Goal: Information Seeking & Learning: Learn about a topic

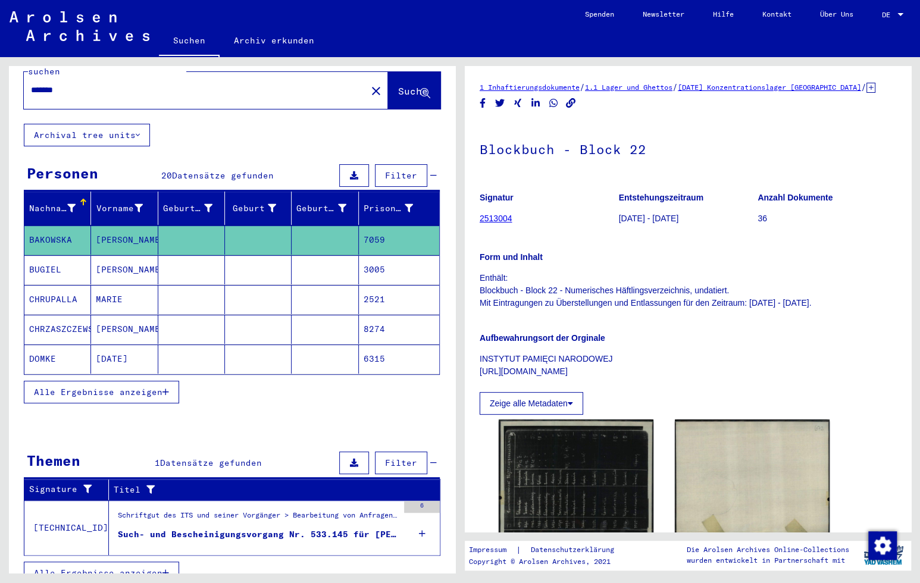
scroll to position [29, 0]
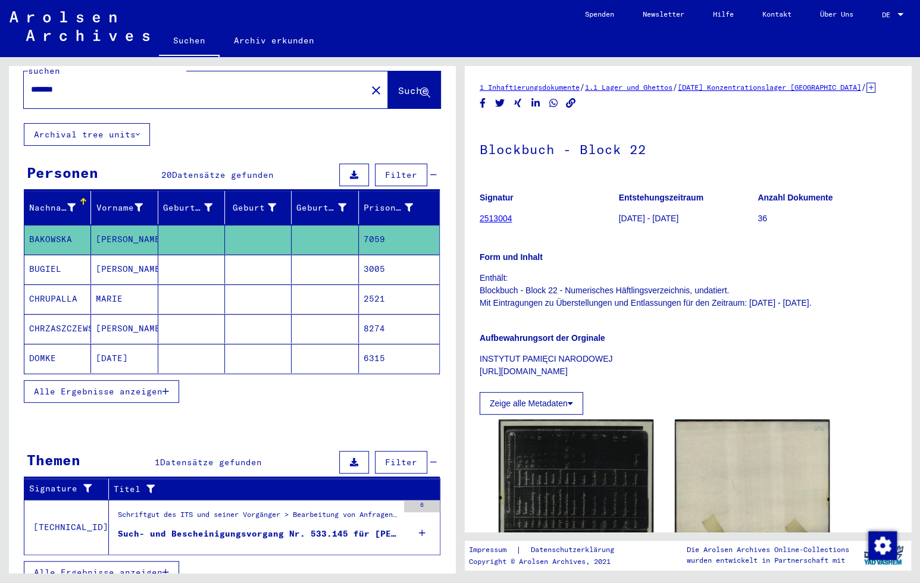
click at [248, 528] on div "Such- und Bescheinigungsvorgang Nr. 533.145 für [PERSON_NAME][GEOGRAPHIC_DATA] …" at bounding box center [258, 534] width 280 height 12
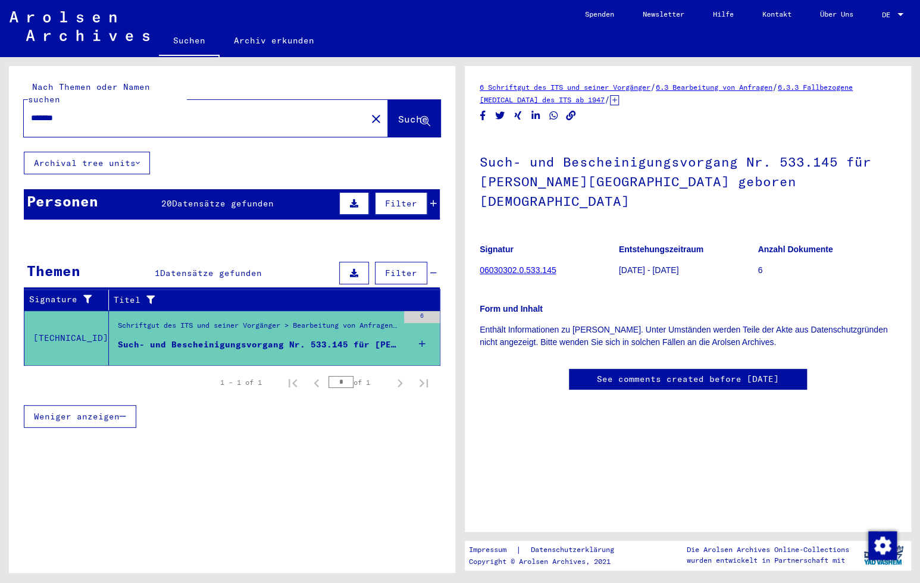
drag, startPoint x: 68, startPoint y: 99, endPoint x: 49, endPoint y: 102, distance: 19.3
click at [50, 105] on div "*******" at bounding box center [192, 118] width 336 height 27
click at [369, 112] on mat-icon "close" at bounding box center [376, 119] width 14 height 14
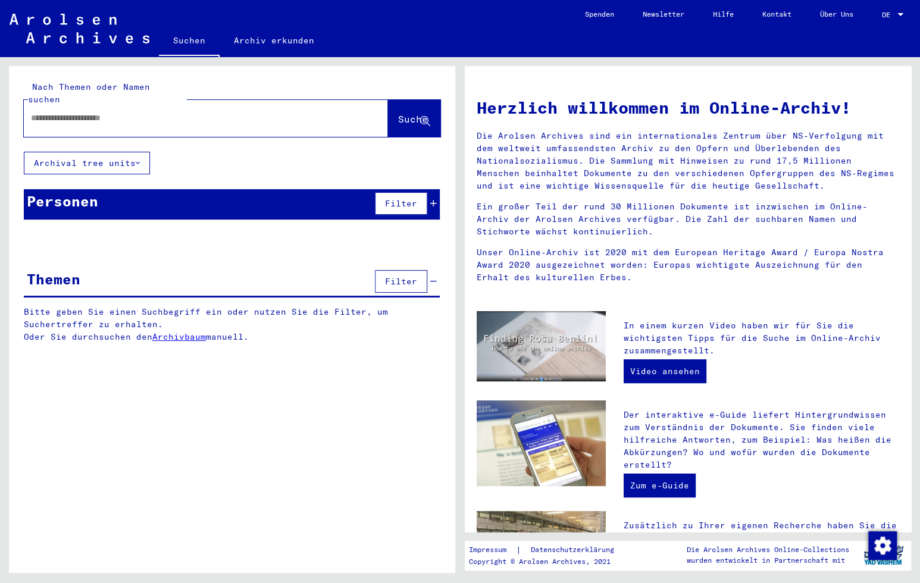
click at [57, 112] on input "text" at bounding box center [191, 118] width 321 height 12
type input "********"
click at [398, 113] on span "Suche" at bounding box center [413, 119] width 30 height 12
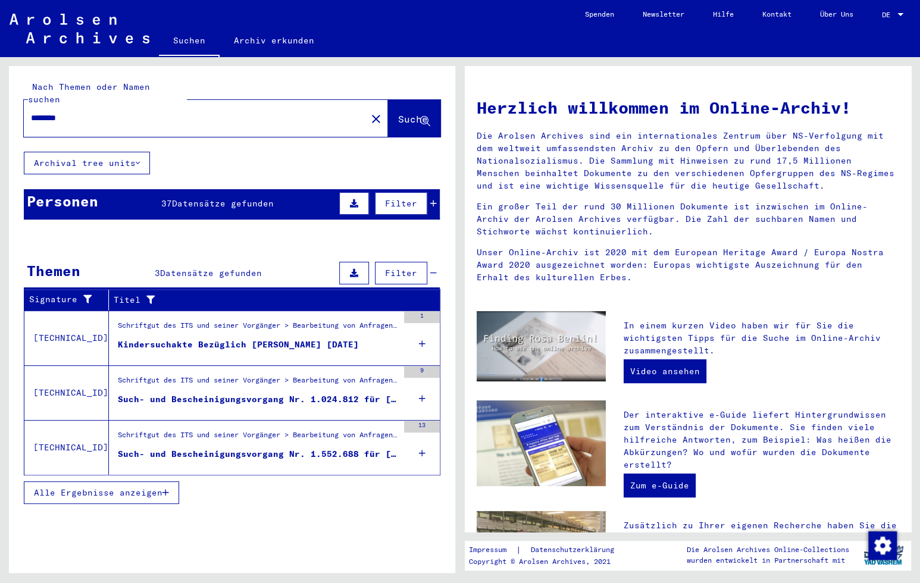
click at [264, 339] on div "Kindersuchakte Bezüglich [PERSON_NAME] [DATE]" at bounding box center [238, 345] width 241 height 12
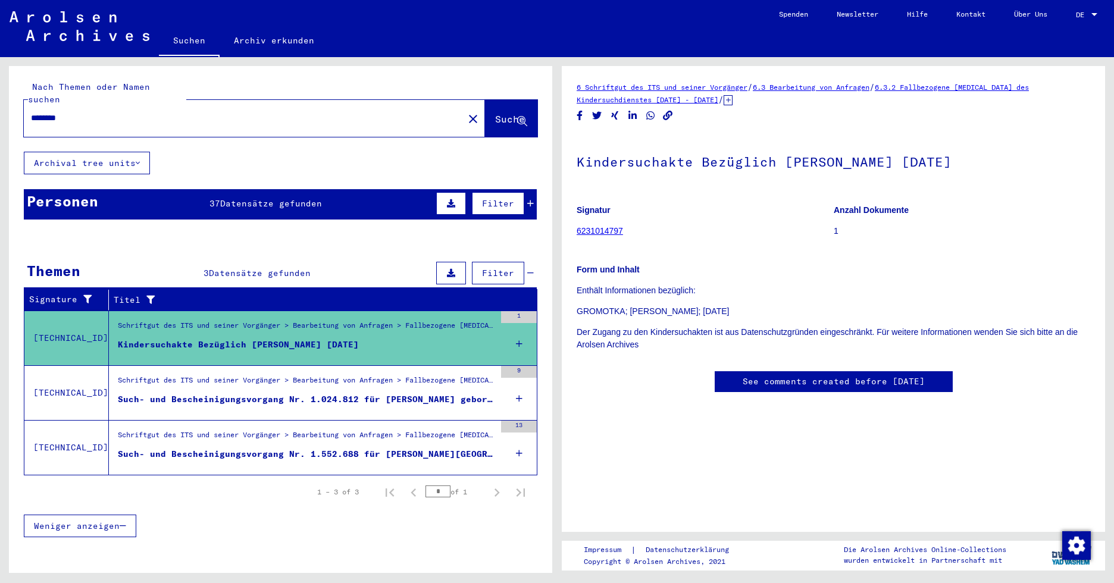
click at [224, 393] on div "Such- und Bescheinigungsvorgang Nr. 1.024.812 für [PERSON_NAME] geboren [DEMOGR…" at bounding box center [306, 399] width 377 height 12
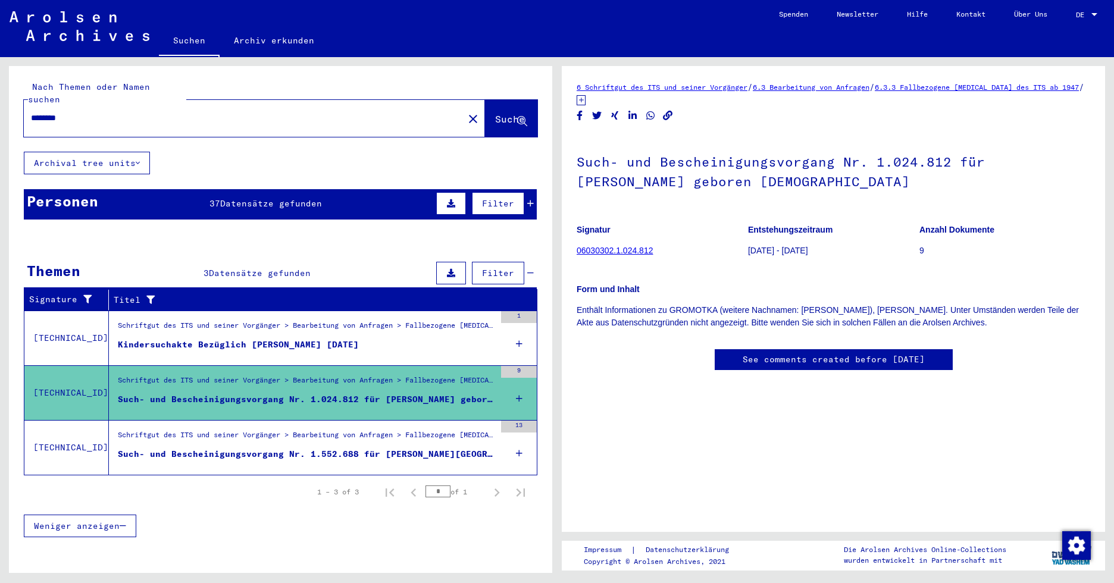
click at [290, 448] on div "Such- und Bescheinigungsvorgang Nr. 1.552.688 für [PERSON_NAME][GEOGRAPHIC_DATA…" at bounding box center [306, 454] width 377 height 12
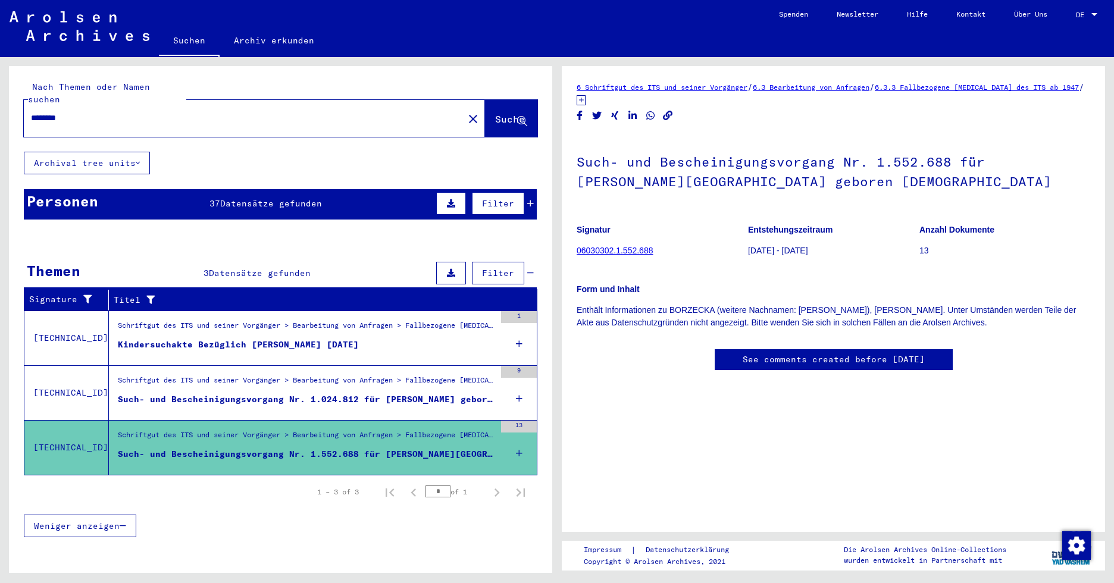
click at [239, 198] on span "Datensätze gefunden" at bounding box center [271, 203] width 102 height 11
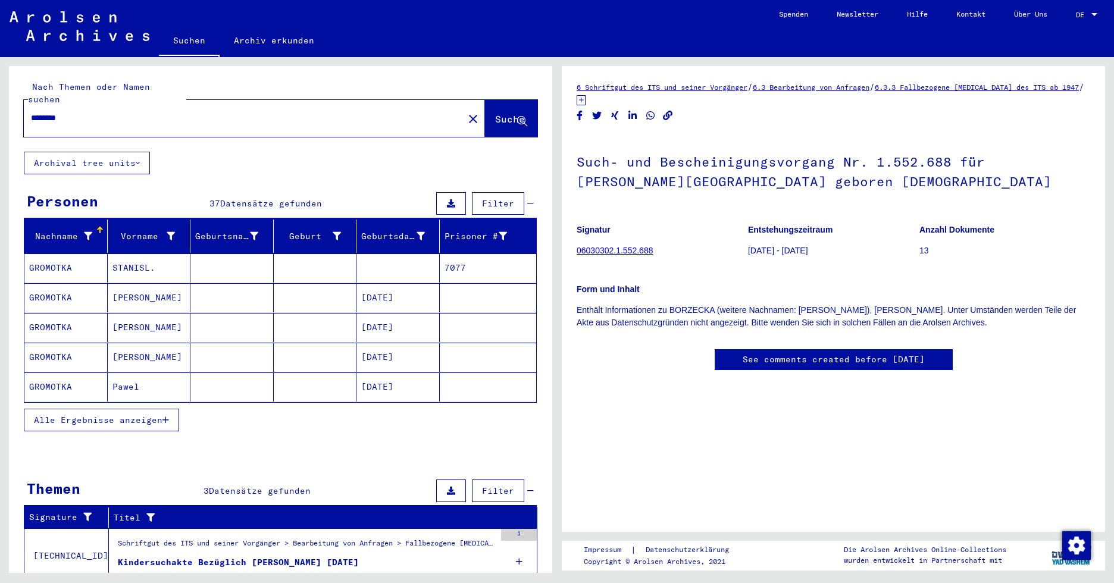
click at [127, 254] on mat-cell "STANISL." at bounding box center [149, 267] width 83 height 29
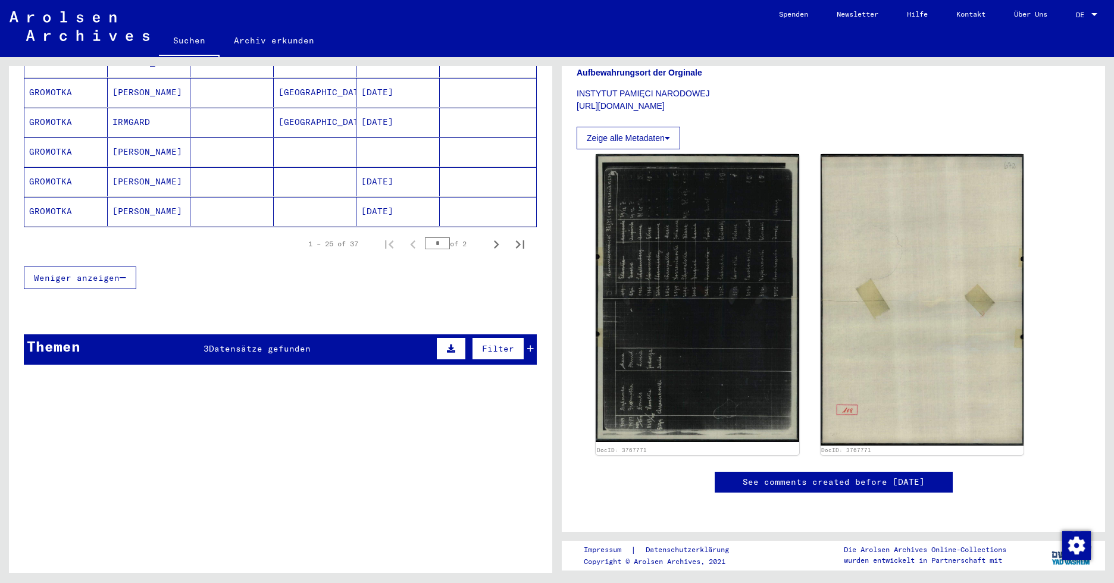
scroll to position [785, 0]
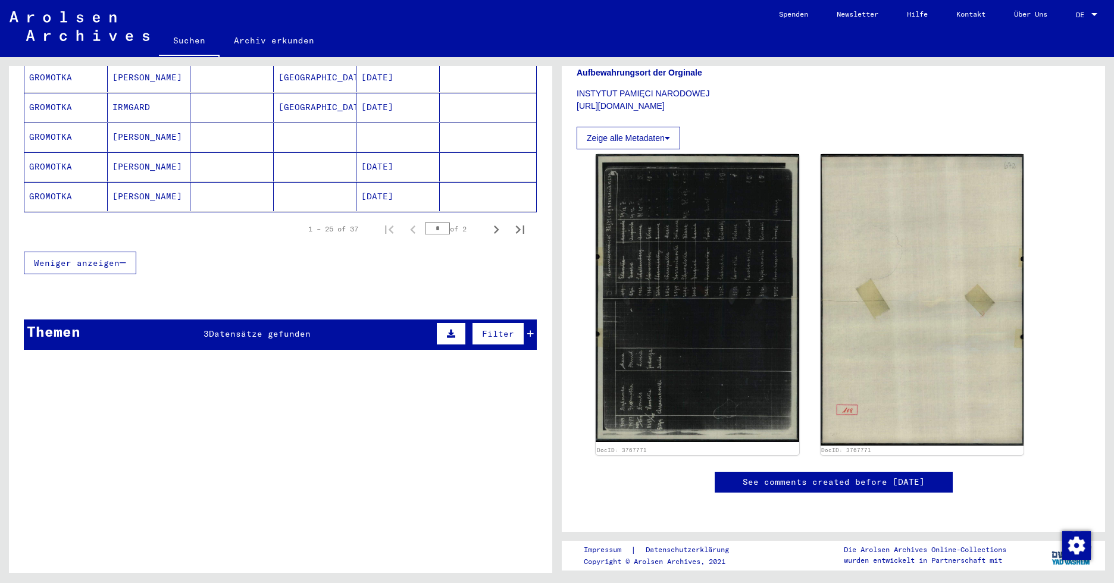
click at [265, 328] on span "Datensätze gefunden" at bounding box center [260, 333] width 102 height 11
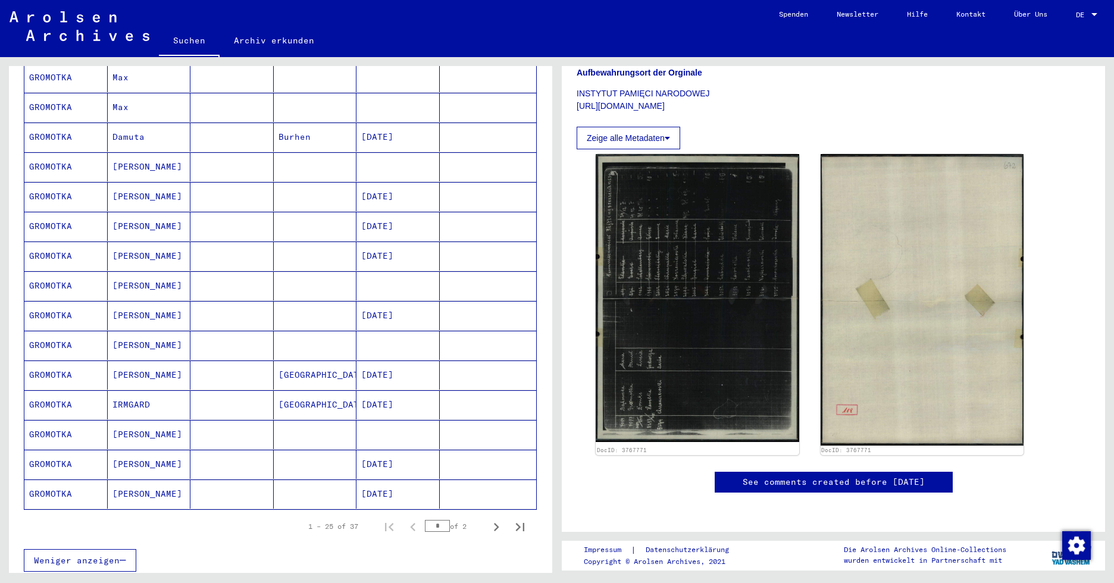
scroll to position [488, 0]
click at [494, 523] on icon "Next page" at bounding box center [496, 527] width 5 height 8
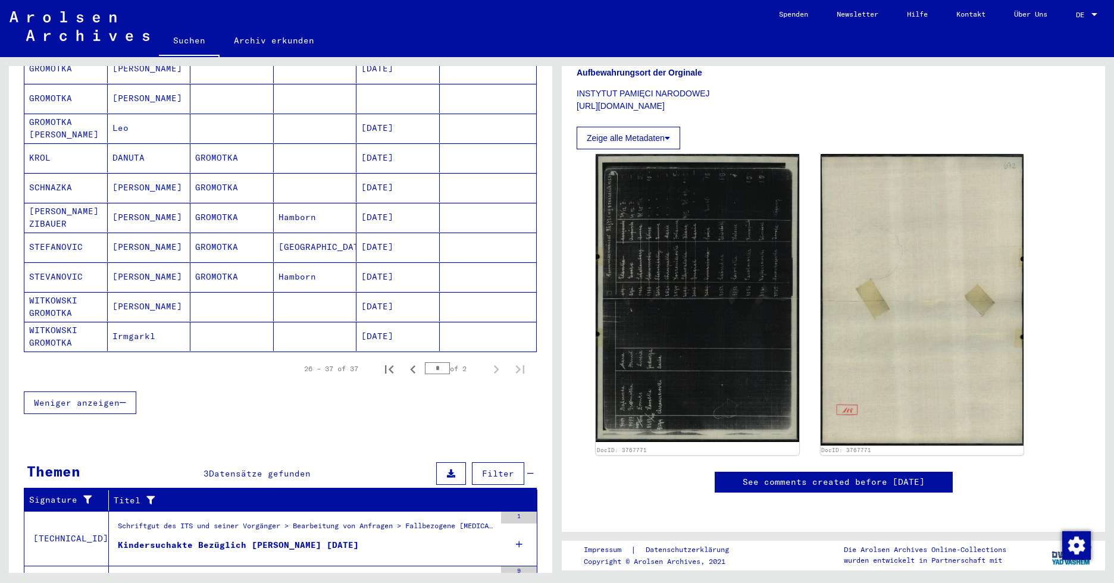
scroll to position [297, 0]
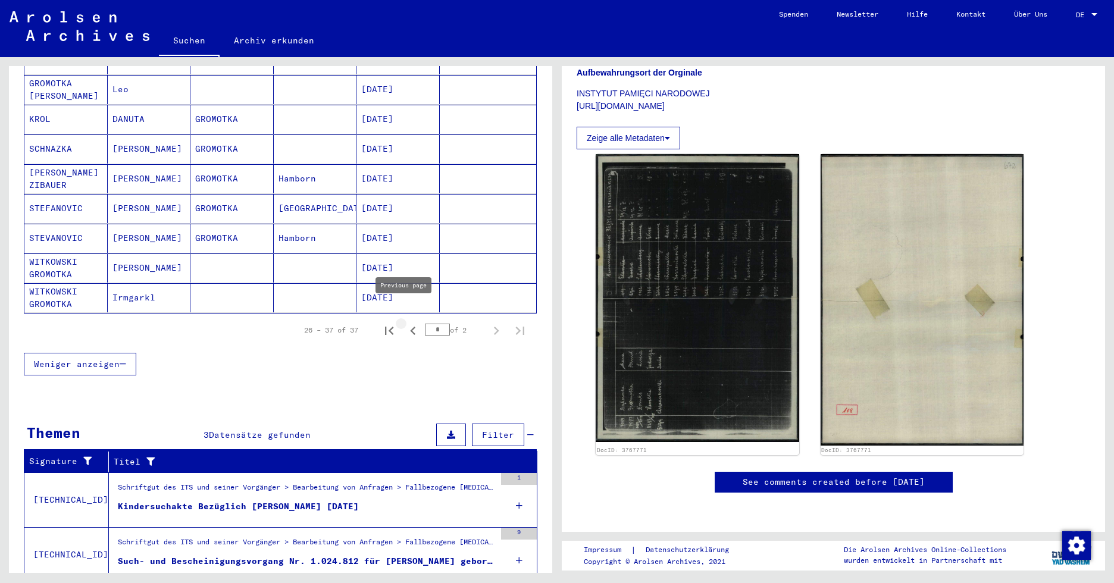
click at [405, 322] on icon "Previous page" at bounding box center [413, 330] width 17 height 17
type input "*"
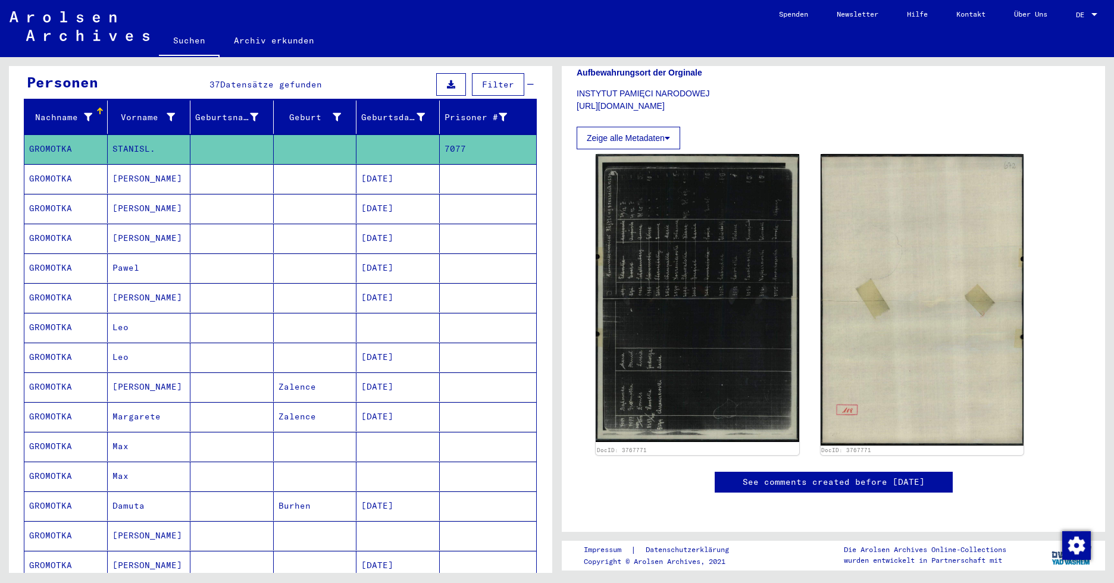
scroll to position [0, 0]
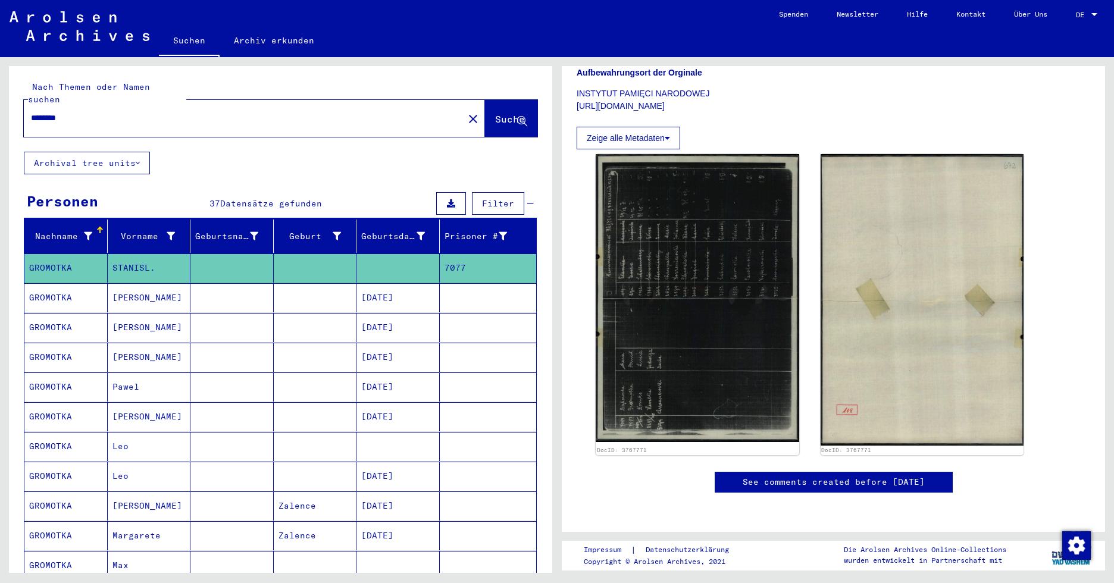
click at [466, 112] on mat-icon "close" at bounding box center [473, 119] width 14 height 14
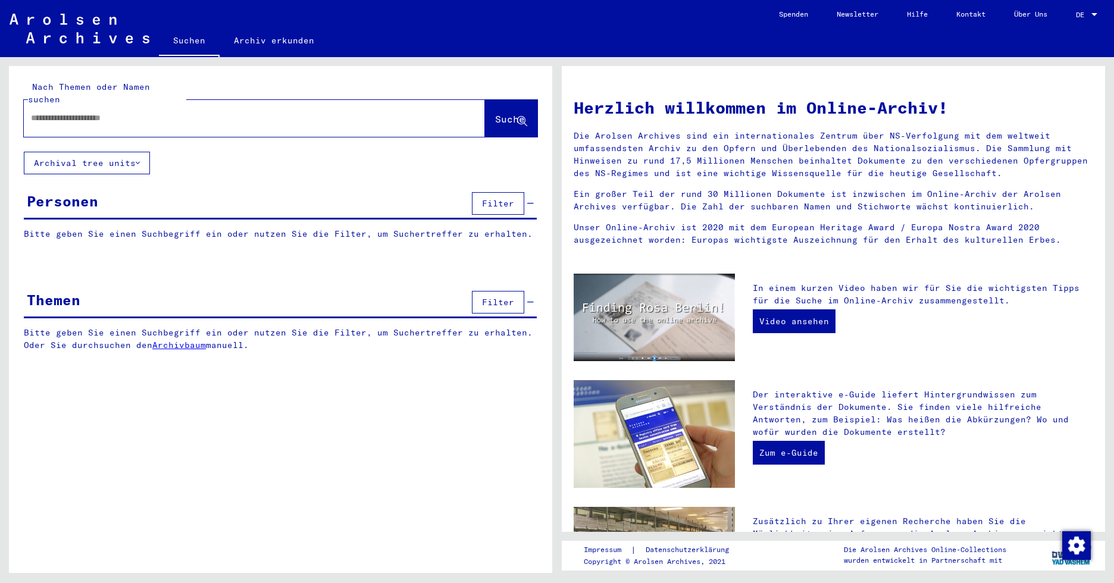
click at [94, 92] on div "Nach Themen oder Namen suchen" at bounding box center [107, 93] width 158 height 25
click at [94, 112] on input "text" at bounding box center [240, 118] width 418 height 12
type input "*****"
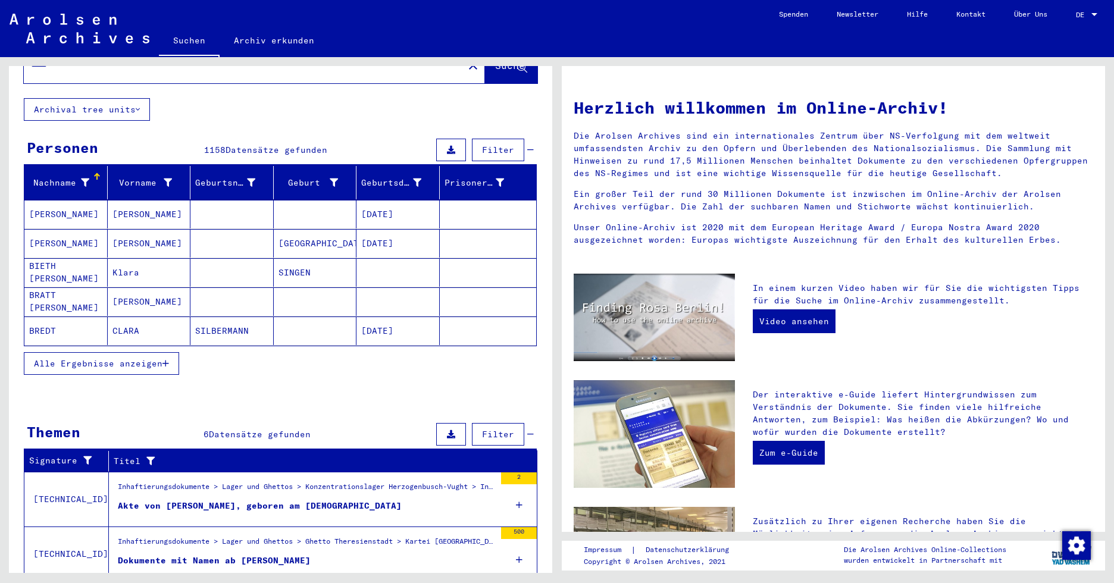
scroll to position [245, 0]
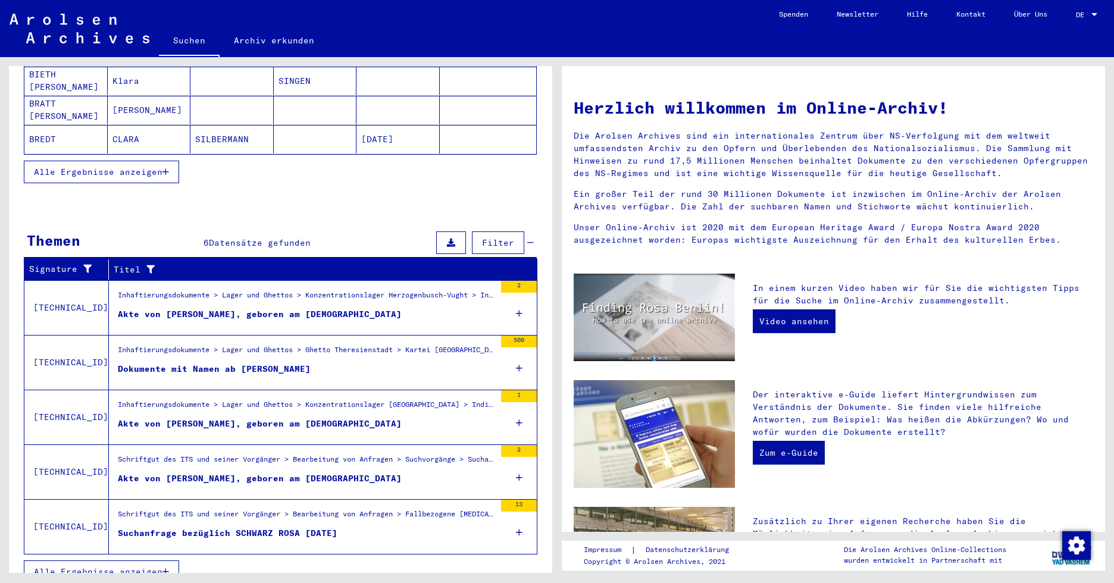
click at [229, 308] on div "Akte von [PERSON_NAME], geboren am [DEMOGRAPHIC_DATA]" at bounding box center [260, 314] width 284 height 12
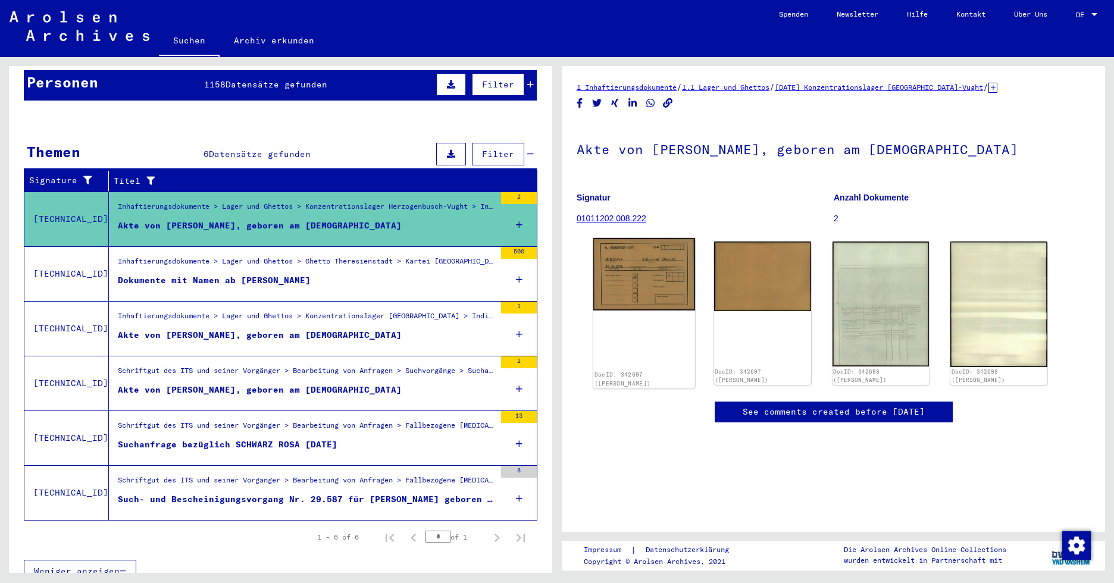
click at [634, 274] on img at bounding box center [644, 274] width 102 height 72
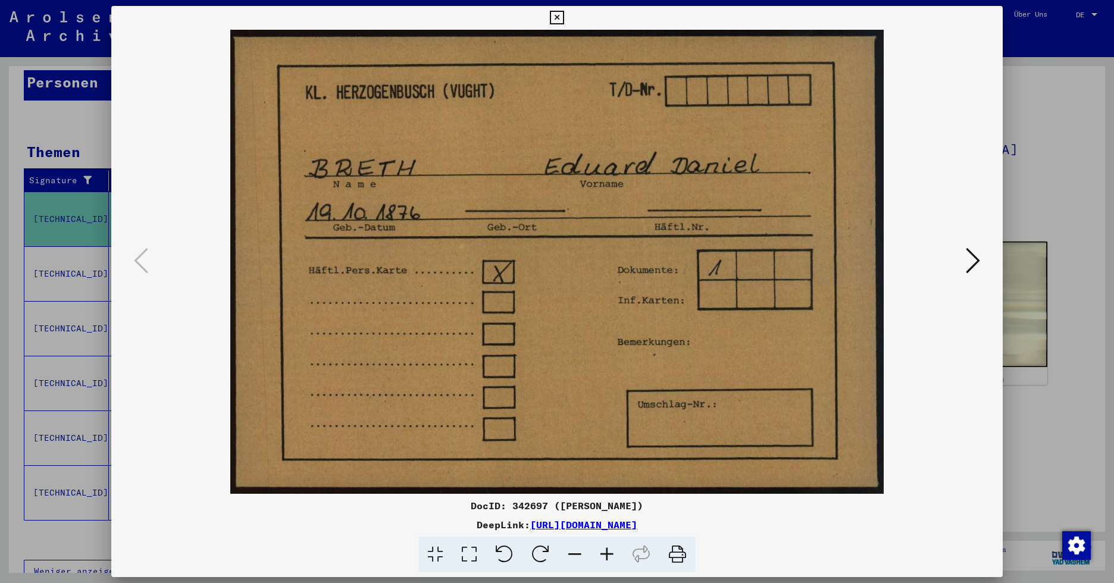
click at [919, 261] on icon at bounding box center [973, 260] width 14 height 29
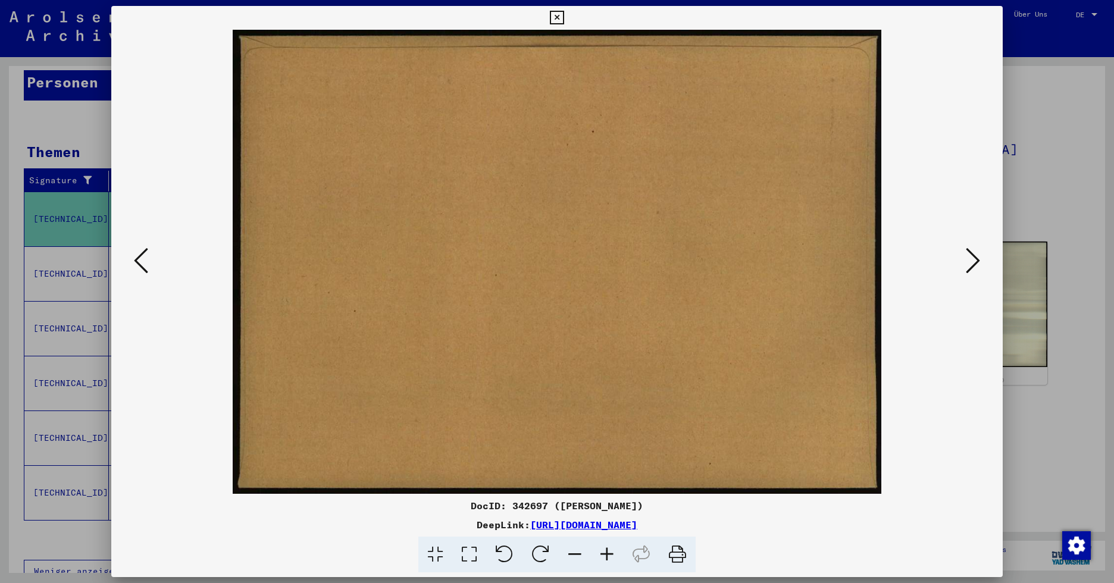
click at [919, 261] on icon at bounding box center [973, 260] width 14 height 29
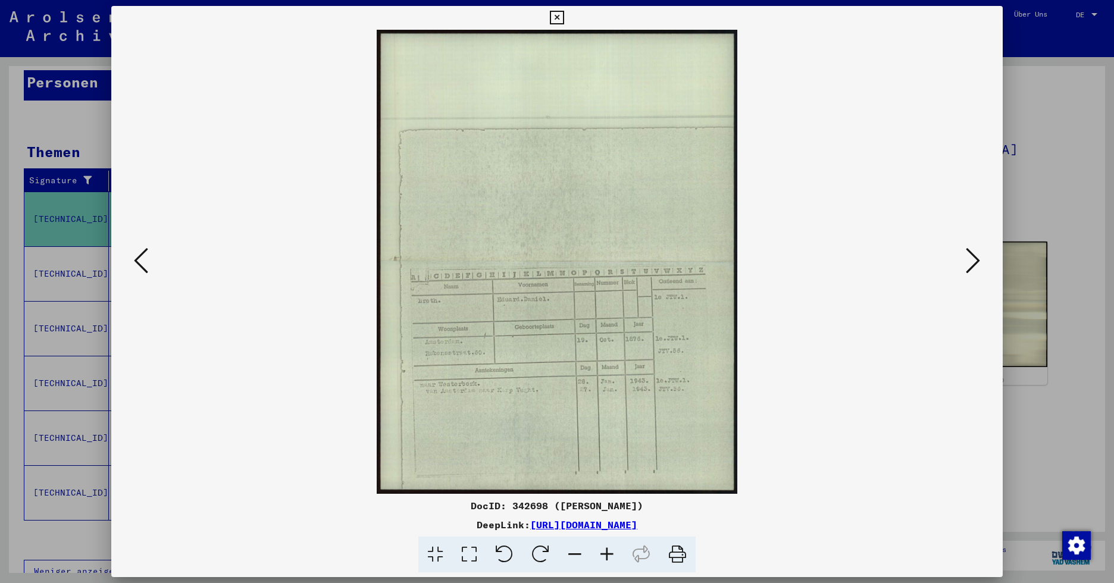
click at [919, 259] on icon at bounding box center [973, 260] width 14 height 29
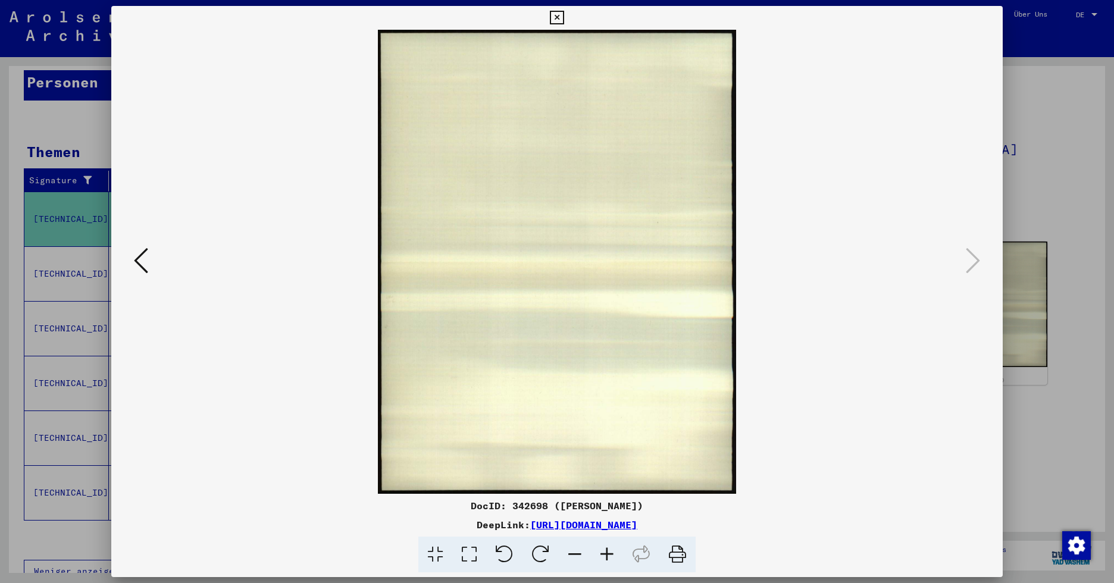
click at [562, 16] on icon at bounding box center [557, 18] width 14 height 14
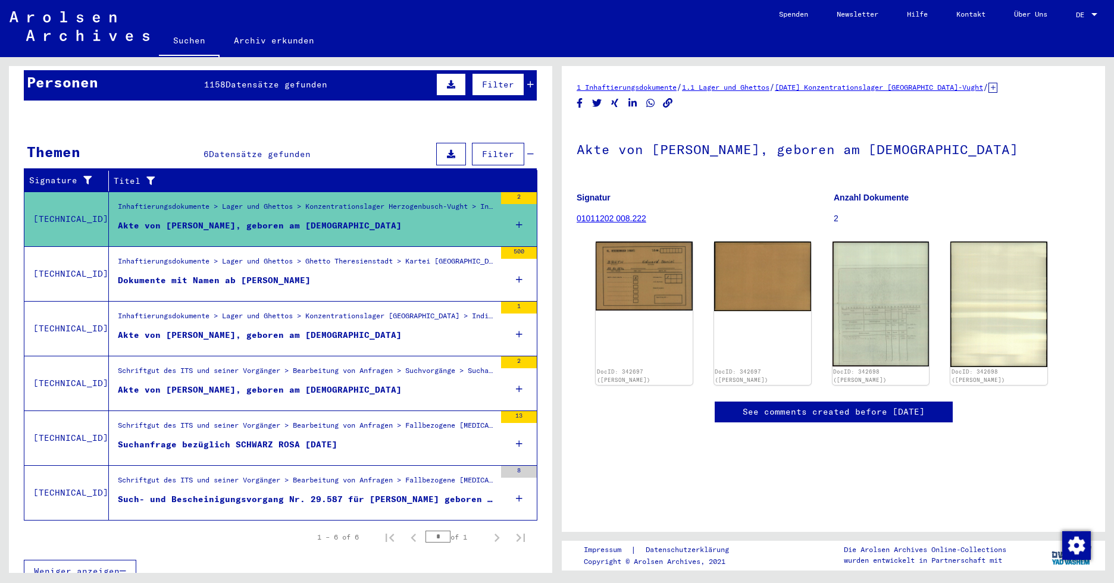
click at [283, 274] on div "Dokumente mit Namen ab [PERSON_NAME]" at bounding box center [214, 280] width 193 height 12
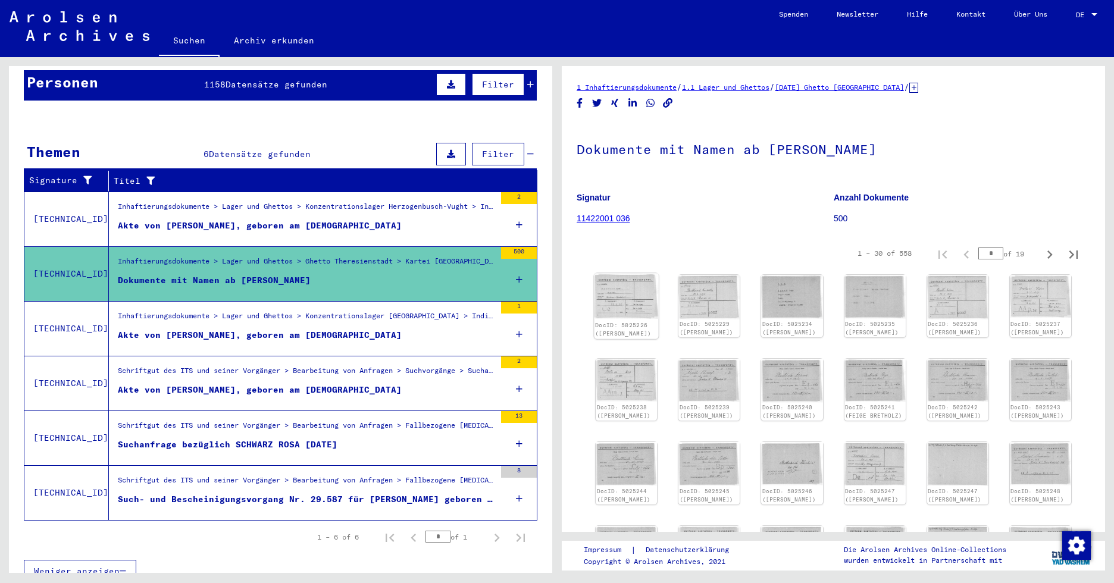
click at [635, 307] on img at bounding box center [626, 296] width 64 height 45
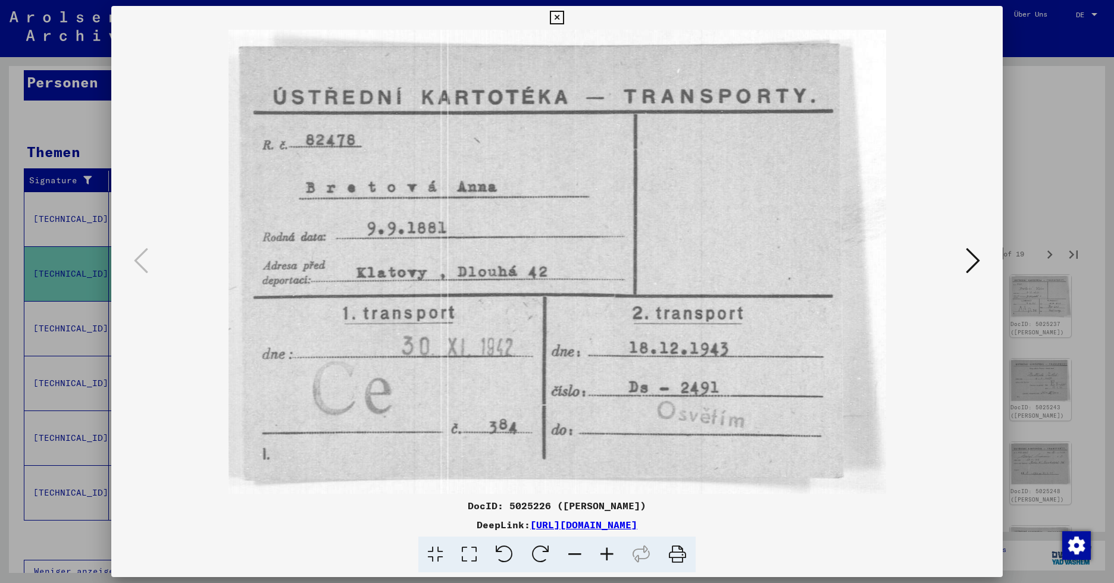
click at [919, 261] on icon at bounding box center [973, 260] width 14 height 29
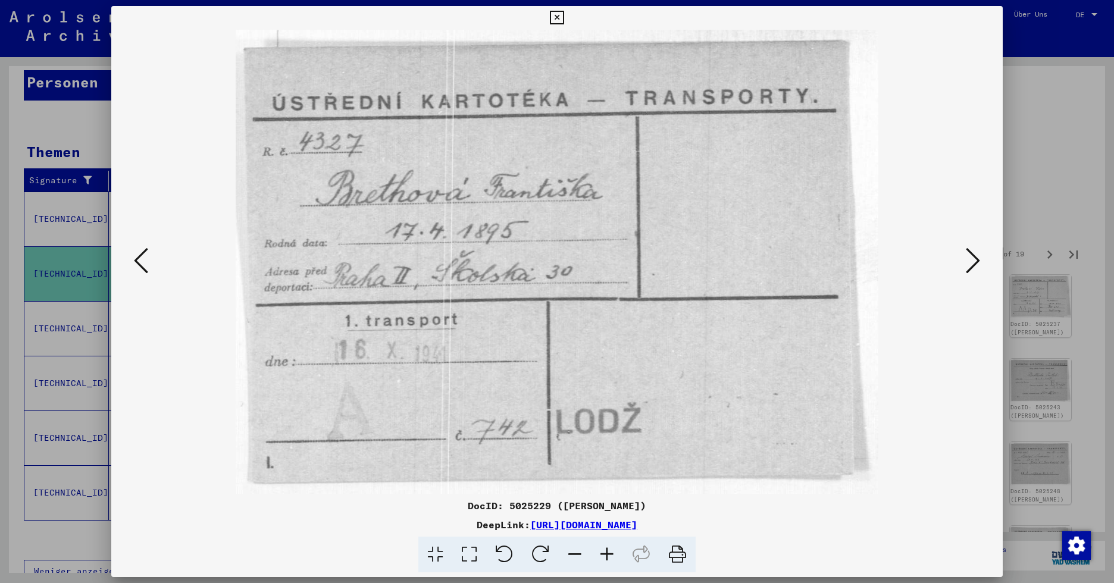
click at [919, 261] on icon at bounding box center [973, 260] width 14 height 29
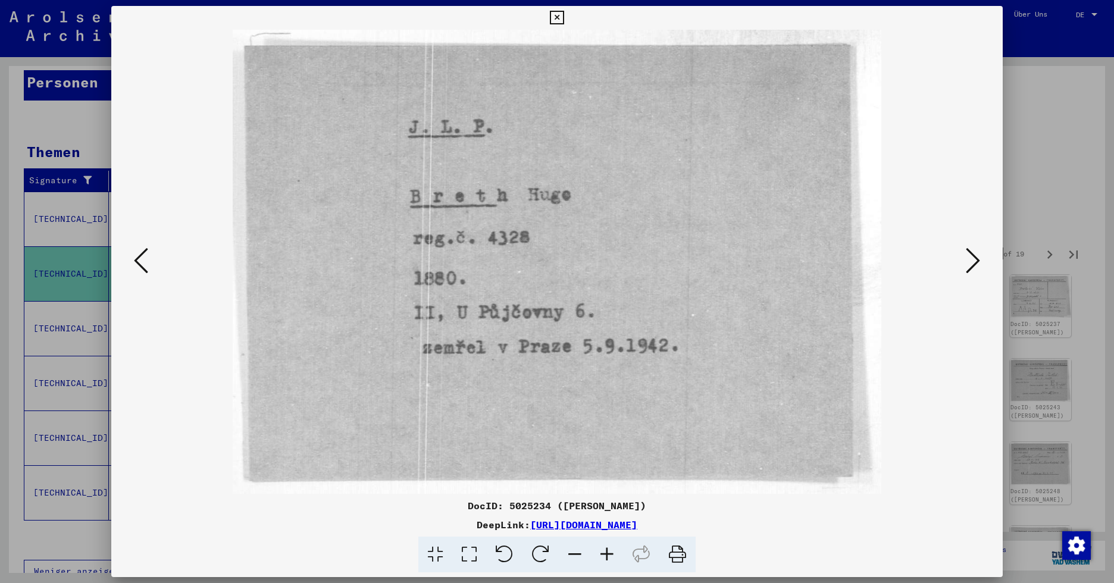
click at [919, 261] on icon at bounding box center [973, 260] width 14 height 29
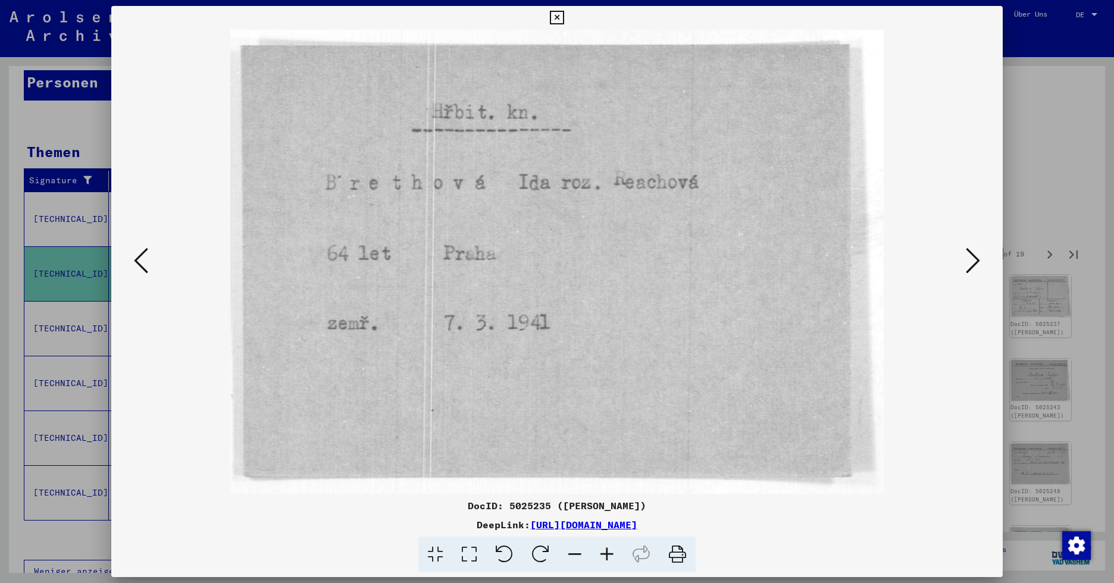
click at [919, 261] on icon at bounding box center [973, 260] width 14 height 29
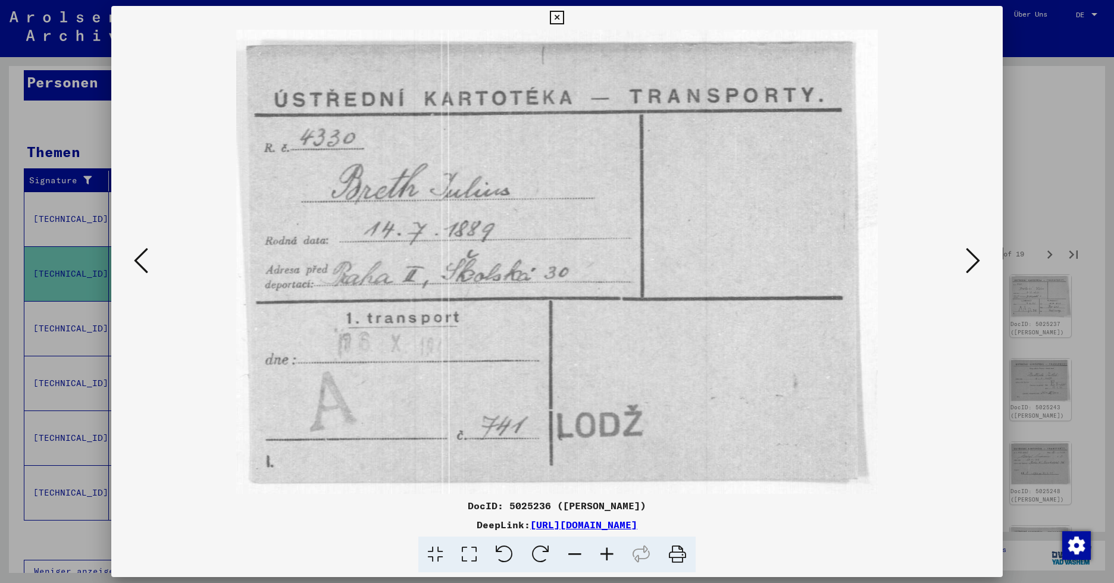
click at [919, 261] on icon at bounding box center [973, 260] width 14 height 29
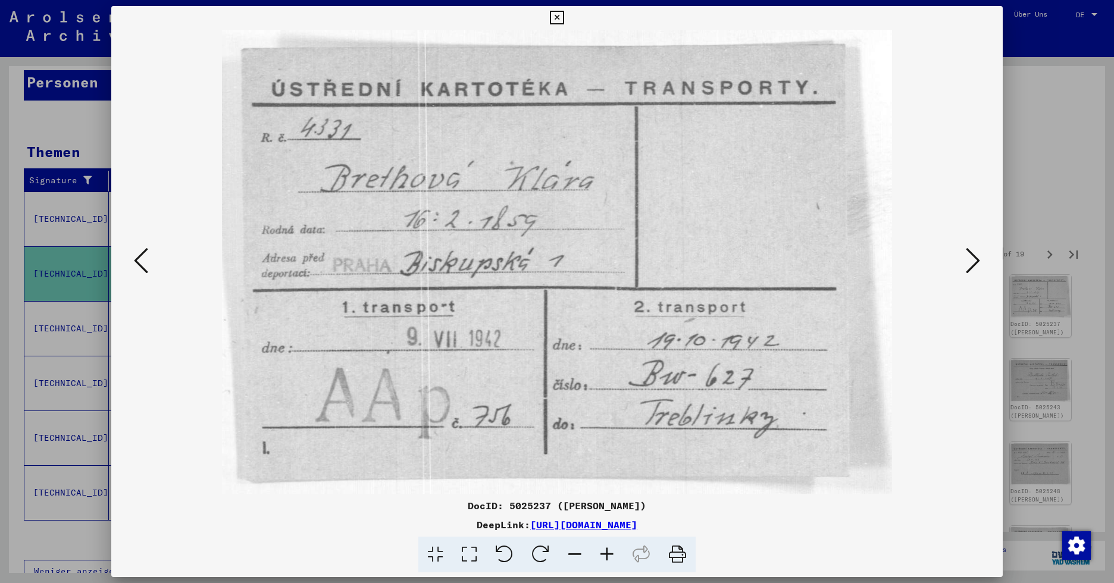
click at [919, 261] on icon at bounding box center [973, 260] width 14 height 29
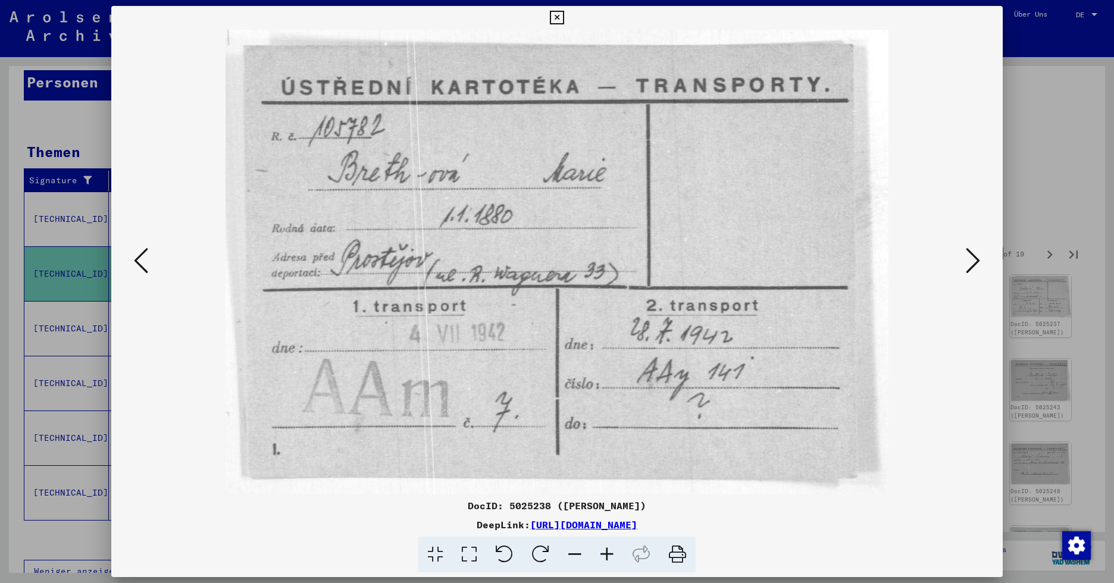
click at [919, 261] on icon at bounding box center [973, 260] width 14 height 29
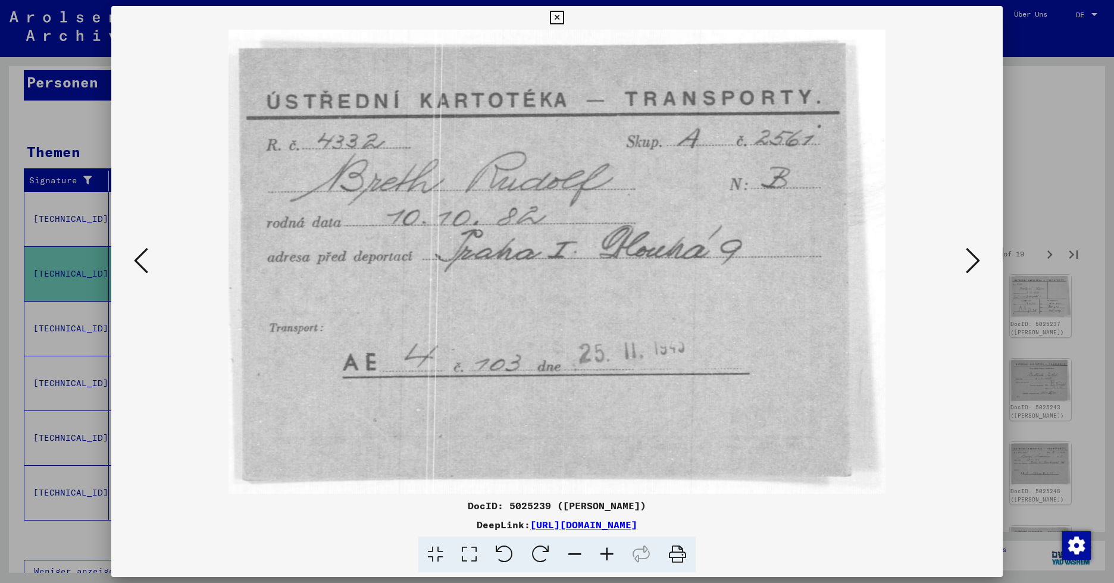
click at [919, 261] on icon at bounding box center [973, 260] width 14 height 29
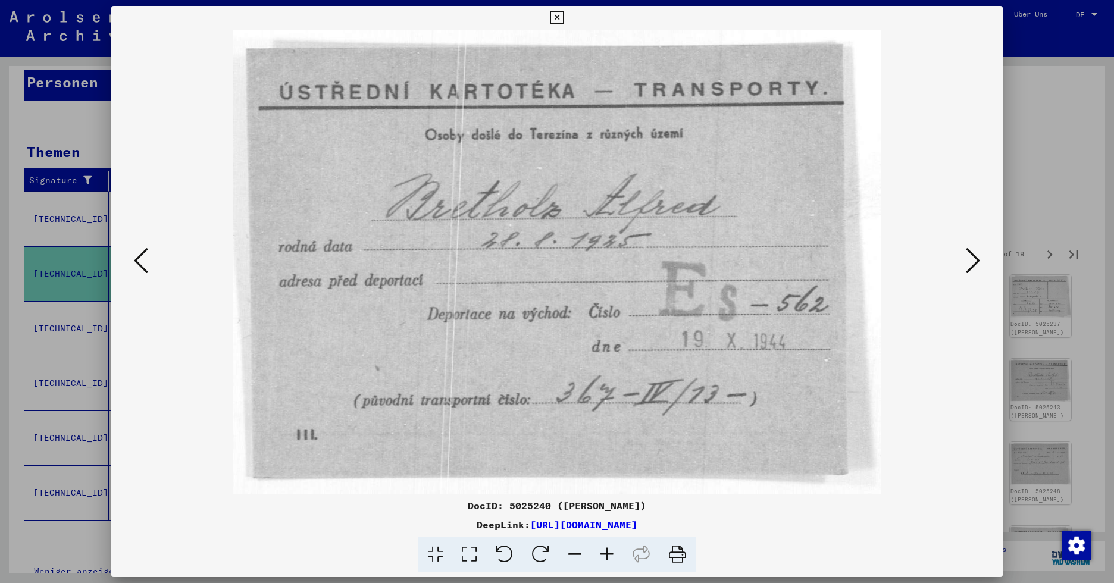
click at [919, 261] on icon at bounding box center [973, 260] width 14 height 29
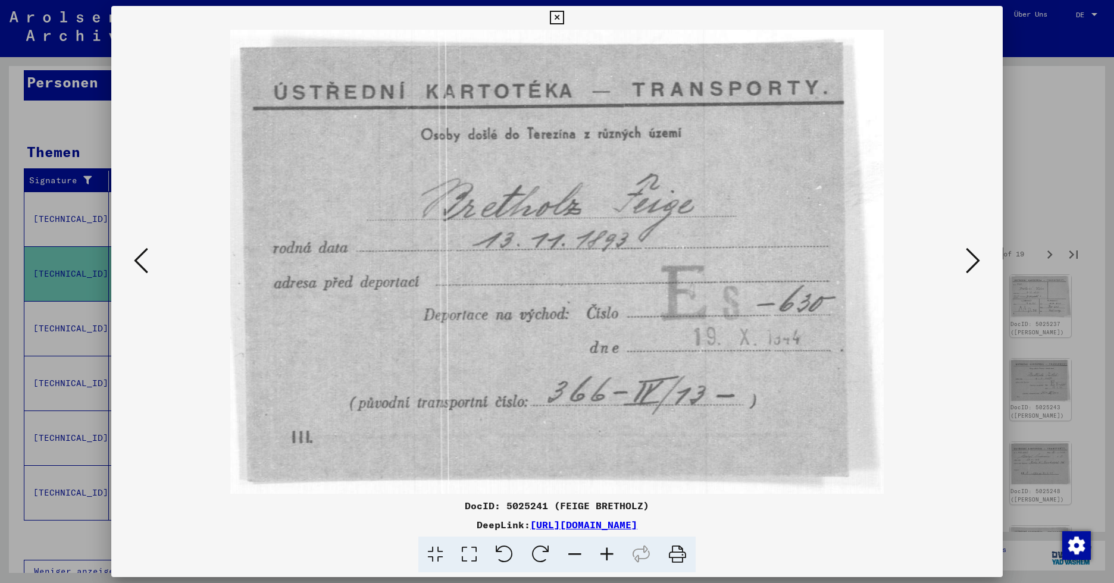
click at [919, 259] on icon at bounding box center [973, 260] width 14 height 29
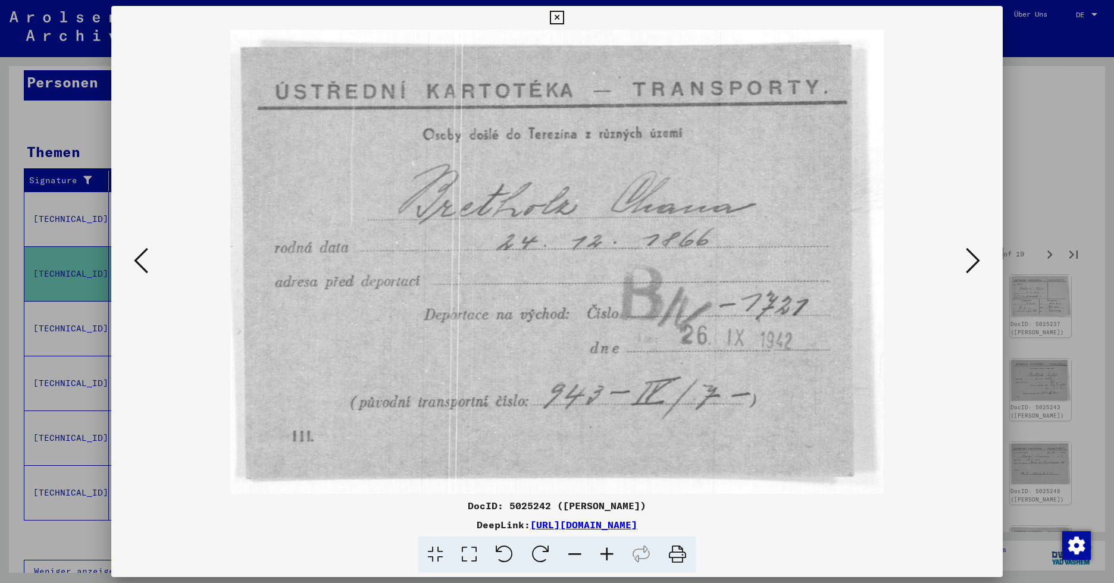
click at [919, 259] on icon at bounding box center [973, 260] width 14 height 29
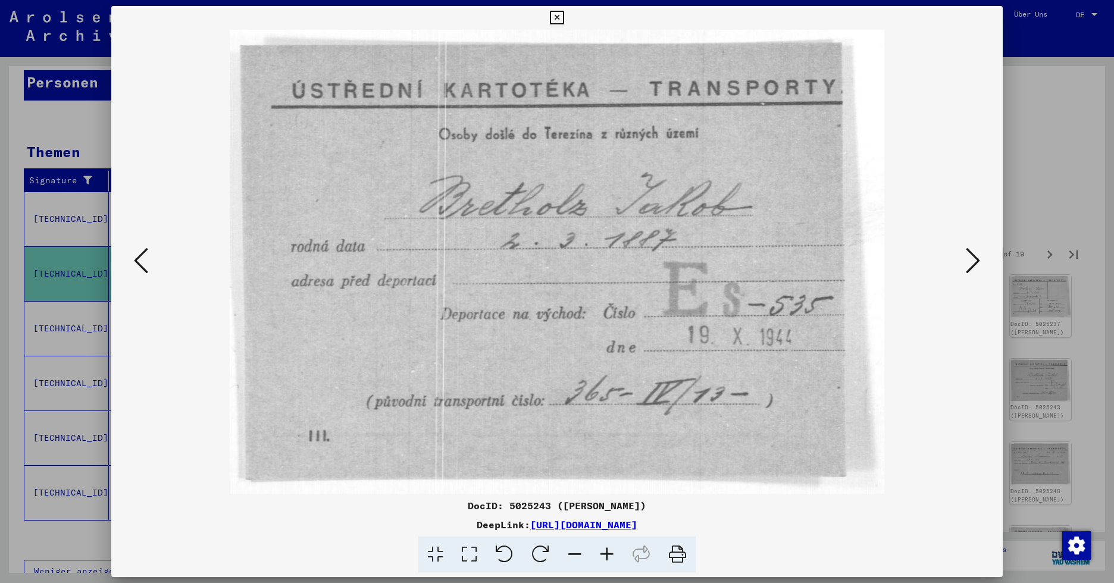
click at [919, 259] on icon at bounding box center [973, 260] width 14 height 29
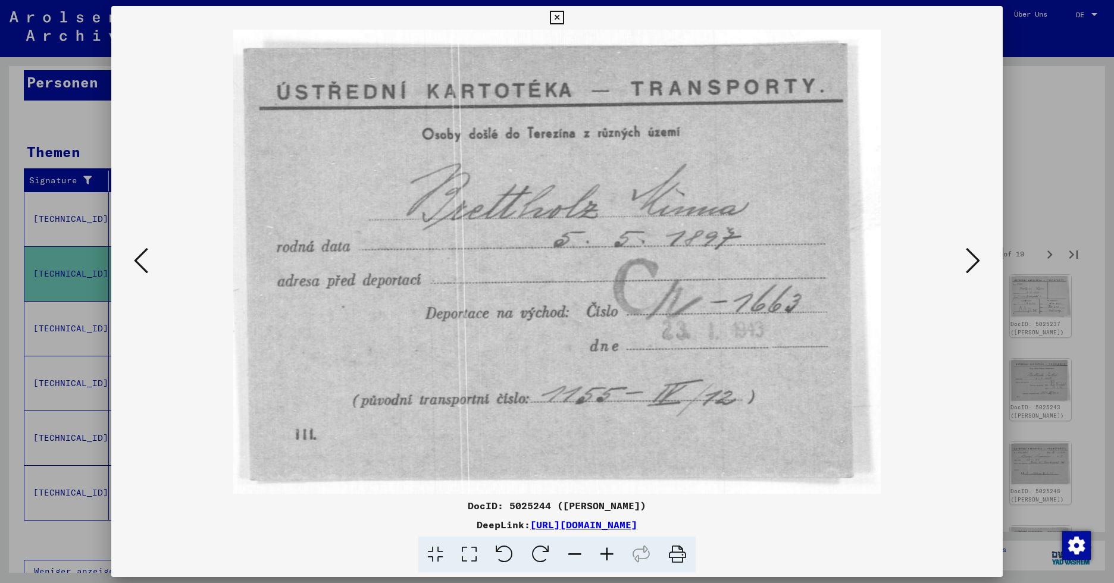
click at [919, 259] on icon at bounding box center [973, 260] width 14 height 29
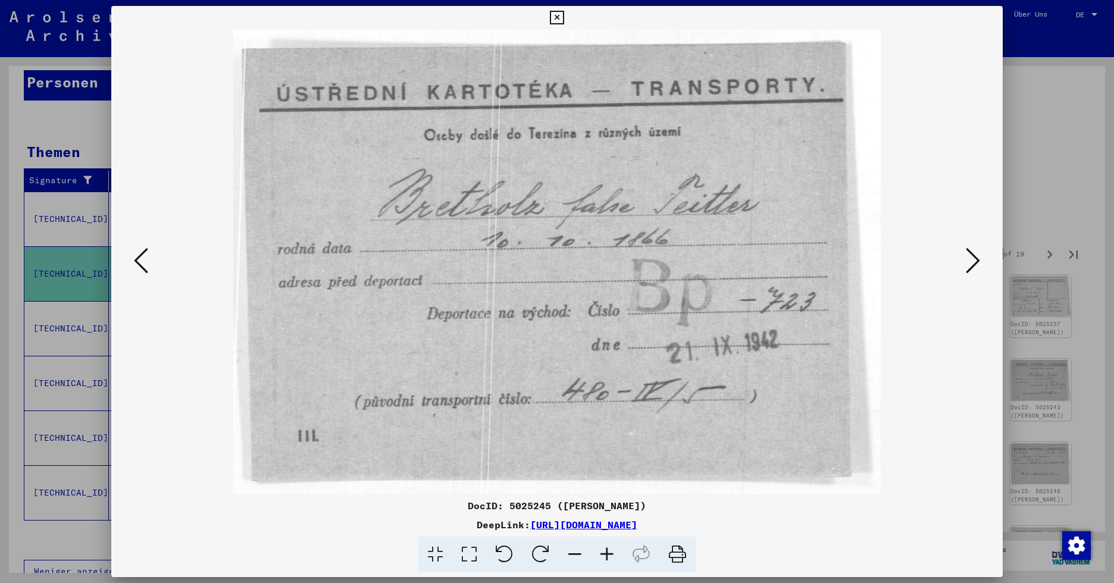
click at [919, 259] on icon at bounding box center [973, 260] width 14 height 29
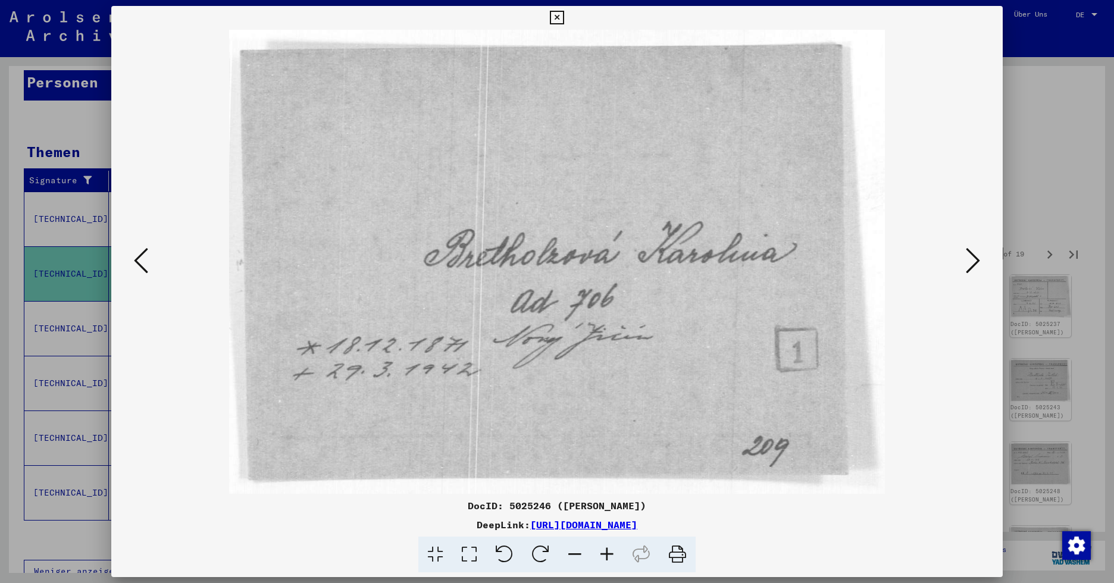
click at [919, 259] on icon at bounding box center [973, 260] width 14 height 29
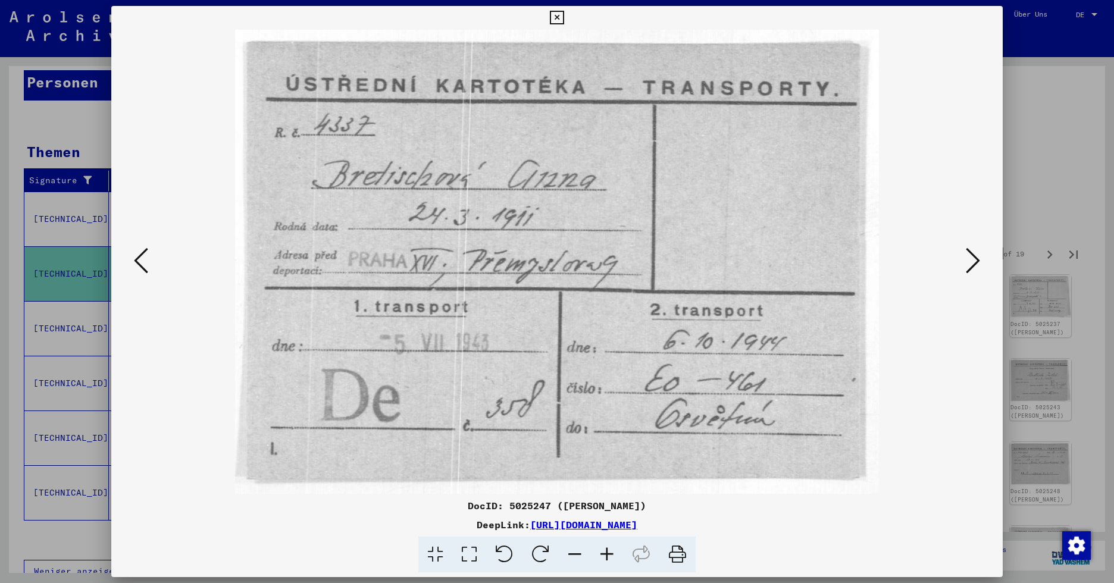
click at [919, 259] on icon at bounding box center [973, 260] width 14 height 29
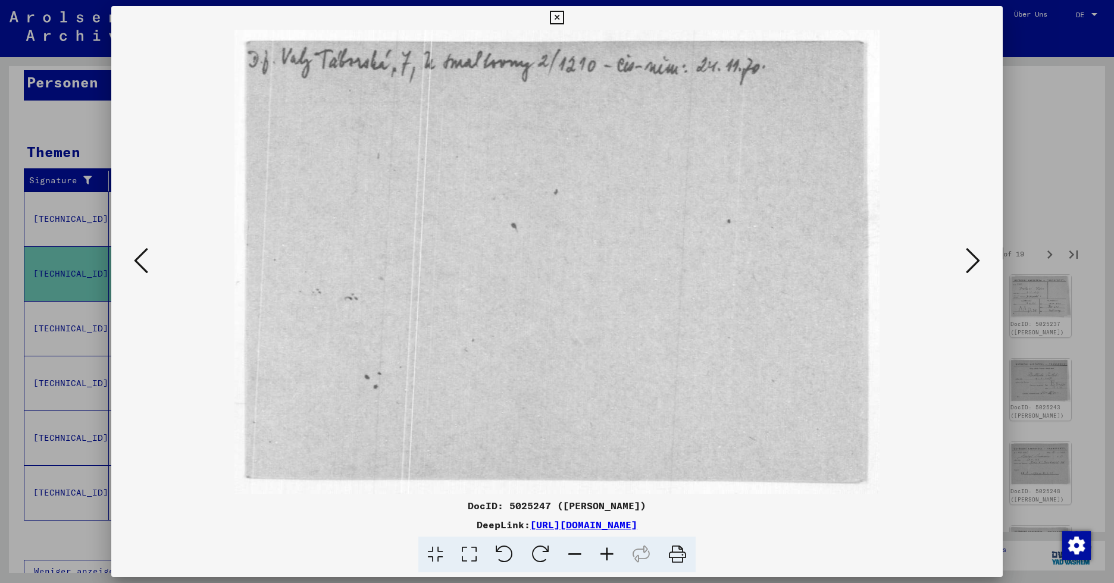
click at [919, 259] on icon at bounding box center [973, 260] width 14 height 29
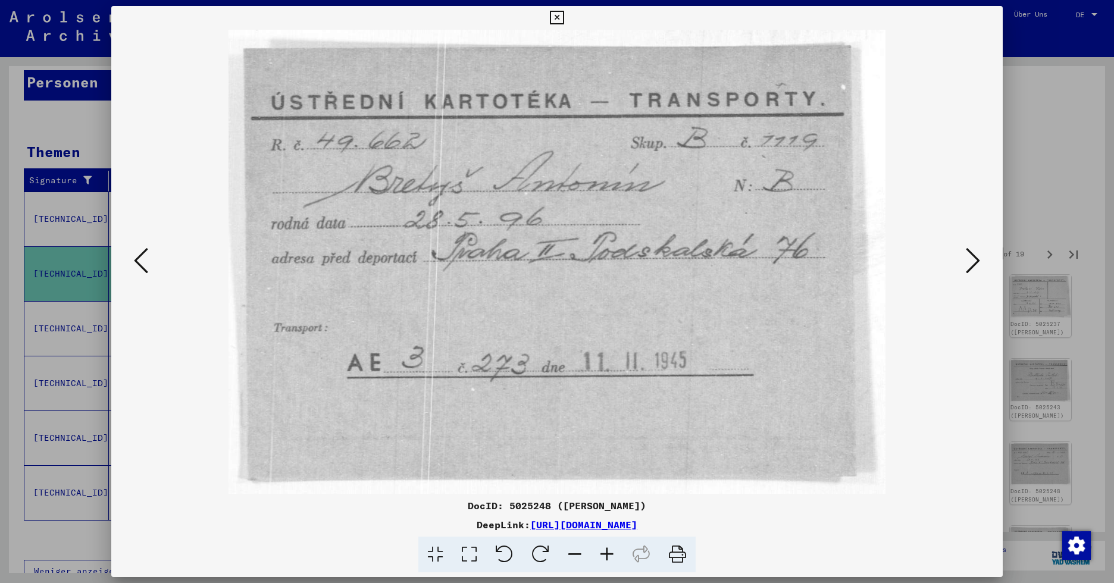
click at [919, 259] on icon at bounding box center [973, 260] width 14 height 29
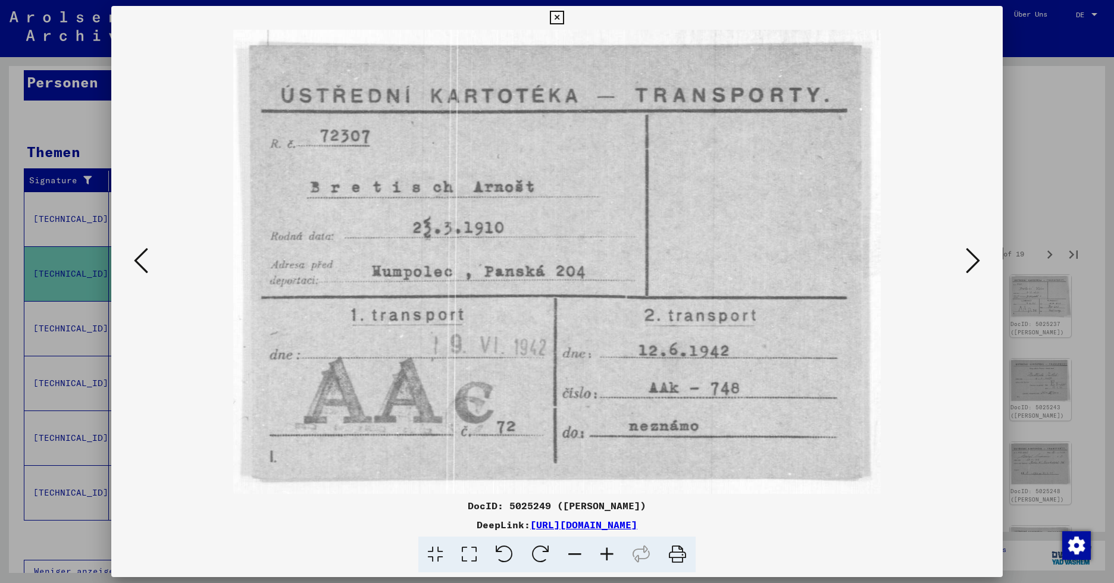
click at [919, 259] on icon at bounding box center [973, 260] width 14 height 29
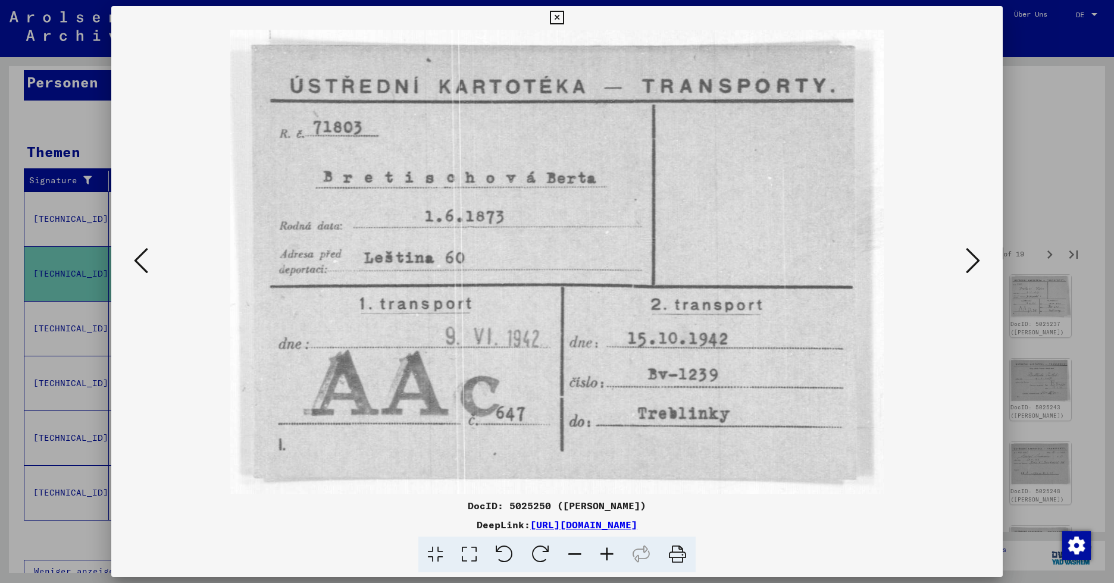
click at [919, 259] on icon at bounding box center [973, 260] width 14 height 29
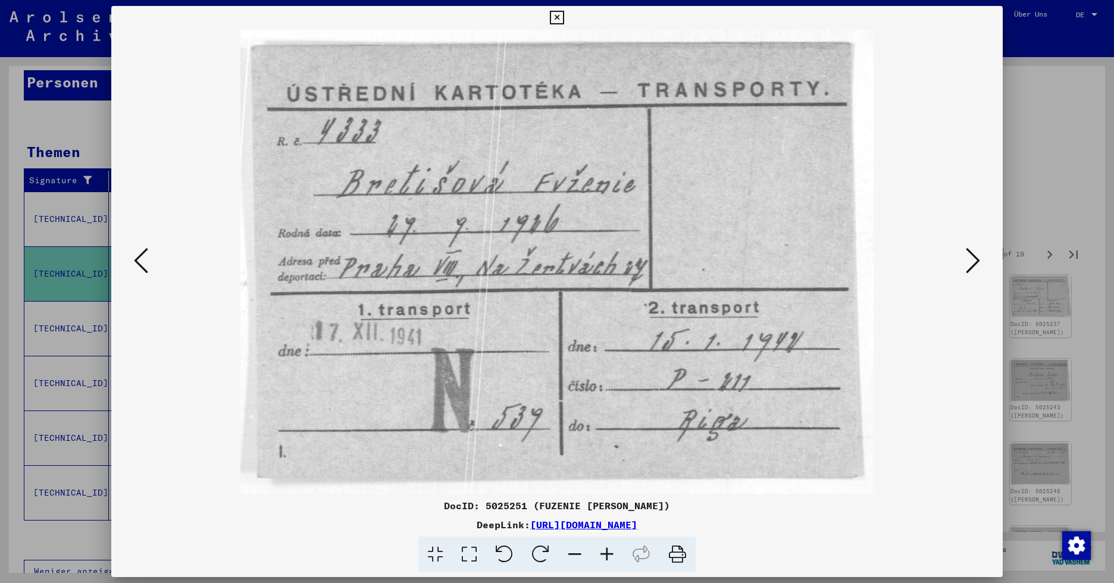
click at [919, 259] on icon at bounding box center [973, 260] width 14 height 29
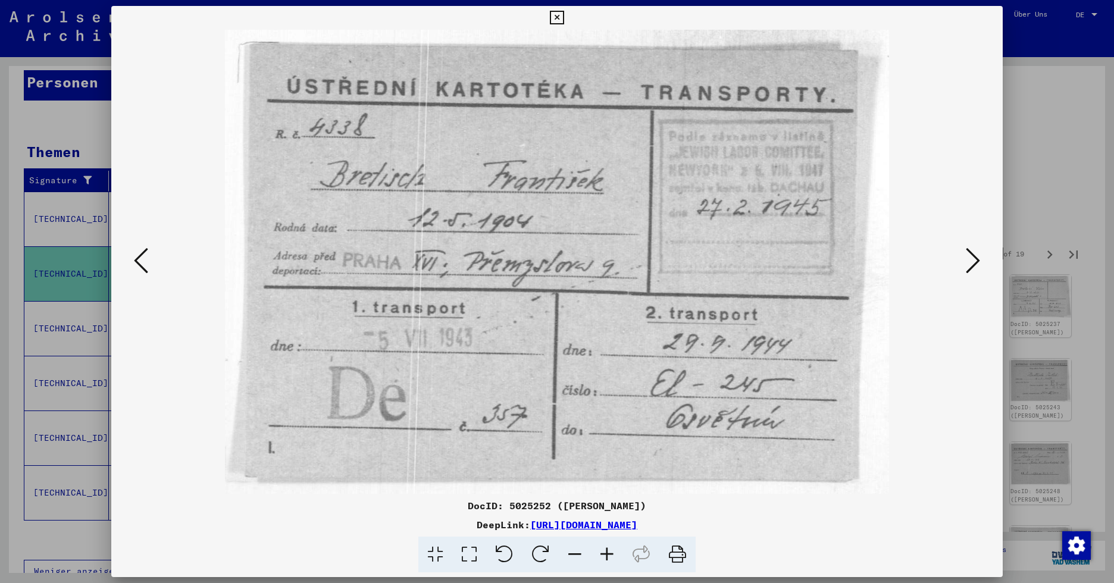
click at [919, 259] on icon at bounding box center [973, 260] width 14 height 29
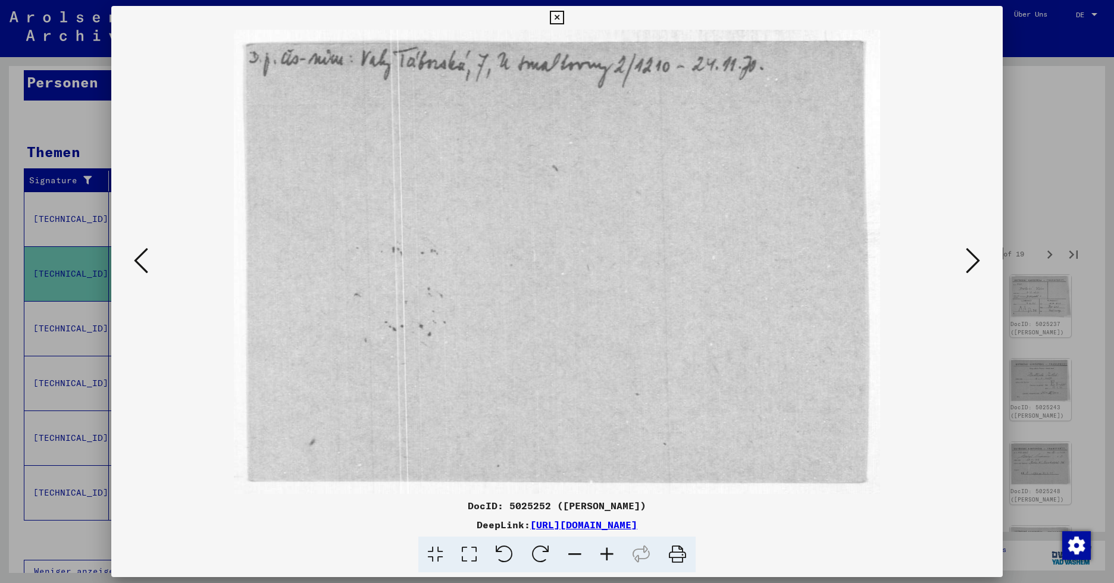
click at [919, 259] on icon at bounding box center [973, 260] width 14 height 29
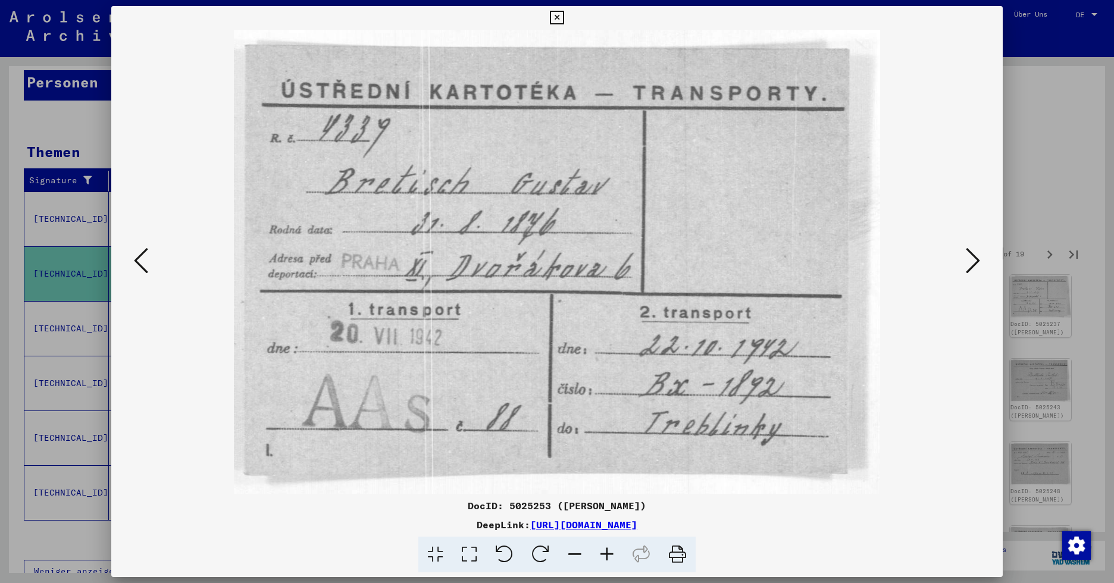
click at [562, 18] on icon at bounding box center [557, 18] width 14 height 14
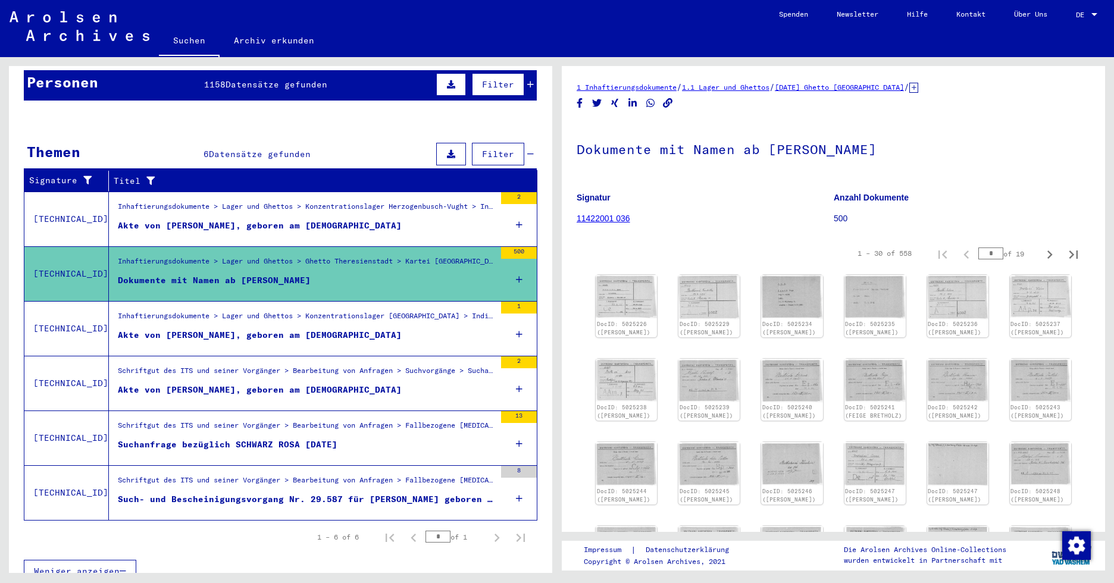
click at [212, 329] on figure "Akte von [PERSON_NAME], geboren am [DEMOGRAPHIC_DATA]" at bounding box center [306, 338] width 377 height 18
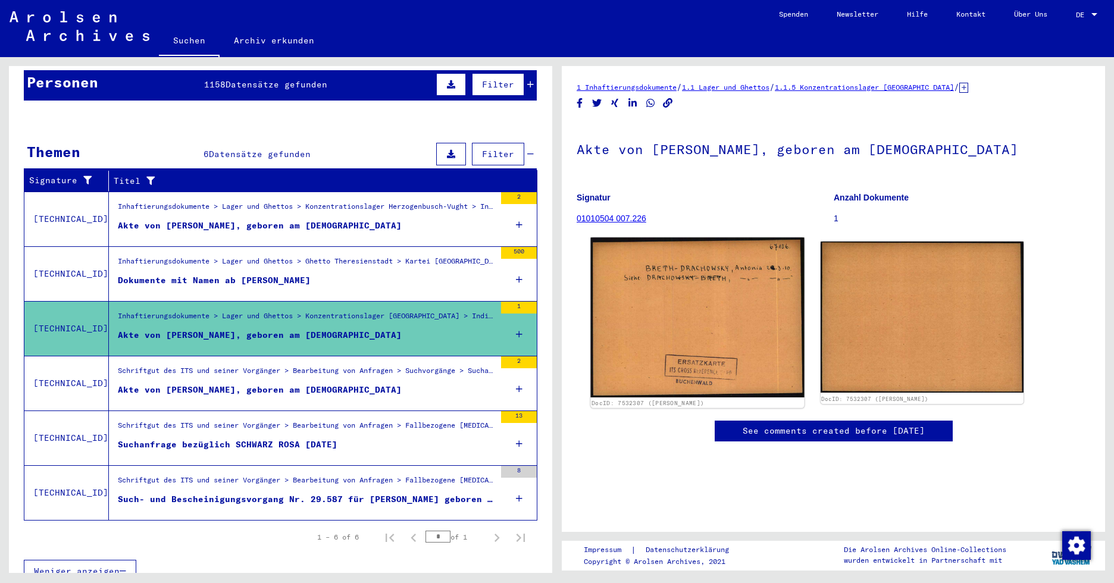
click at [707, 300] on img at bounding box center [697, 317] width 214 height 160
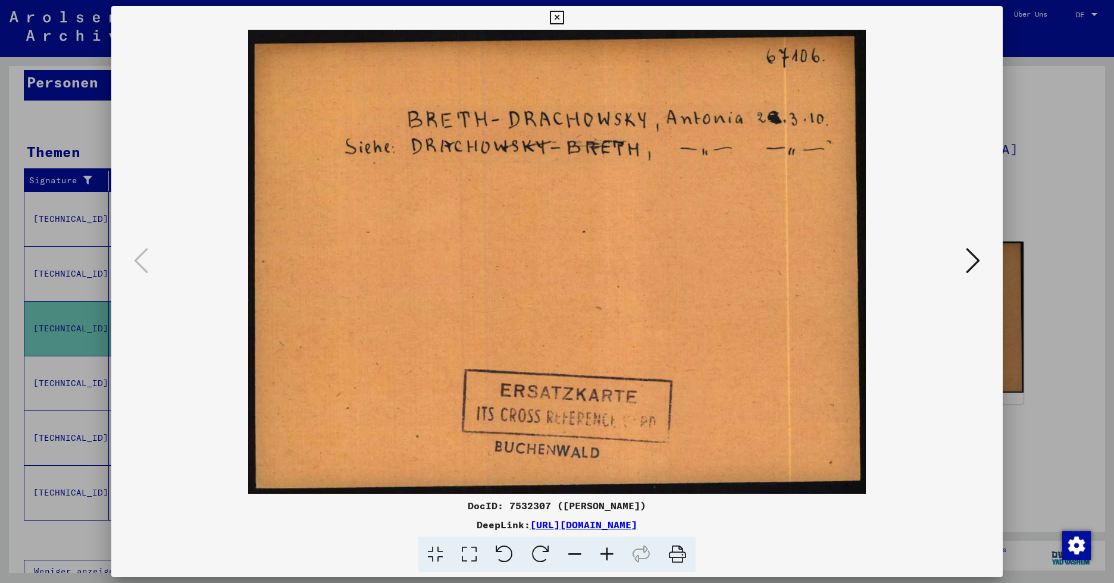
click at [919, 259] on icon at bounding box center [973, 260] width 14 height 29
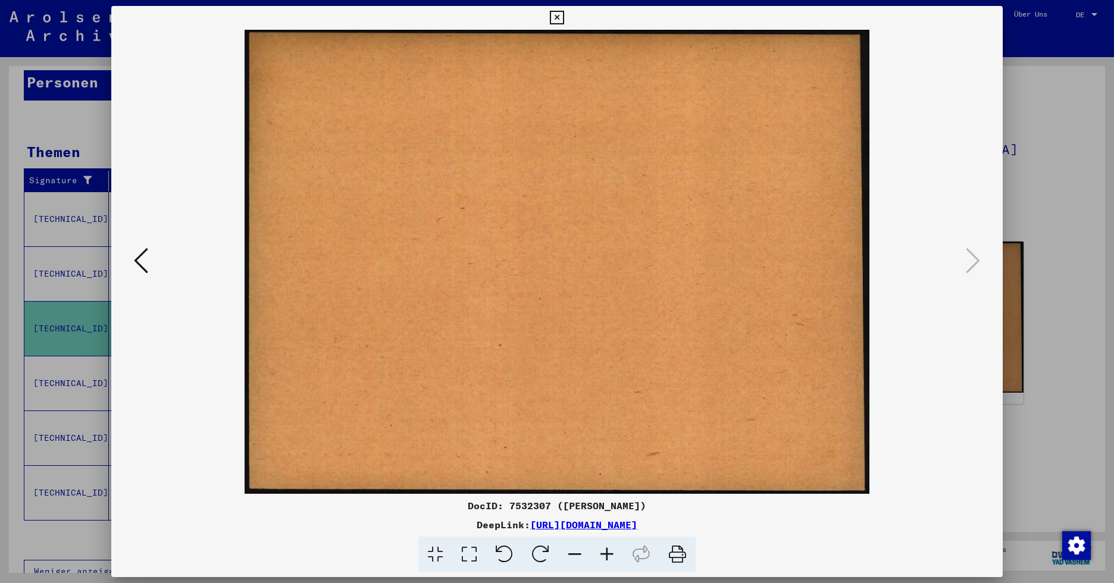
click at [555, 18] on icon at bounding box center [557, 18] width 14 height 14
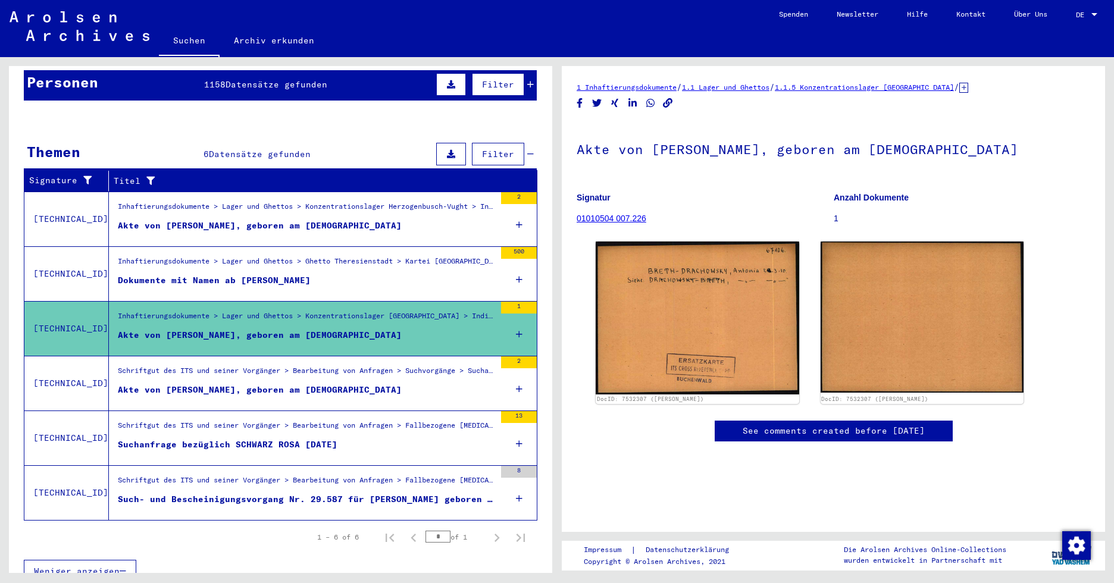
click at [235, 384] on figure "Akte von [PERSON_NAME], geboren am [DEMOGRAPHIC_DATA]" at bounding box center [306, 393] width 377 height 18
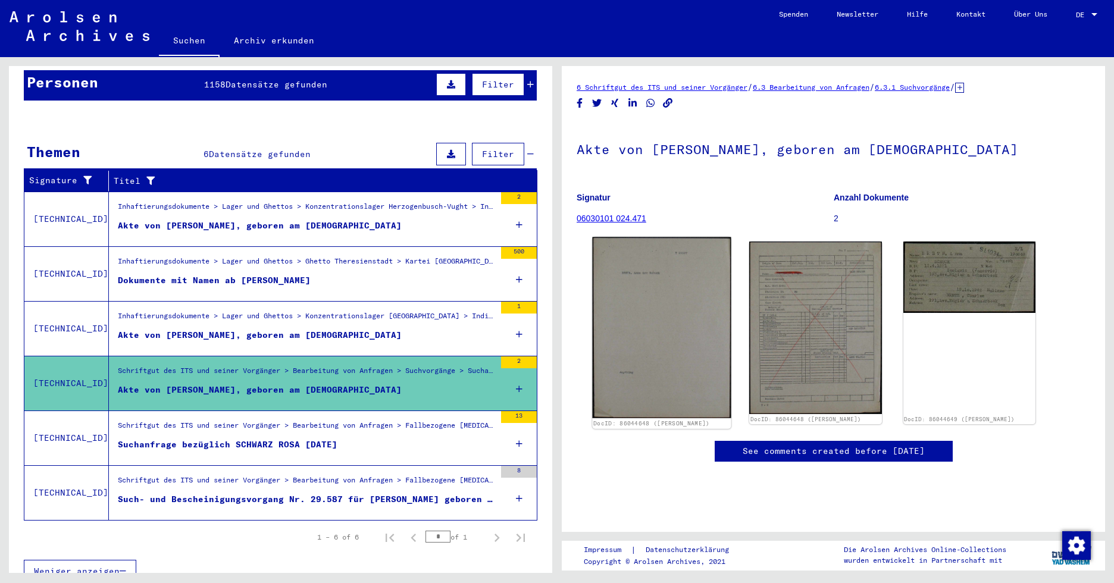
click at [697, 349] on img at bounding box center [661, 327] width 139 height 181
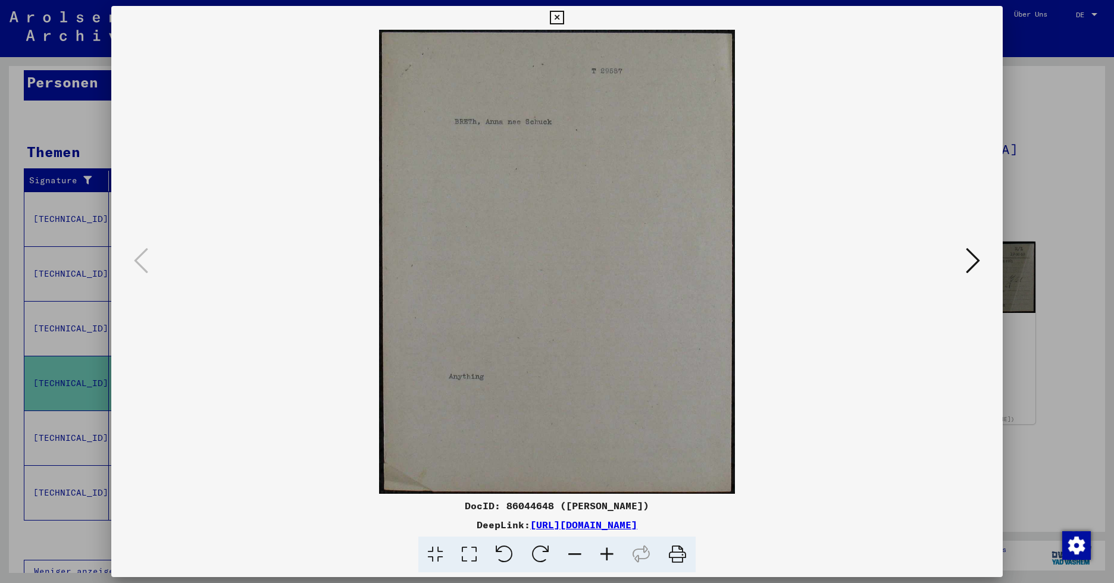
click at [919, 262] on icon at bounding box center [973, 260] width 14 height 29
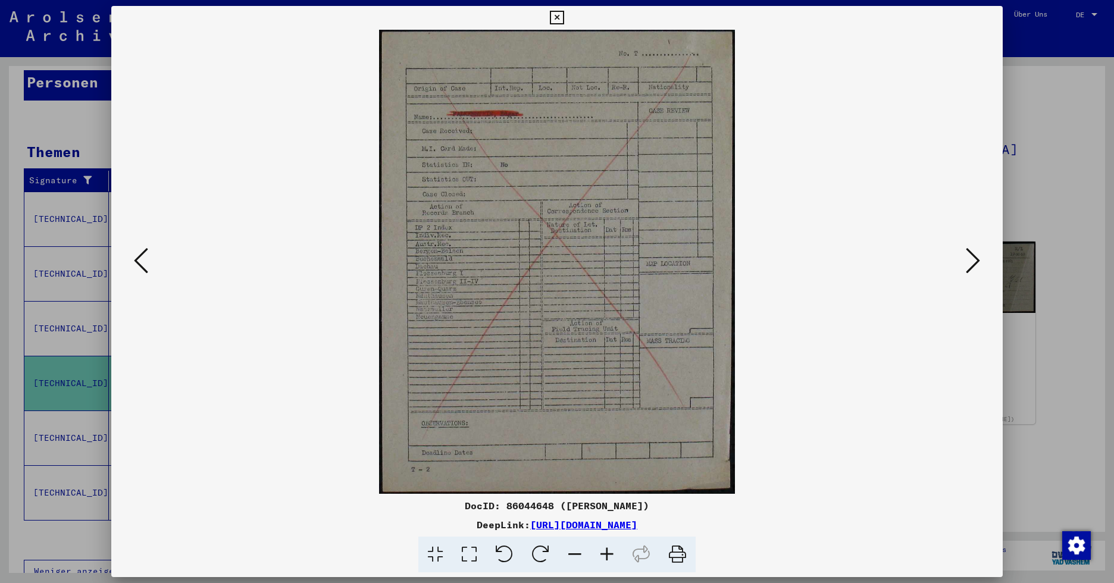
click at [919, 261] on icon at bounding box center [973, 260] width 14 height 29
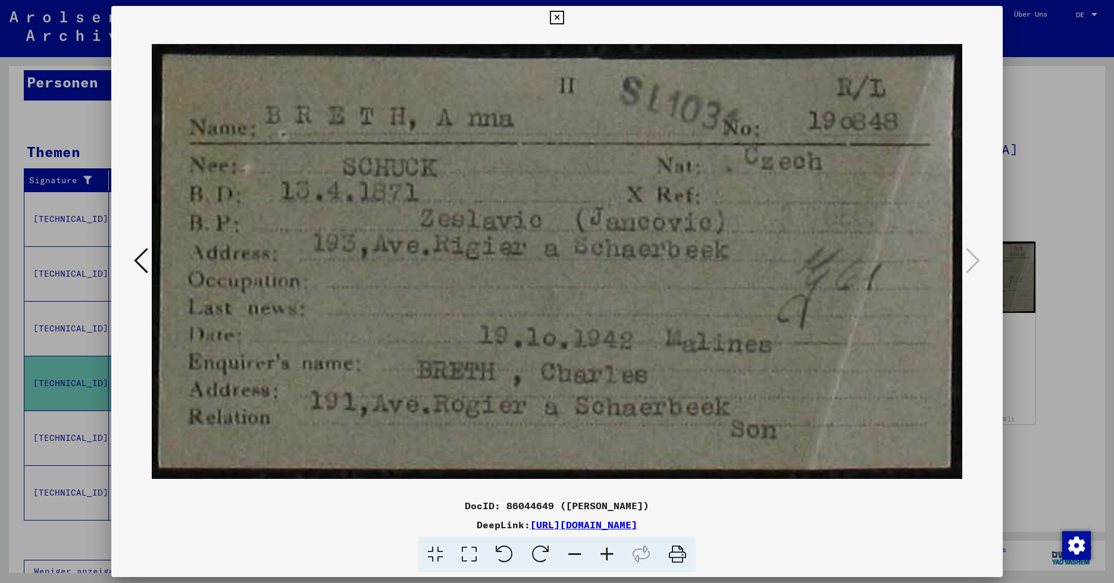
click at [560, 19] on icon at bounding box center [557, 18] width 14 height 14
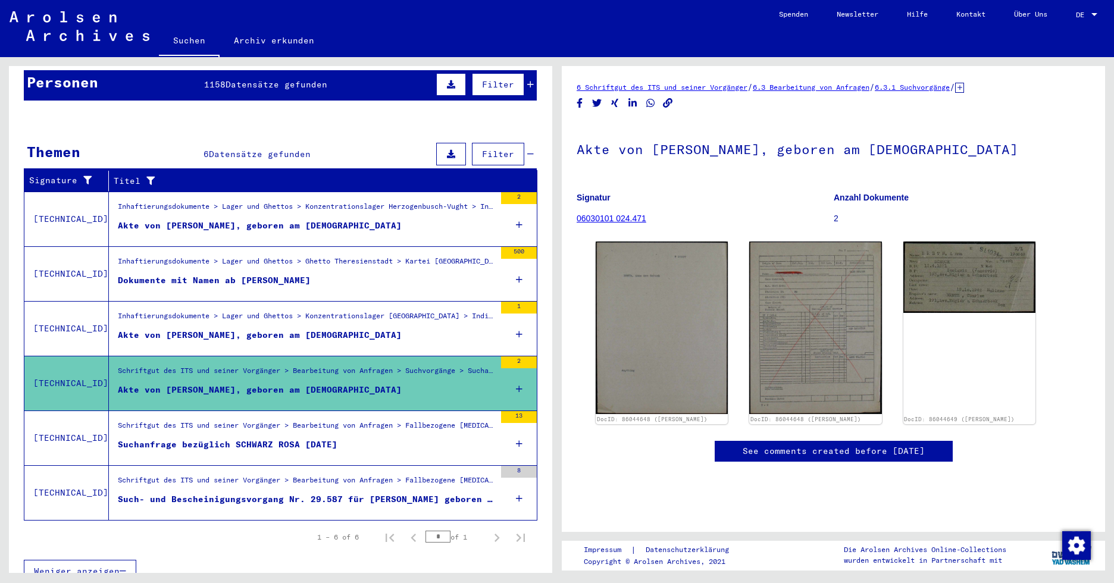
click at [312, 420] on div "Schriftgut des ITS und seiner Vorgänger > Bearbeitung von Anfragen > Fallbezoge…" at bounding box center [306, 428] width 377 height 17
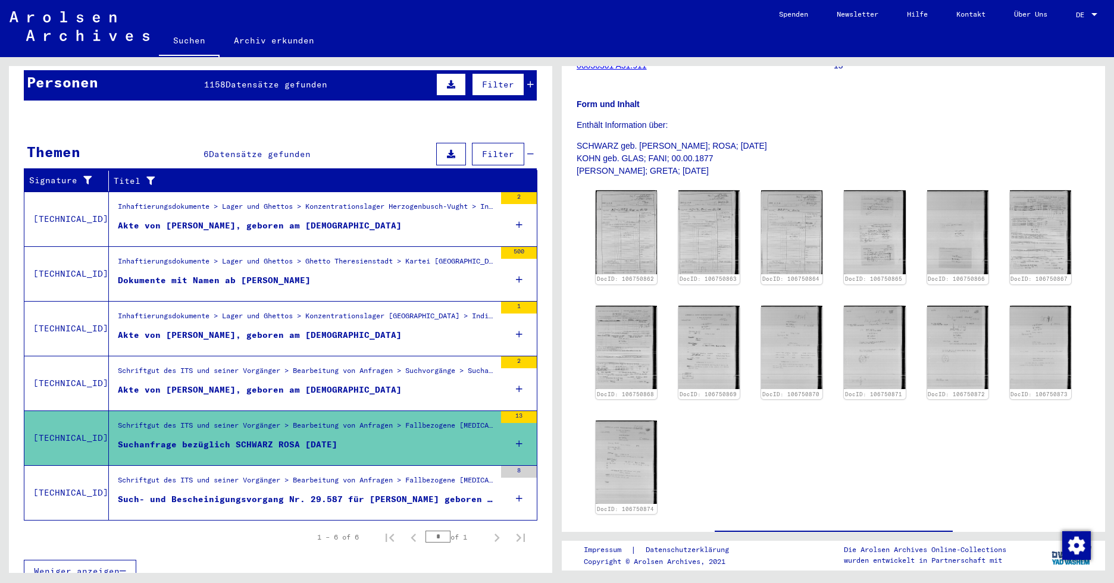
scroll to position [178, 0]
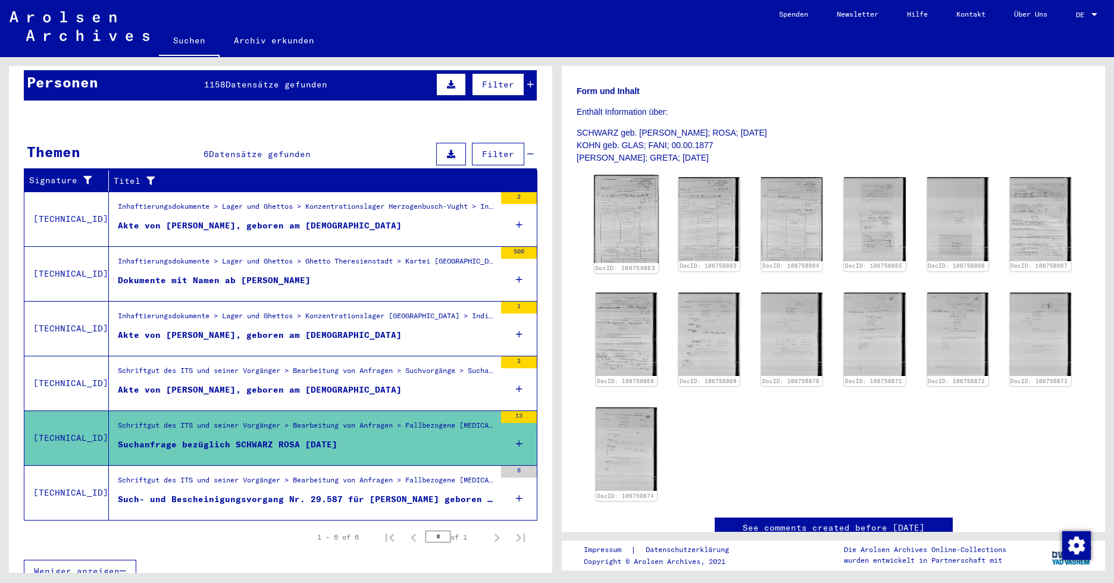
click at [624, 213] on img at bounding box center [626, 219] width 64 height 88
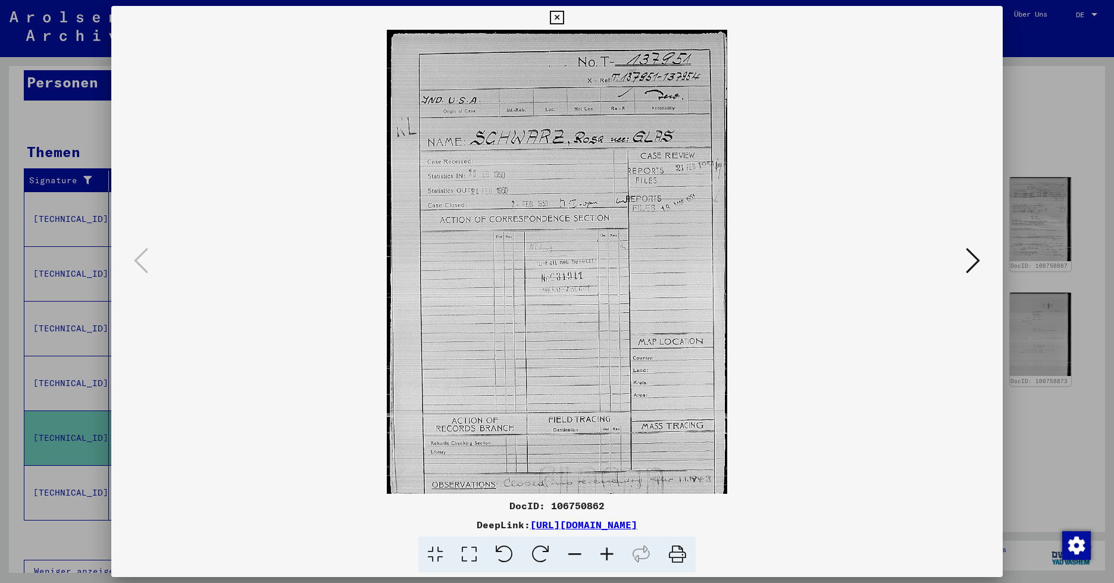
click at [919, 258] on icon at bounding box center [973, 260] width 14 height 29
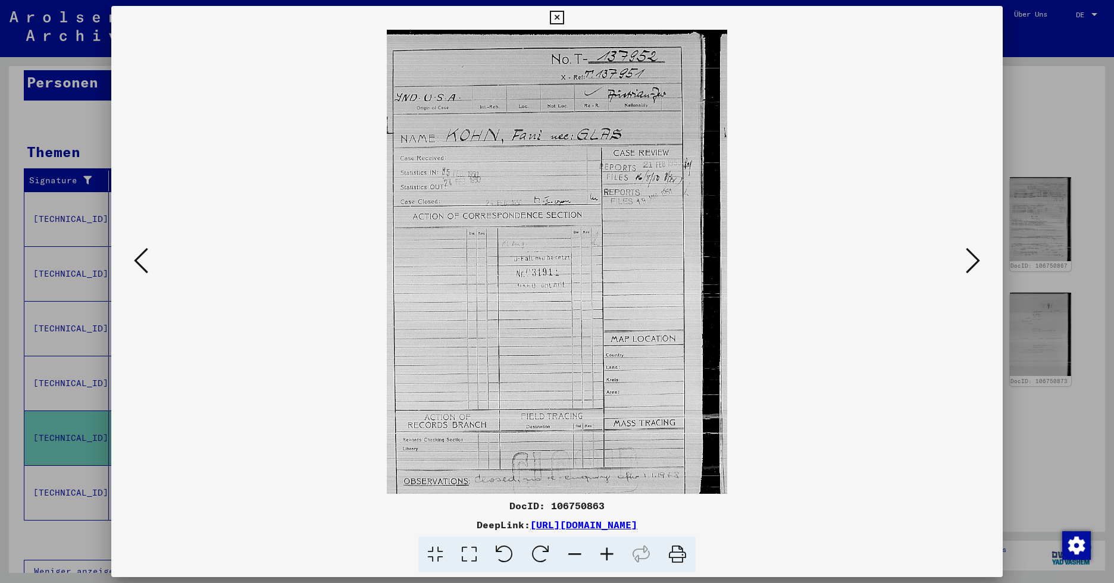
click at [919, 258] on icon at bounding box center [973, 260] width 14 height 29
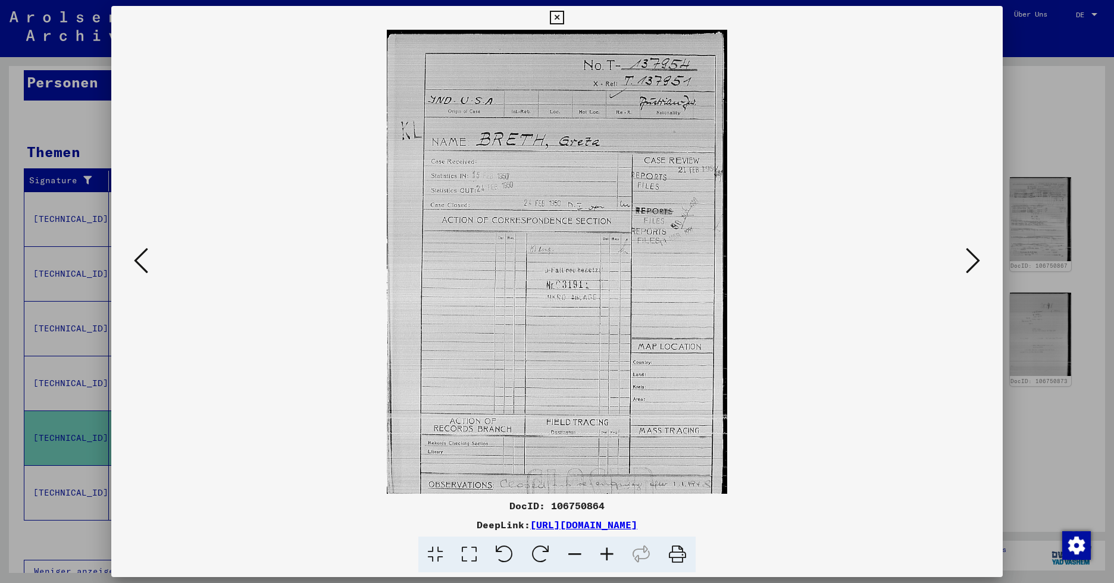
click at [919, 259] on button at bounding box center [972, 262] width 21 height 34
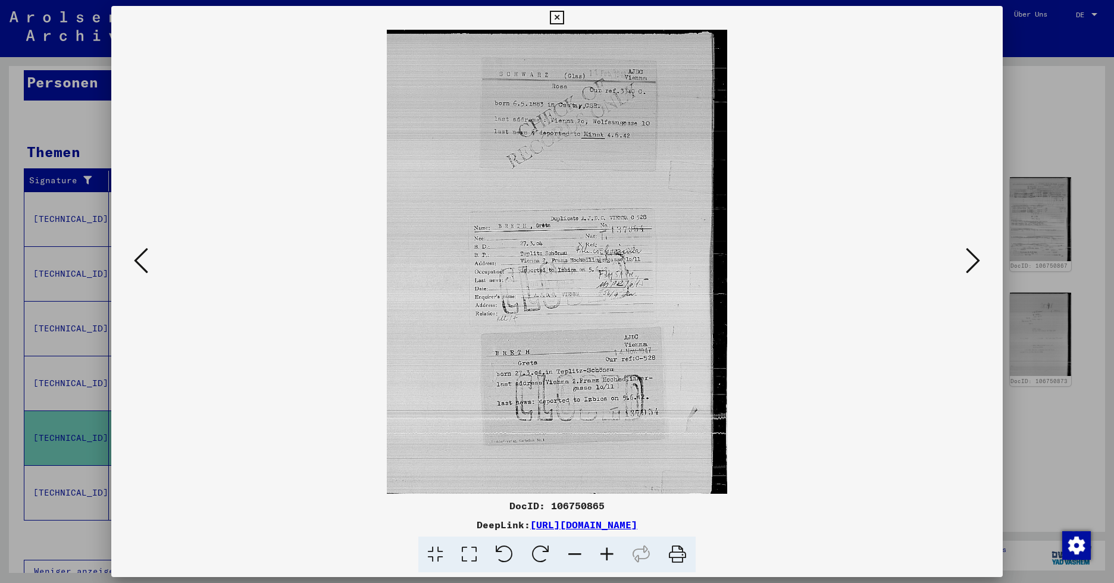
click at [612, 549] on icon at bounding box center [607, 555] width 32 height 36
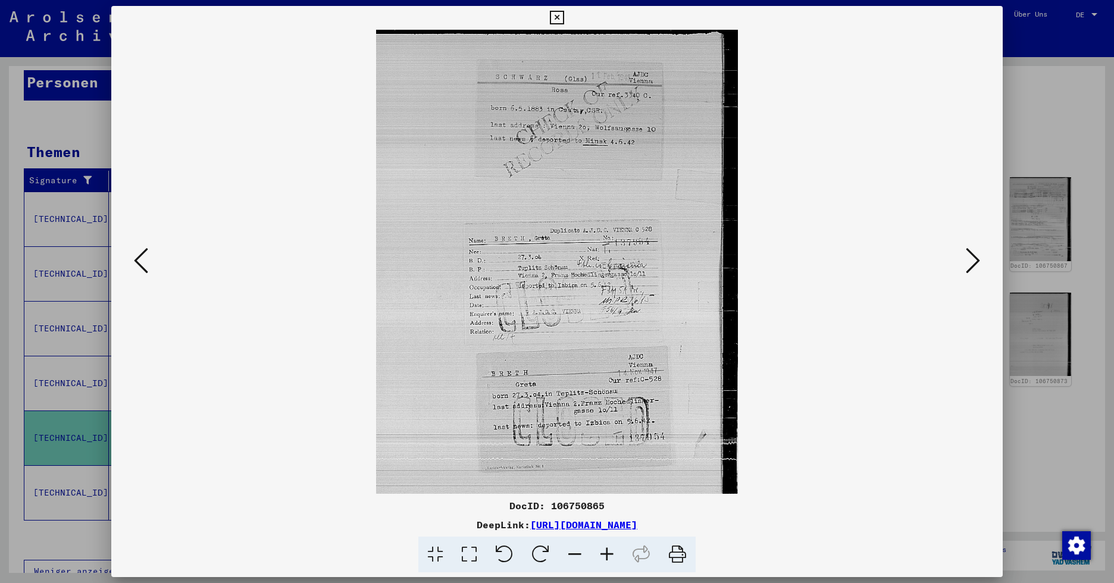
click at [612, 549] on icon at bounding box center [607, 555] width 32 height 36
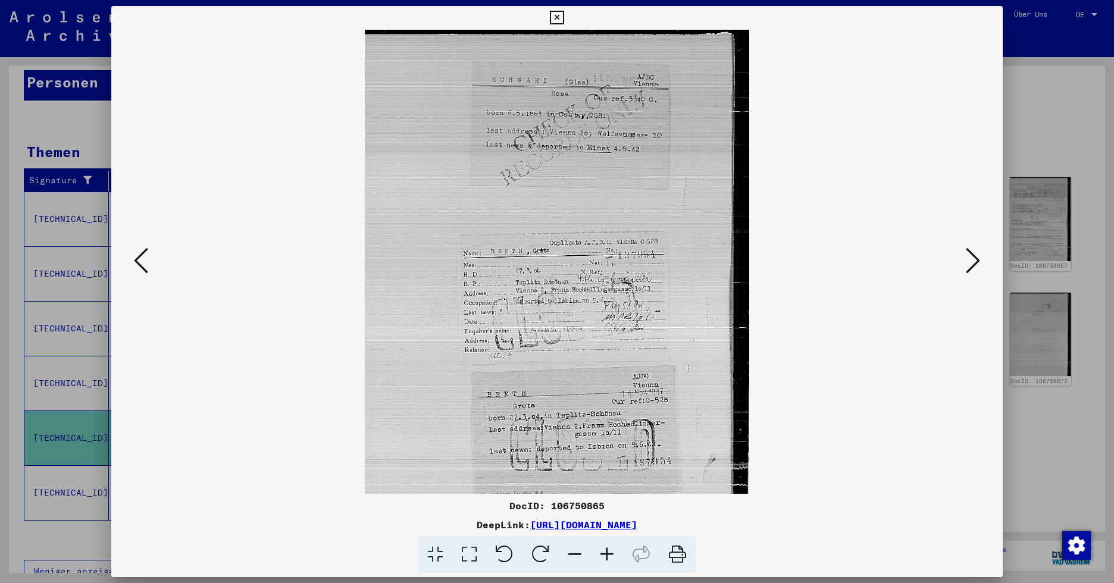
click at [612, 549] on icon at bounding box center [607, 555] width 32 height 36
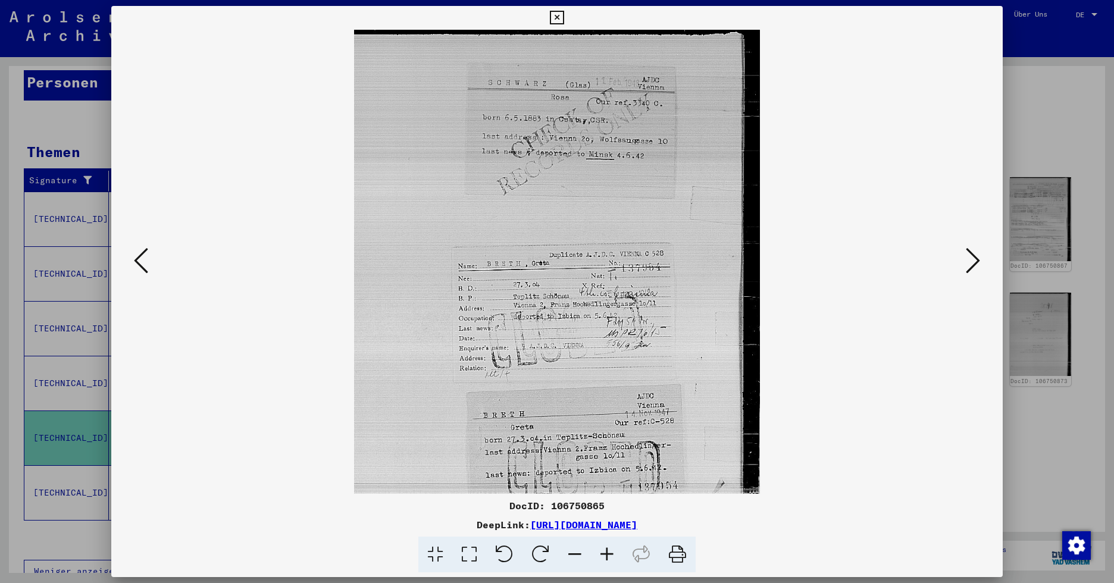
click at [919, 264] on icon at bounding box center [973, 260] width 14 height 29
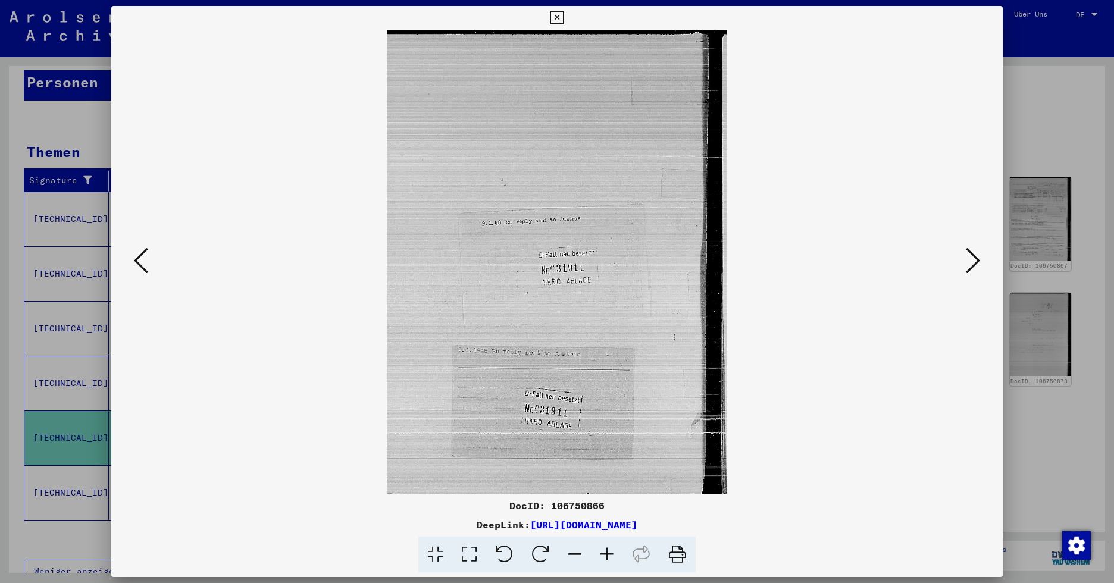
click at [919, 264] on icon at bounding box center [973, 260] width 14 height 29
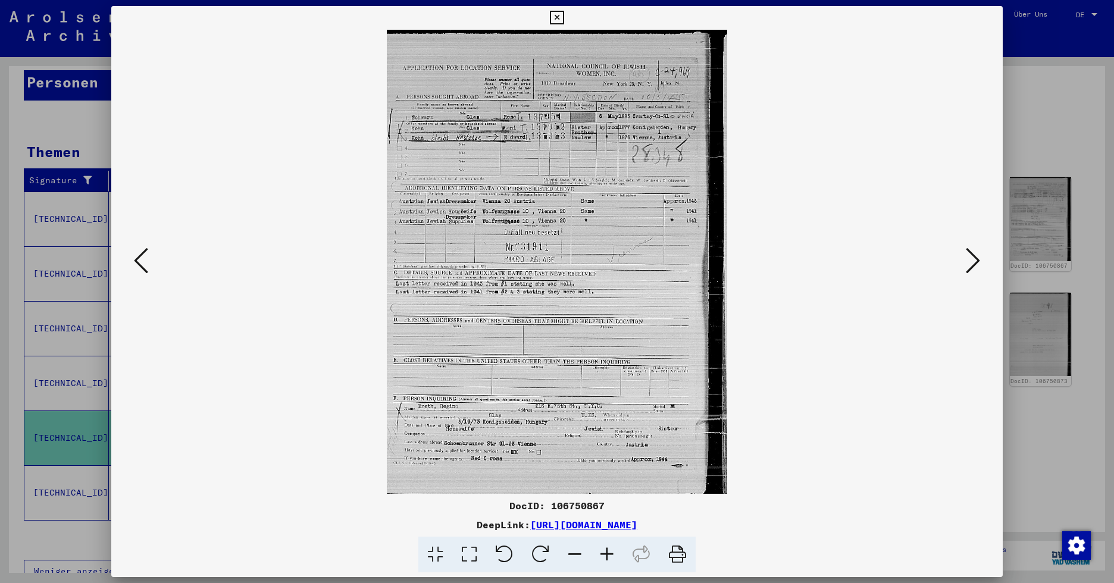
click at [919, 264] on icon at bounding box center [973, 260] width 14 height 29
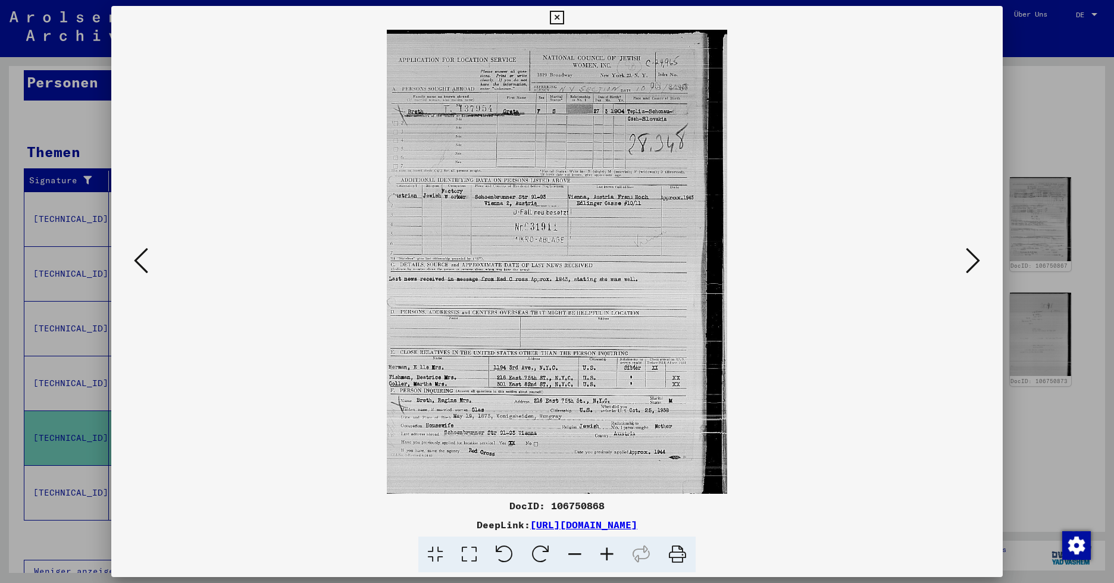
click at [919, 264] on icon at bounding box center [973, 260] width 14 height 29
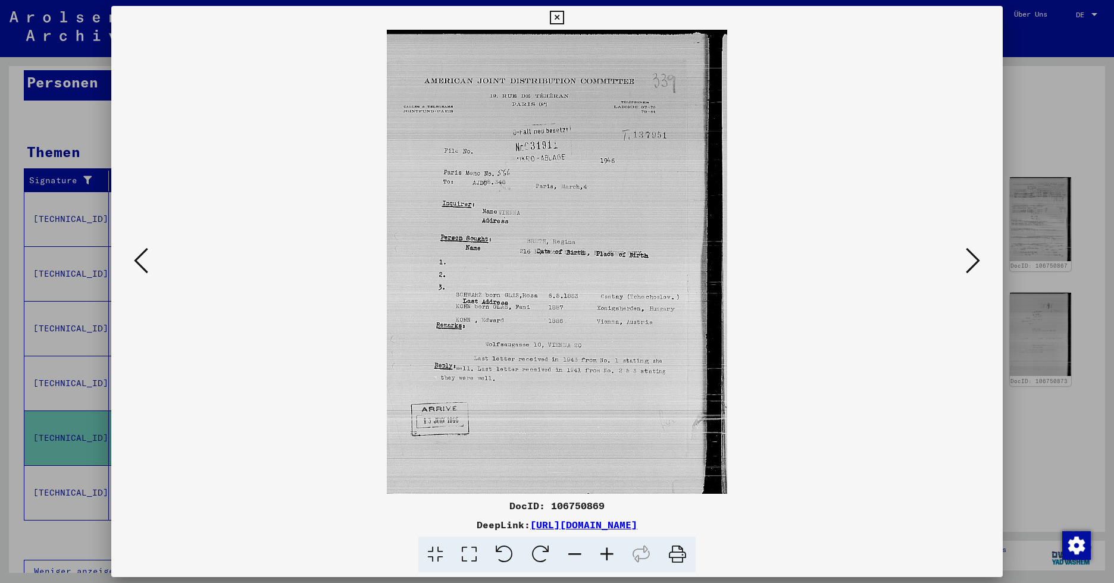
click at [919, 264] on icon at bounding box center [973, 260] width 14 height 29
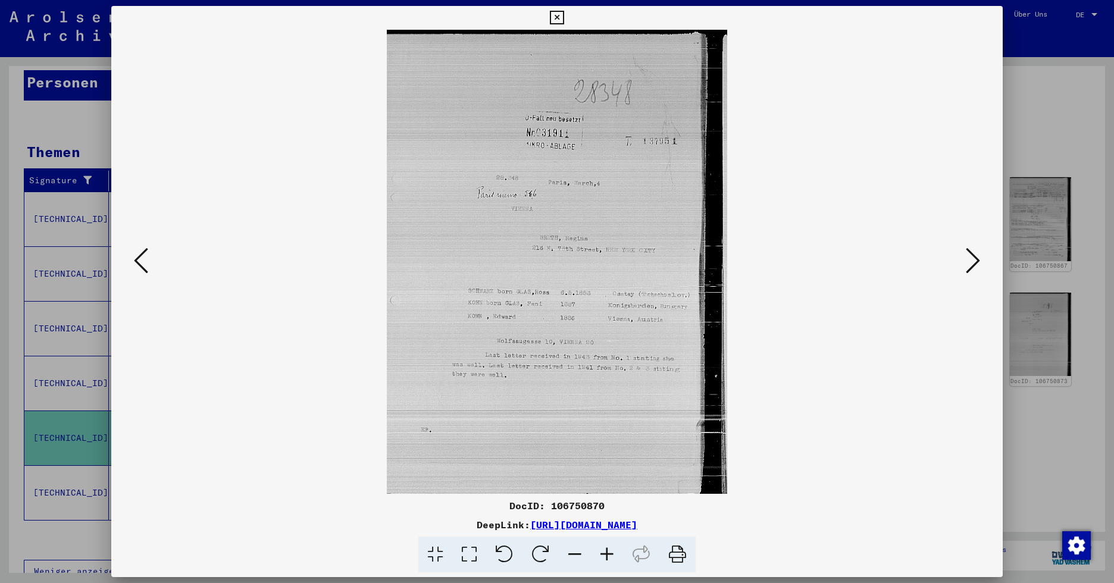
click at [559, 17] on icon at bounding box center [557, 18] width 14 height 14
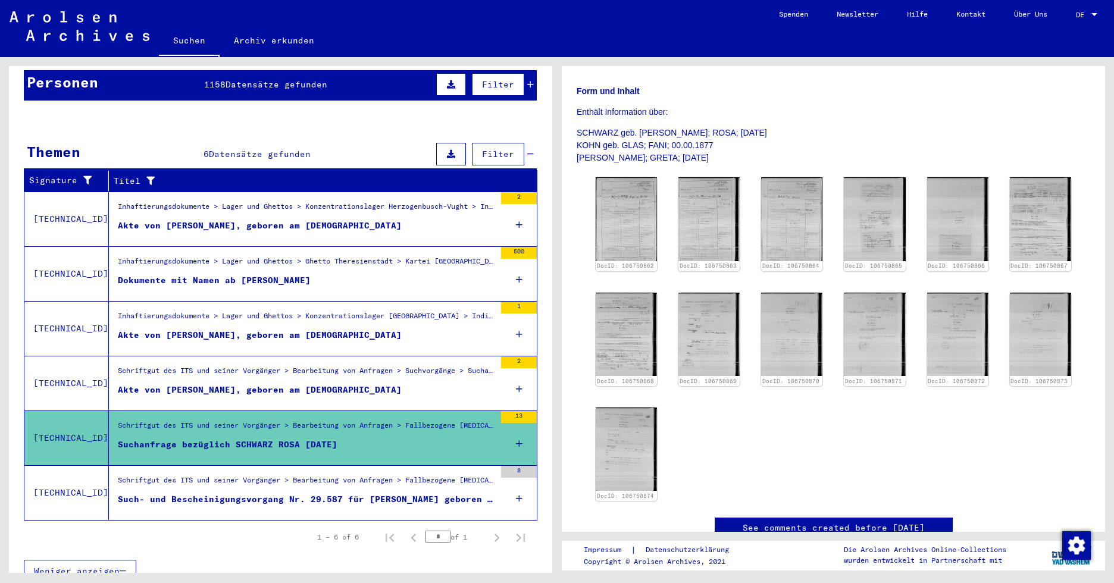
click at [300, 493] on div "Such- und Bescheinigungsvorgang Nr. 29.587 für [PERSON_NAME] geboren [DEMOGRAPH…" at bounding box center [306, 499] width 377 height 12
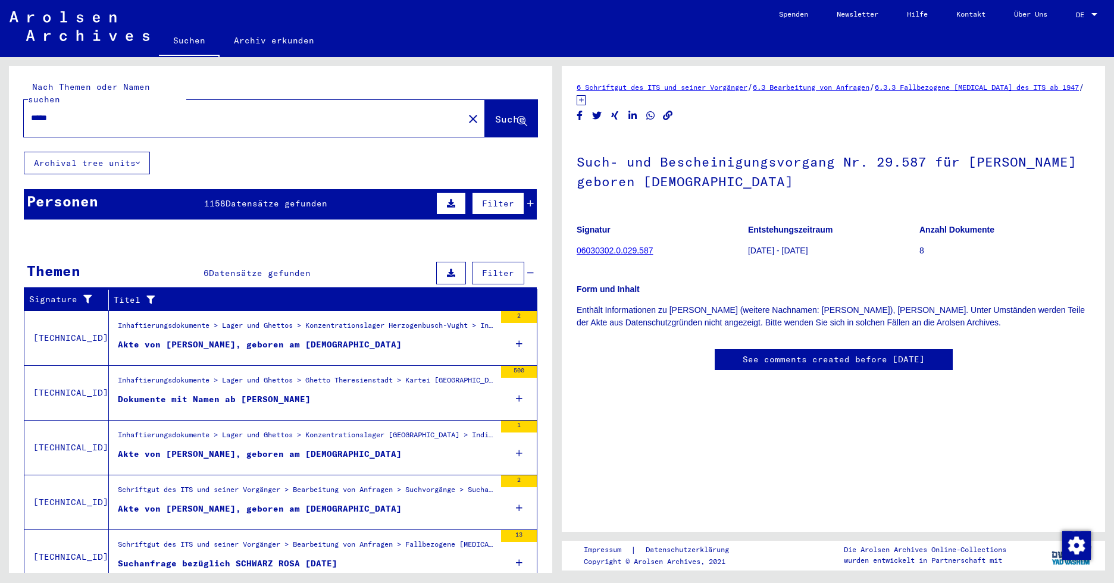
click at [267, 198] on span "Datensätze gefunden" at bounding box center [276, 203] width 102 height 11
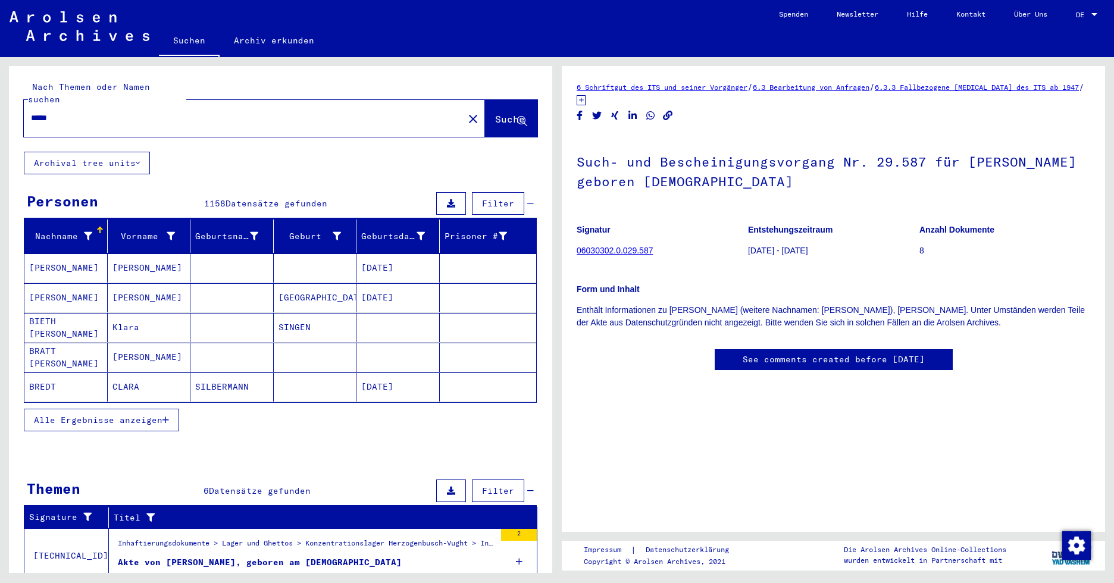
click at [69, 230] on div "Nachname" at bounding box center [60, 236] width 63 height 12
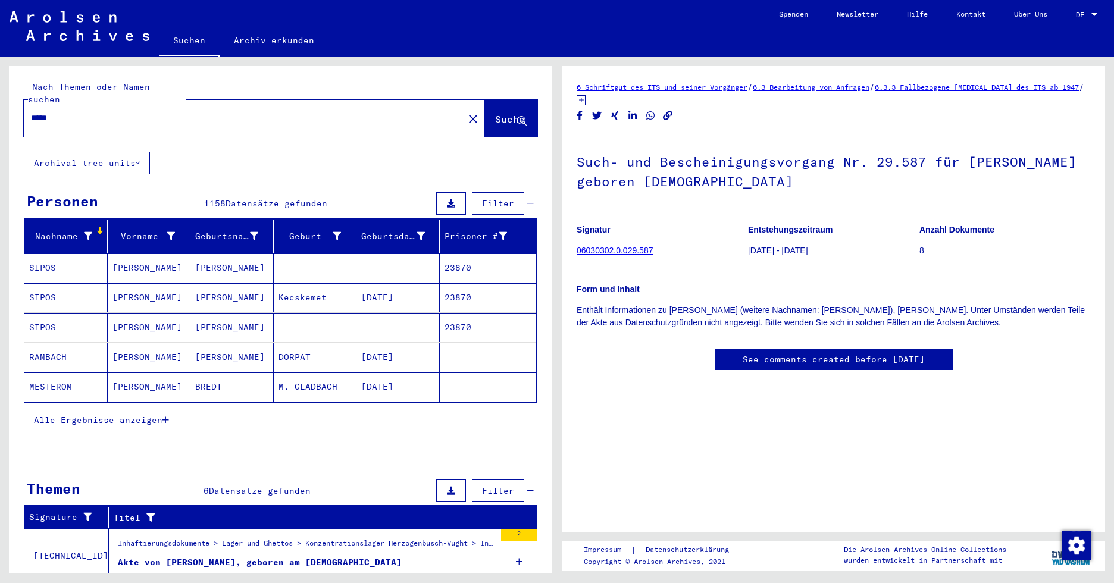
click at [84, 232] on icon at bounding box center [88, 236] width 8 height 8
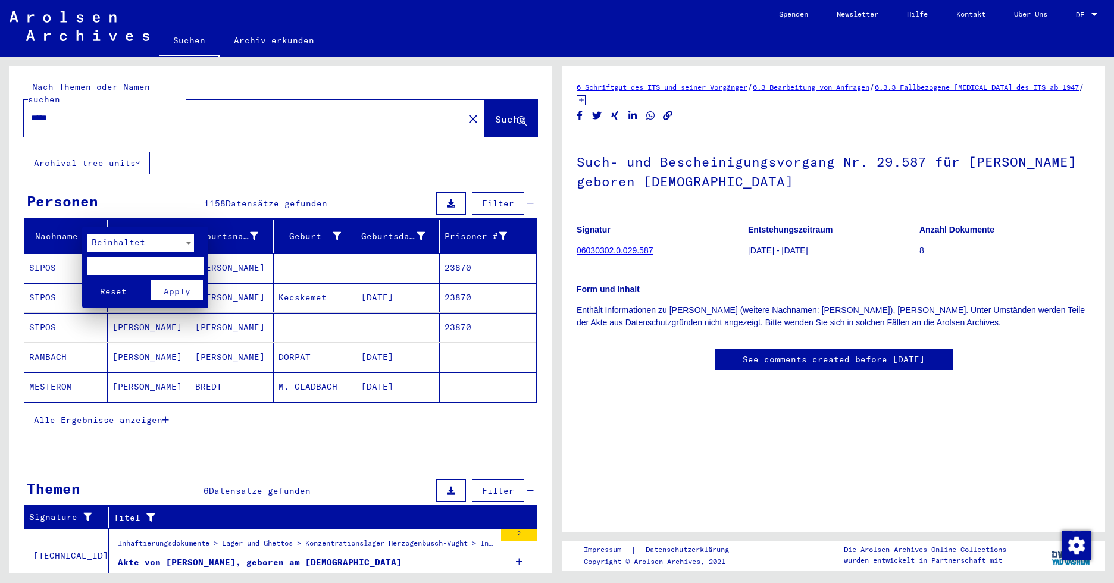
click at [131, 242] on span "Beinhaltet" at bounding box center [119, 242] width 54 height 11
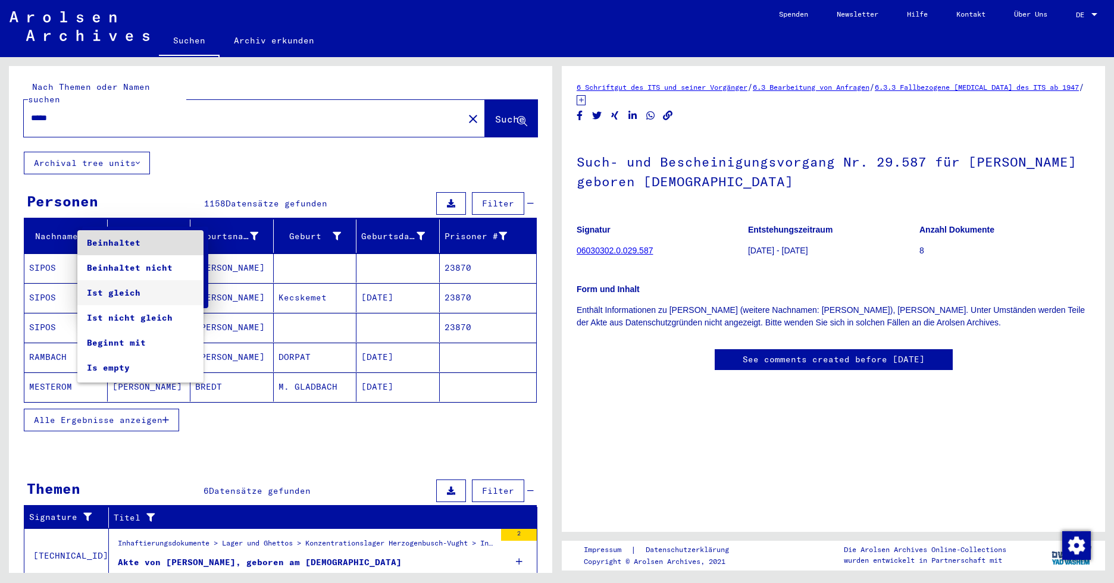
click at [118, 292] on span "Ist gleich" at bounding box center [140, 292] width 107 height 25
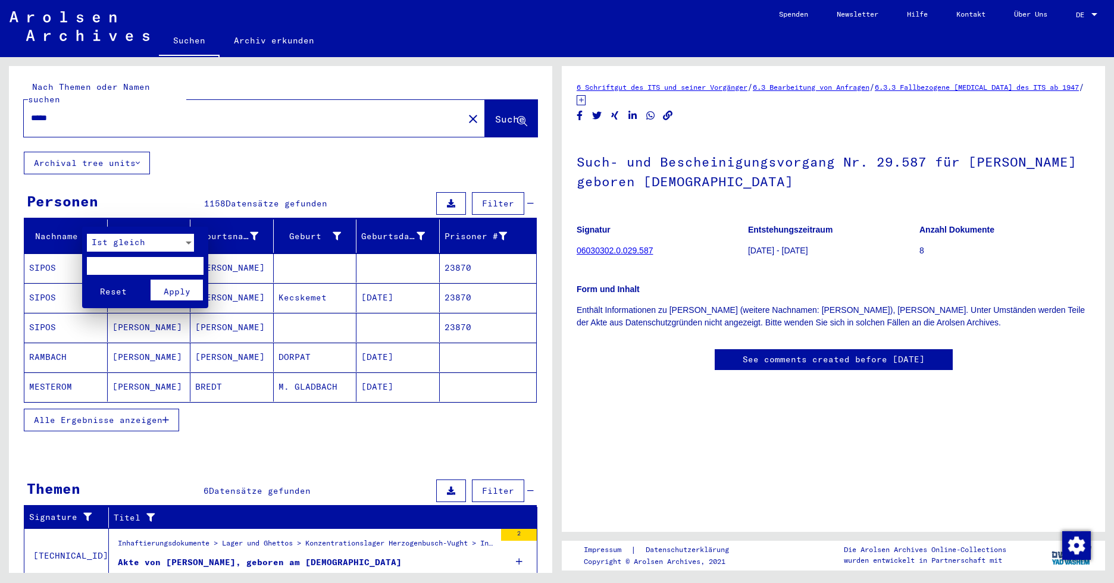
click at [133, 265] on input "text" at bounding box center [145, 266] width 117 height 18
type input "*****"
click at [87, 280] on button "Reset" at bounding box center [113, 290] width 52 height 21
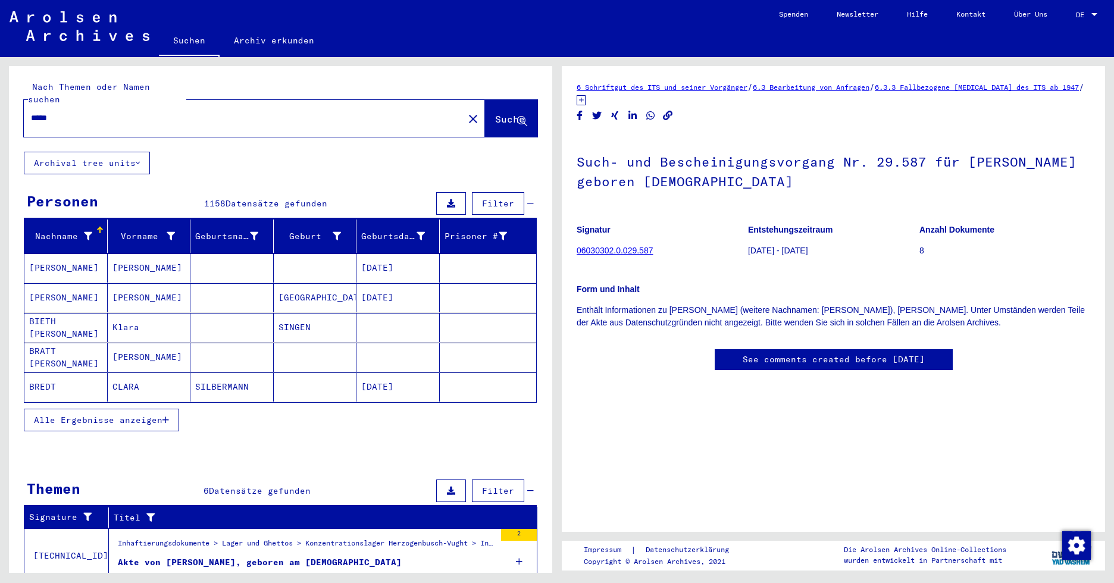
click at [121, 255] on mat-cell "[PERSON_NAME]" at bounding box center [149, 267] width 83 height 29
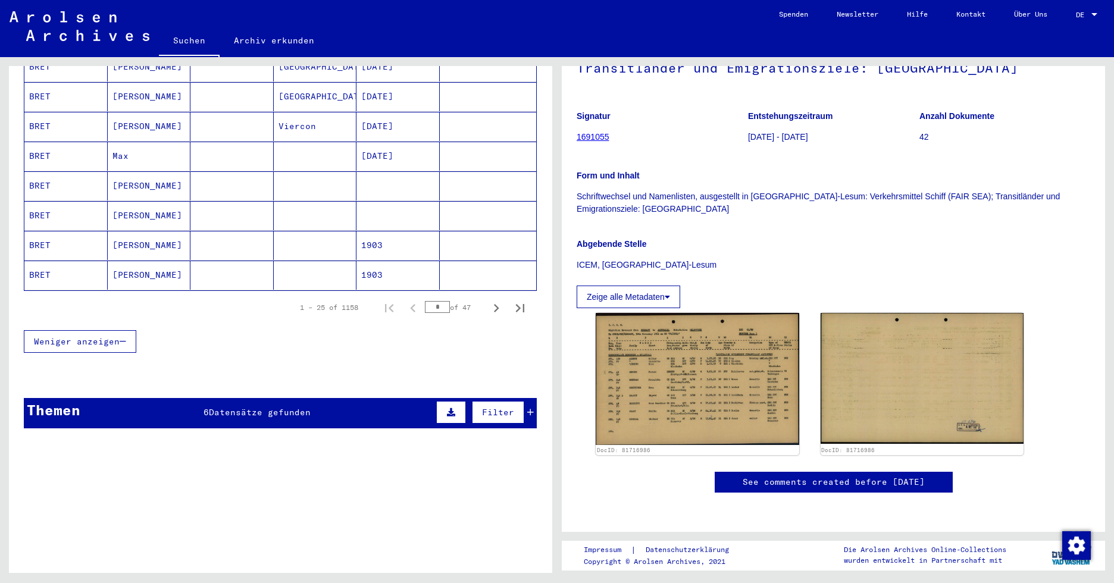
scroll to position [773, 0]
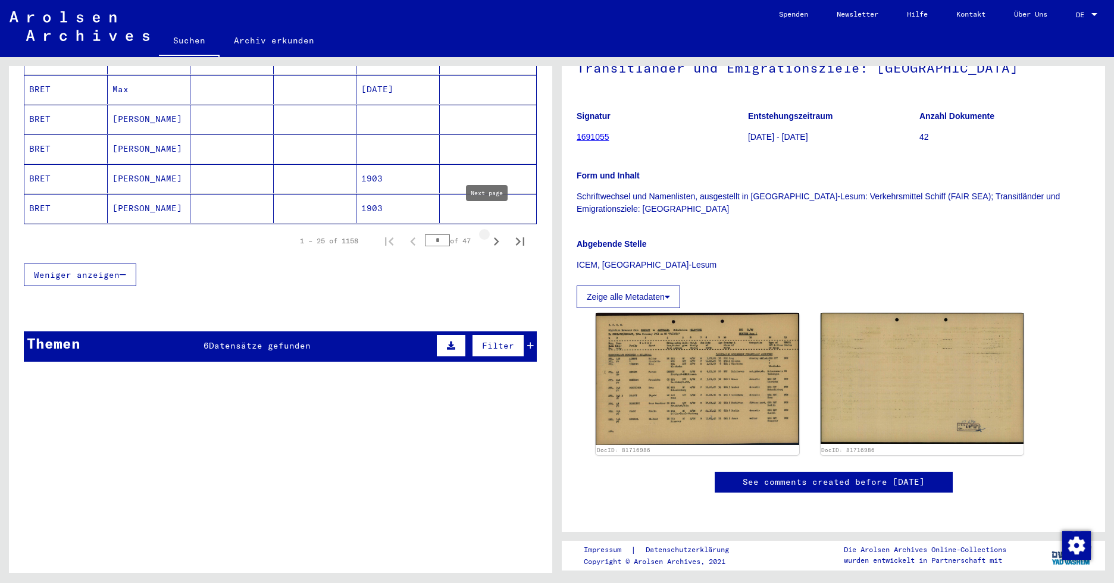
click at [490, 233] on icon "Next page" at bounding box center [496, 241] width 17 height 17
type input "*"
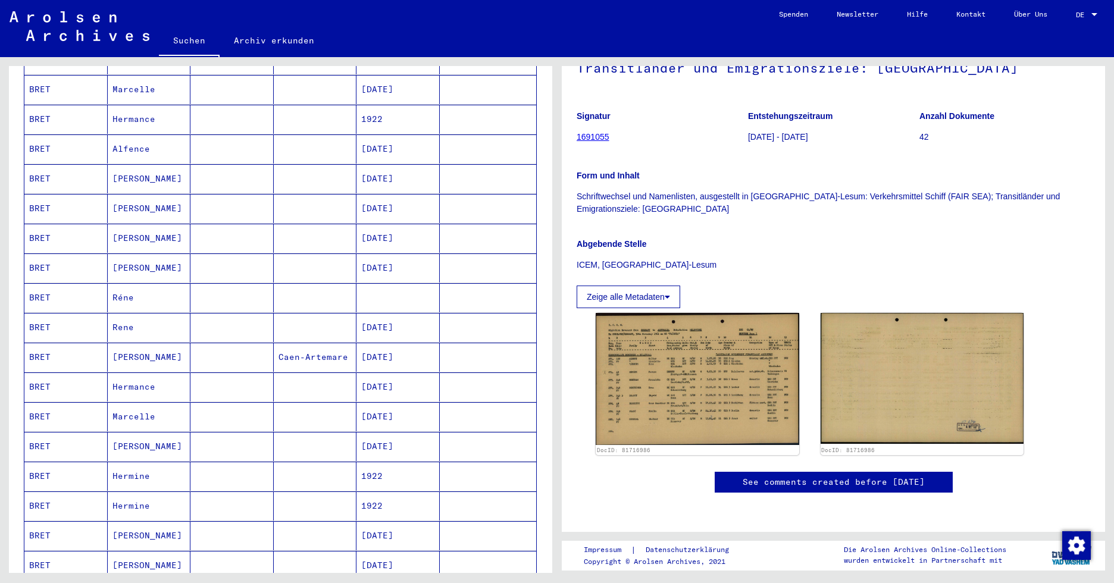
scroll to position [0, 0]
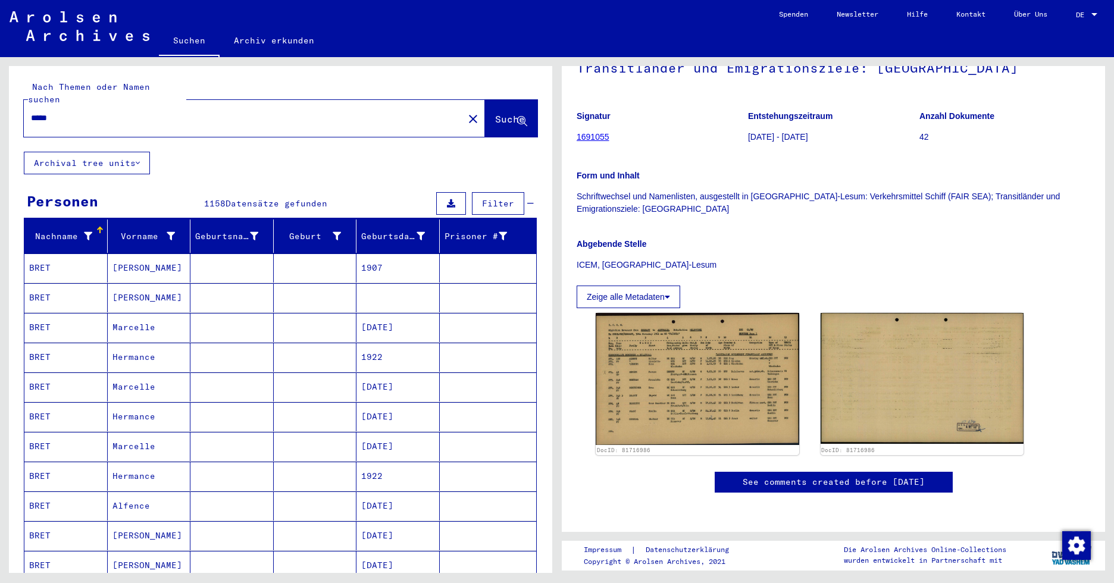
click at [496, 113] on span "Suche" at bounding box center [510, 119] width 30 height 12
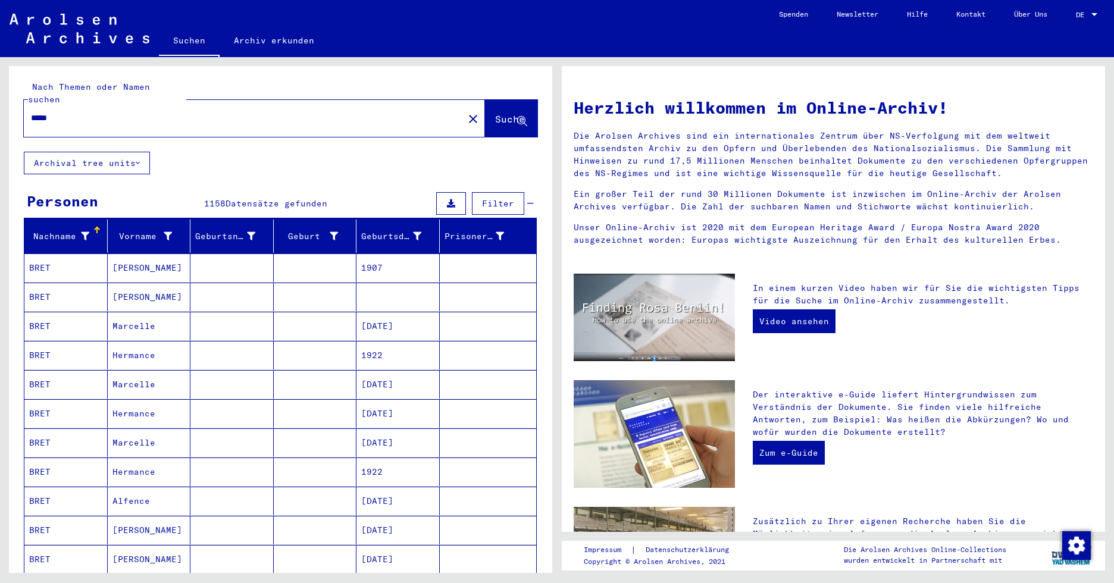
click at [96, 227] on div at bounding box center [96, 230] width 7 height 7
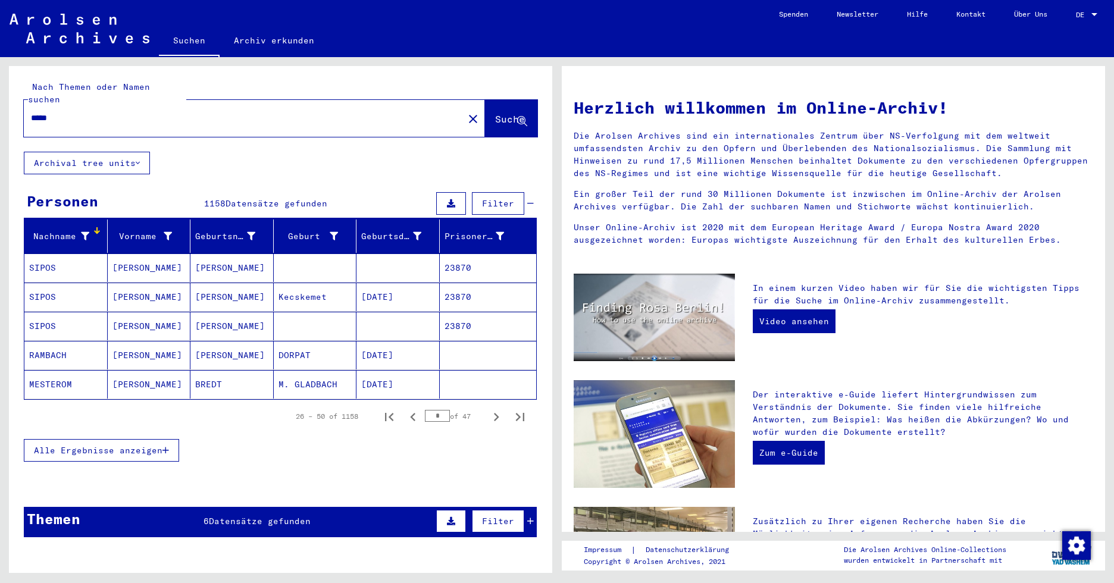
click at [84, 232] on icon at bounding box center [85, 236] width 8 height 8
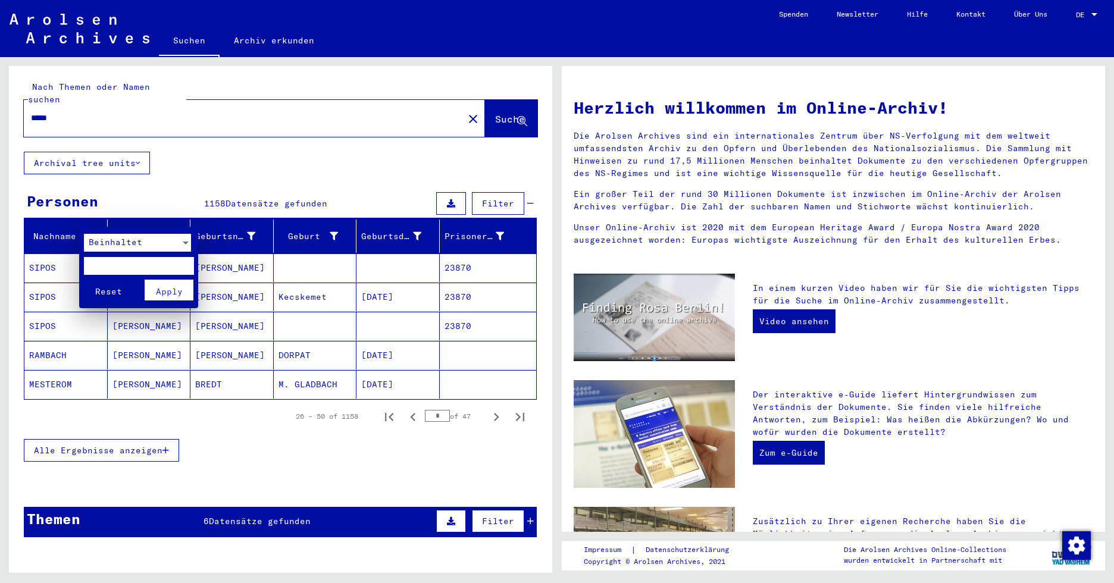
click at [107, 292] on span "Reset" at bounding box center [108, 291] width 27 height 11
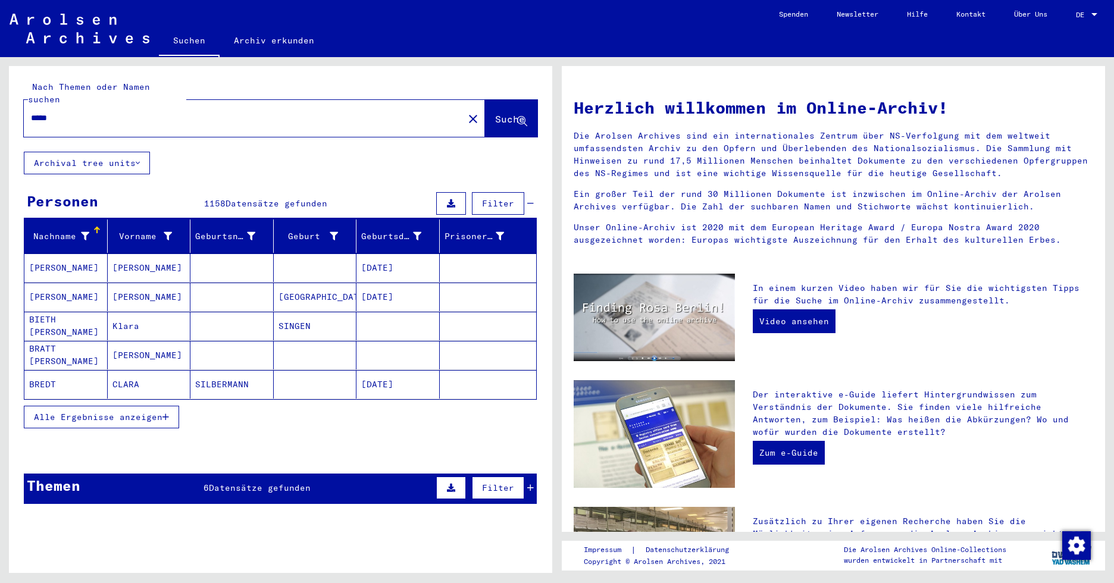
click at [102, 412] on span "Alle Ergebnisse anzeigen" at bounding box center [98, 417] width 129 height 11
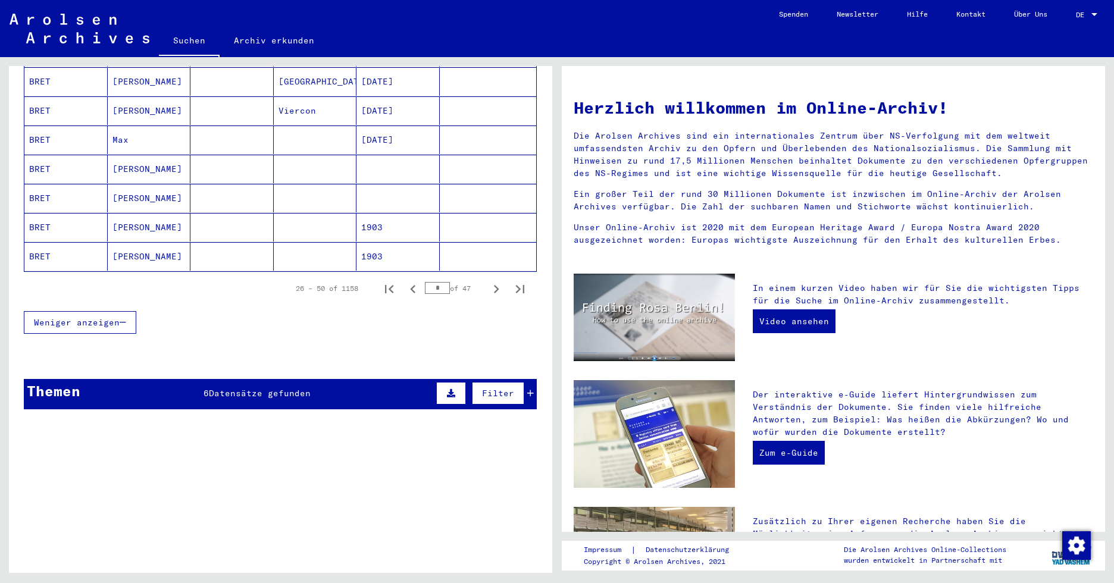
scroll to position [714, 0]
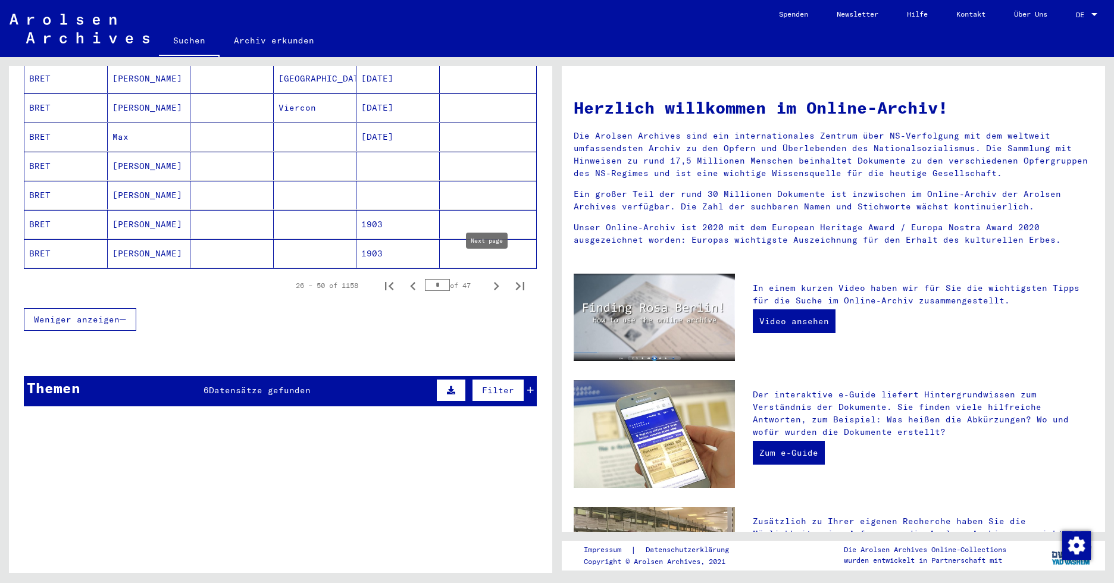
click at [494, 282] on icon "Next page" at bounding box center [496, 286] width 5 height 8
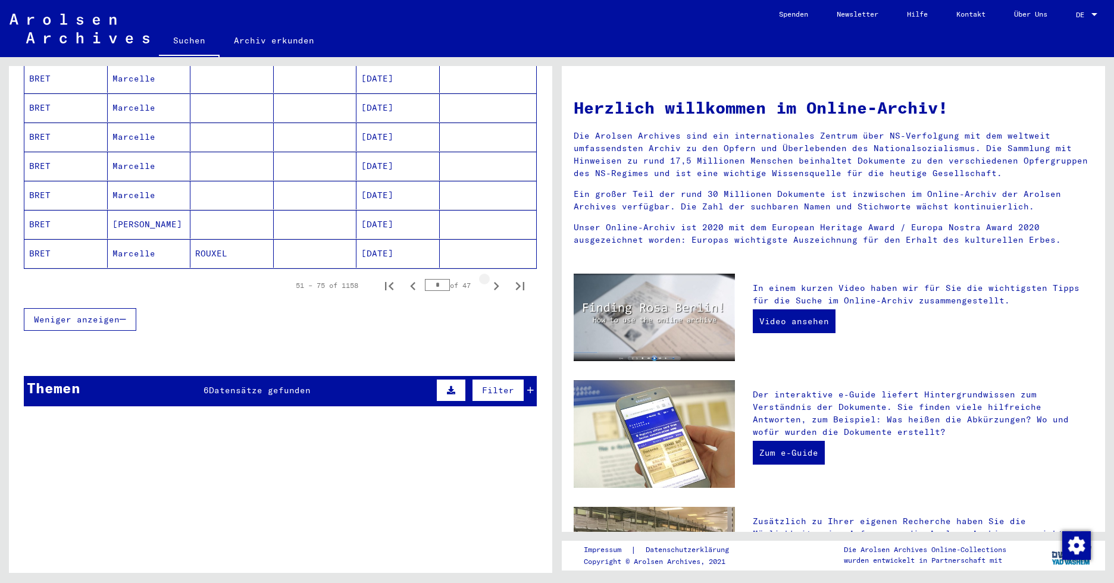
click at [494, 282] on icon "Next page" at bounding box center [496, 286] width 5 height 8
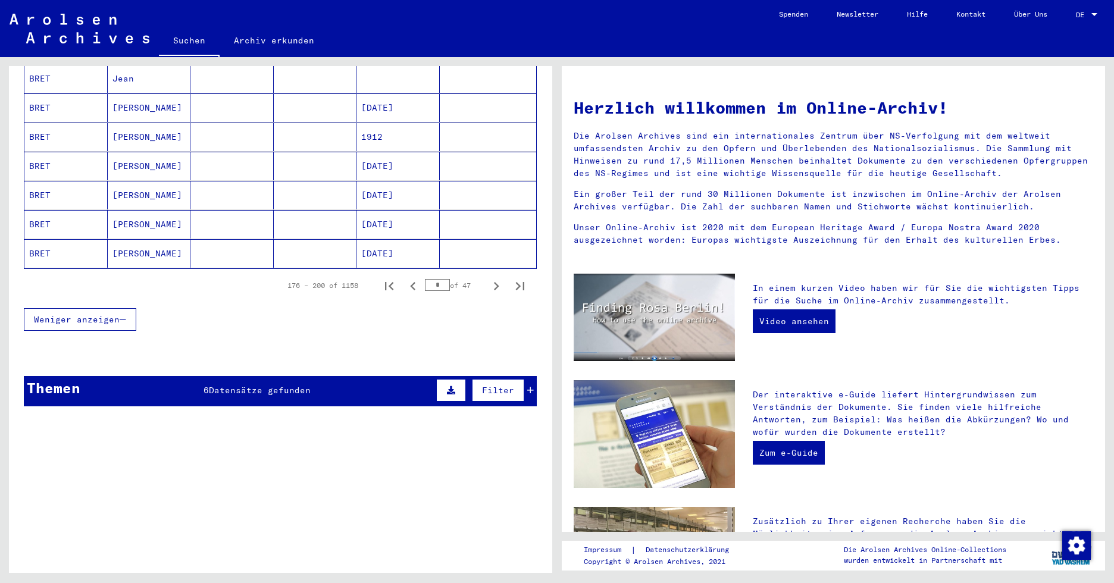
click at [494, 282] on icon "Next page" at bounding box center [496, 286] width 5 height 8
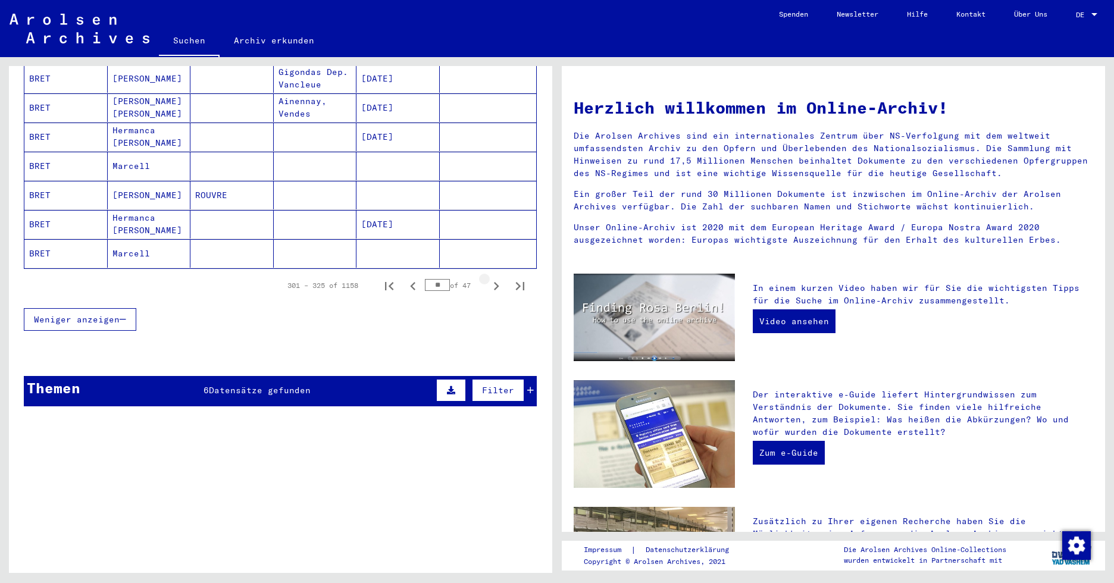
click at [494, 282] on icon "Next page" at bounding box center [496, 286] width 5 height 8
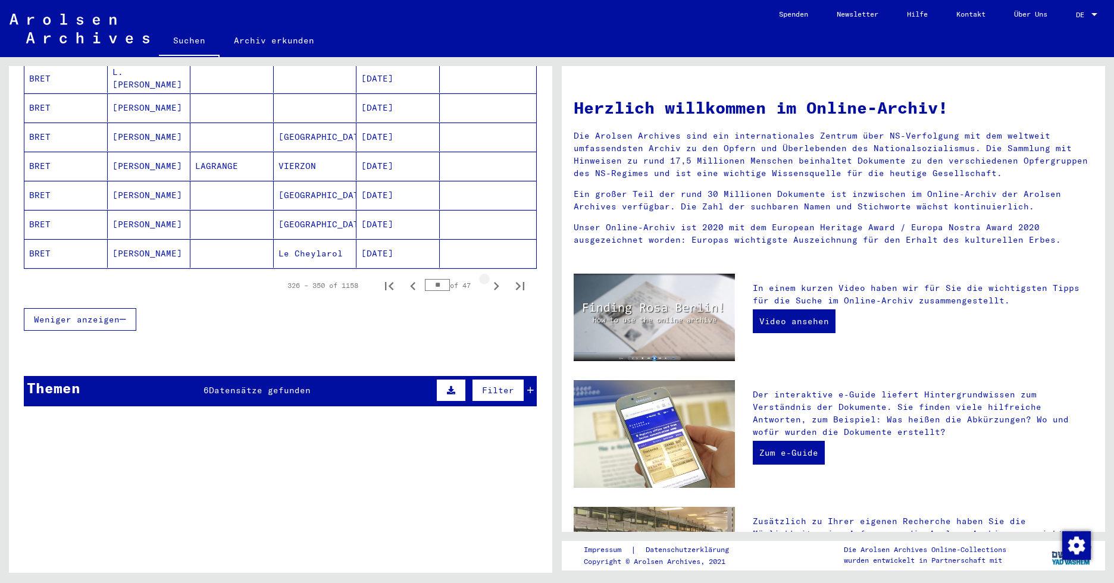
click at [494, 282] on icon "Next page" at bounding box center [496, 286] width 5 height 8
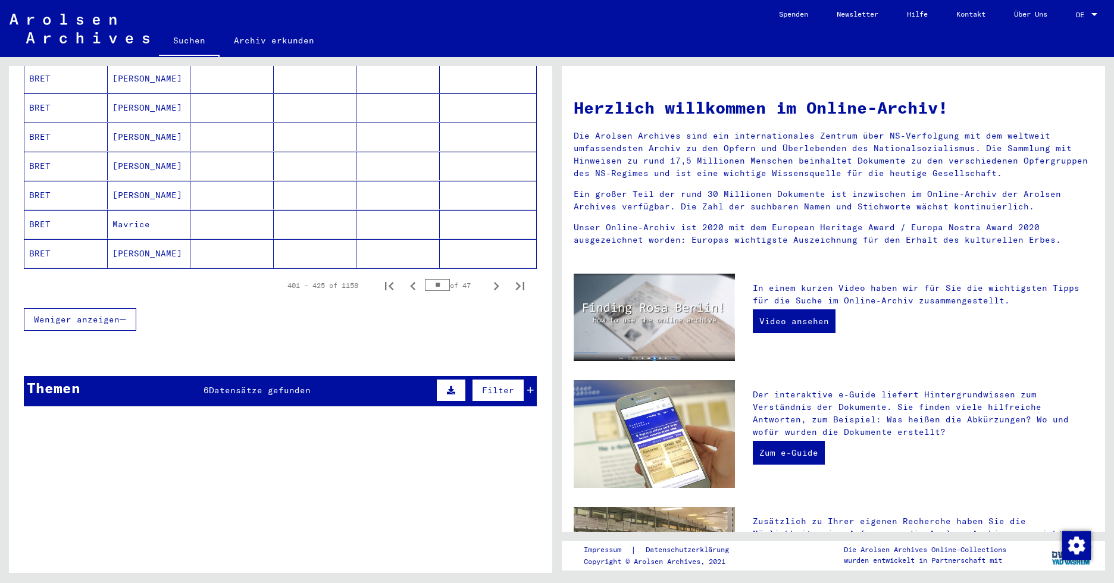
click at [494, 282] on icon "Next page" at bounding box center [496, 286] width 5 height 8
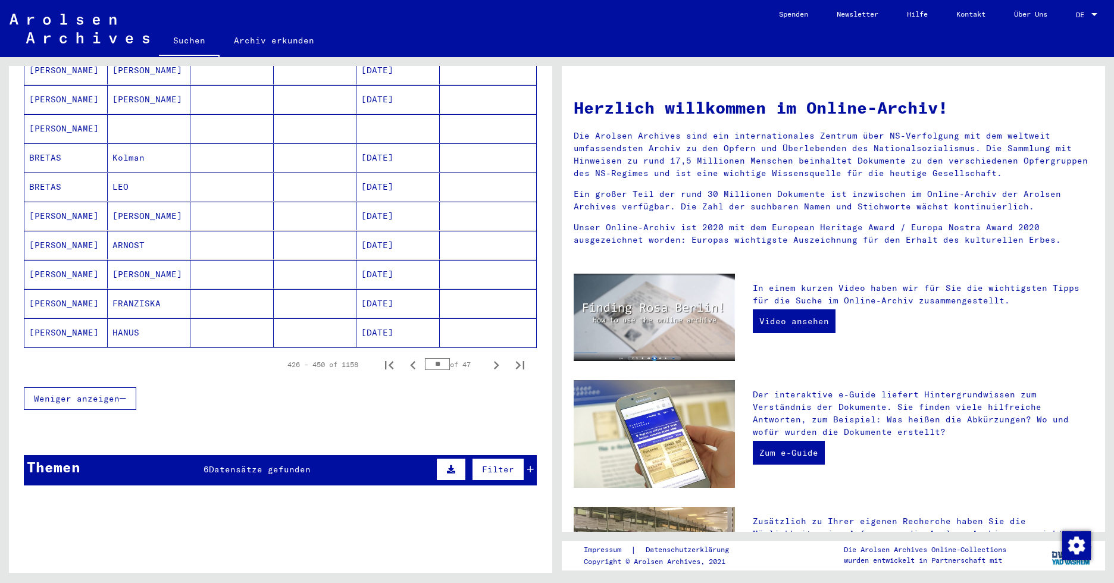
scroll to position [595, 0]
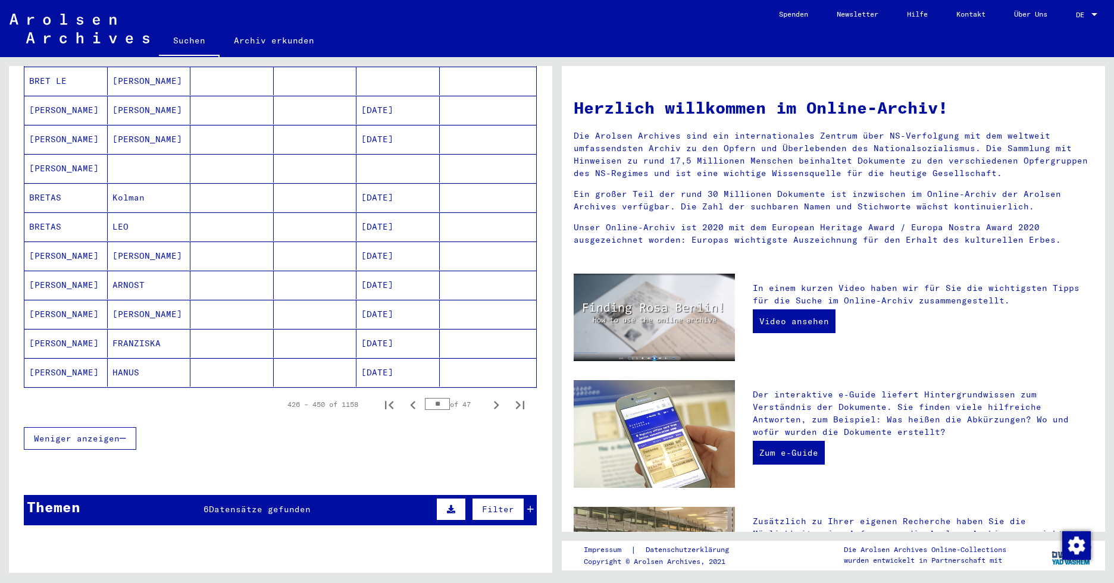
click at [144, 242] on mat-cell "[PERSON_NAME]" at bounding box center [149, 256] width 83 height 29
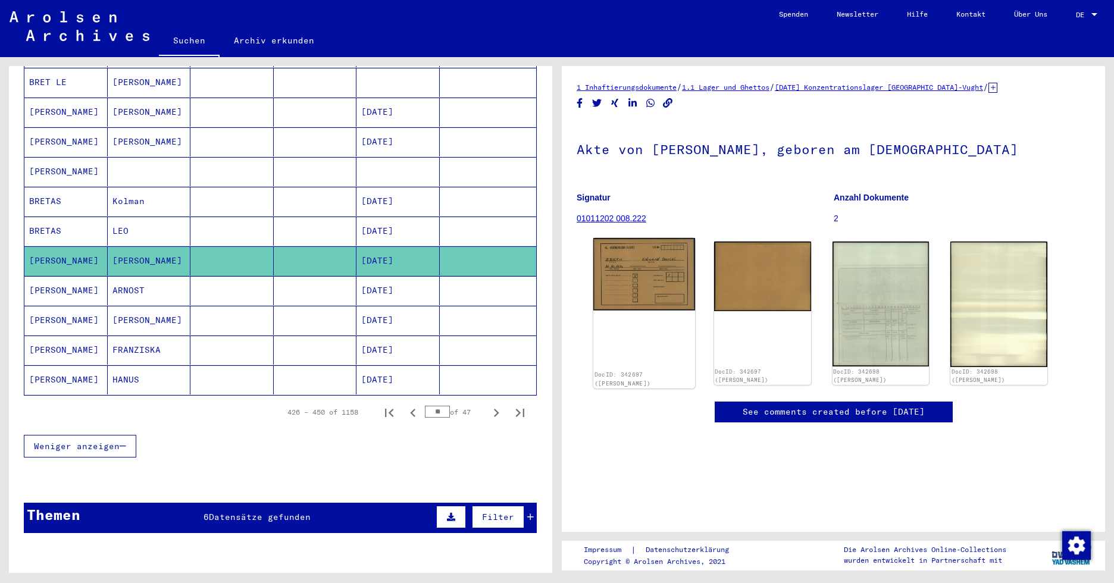
click at [643, 287] on img at bounding box center [644, 274] width 102 height 72
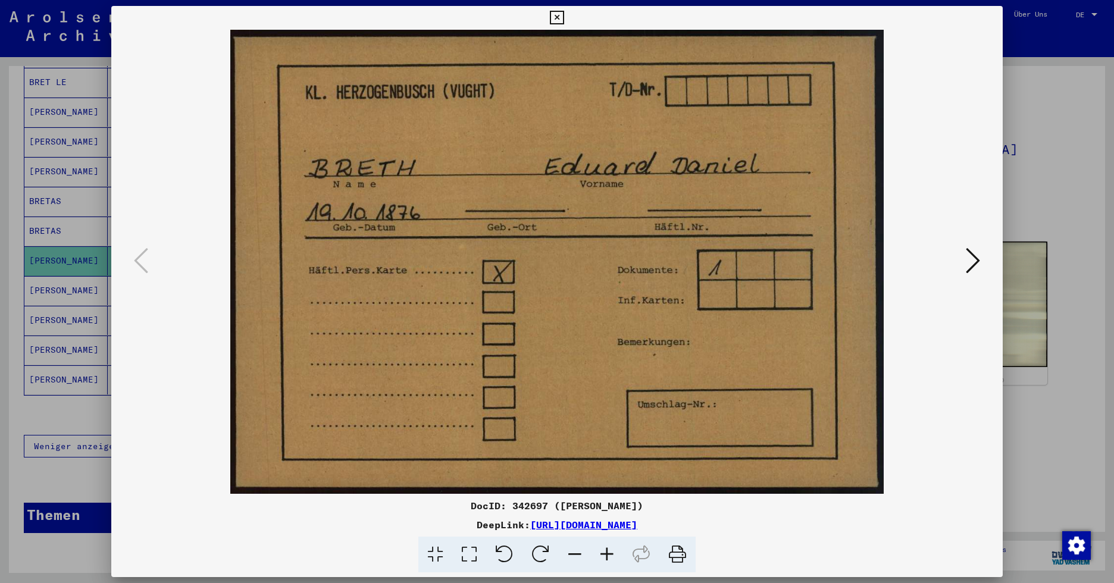
click at [919, 259] on icon at bounding box center [973, 260] width 14 height 29
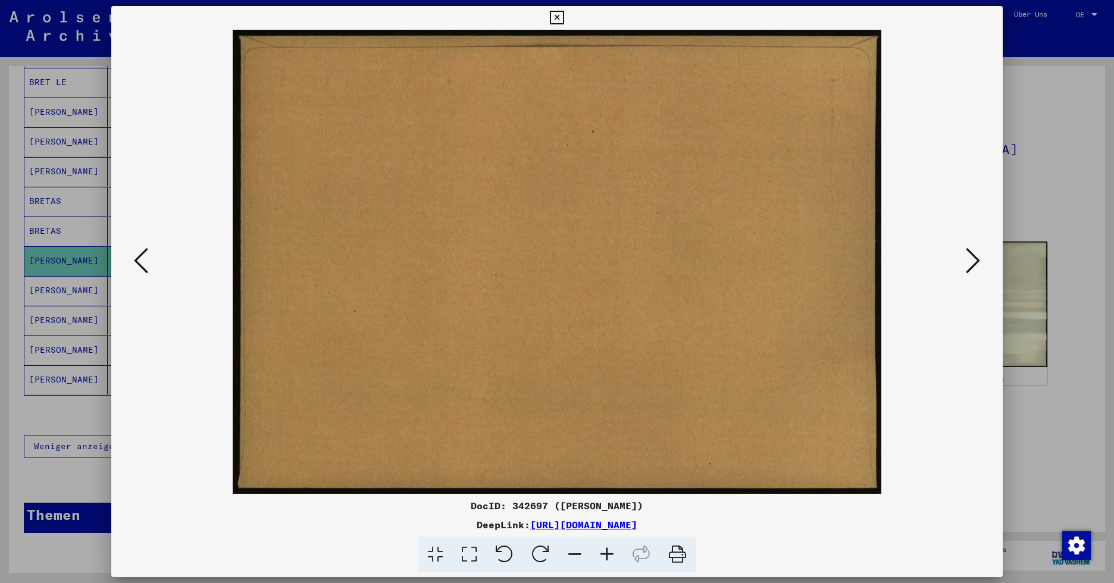
click at [919, 259] on icon at bounding box center [973, 260] width 14 height 29
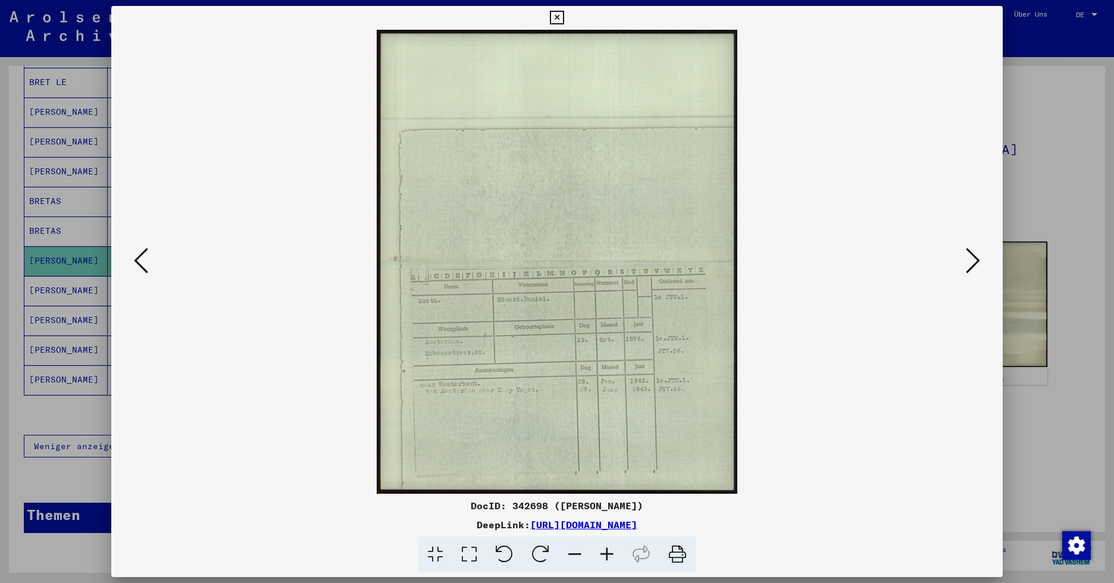
click at [554, 18] on icon at bounding box center [557, 18] width 14 height 14
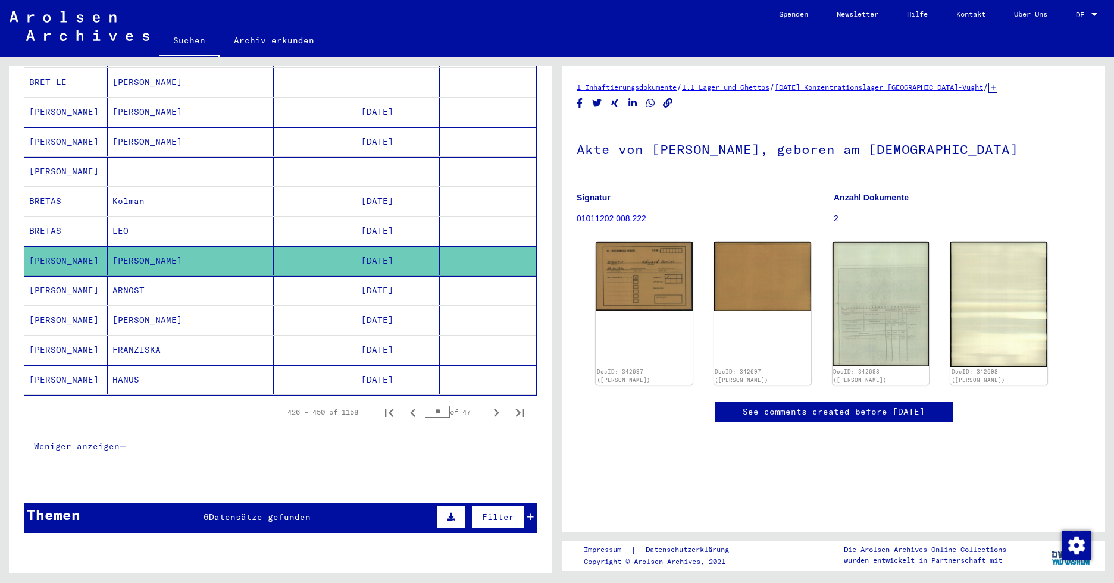
click at [129, 277] on mat-cell "ARNOST" at bounding box center [149, 290] width 83 height 29
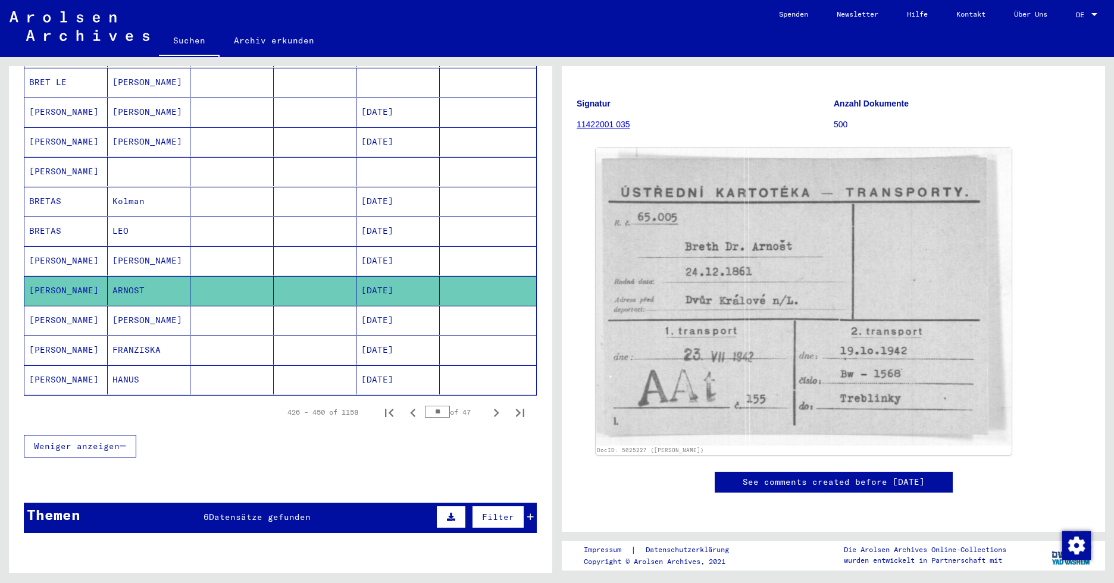
scroll to position [119, 0]
click at [126, 306] on mat-cell "[PERSON_NAME]" at bounding box center [149, 320] width 83 height 29
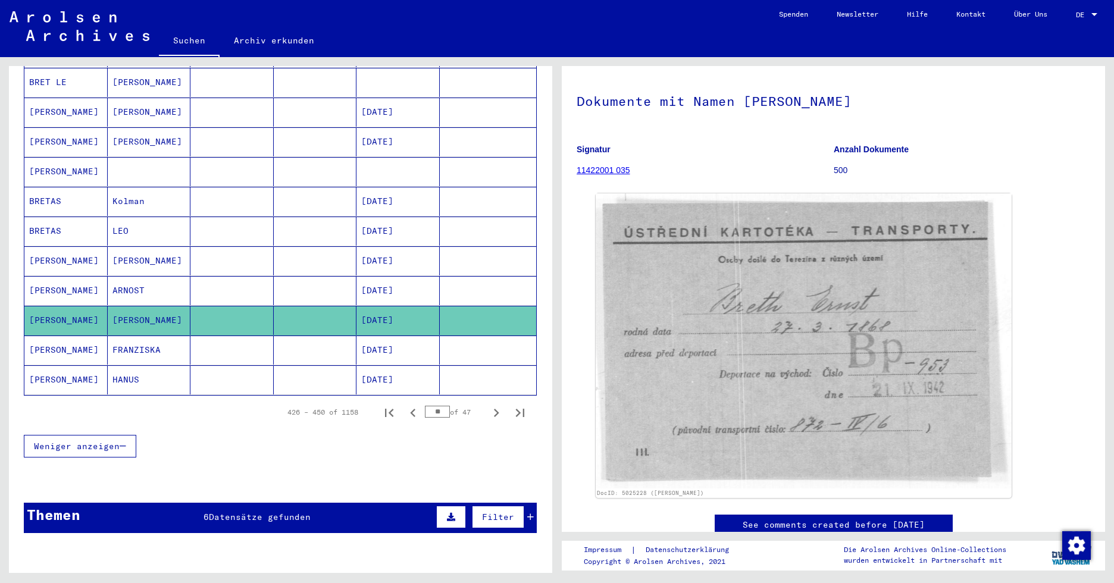
scroll to position [59, 0]
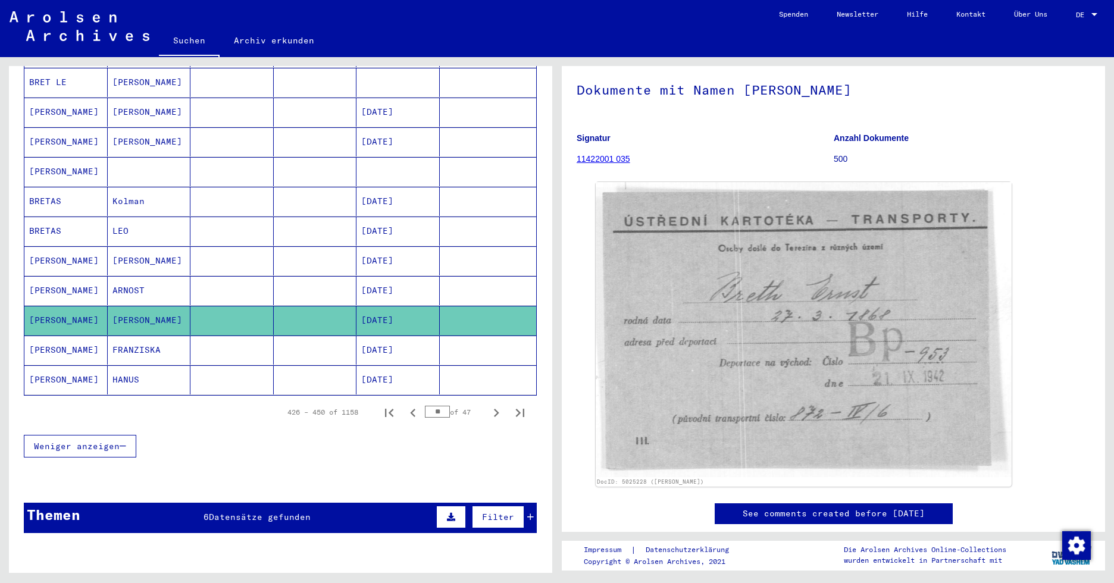
click at [155, 336] on mat-cell "FRANZISKA" at bounding box center [149, 350] width 83 height 29
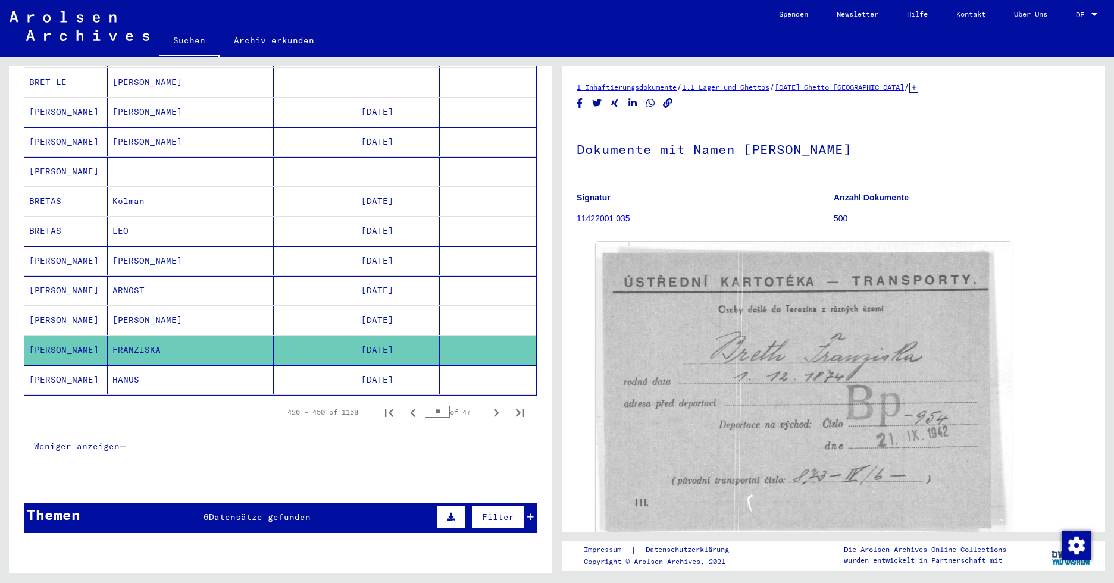
click at [150, 365] on mat-cell "HANUS" at bounding box center [149, 379] width 83 height 29
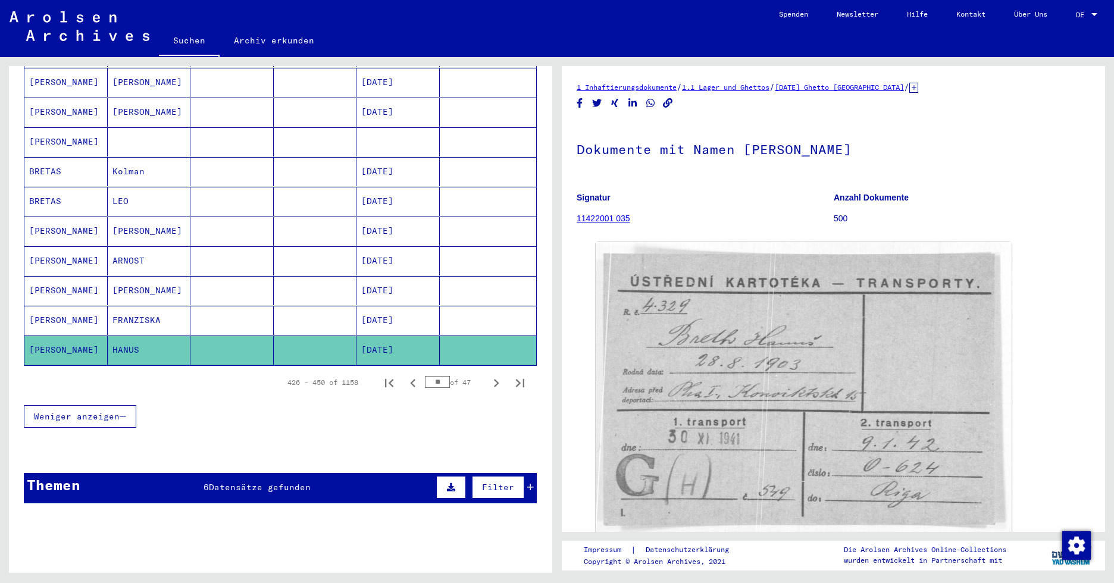
scroll to position [662, 0]
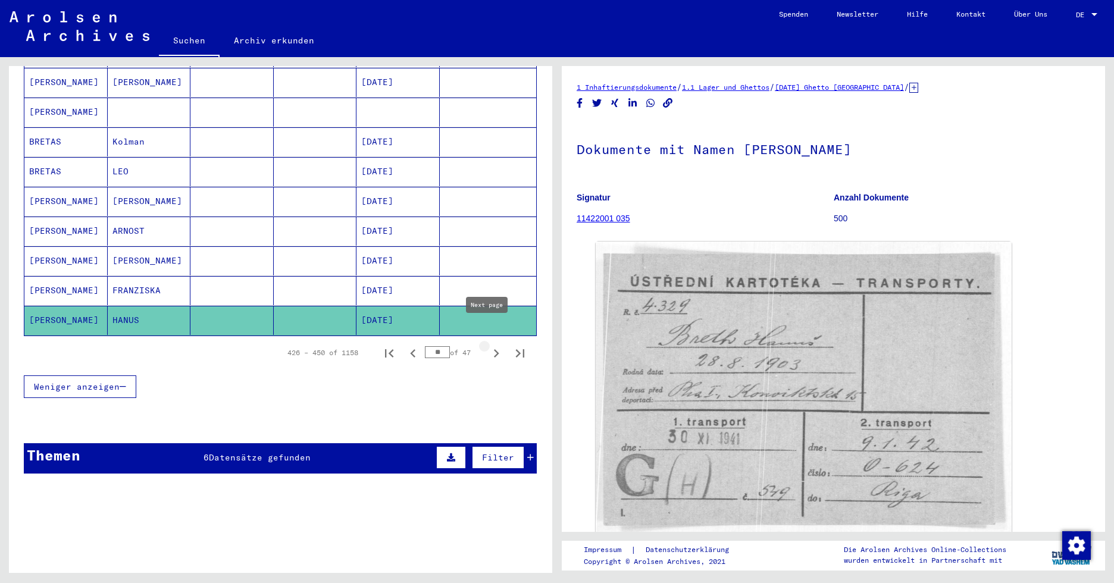
click at [489, 345] on icon "Next page" at bounding box center [496, 353] width 17 height 17
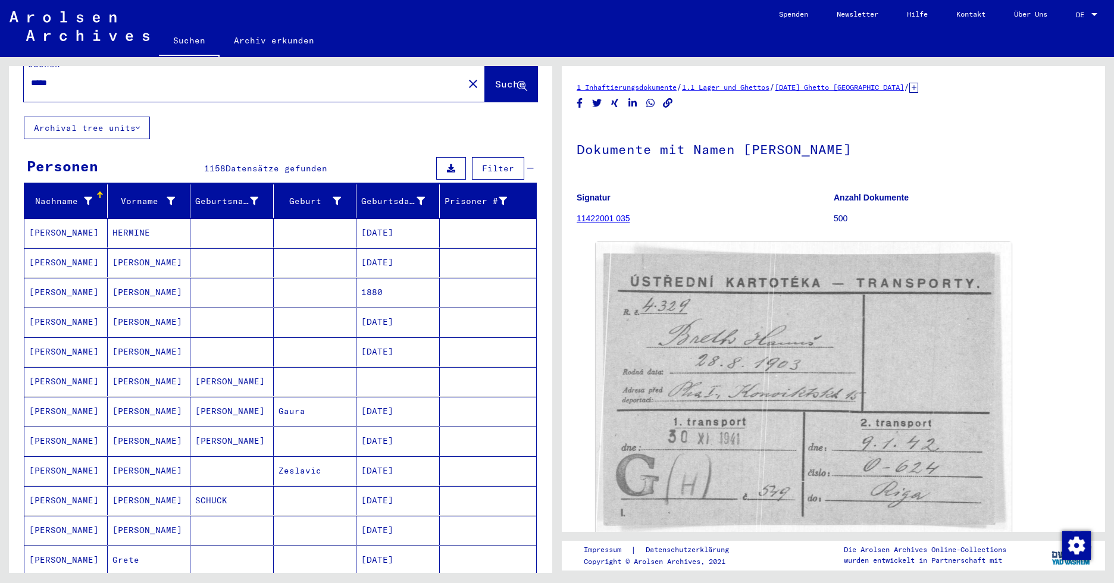
scroll to position [7, 0]
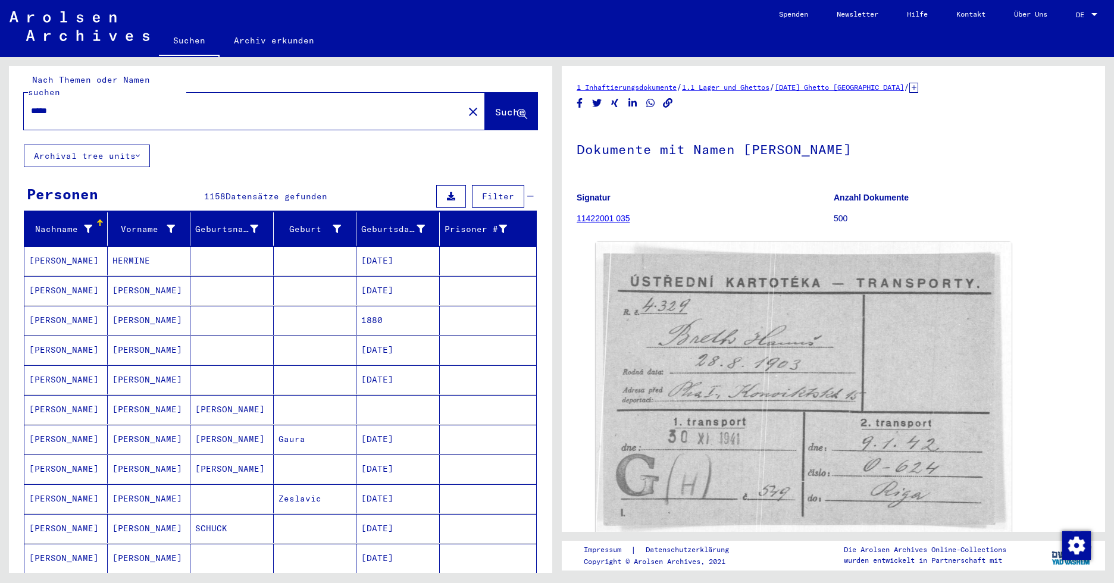
click at [138, 249] on mat-cell "HERMINE" at bounding box center [149, 260] width 83 height 29
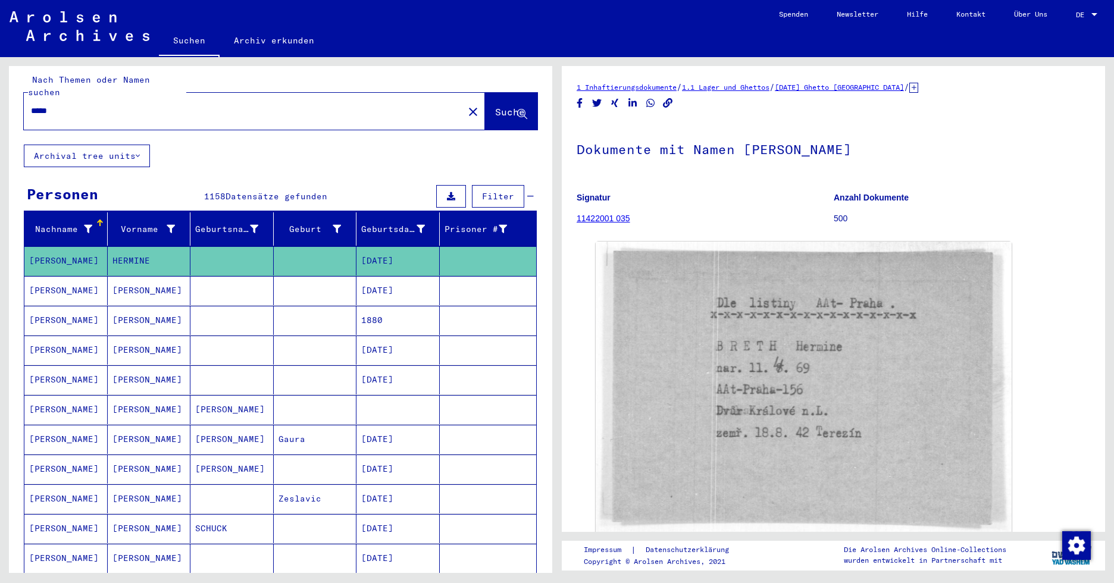
click at [161, 276] on mat-cell "[PERSON_NAME]" at bounding box center [149, 290] width 83 height 29
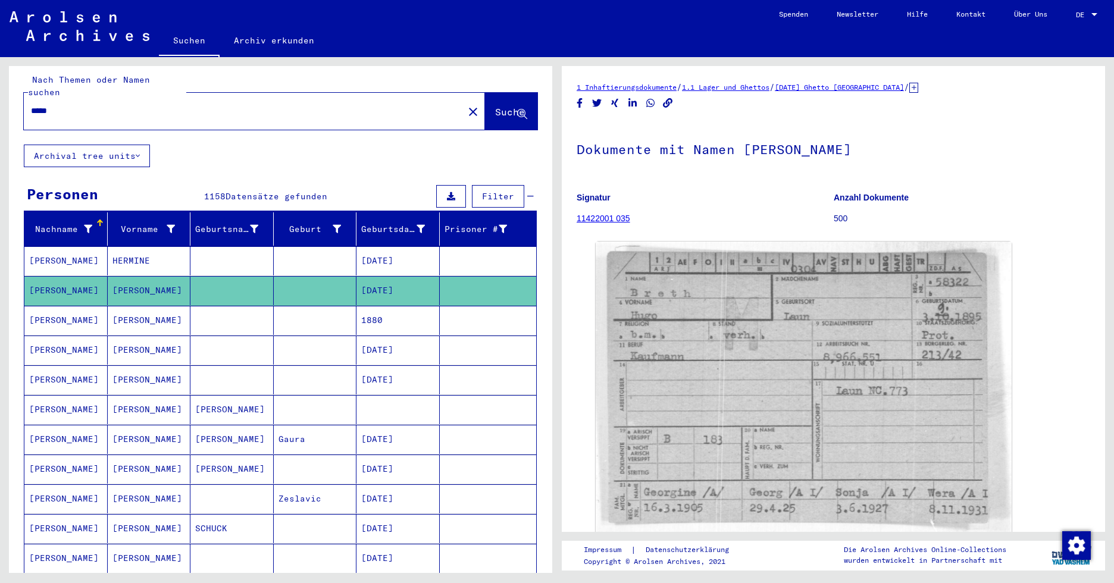
click at [151, 311] on mat-cell "[PERSON_NAME]" at bounding box center [149, 320] width 83 height 29
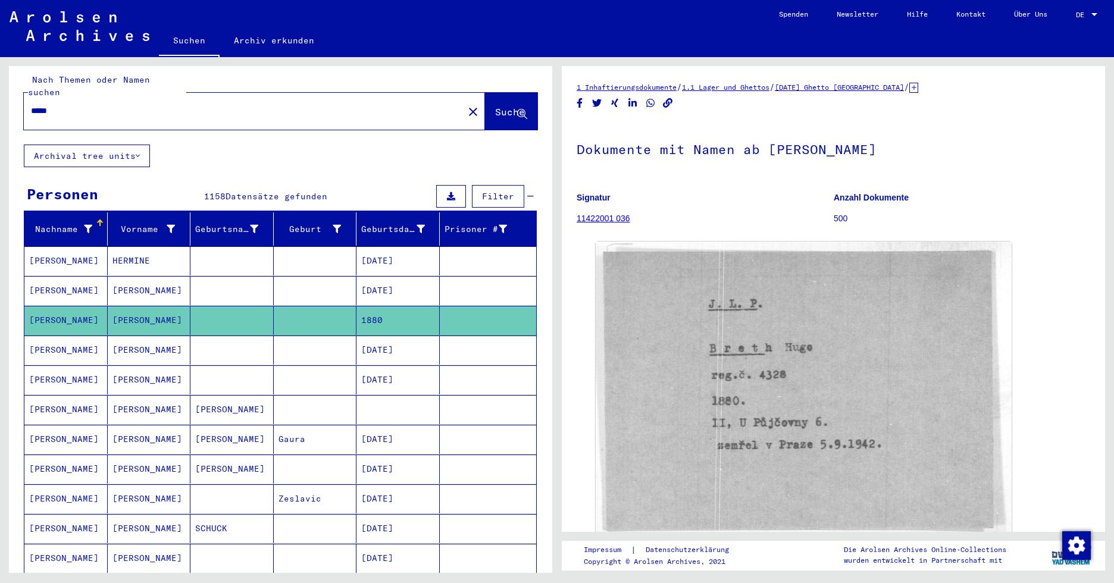
click at [149, 347] on mat-cell "[PERSON_NAME]" at bounding box center [149, 350] width 83 height 29
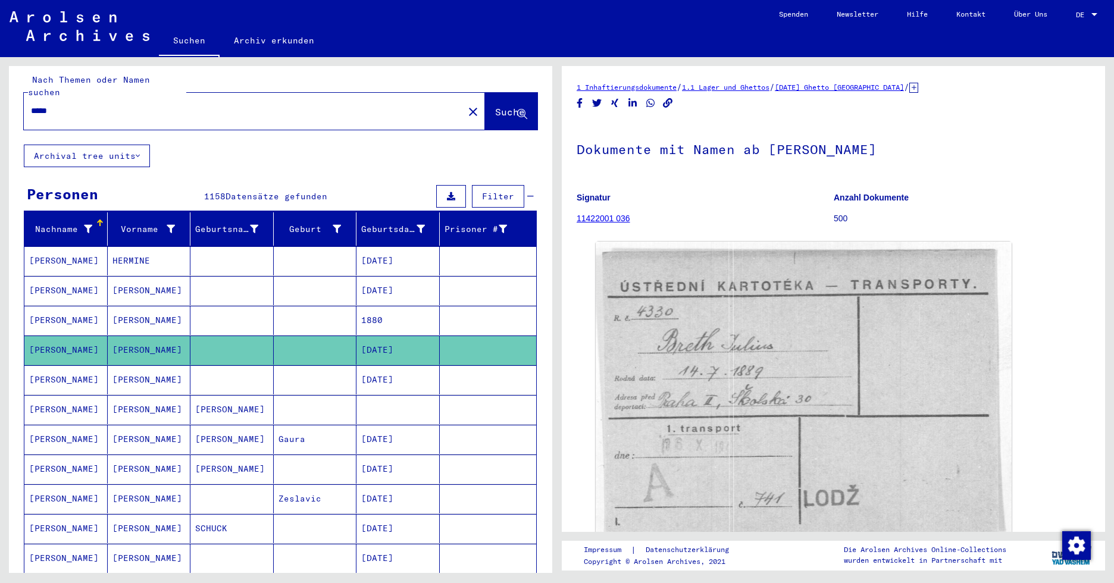
click at [148, 370] on mat-cell "[PERSON_NAME]" at bounding box center [149, 379] width 83 height 29
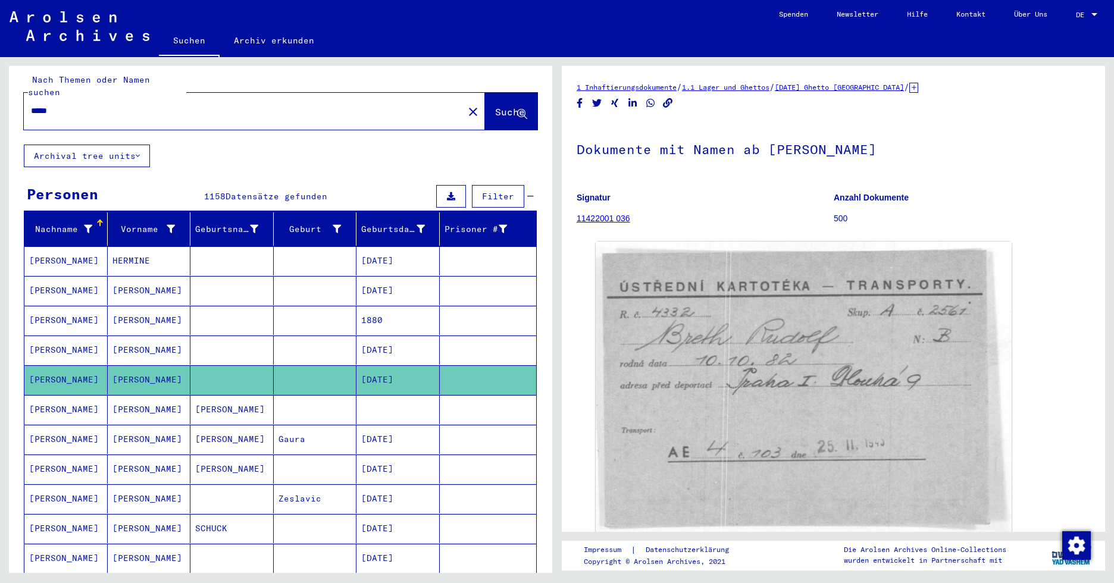
click at [139, 406] on mat-cell "[PERSON_NAME]" at bounding box center [149, 409] width 83 height 29
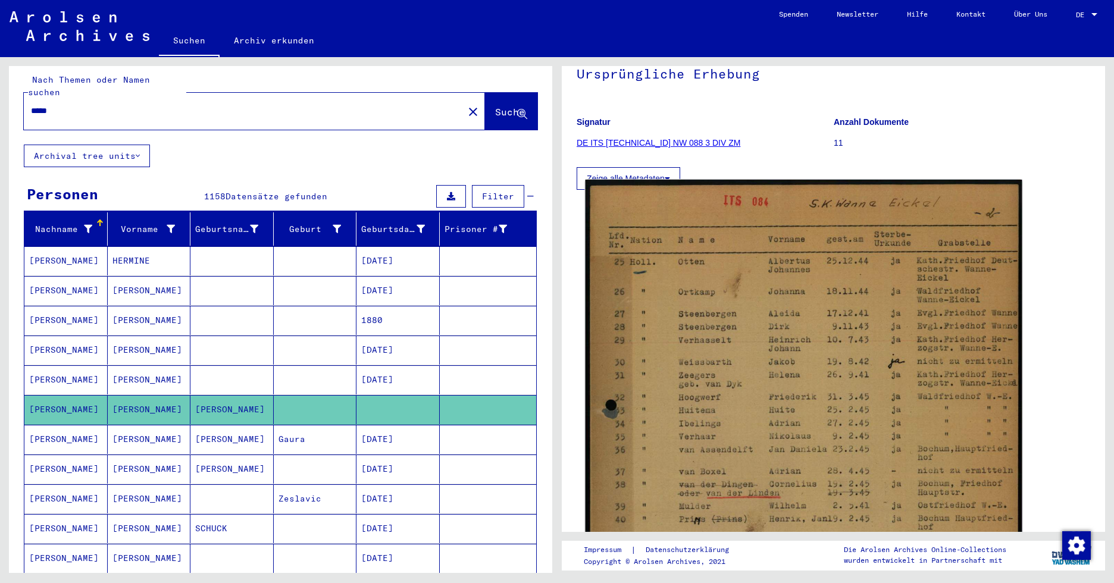
scroll to position [59, 0]
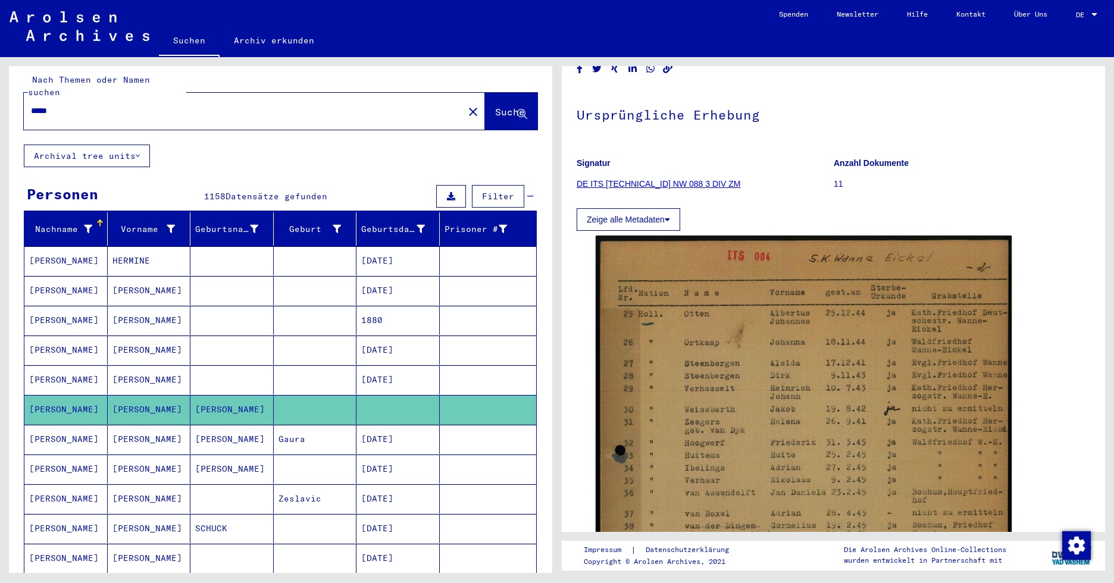
click at [138, 494] on mat-cell "[PERSON_NAME]" at bounding box center [149, 498] width 83 height 29
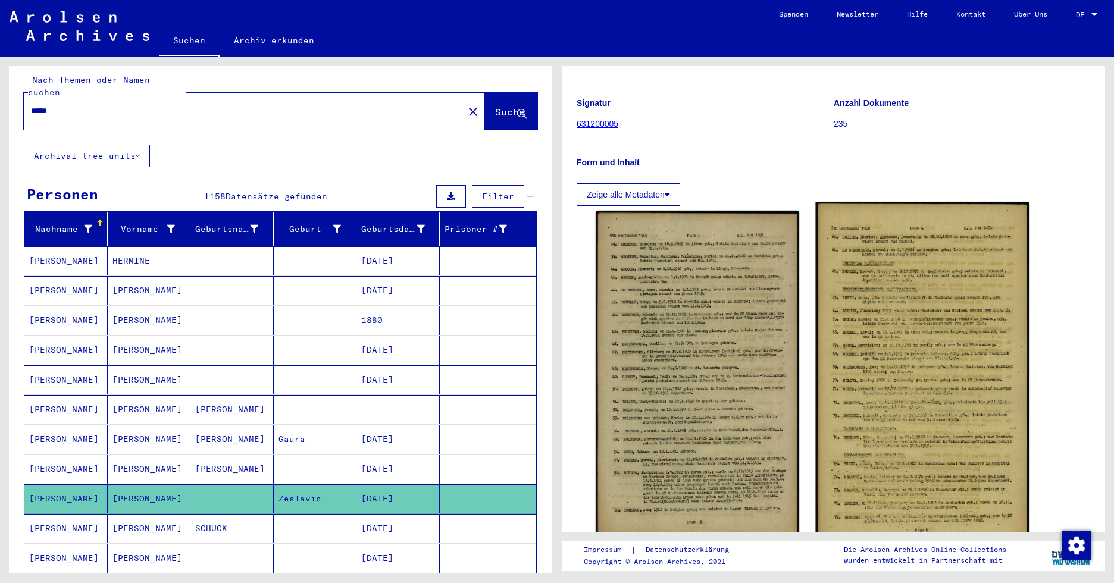
scroll to position [178, 0]
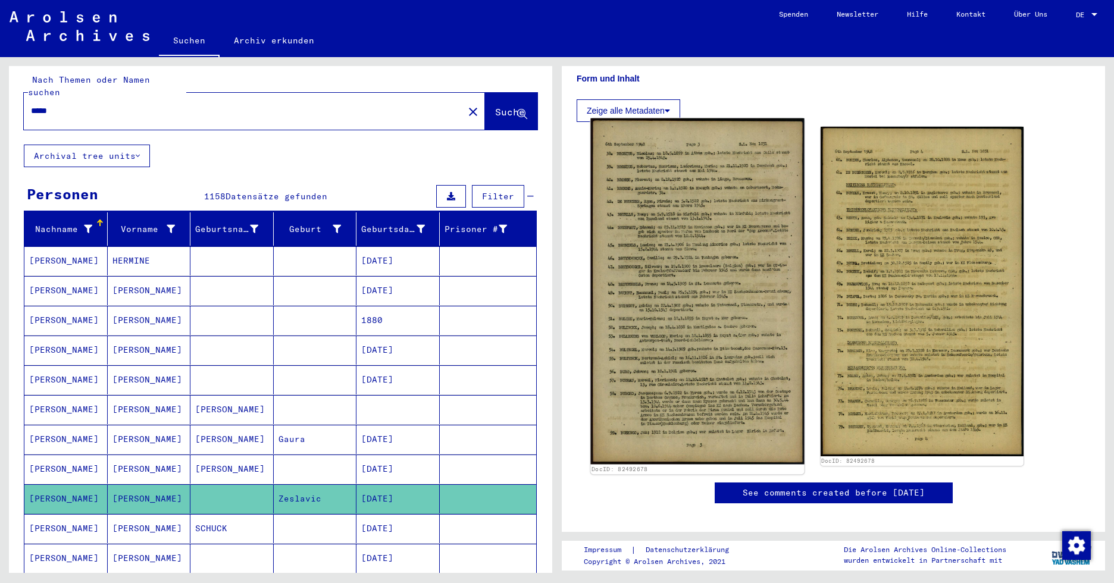
click at [700, 314] on img at bounding box center [697, 291] width 214 height 346
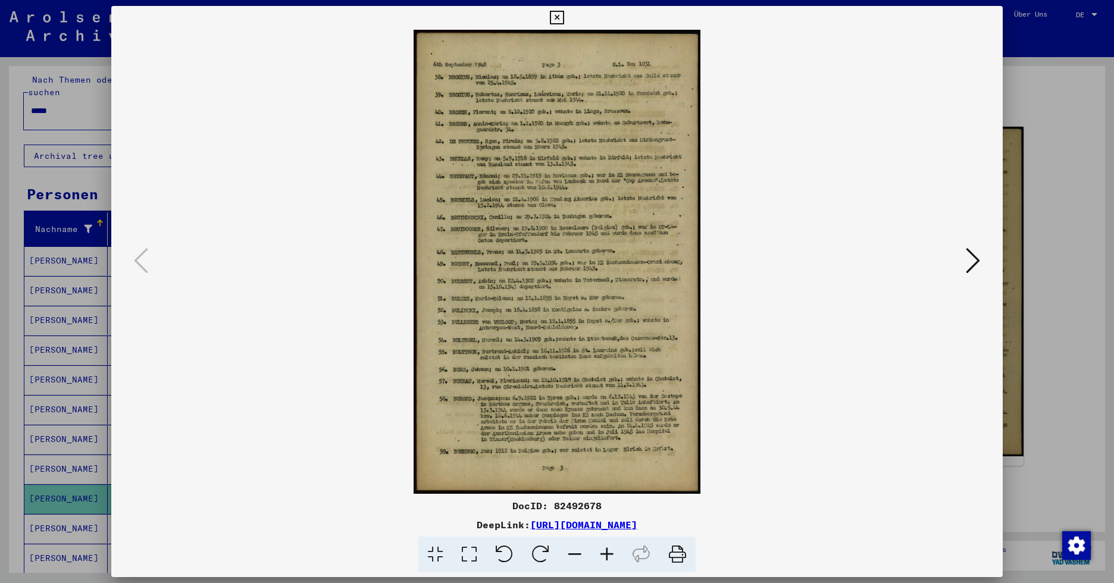
click at [919, 262] on icon at bounding box center [973, 260] width 14 height 29
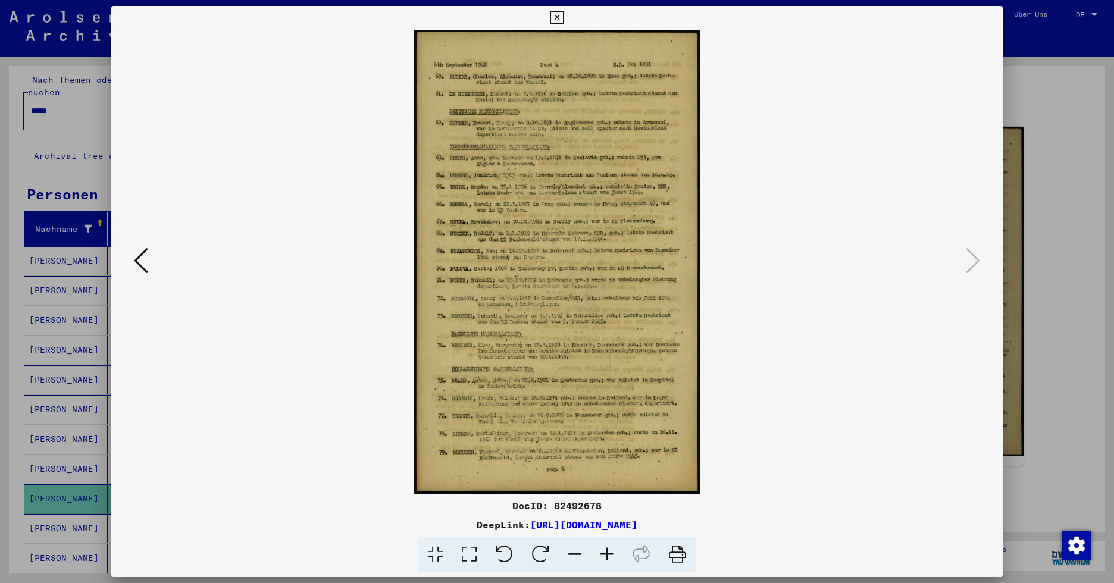
click at [606, 555] on icon at bounding box center [607, 555] width 32 height 36
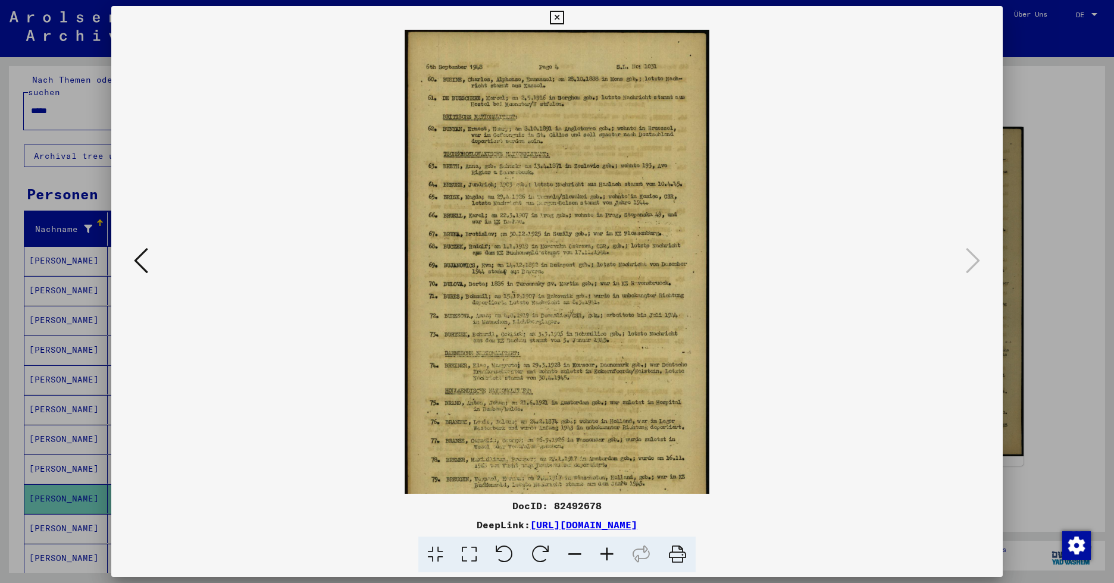
click at [606, 554] on icon at bounding box center [607, 555] width 32 height 36
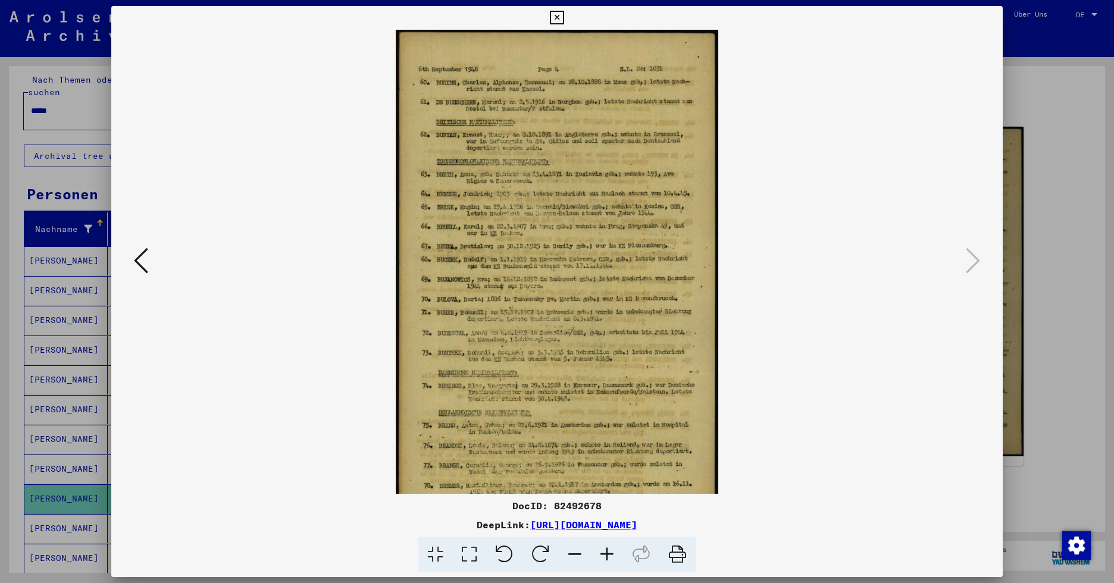
click at [606, 553] on icon at bounding box center [607, 555] width 32 height 36
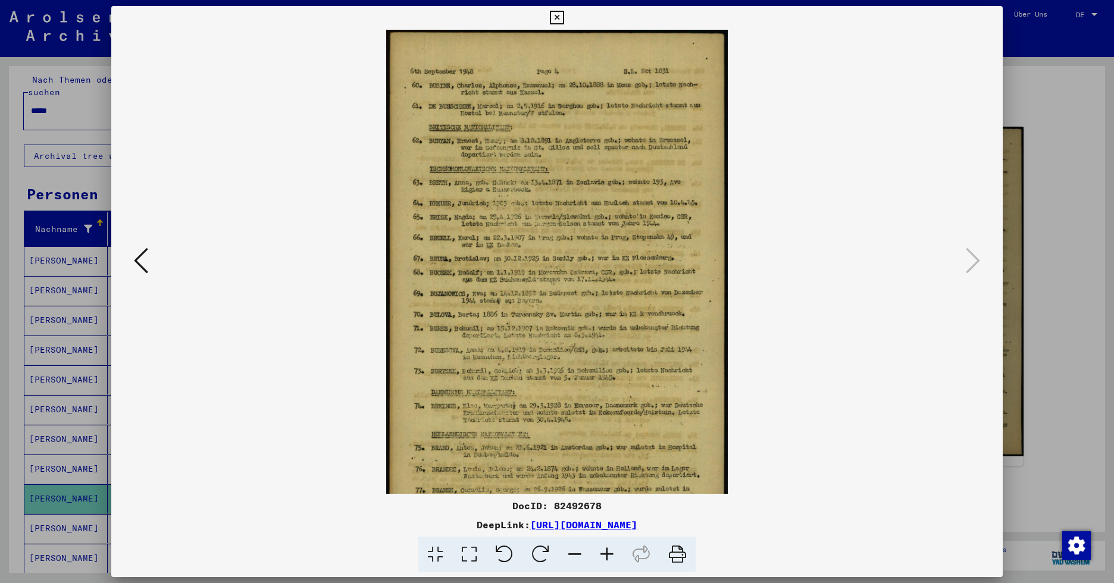
click at [606, 553] on icon at bounding box center [607, 555] width 32 height 36
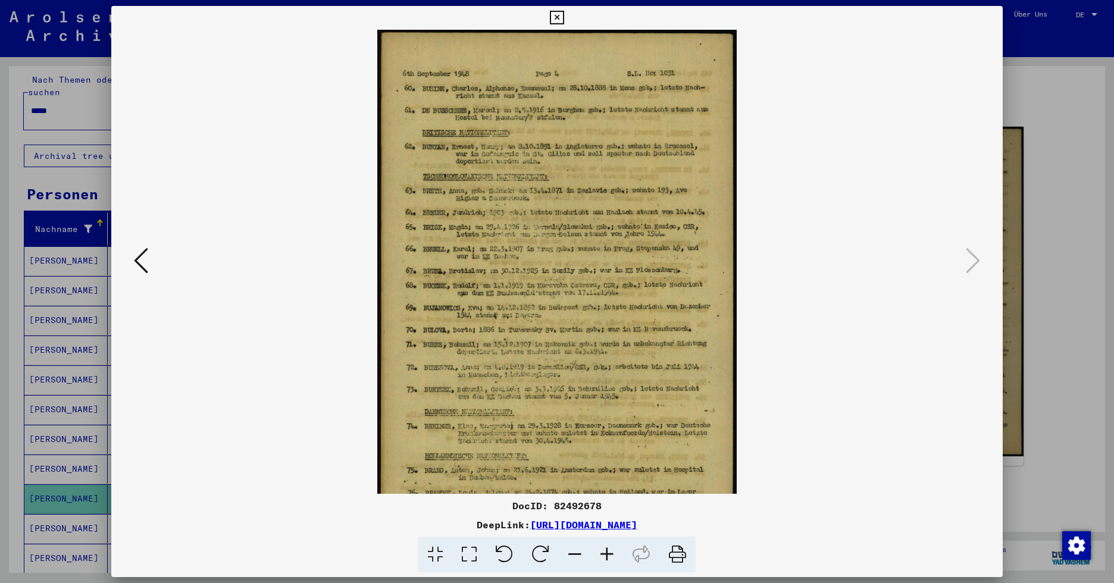
click at [606, 553] on icon at bounding box center [607, 555] width 32 height 36
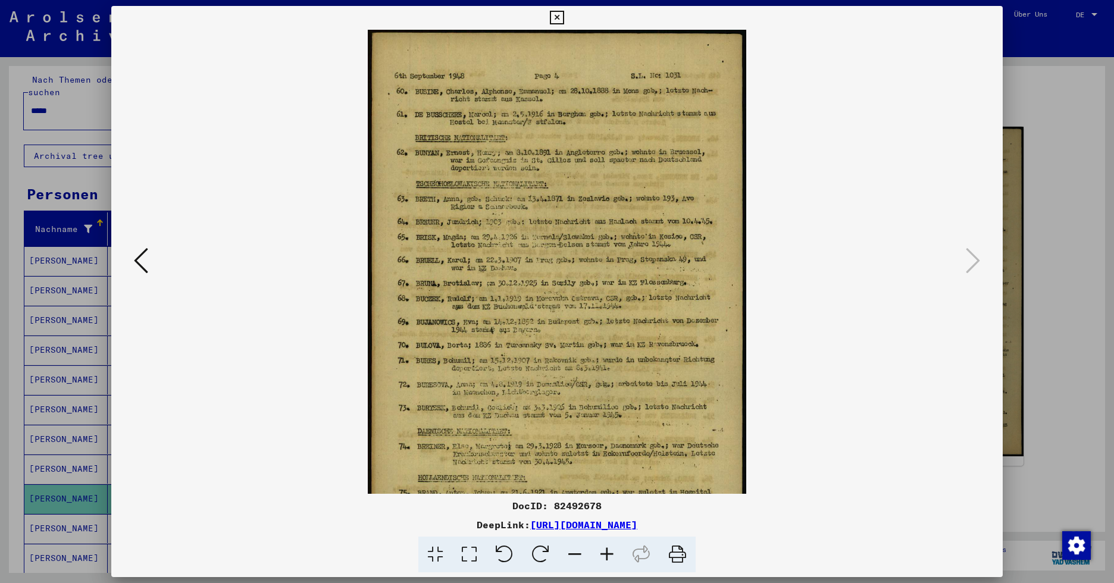
click at [606, 553] on icon at bounding box center [607, 555] width 32 height 36
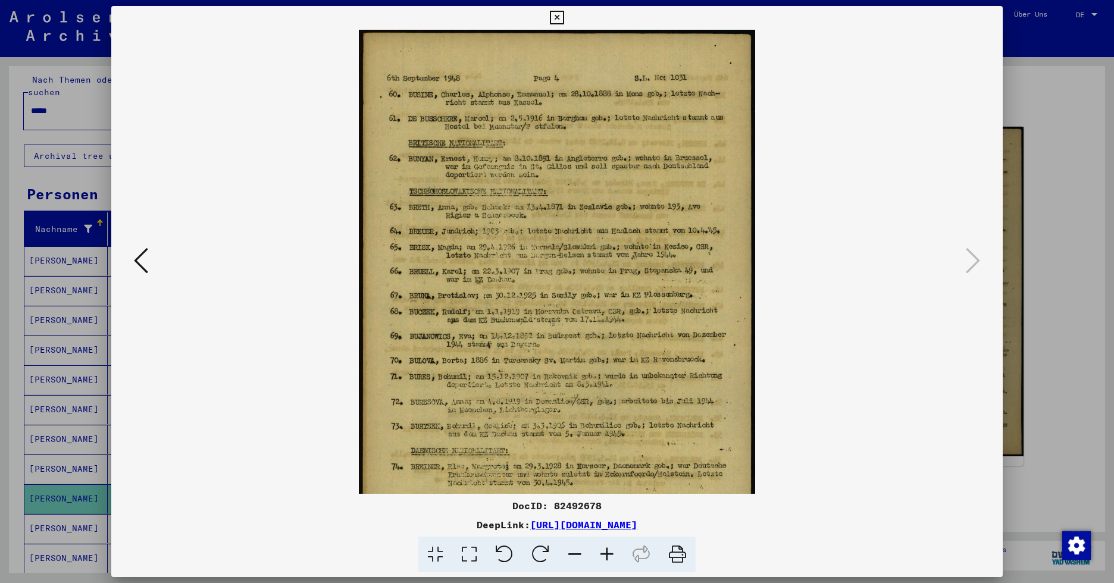
click at [606, 553] on icon at bounding box center [607, 555] width 32 height 36
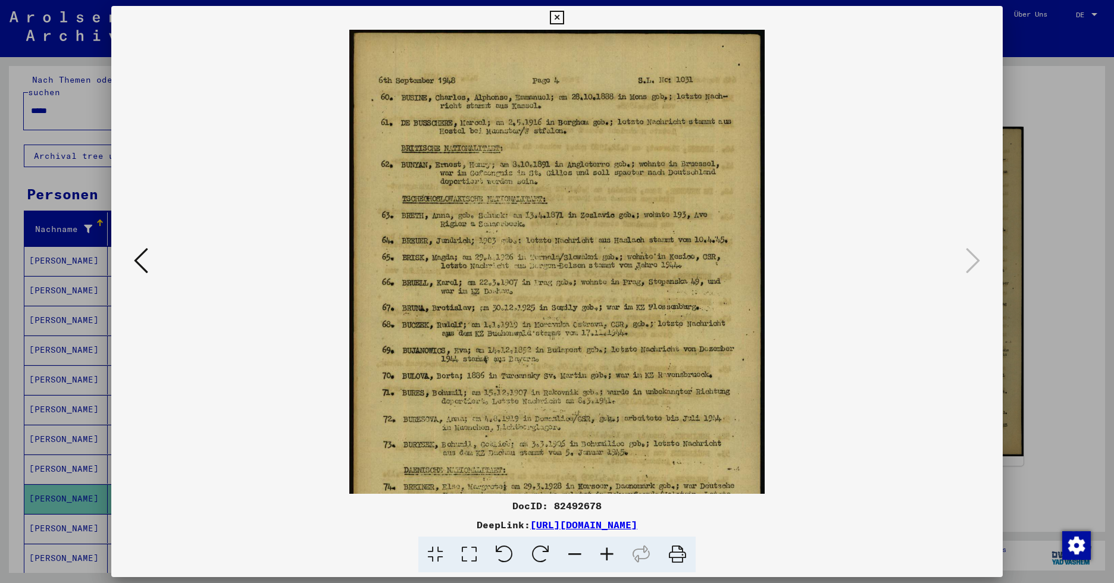
click at [559, 14] on icon at bounding box center [557, 18] width 14 height 14
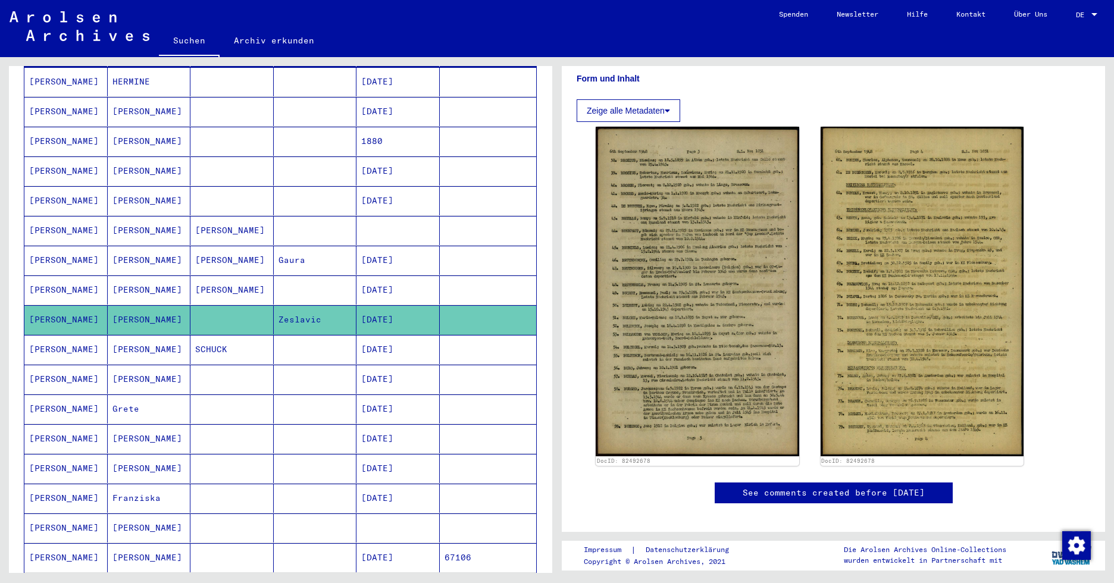
scroll to position [245, 0]
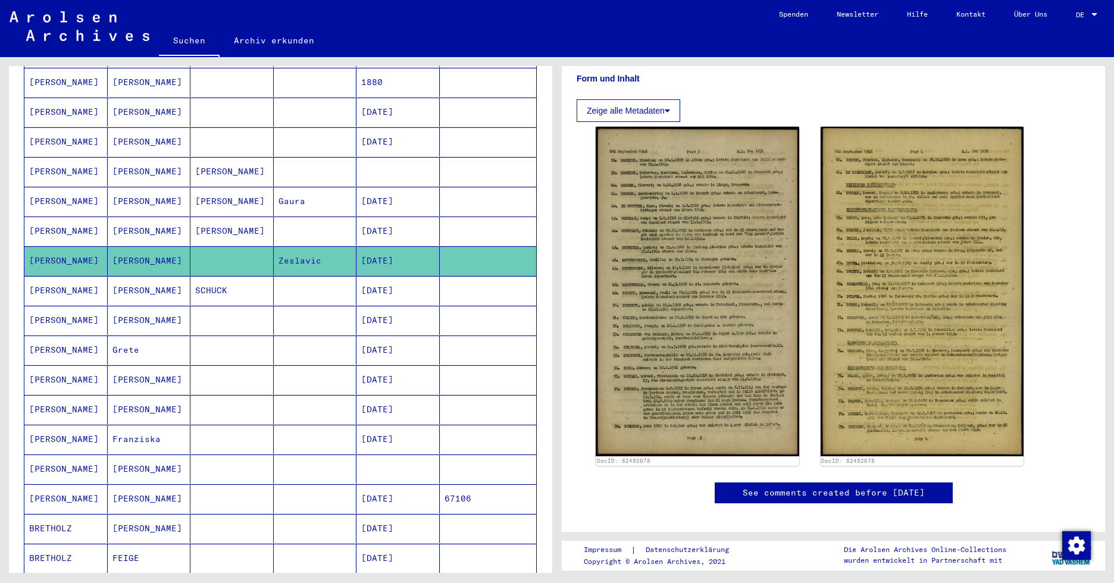
click at [131, 306] on mat-cell "[PERSON_NAME]" at bounding box center [149, 320] width 83 height 29
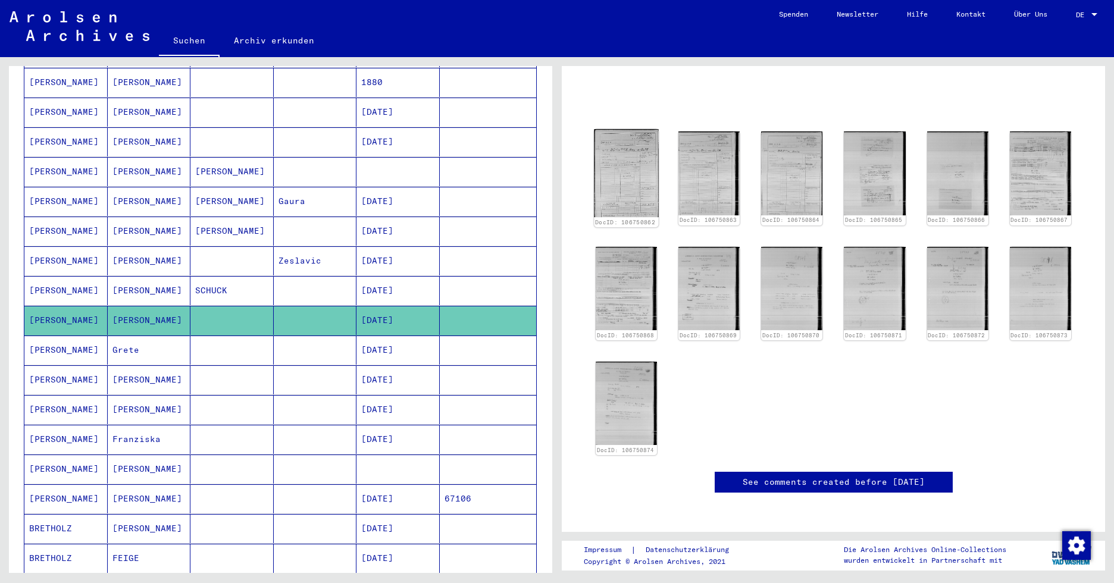
click at [624, 140] on img at bounding box center [626, 173] width 64 height 88
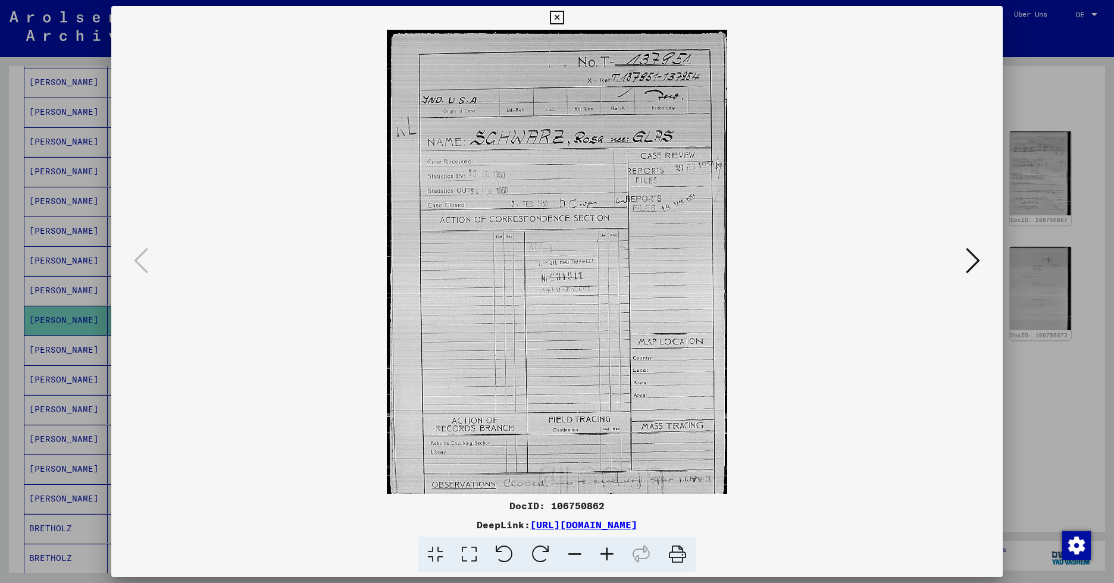
click at [557, 18] on icon at bounding box center [557, 18] width 14 height 14
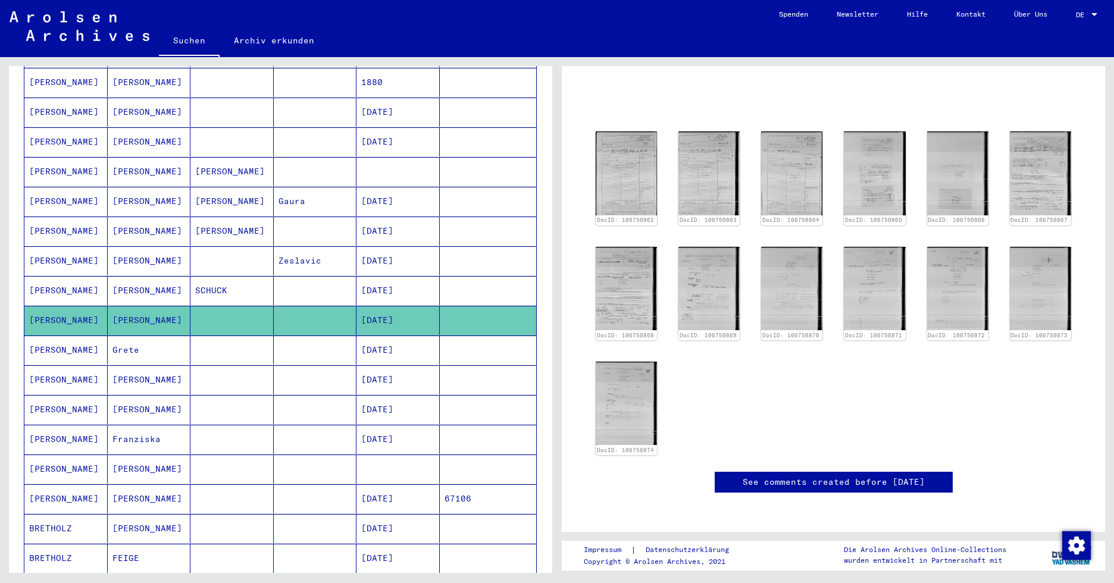
click at [139, 336] on mat-cell "Grete" at bounding box center [149, 350] width 83 height 29
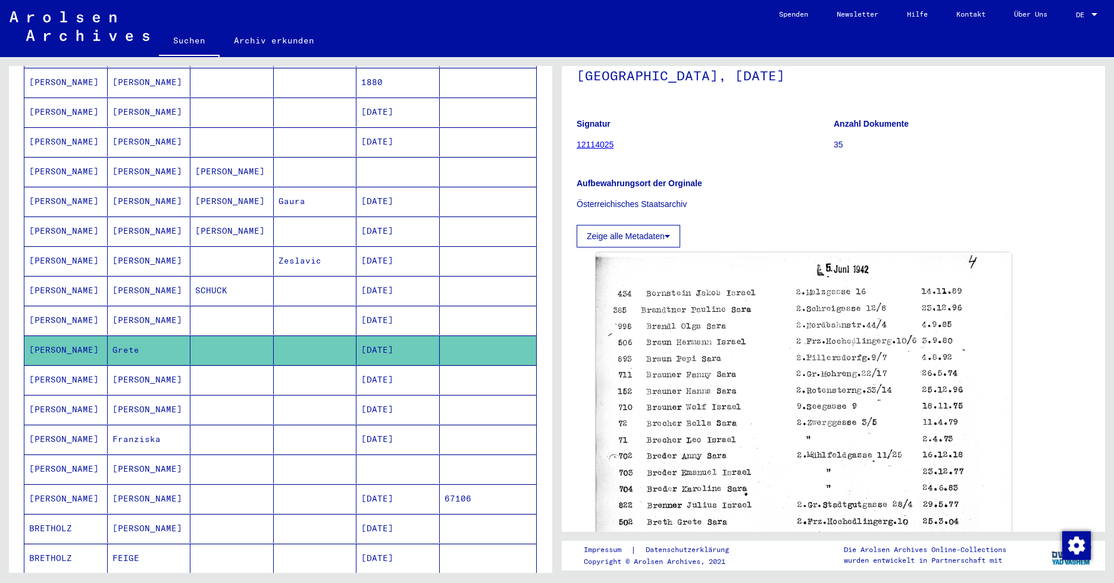
scroll to position [178, 0]
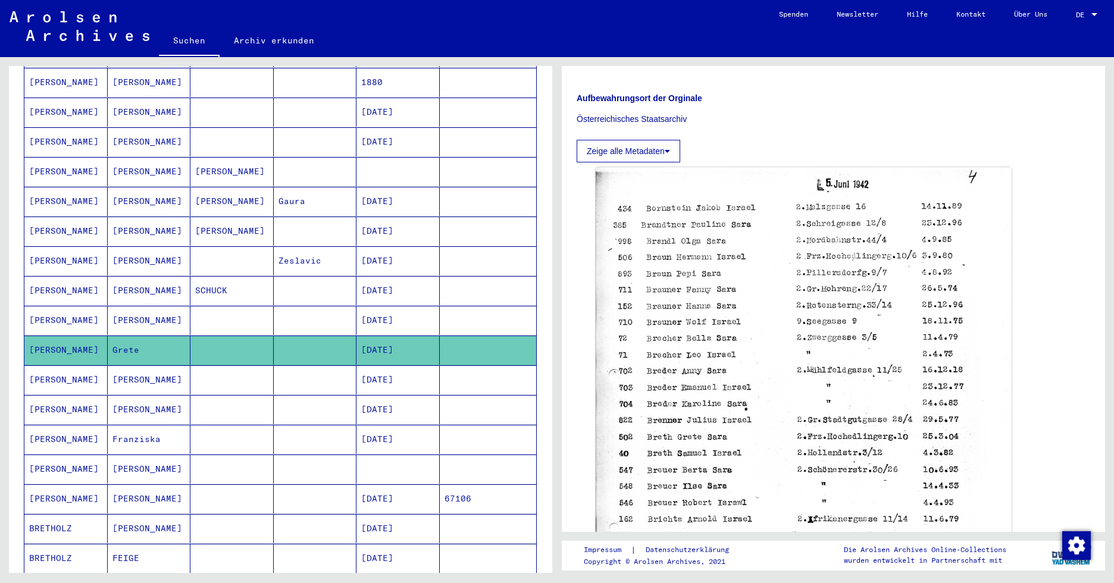
click at [165, 365] on mat-cell "[PERSON_NAME]" at bounding box center [149, 379] width 83 height 29
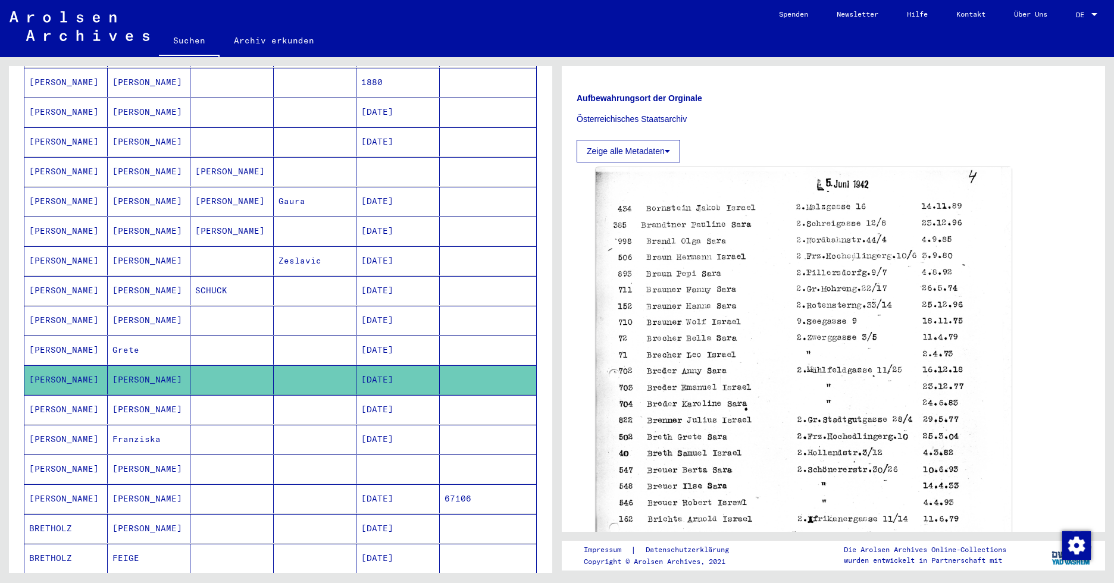
click at [159, 395] on mat-cell "[PERSON_NAME]" at bounding box center [149, 409] width 83 height 29
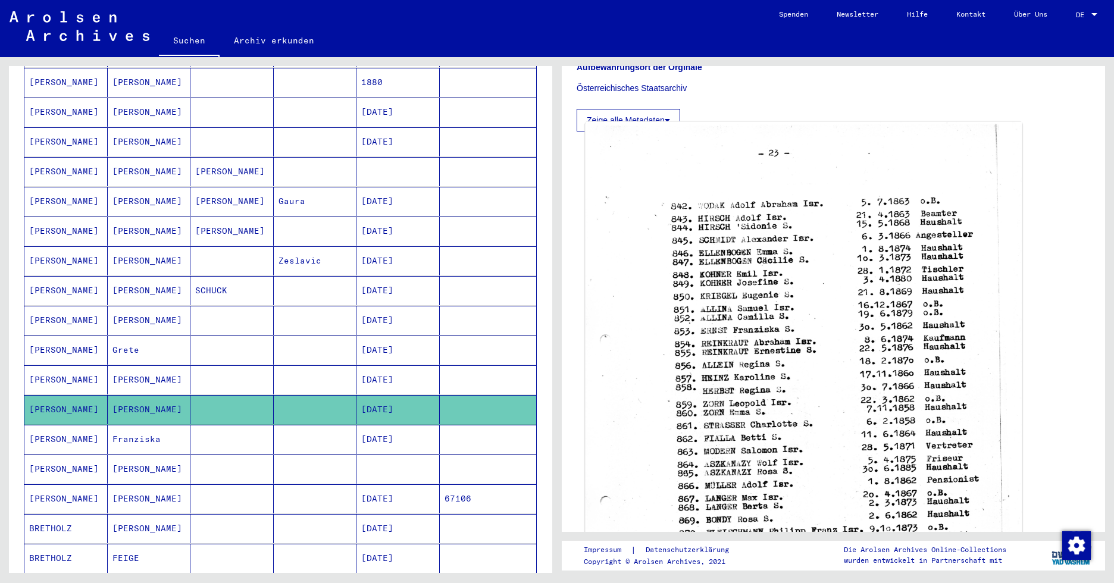
scroll to position [297, 0]
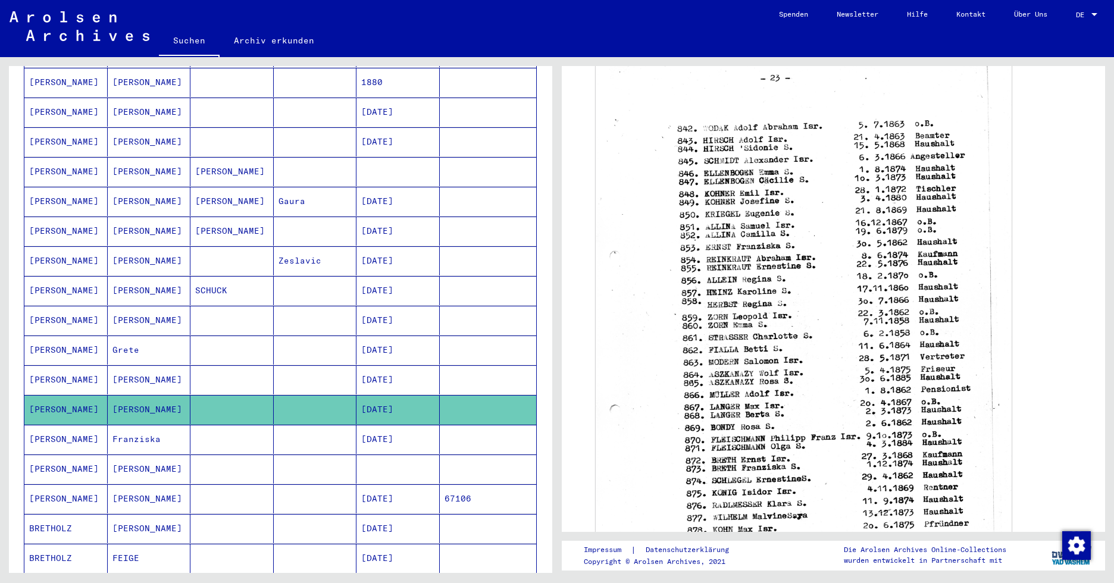
click at [120, 425] on mat-cell "Franziska" at bounding box center [149, 439] width 83 height 29
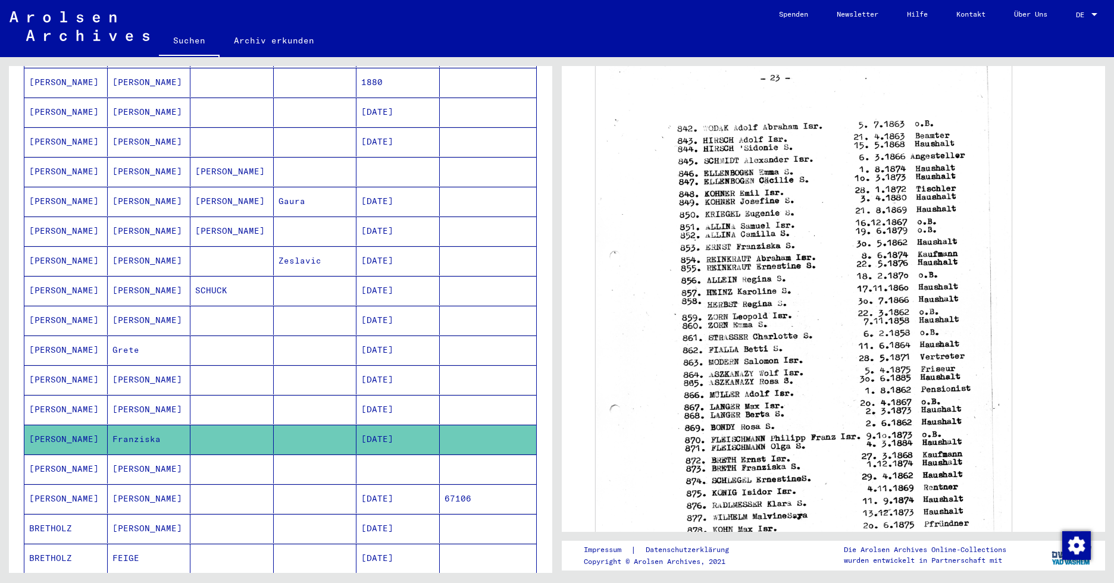
click at [136, 425] on mat-cell "Franziska" at bounding box center [149, 439] width 83 height 29
click at [144, 425] on mat-cell "Franziska" at bounding box center [149, 439] width 83 height 29
click at [170, 455] on mat-cell "[PERSON_NAME]" at bounding box center [149, 469] width 83 height 29
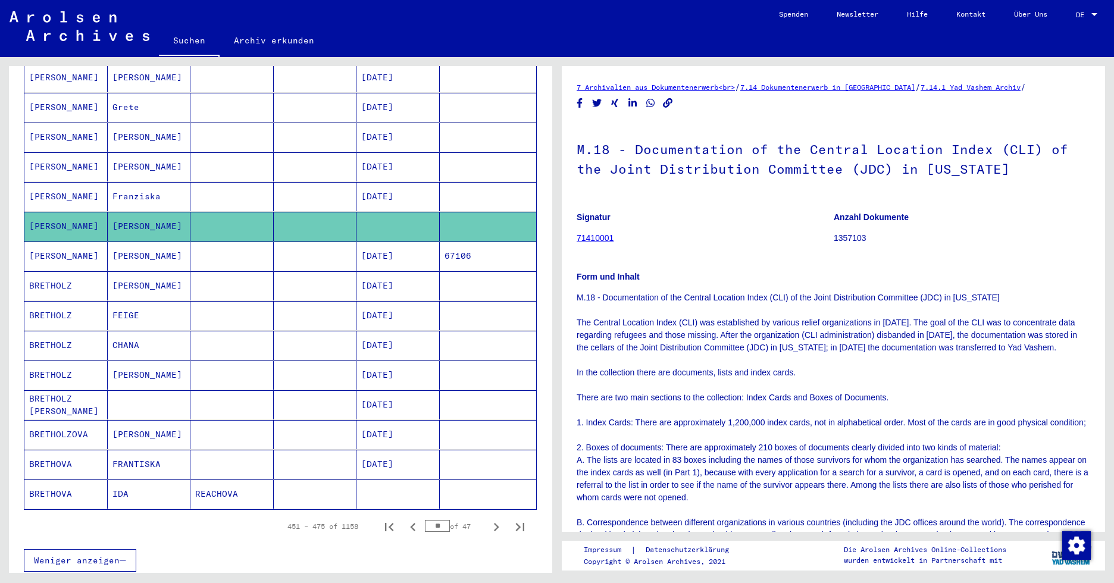
scroll to position [483, 0]
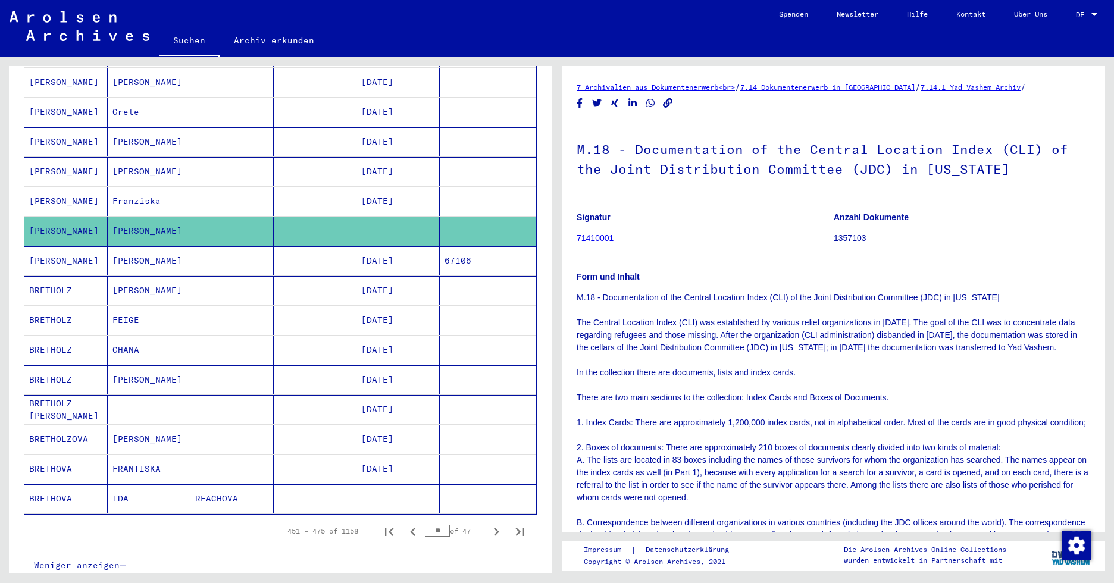
click at [148, 247] on mat-cell "[PERSON_NAME]" at bounding box center [149, 260] width 83 height 29
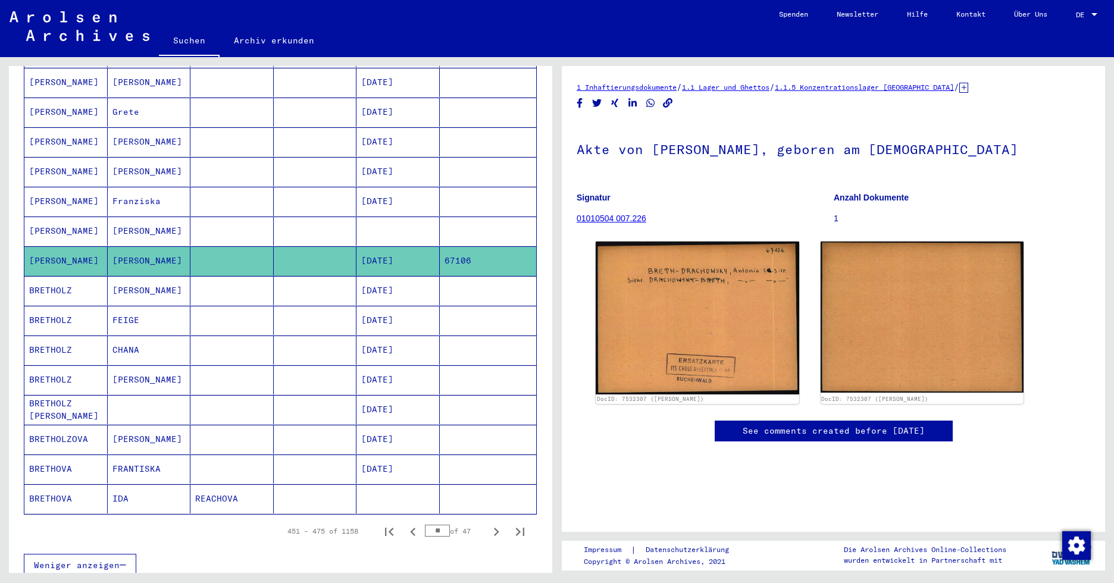
click at [124, 276] on mat-cell "[PERSON_NAME]" at bounding box center [149, 290] width 83 height 29
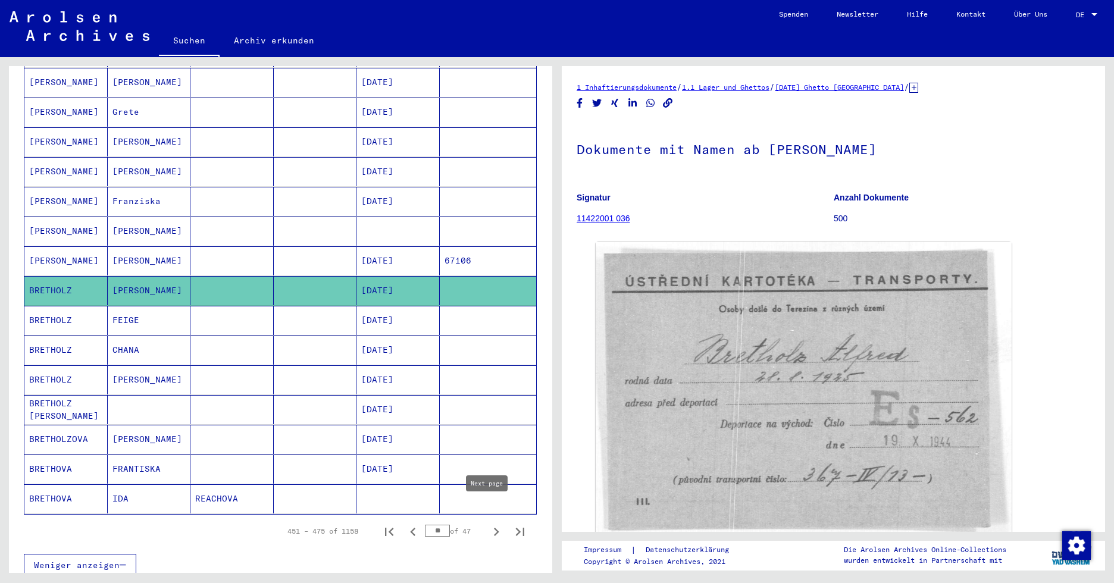
click at [488, 524] on icon "Next page" at bounding box center [496, 532] width 17 height 17
type input "**"
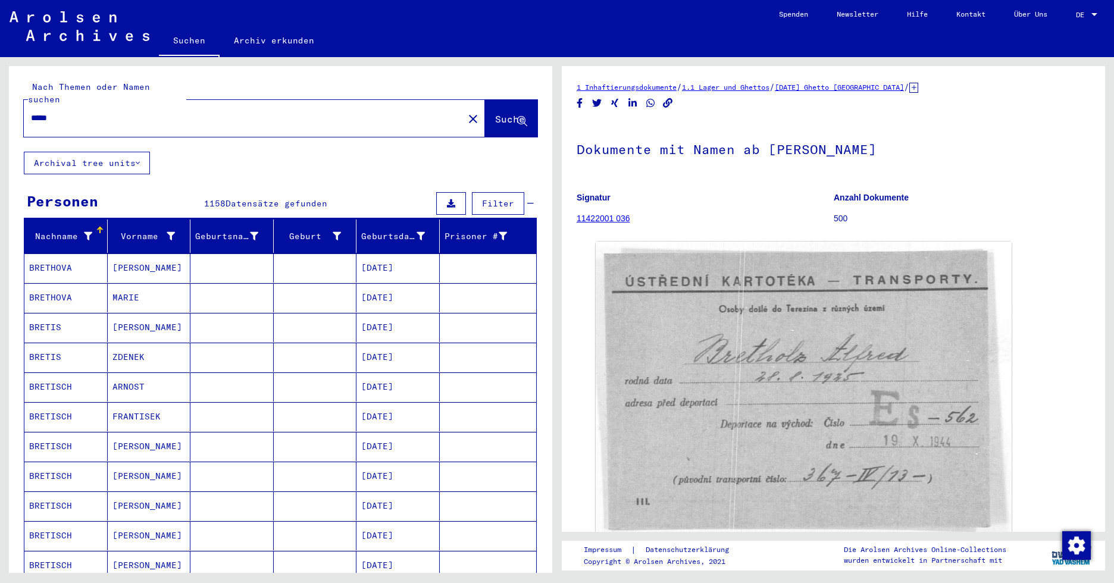
click at [466, 112] on mat-icon "close" at bounding box center [473, 119] width 14 height 14
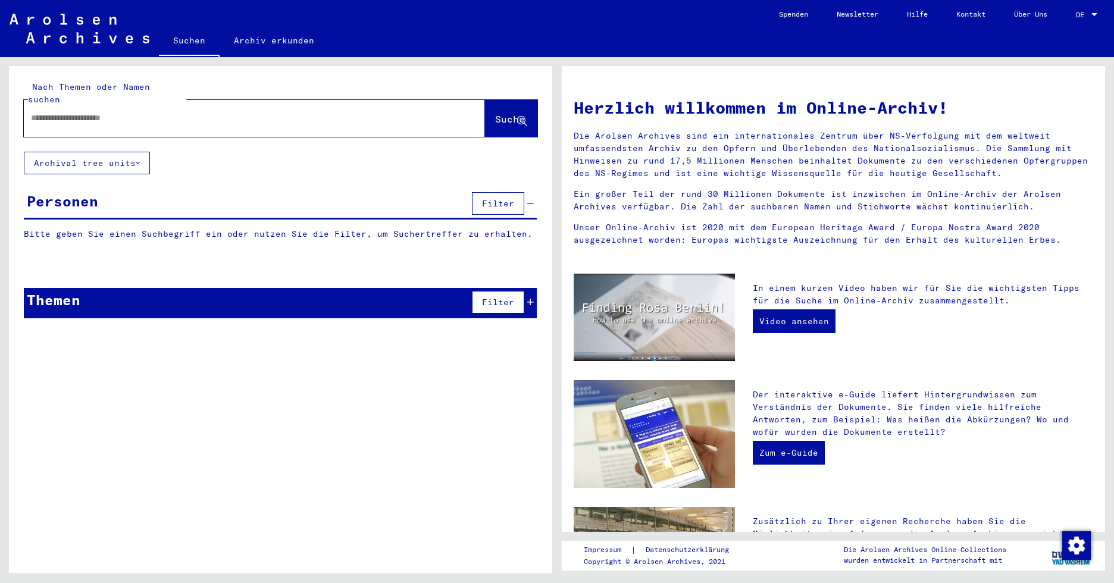
click at [151, 112] on input "text" at bounding box center [240, 118] width 418 height 12
click at [495, 113] on span "Suche" at bounding box center [510, 119] width 30 height 12
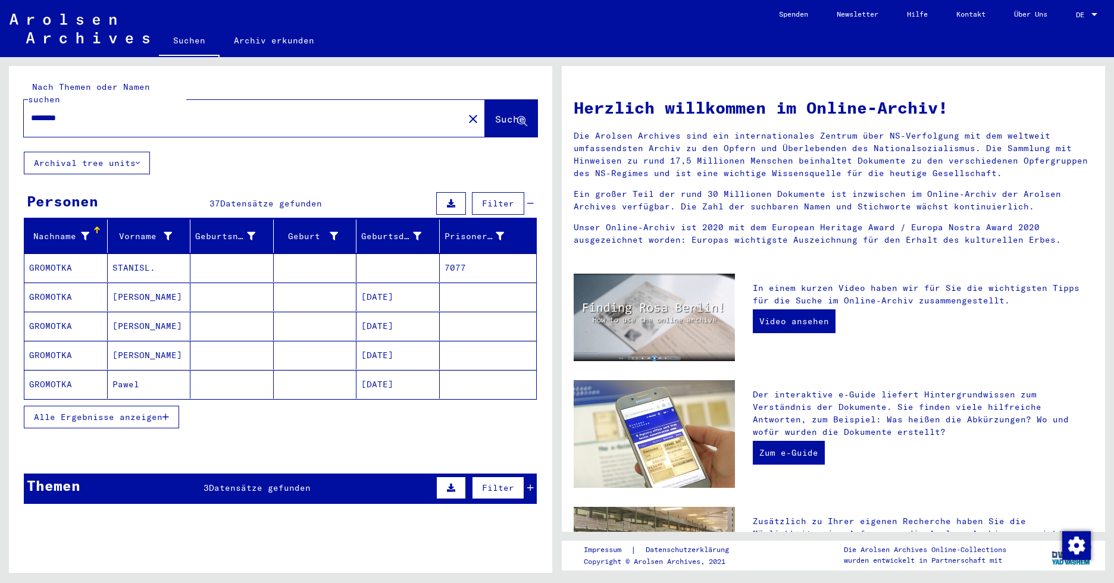
click at [134, 253] on mat-cell "STANISL." at bounding box center [149, 267] width 83 height 29
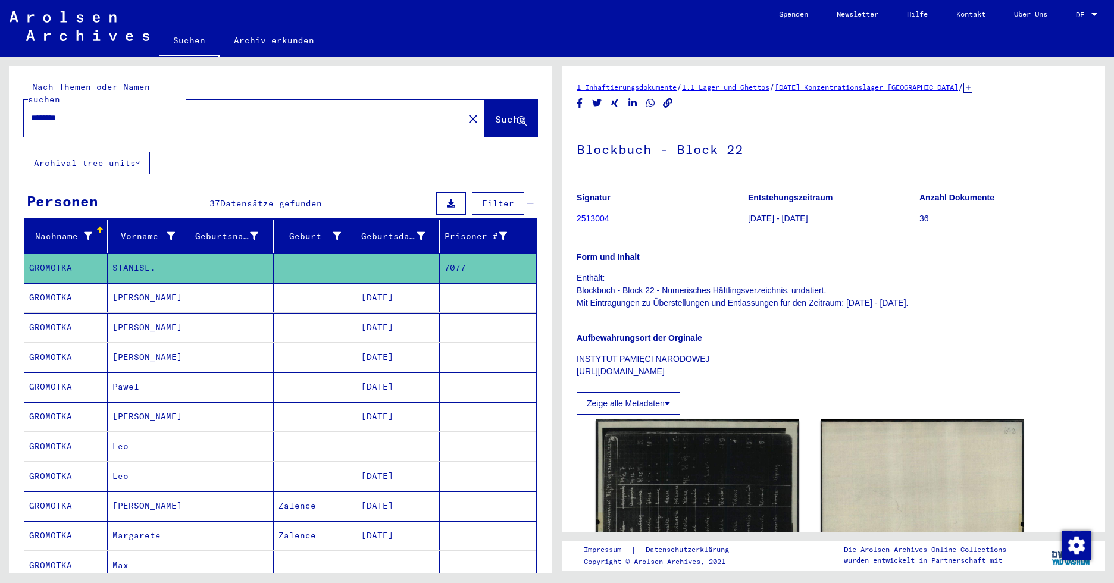
click at [140, 255] on mat-cell "STANISL." at bounding box center [149, 267] width 83 height 29
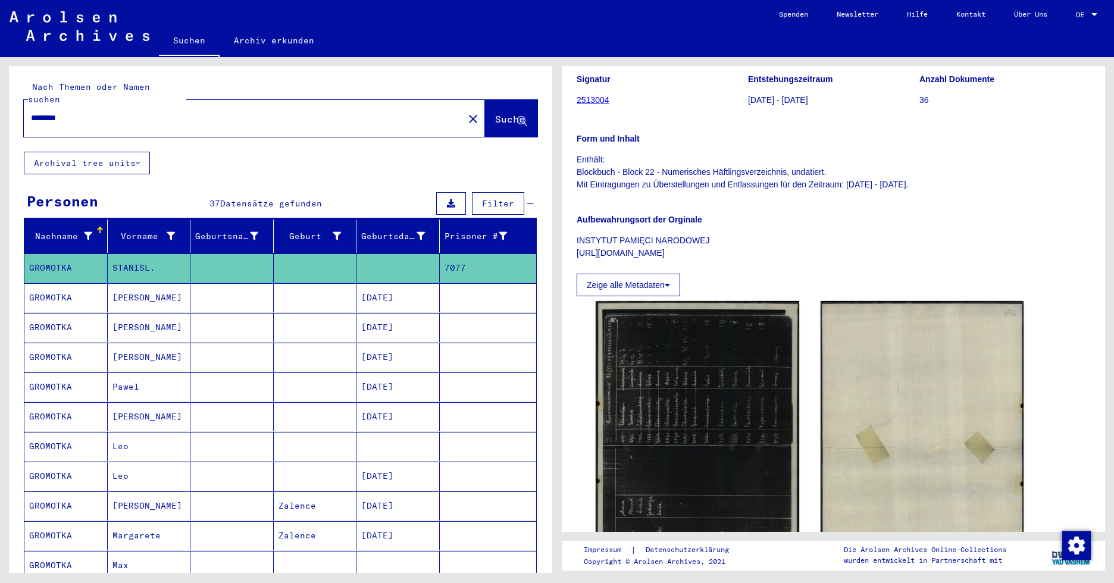
scroll to position [178, 0]
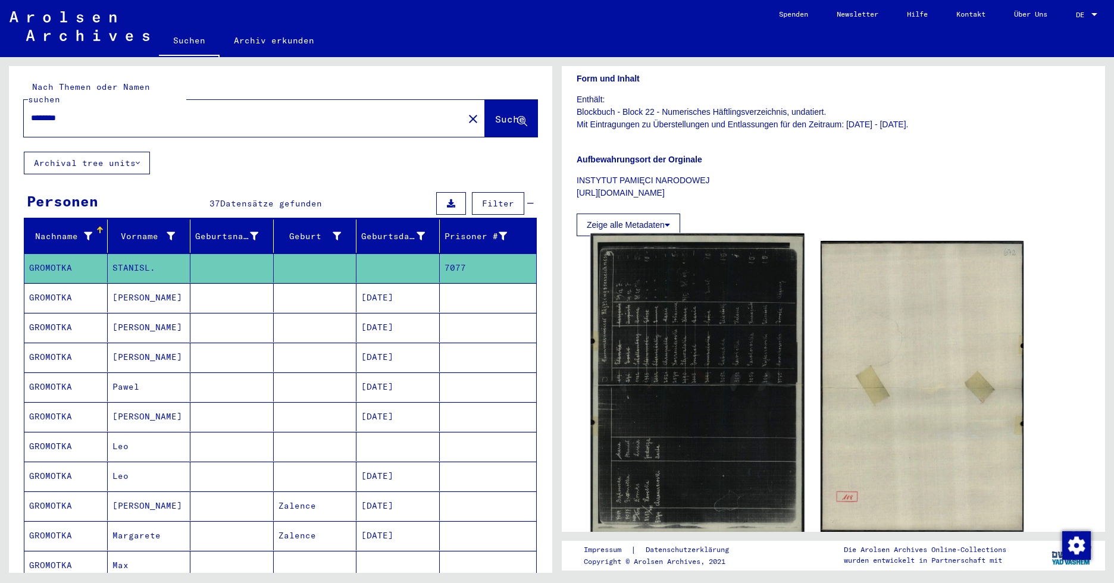
click at [668, 386] on img at bounding box center [697, 385] width 214 height 302
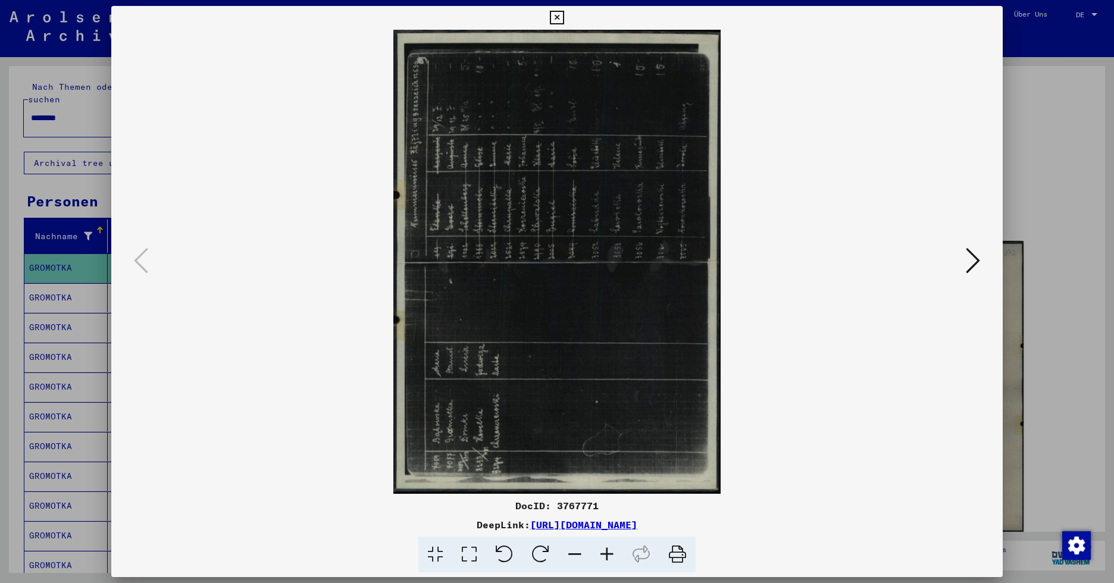
drag, startPoint x: 547, startPoint y: 549, endPoint x: 547, endPoint y: 541, distance: 7.7
click at [547, 549] on icon at bounding box center [540, 555] width 36 height 36
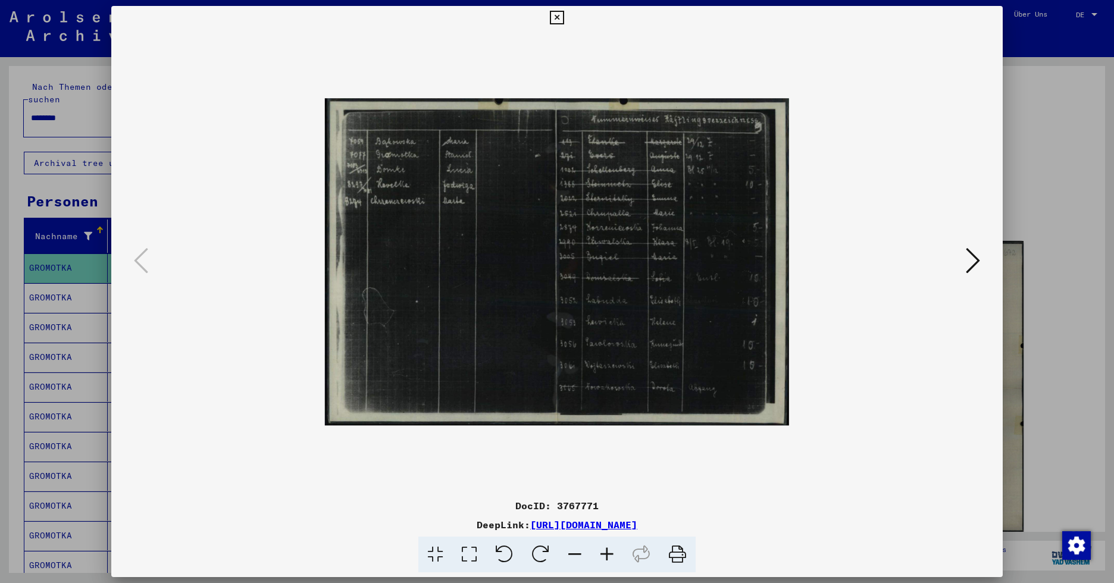
click at [605, 552] on icon at bounding box center [607, 555] width 32 height 36
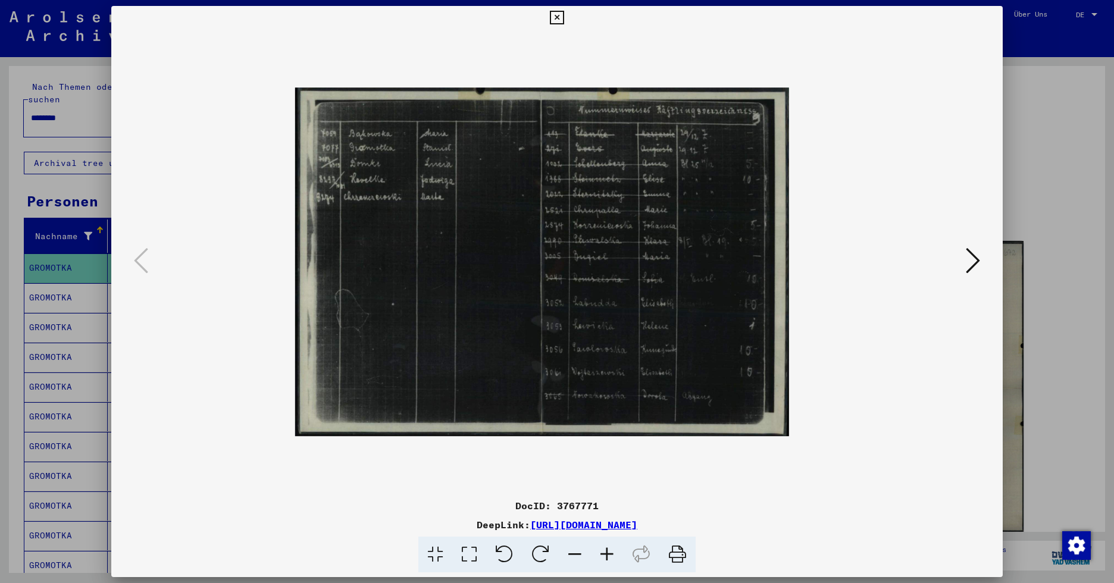
click at [605, 552] on icon at bounding box center [607, 555] width 32 height 36
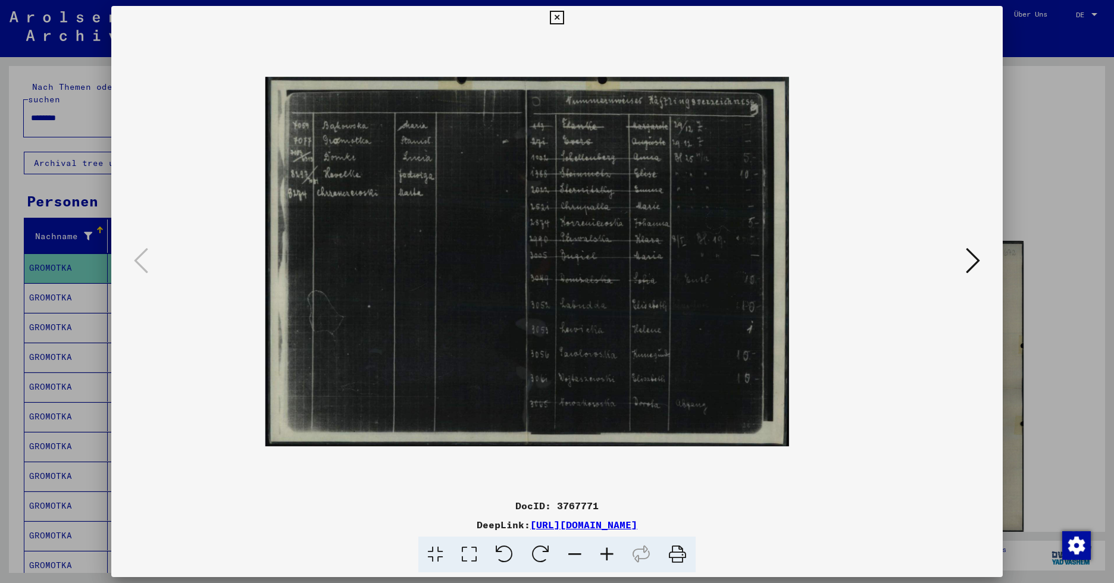
click at [605, 552] on icon at bounding box center [607, 555] width 32 height 36
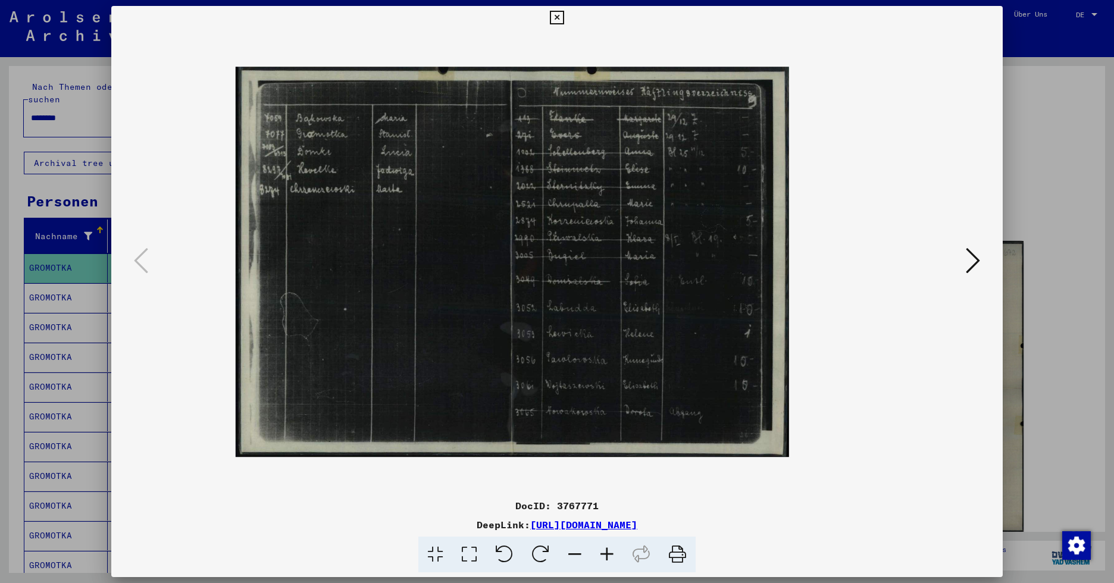
click at [605, 552] on icon at bounding box center [607, 555] width 32 height 36
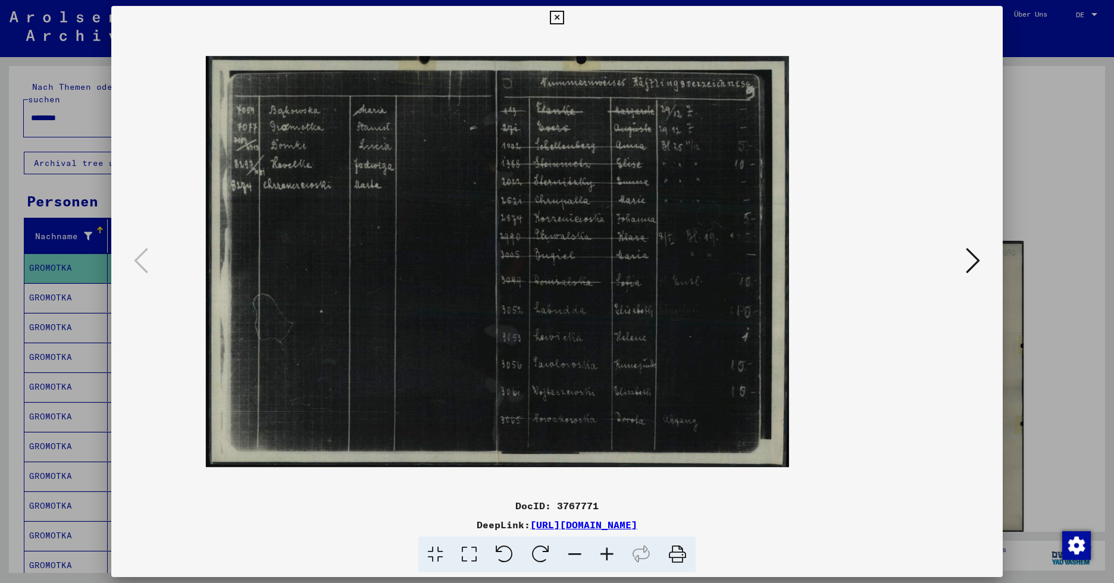
click at [605, 552] on icon at bounding box center [607, 555] width 32 height 36
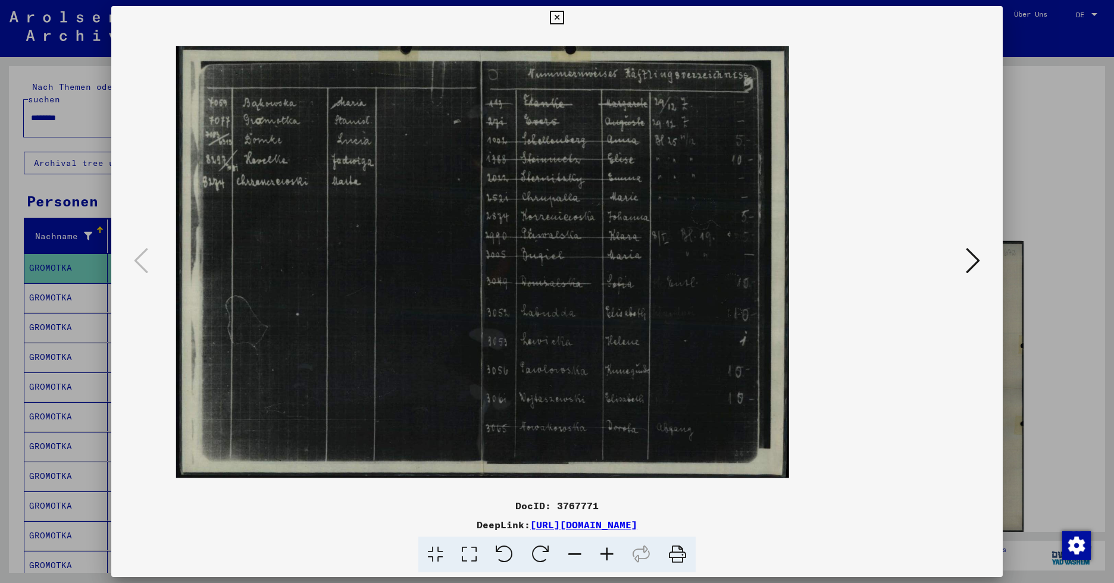
click at [605, 552] on icon at bounding box center [607, 555] width 32 height 36
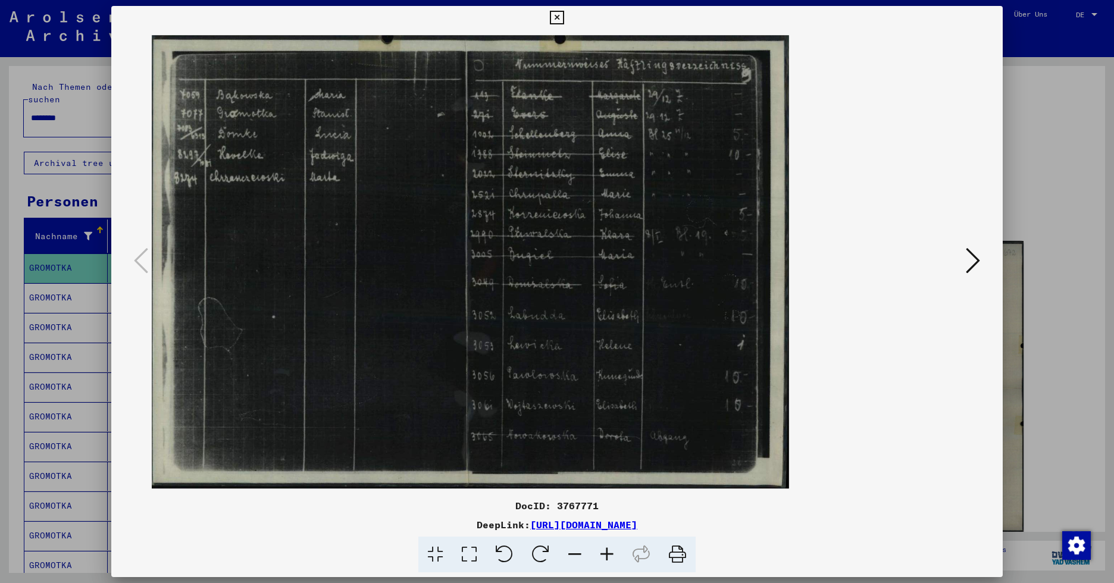
click at [605, 552] on icon at bounding box center [607, 555] width 32 height 36
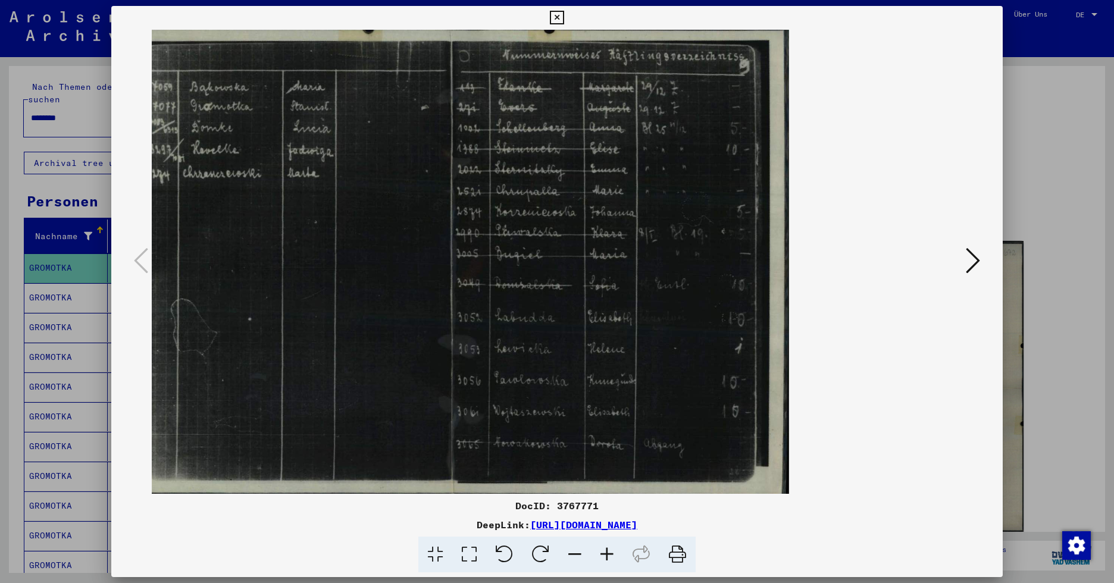
click at [603, 551] on icon at bounding box center [607, 555] width 32 height 36
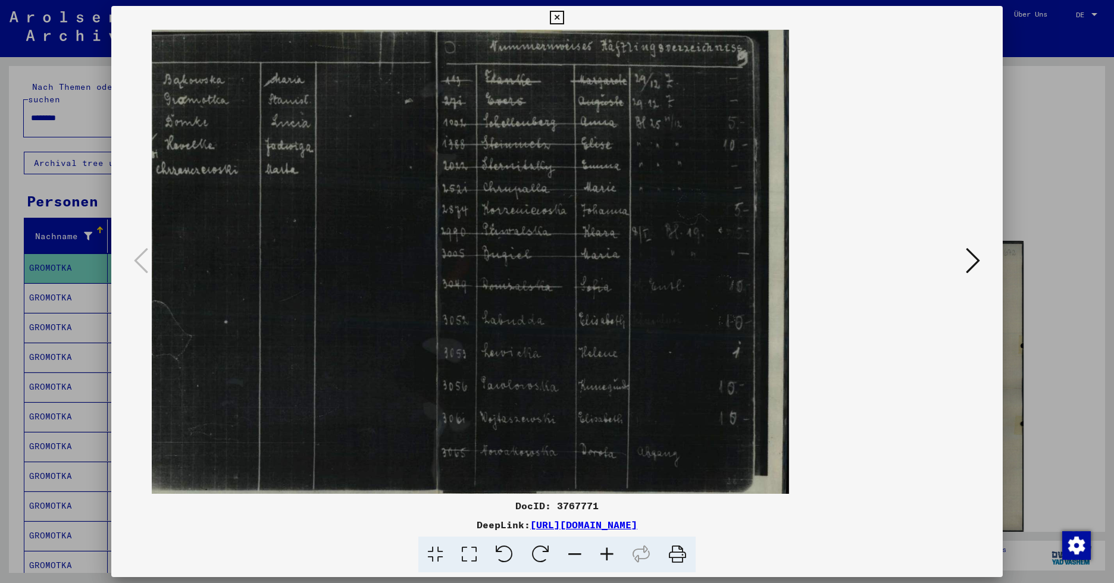
click at [603, 551] on icon at bounding box center [607, 555] width 32 height 36
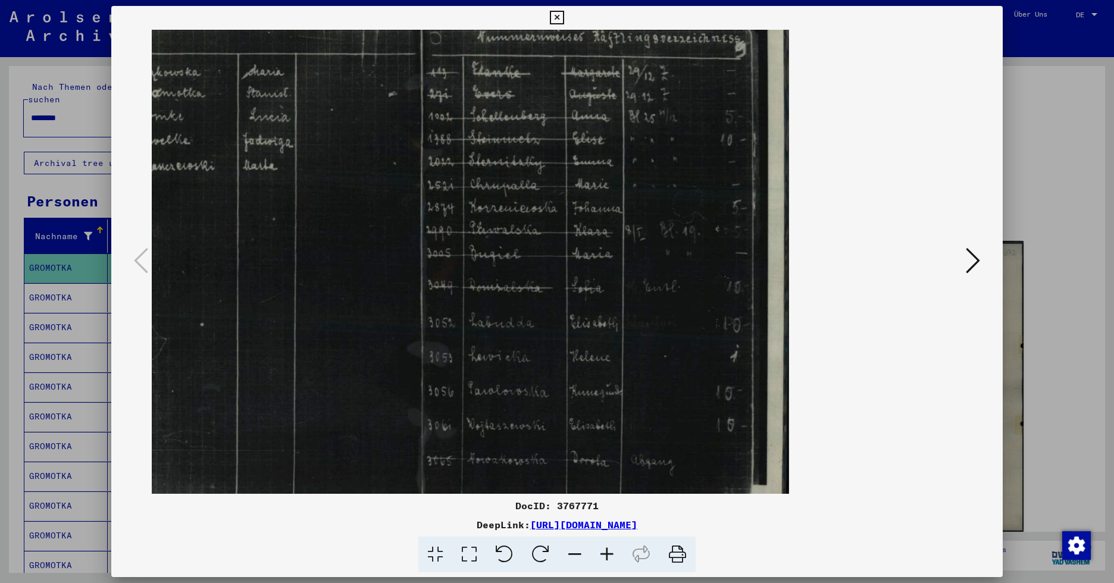
click at [603, 551] on icon at bounding box center [607, 555] width 32 height 36
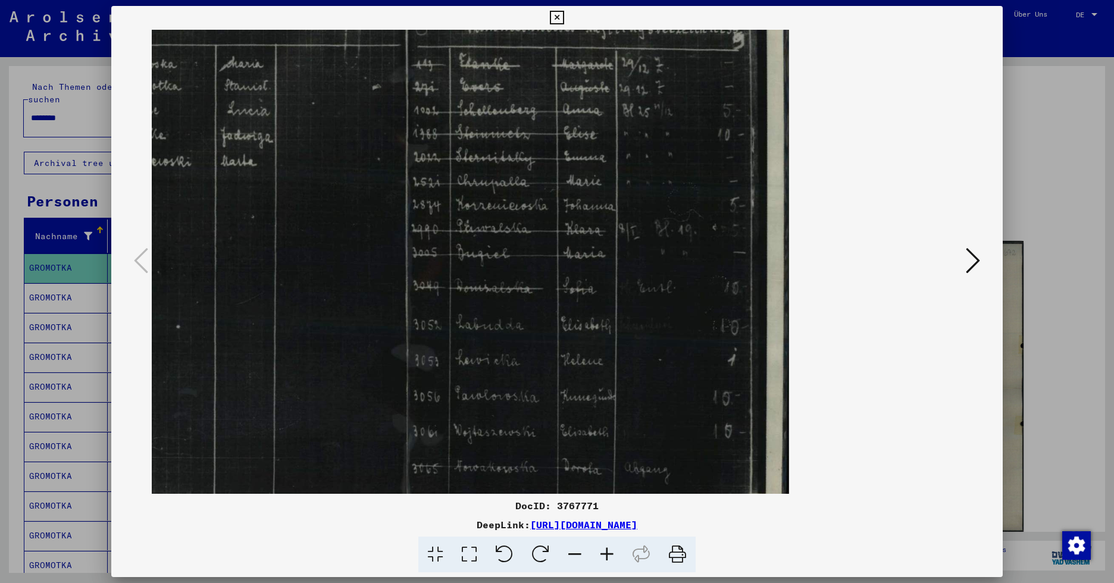
click at [603, 552] on icon at bounding box center [607, 555] width 32 height 36
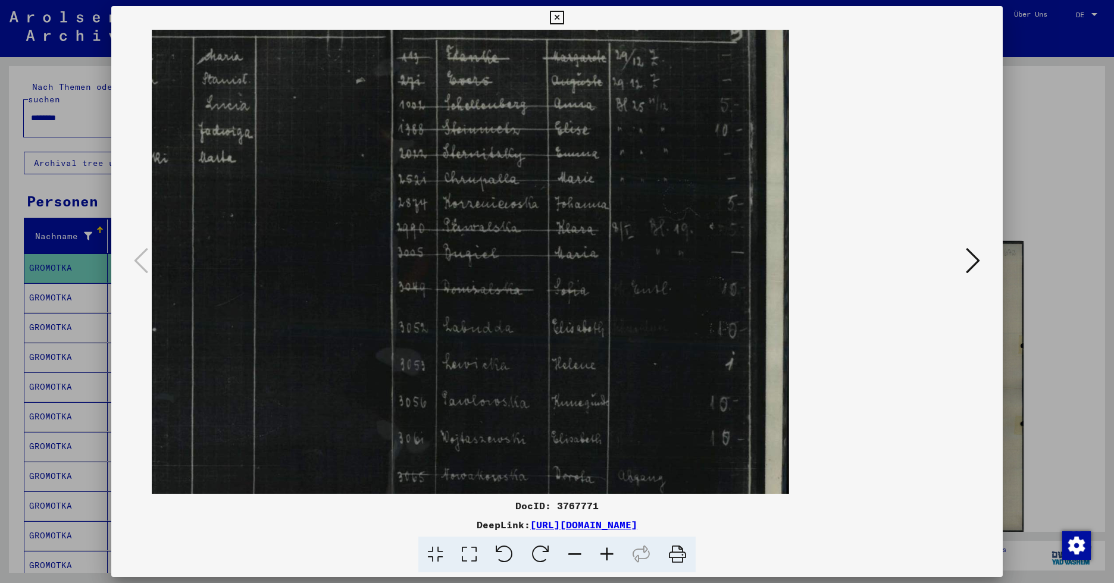
click at [603, 552] on icon at bounding box center [607, 555] width 32 height 36
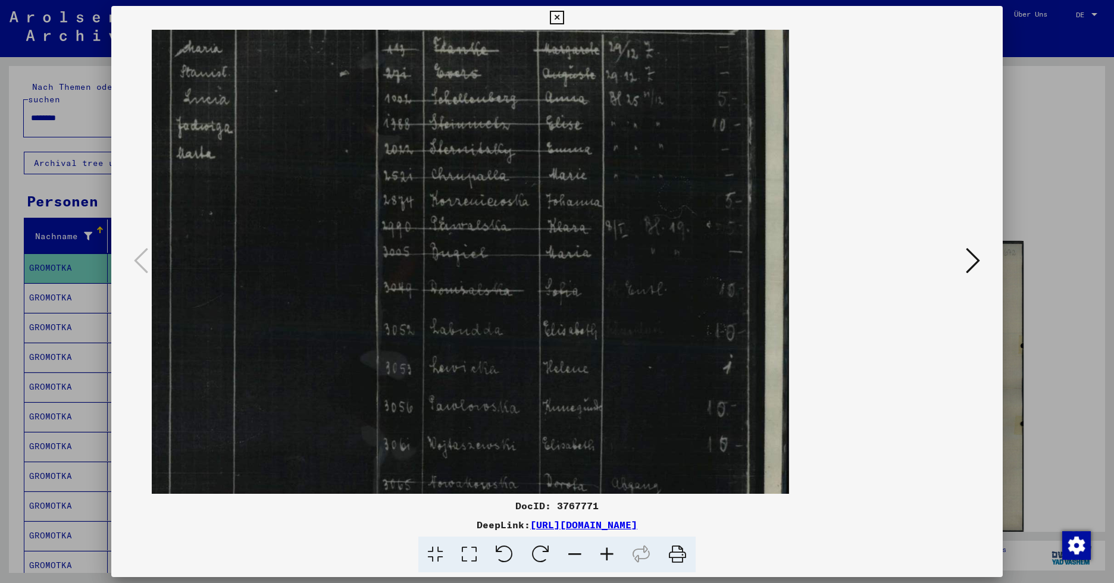
click at [603, 552] on icon at bounding box center [607, 555] width 32 height 36
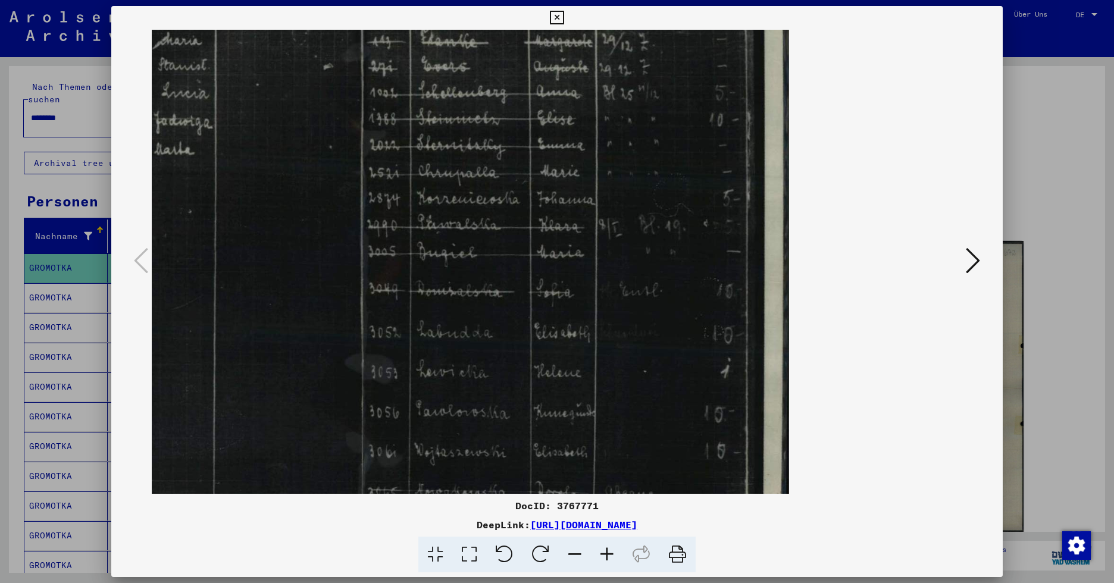
click at [603, 552] on icon at bounding box center [607, 555] width 32 height 36
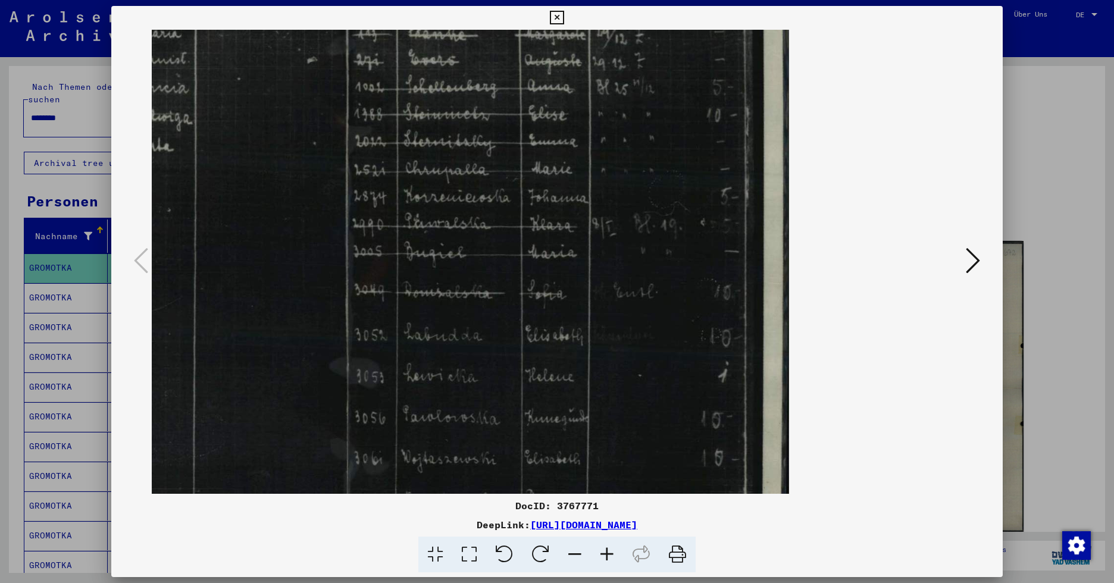
drag, startPoint x: 444, startPoint y: 128, endPoint x: 591, endPoint y: 337, distance: 255.8
click at [591, 337] on img at bounding box center [348, 261] width 881 height 621
drag, startPoint x: 395, startPoint y: 128, endPoint x: 546, endPoint y: 242, distance: 189.0
click at [546, 242] on img at bounding box center [348, 261] width 881 height 621
drag, startPoint x: 415, startPoint y: 152, endPoint x: 495, endPoint y: 283, distance: 153.3
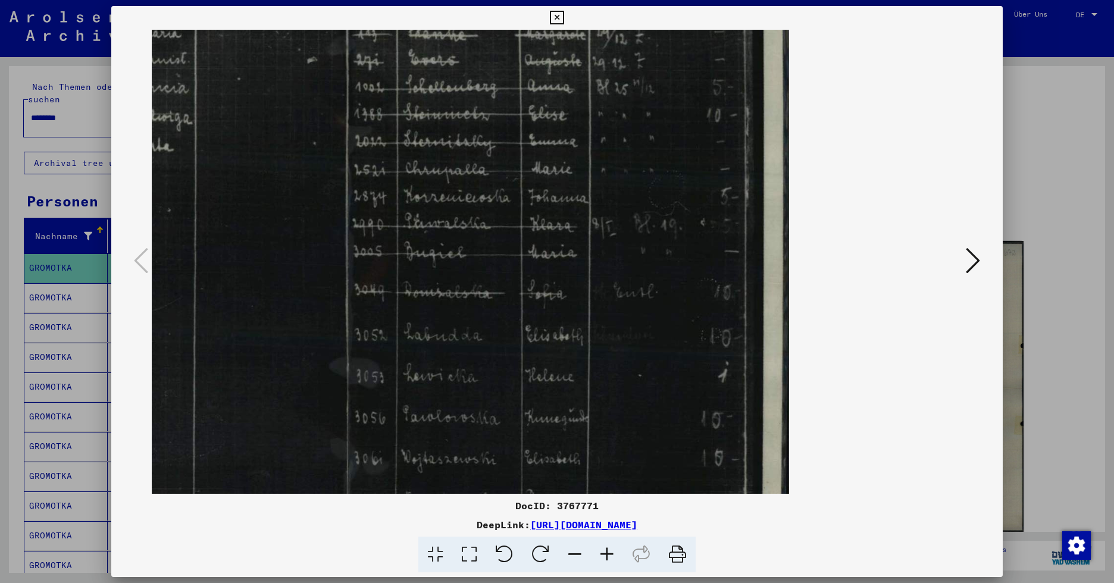
click at [513, 296] on img at bounding box center [348, 261] width 881 height 621
click at [919, 261] on icon at bounding box center [973, 260] width 14 height 29
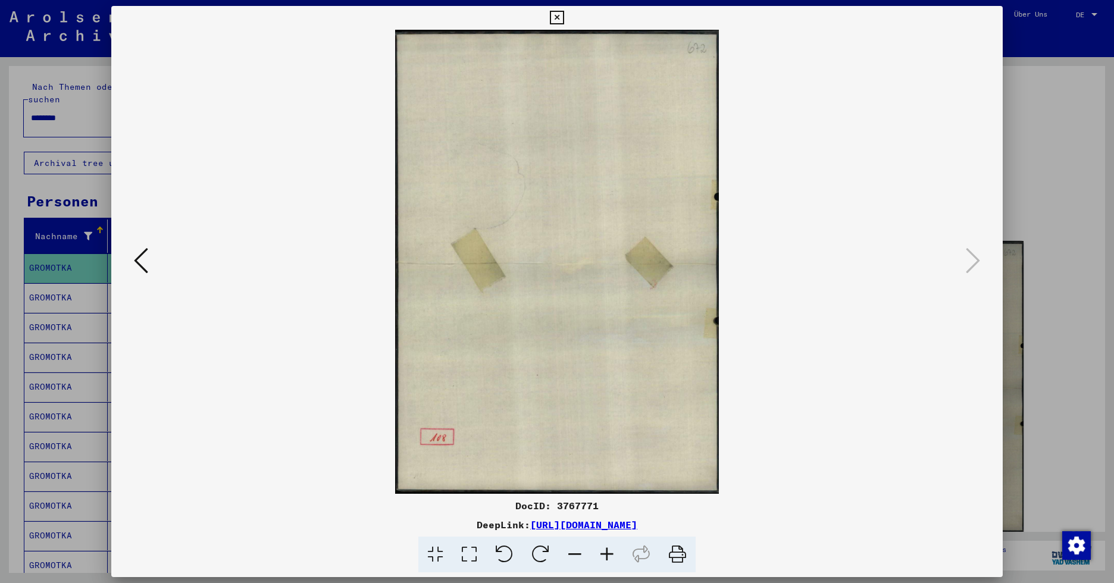
click at [559, 18] on icon at bounding box center [557, 18] width 14 height 14
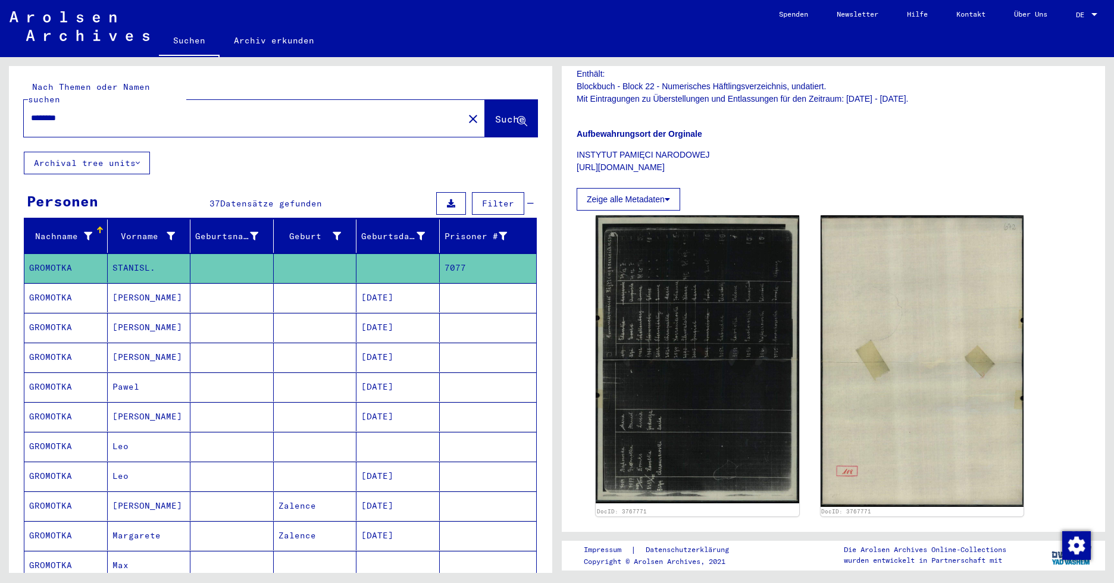
scroll to position [238, 0]
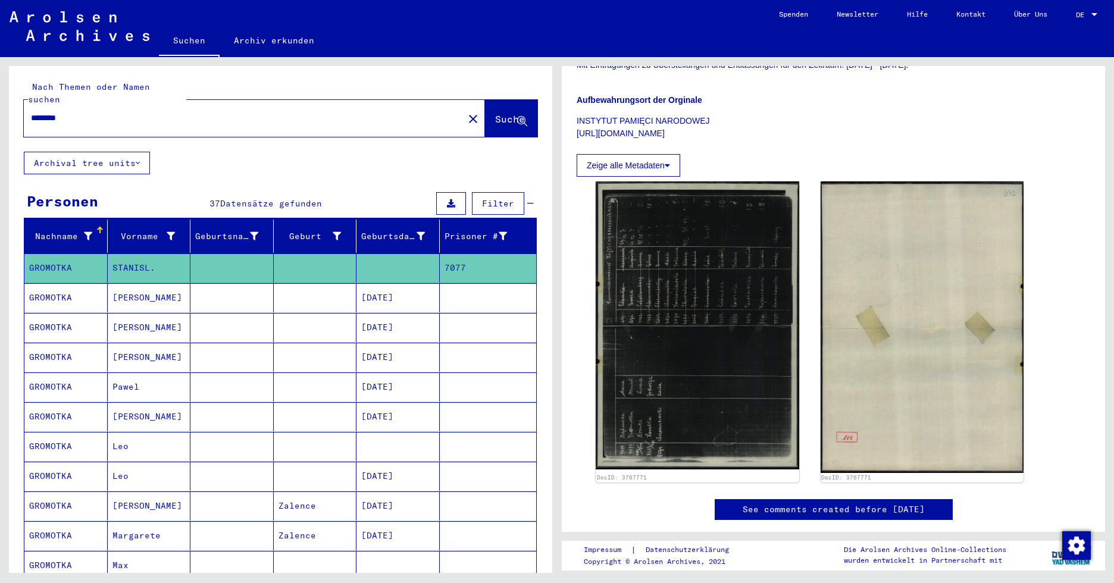
click at [148, 289] on mat-cell "[PERSON_NAME]" at bounding box center [149, 297] width 83 height 29
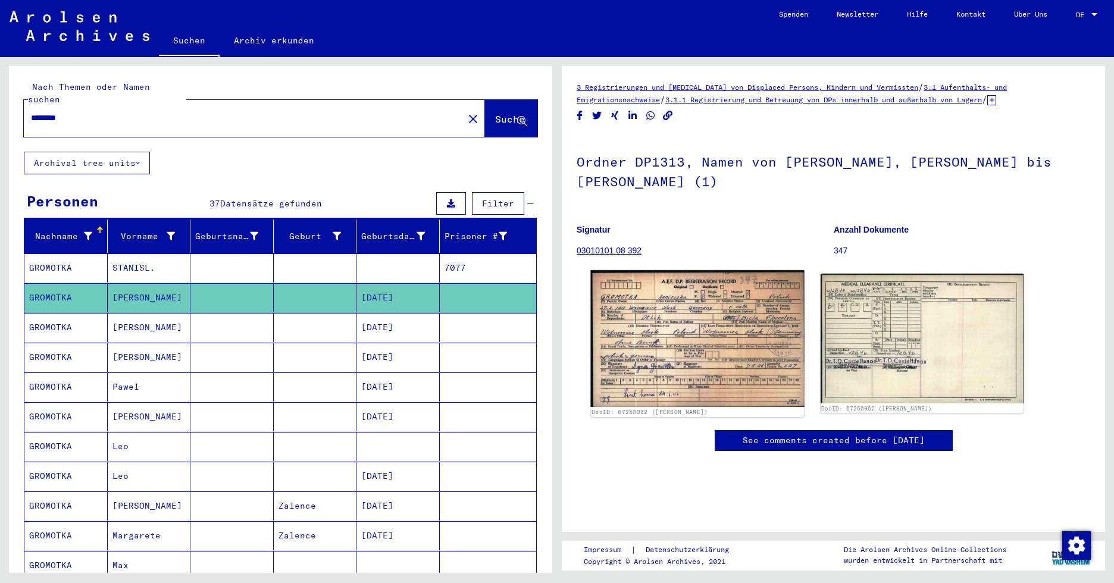
click at [678, 344] on img at bounding box center [697, 338] width 214 height 136
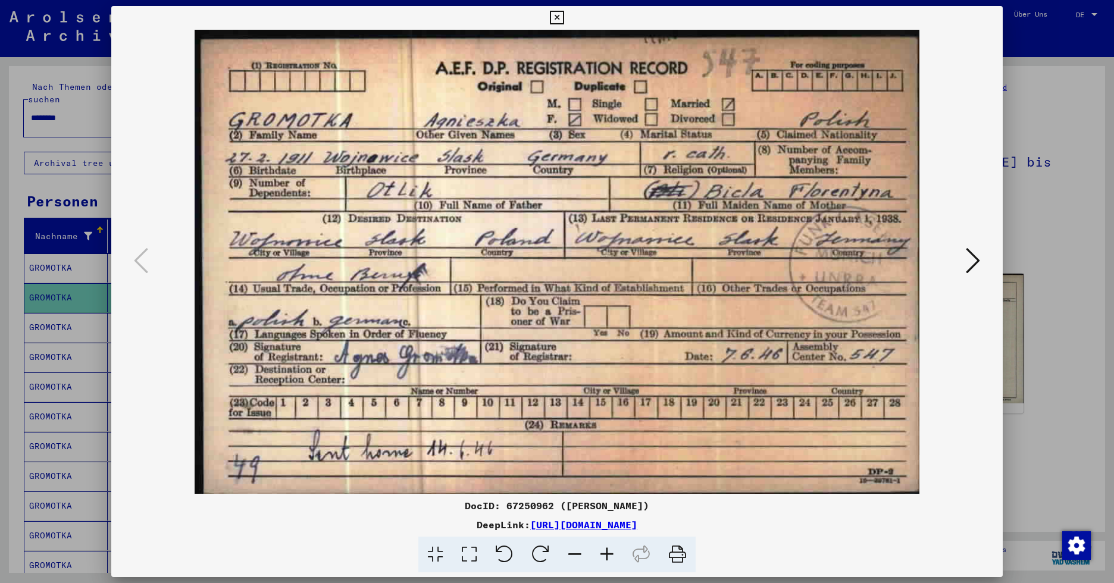
click at [558, 14] on icon at bounding box center [557, 18] width 14 height 14
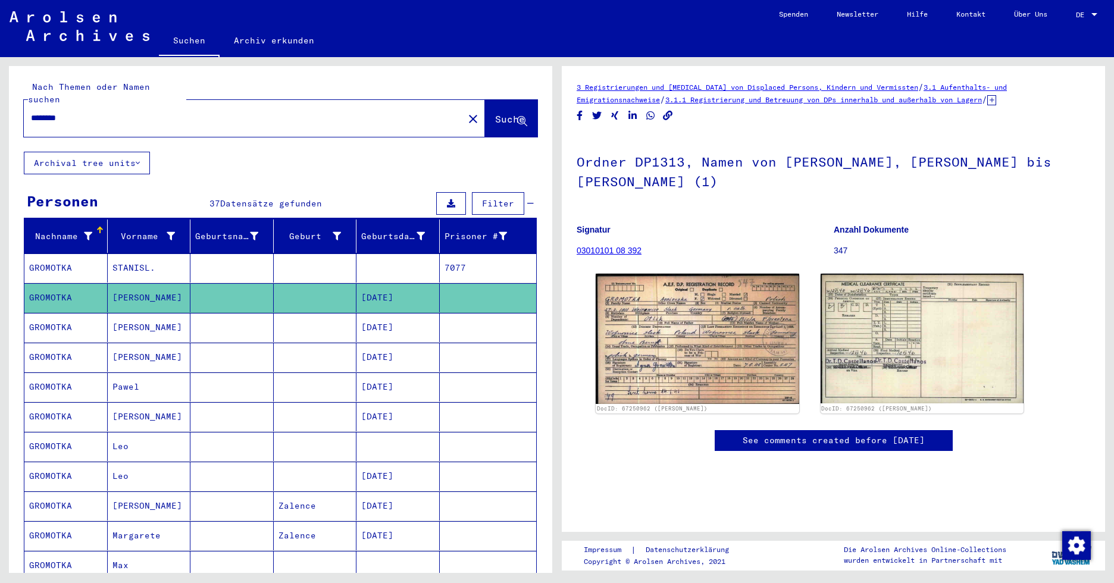
click at [129, 314] on mat-cell "[PERSON_NAME]" at bounding box center [149, 327] width 83 height 29
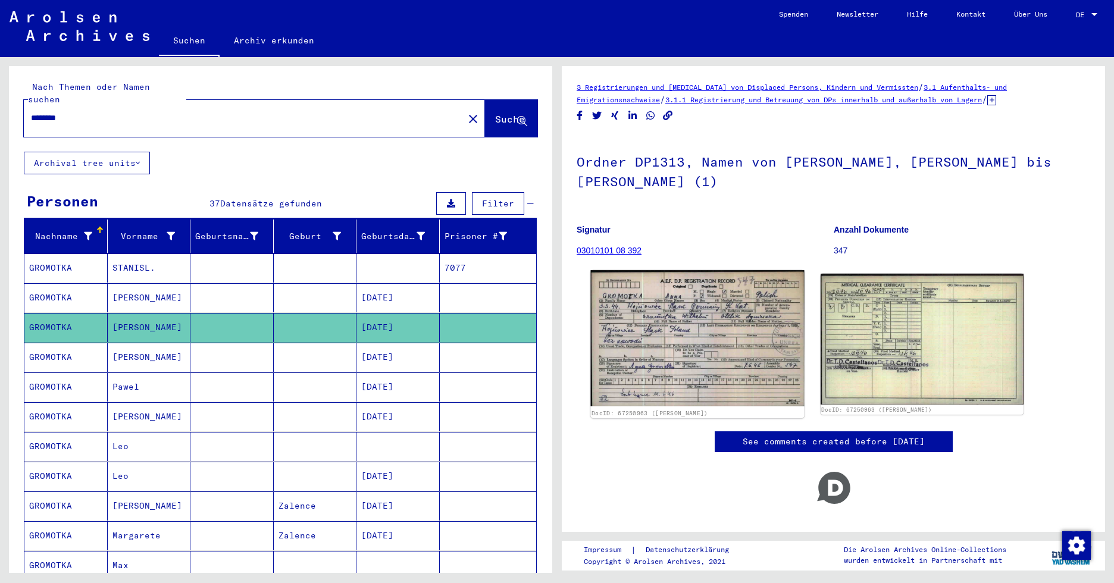
click at [630, 345] on img at bounding box center [697, 338] width 214 height 136
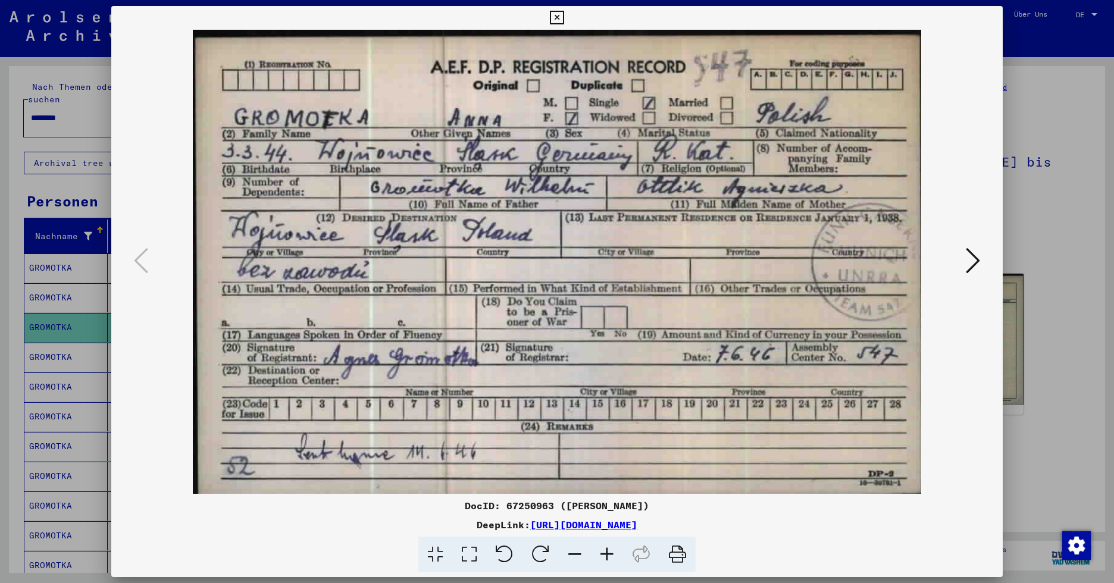
click at [561, 16] on icon at bounding box center [557, 18] width 14 height 14
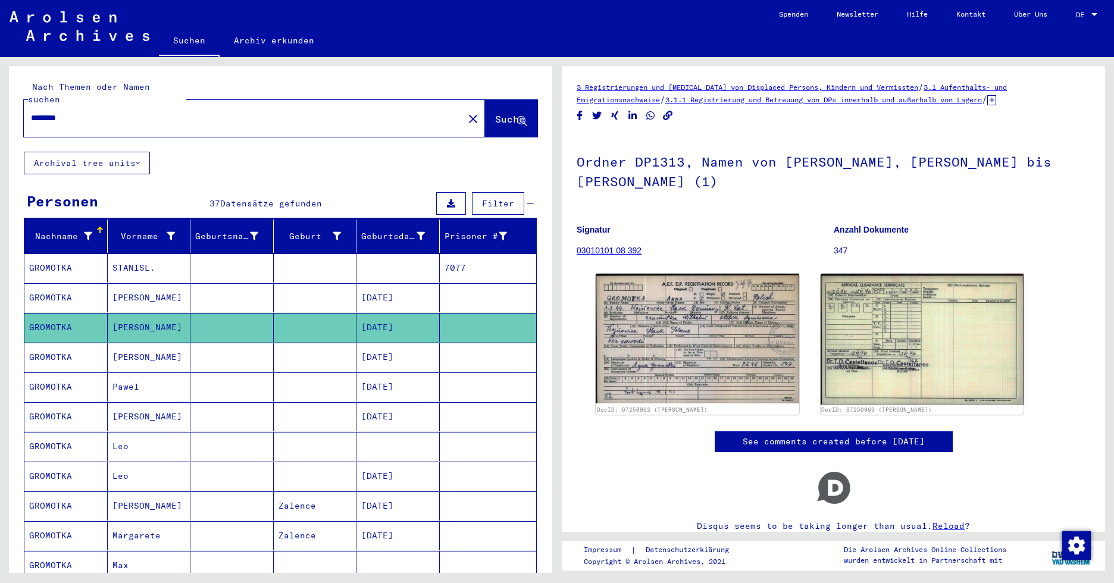
click at [132, 343] on mat-cell "[PERSON_NAME]" at bounding box center [149, 357] width 83 height 29
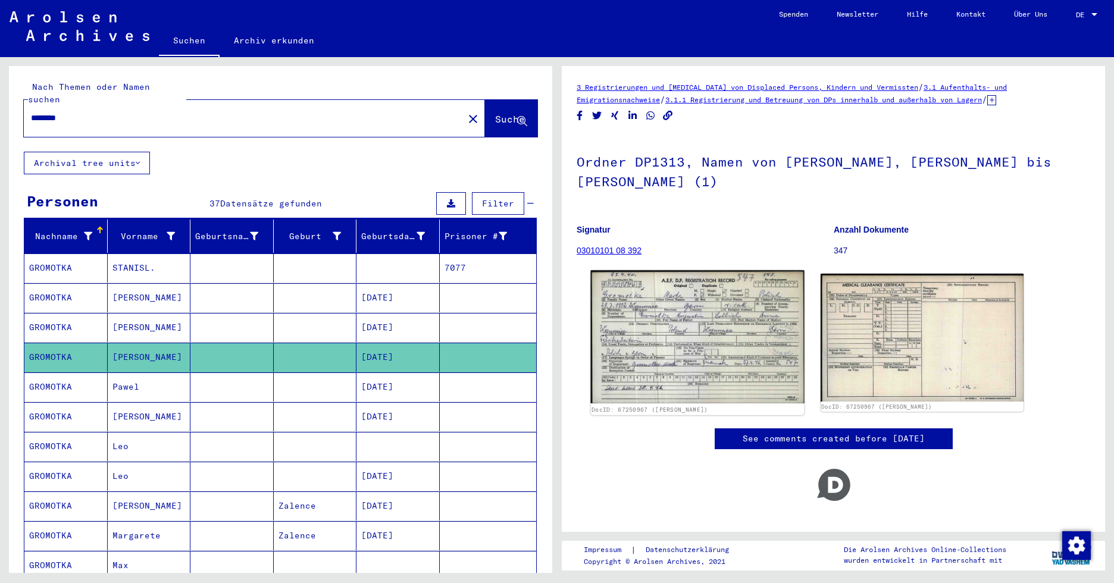
click at [790, 355] on img at bounding box center [697, 336] width 214 height 133
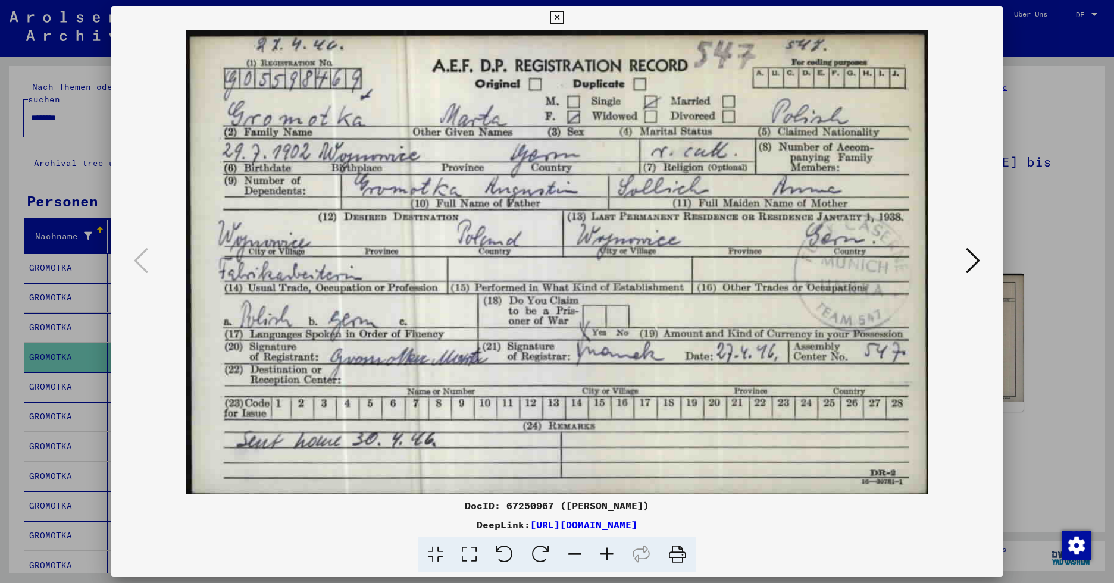
click at [556, 14] on icon at bounding box center [557, 18] width 14 height 14
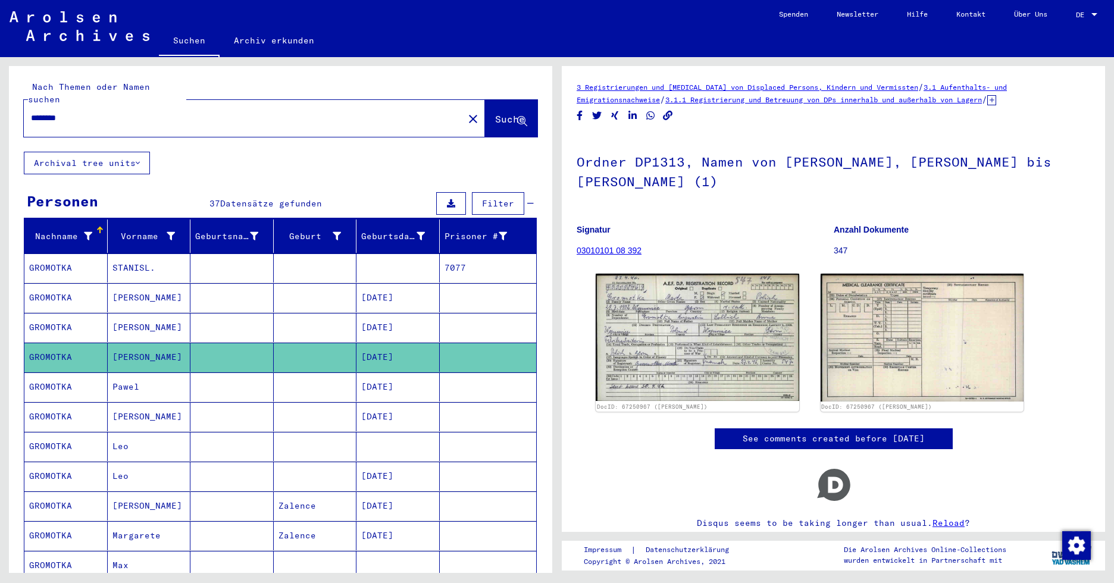
click at [132, 372] on mat-cell "Pawel" at bounding box center [149, 386] width 83 height 29
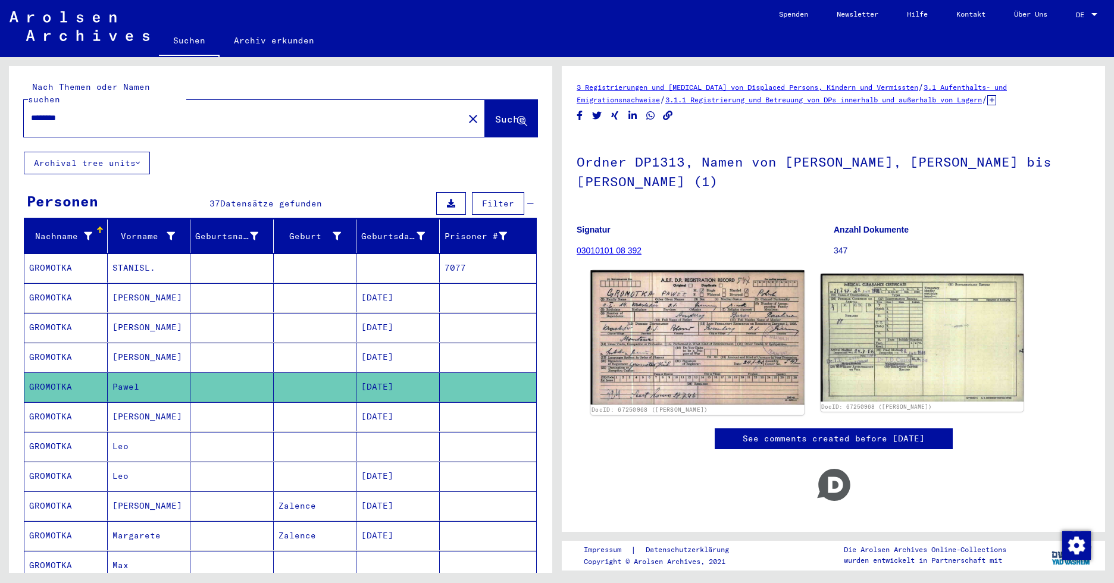
click at [685, 361] on img at bounding box center [697, 337] width 214 height 134
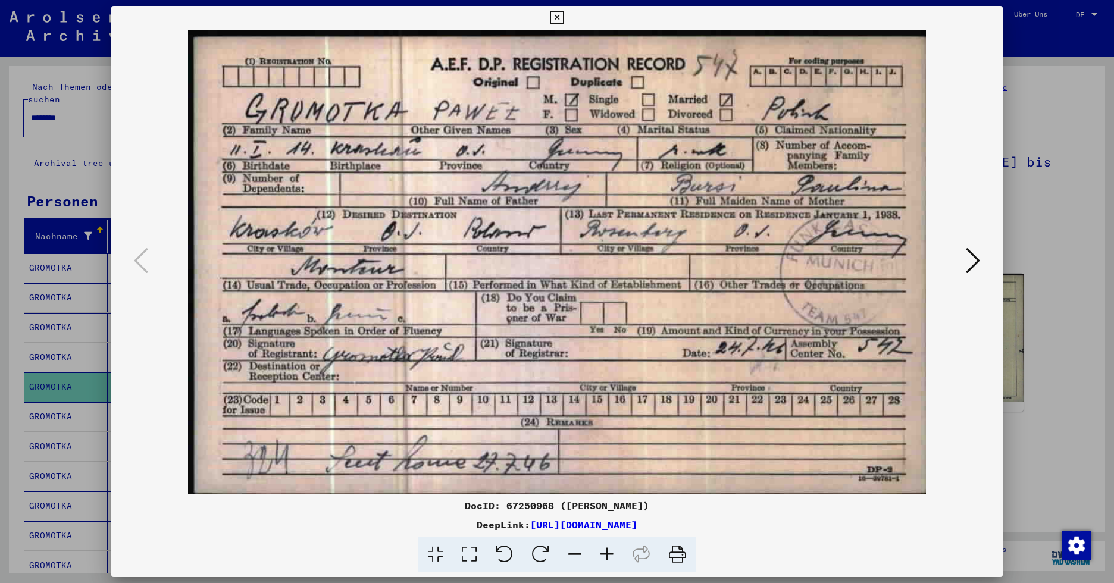
click at [559, 23] on icon at bounding box center [557, 18] width 14 height 14
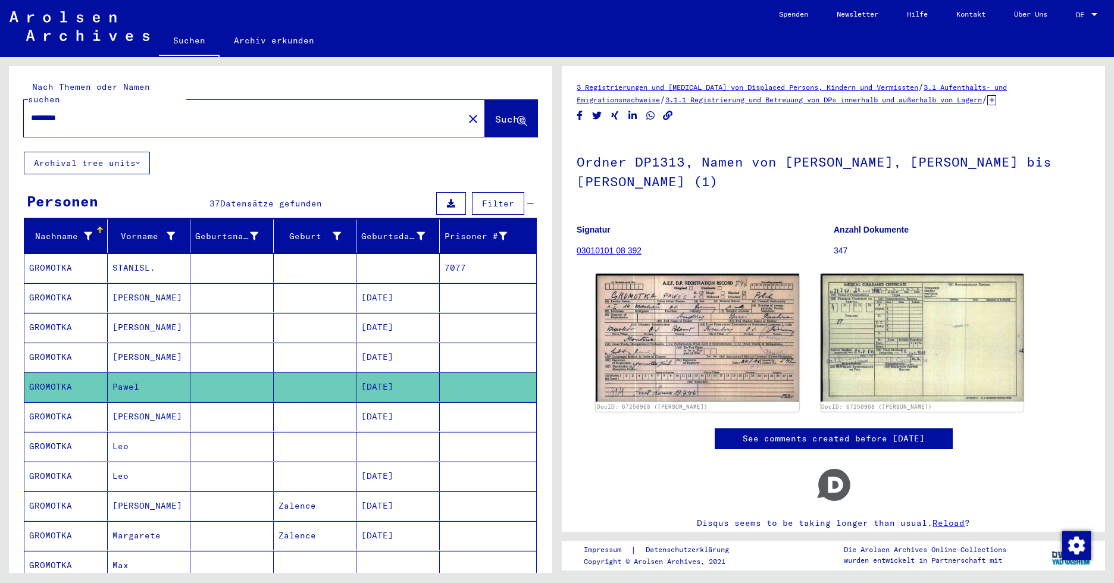
click at [136, 404] on mat-cell "[PERSON_NAME]" at bounding box center [149, 416] width 83 height 29
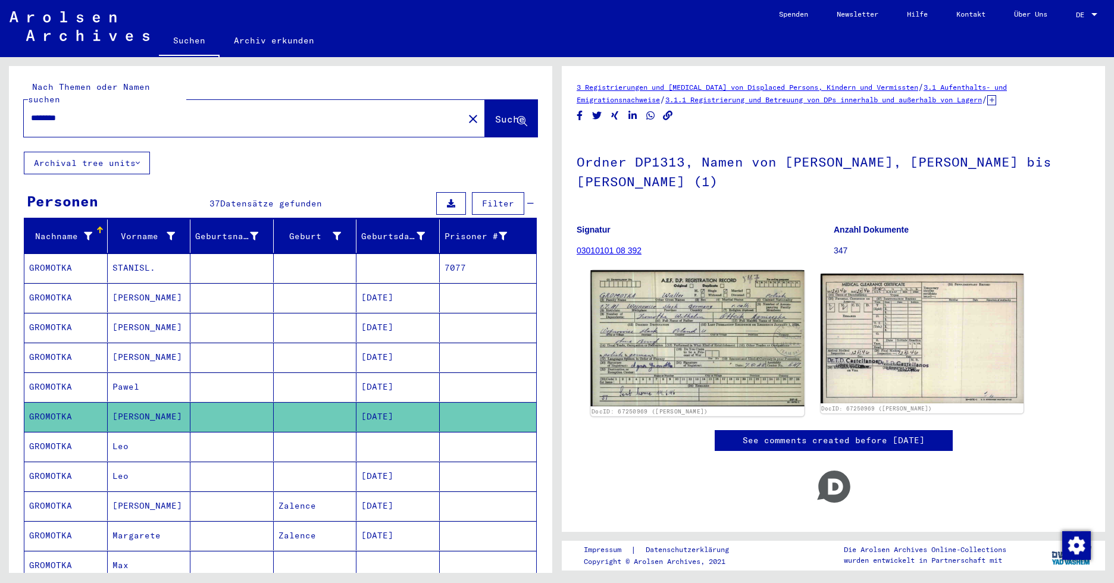
click at [690, 323] on img at bounding box center [697, 338] width 214 height 136
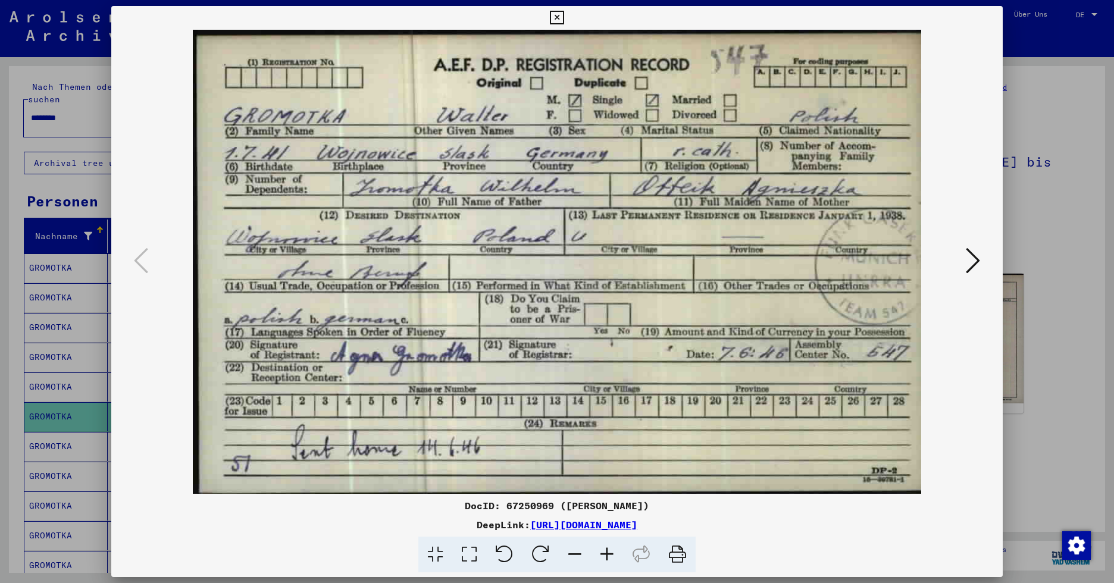
click at [557, 18] on icon at bounding box center [557, 18] width 14 height 14
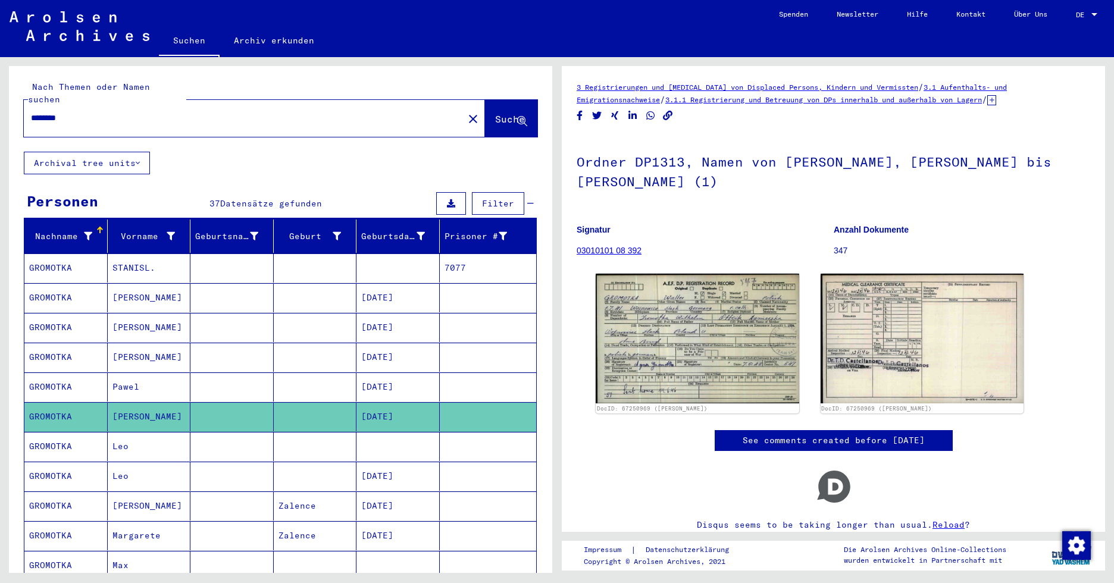
click at [141, 439] on mat-cell "Leo" at bounding box center [149, 446] width 83 height 29
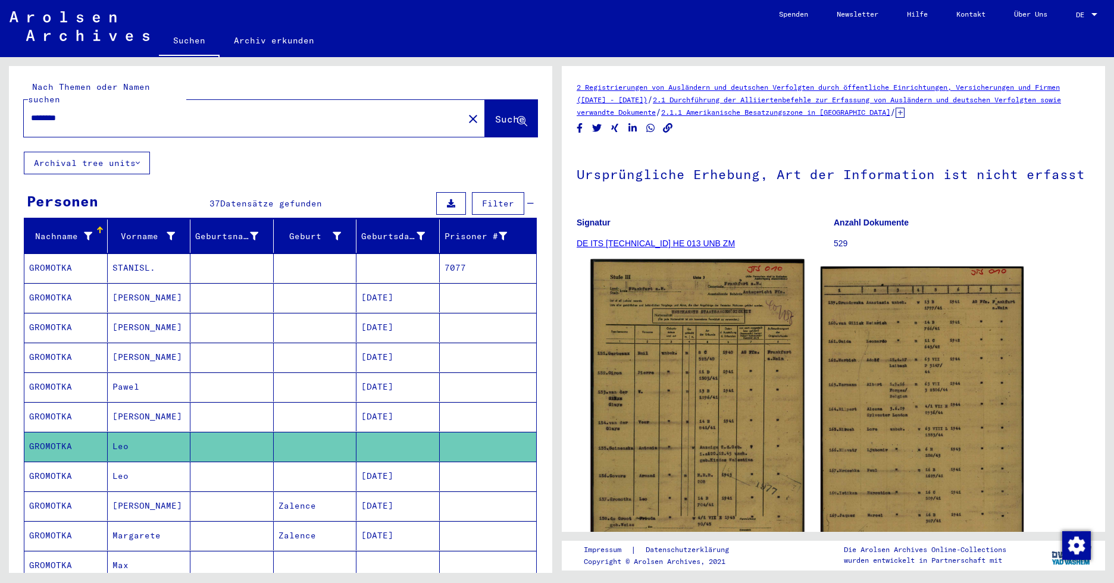
click at [714, 430] on img at bounding box center [697, 409] width 214 height 300
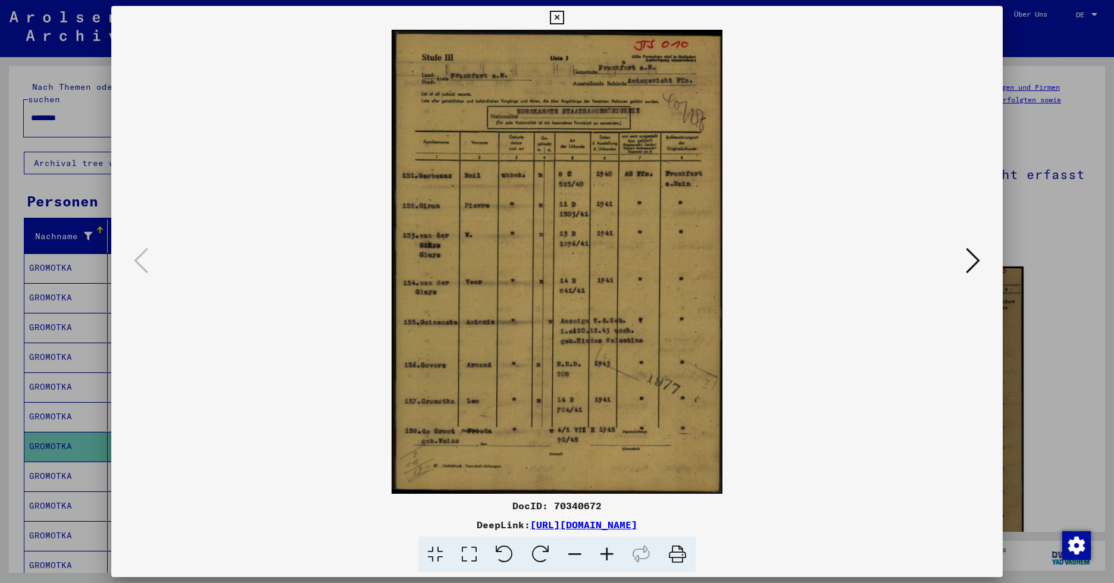
click at [610, 556] on icon at bounding box center [607, 555] width 32 height 36
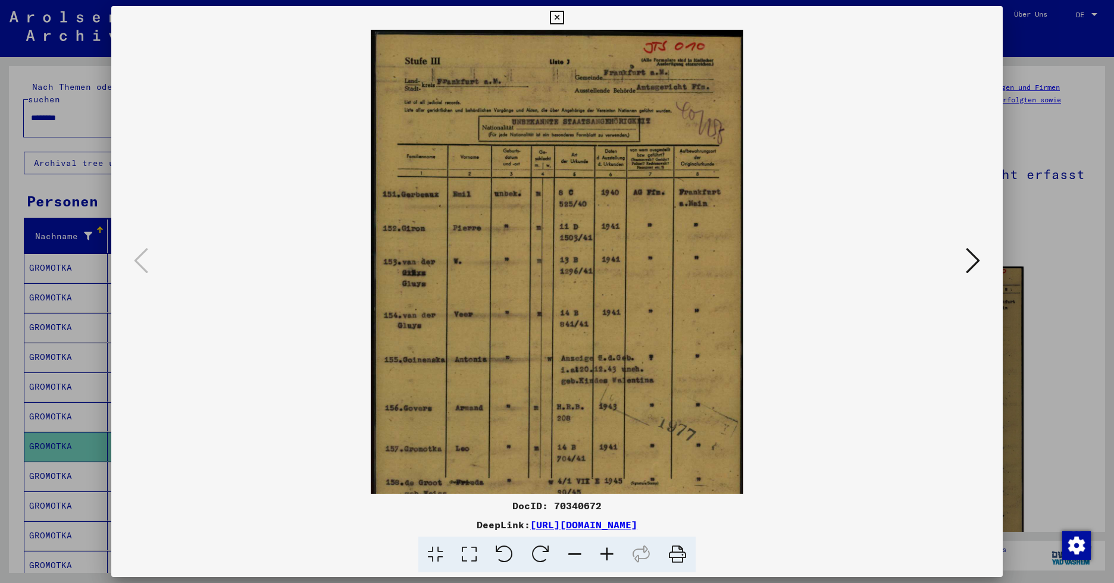
click at [610, 556] on icon at bounding box center [607, 555] width 32 height 36
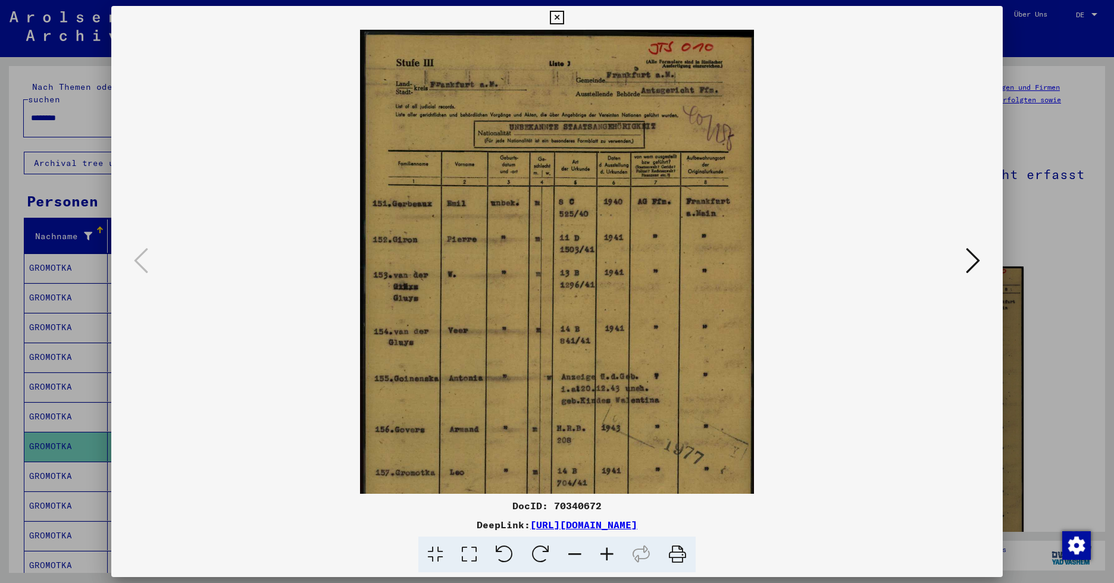
click at [610, 556] on icon at bounding box center [607, 555] width 32 height 36
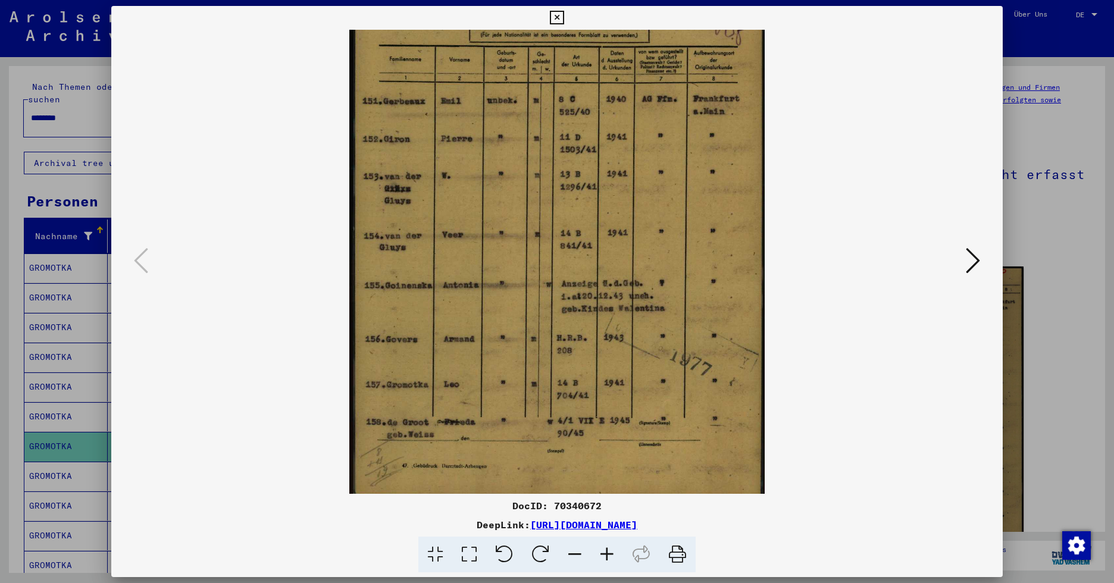
scroll to position [119, 0]
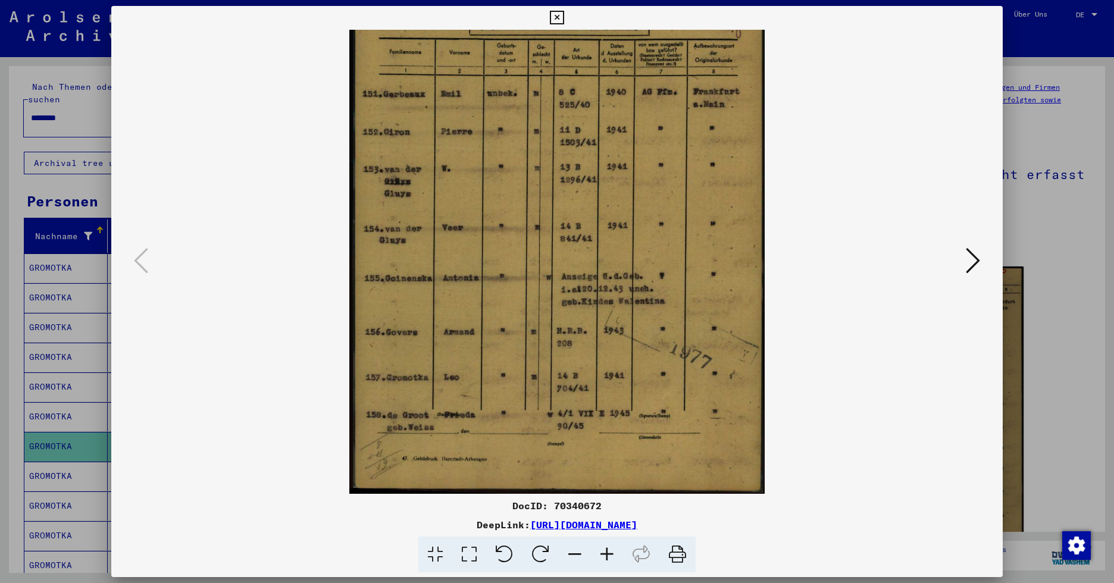
drag, startPoint x: 494, startPoint y: 377, endPoint x: 488, endPoint y: 212, distance: 164.9
click at [488, 212] on img at bounding box center [556, 202] width 415 height 583
drag, startPoint x: 662, startPoint y: 225, endPoint x: 684, endPoint y: 267, distance: 46.6
click at [684, 267] on img at bounding box center [556, 202] width 415 height 583
click at [919, 263] on icon at bounding box center [973, 260] width 14 height 29
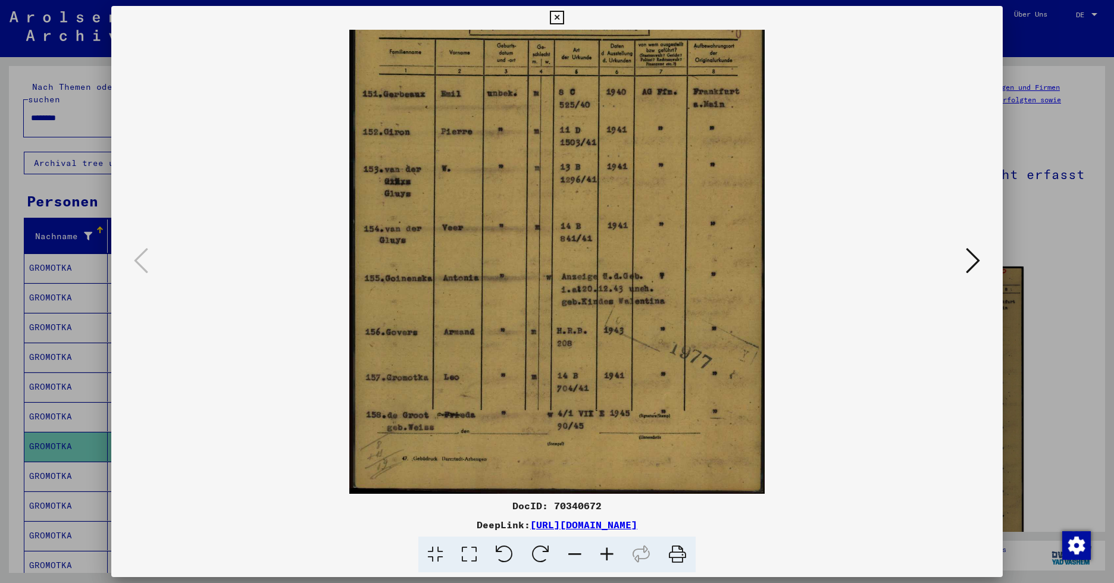
scroll to position [0, 0]
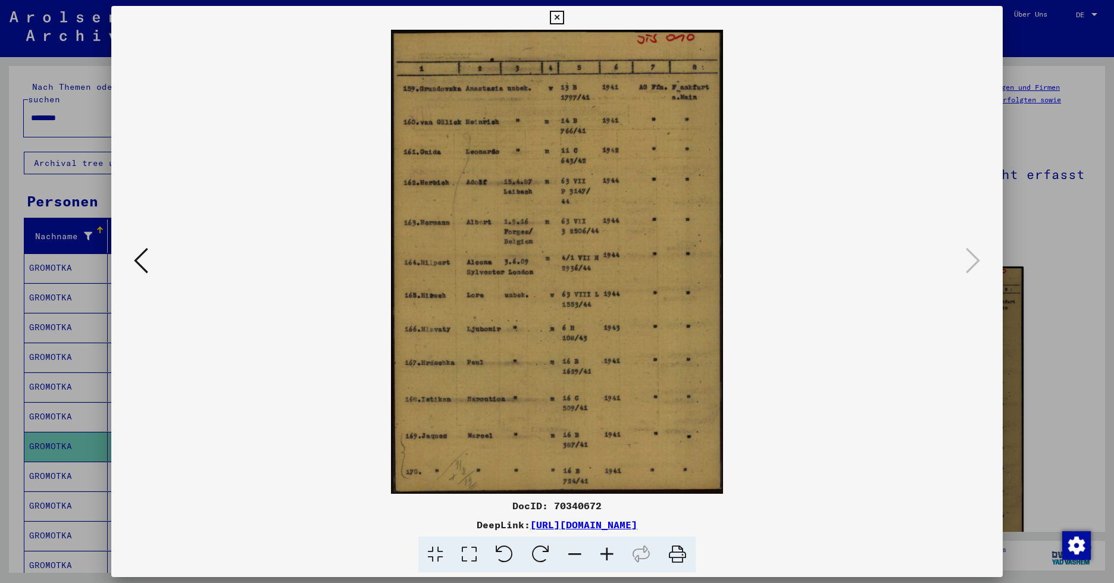
drag, startPoint x: 559, startPoint y: 14, endPoint x: 551, endPoint y: 27, distance: 15.5
click at [559, 13] on icon at bounding box center [557, 18] width 14 height 14
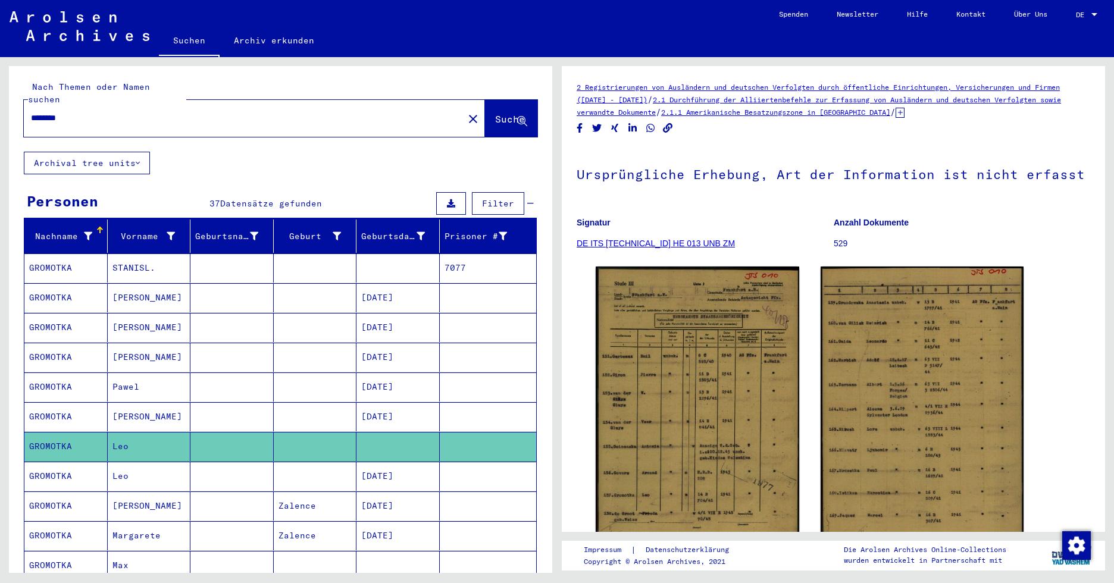
click at [131, 462] on mat-cell "Leo" at bounding box center [149, 476] width 83 height 29
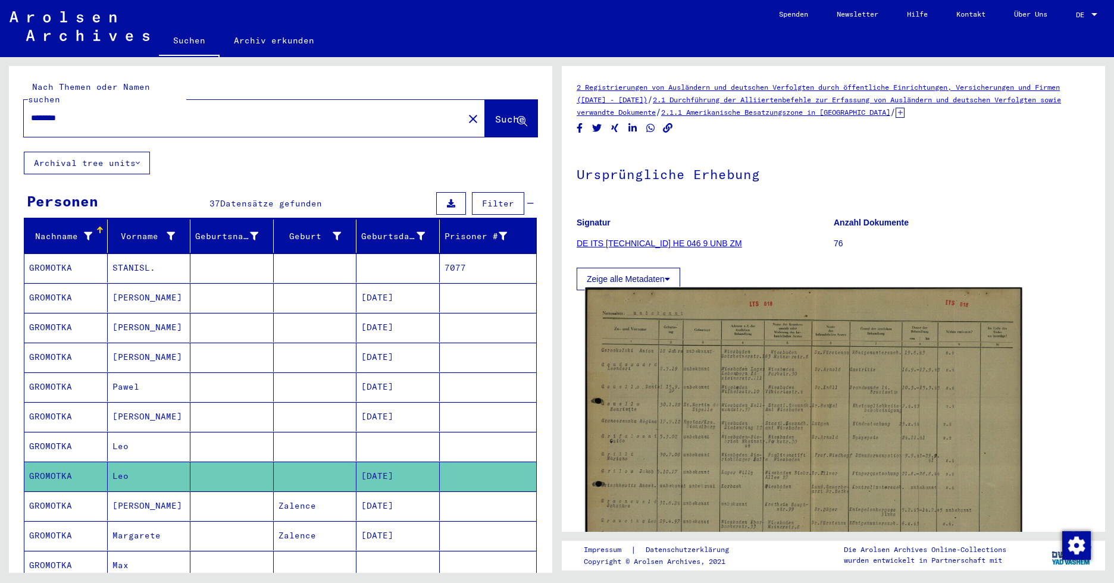
click at [793, 414] on img at bounding box center [803, 443] width 437 height 312
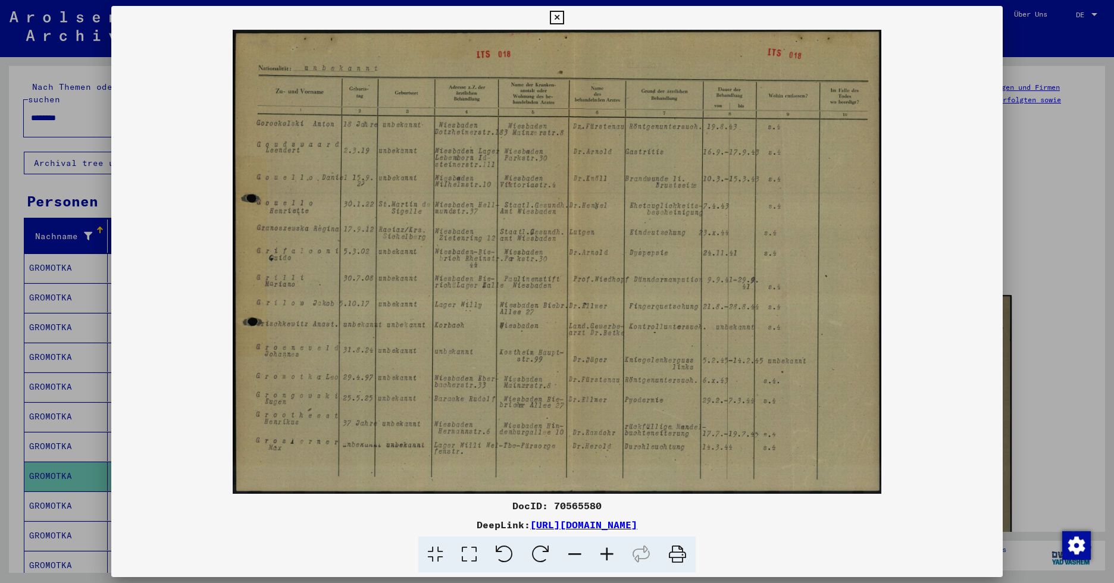
click at [557, 14] on icon at bounding box center [557, 18] width 14 height 14
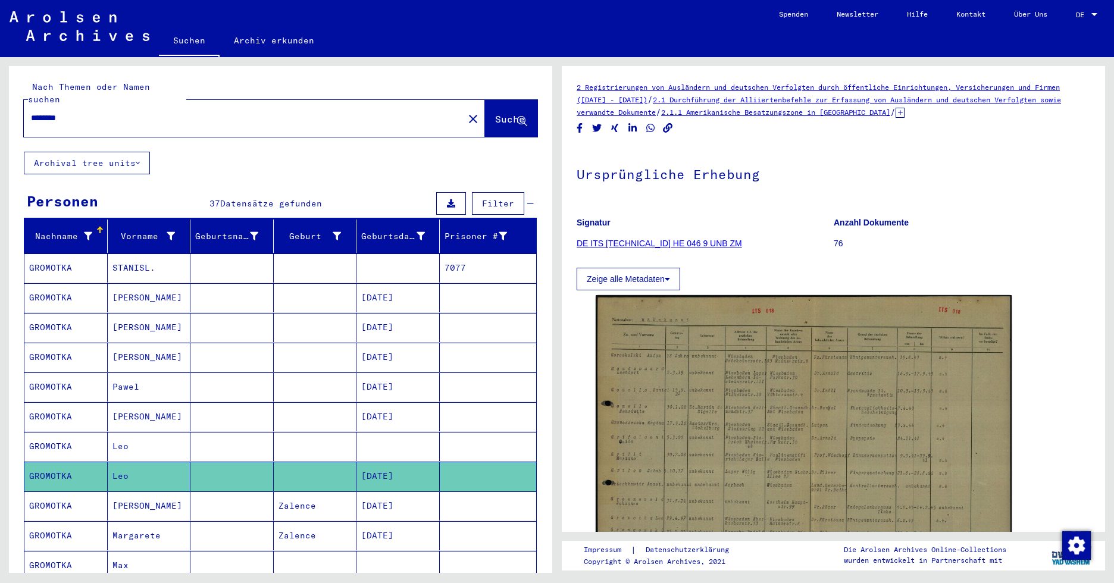
click at [135, 491] on mat-cell "[PERSON_NAME]" at bounding box center [149, 505] width 83 height 29
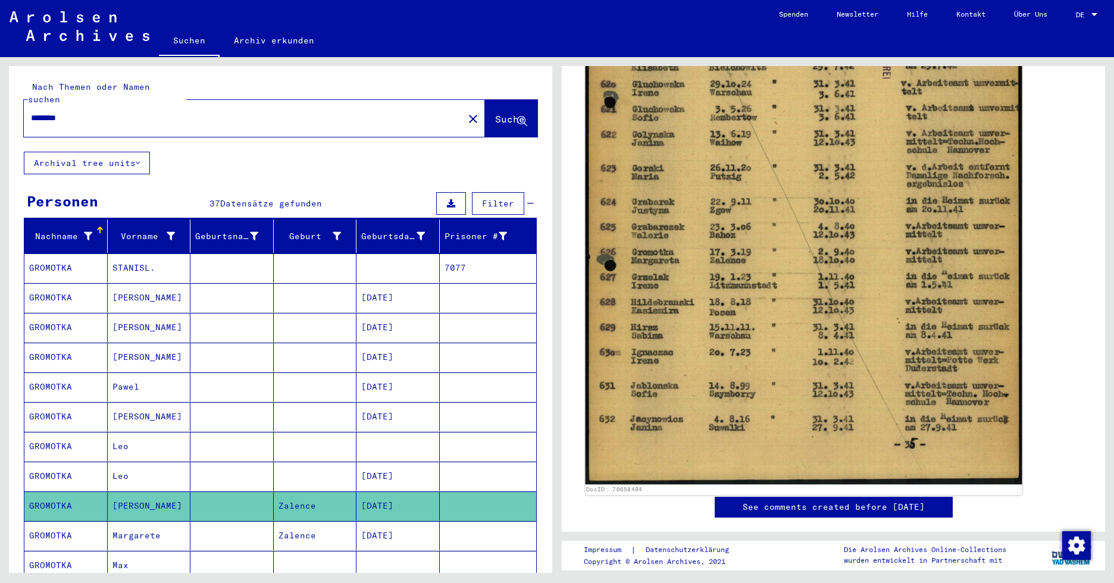
scroll to position [416, 0]
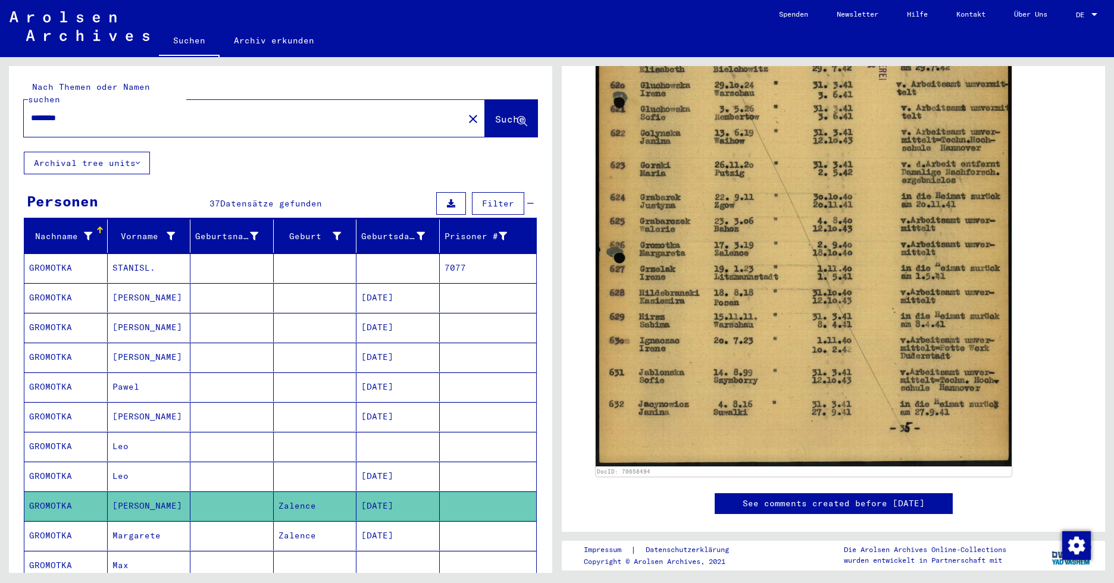
click at [145, 521] on mat-cell "Margarete" at bounding box center [149, 535] width 83 height 29
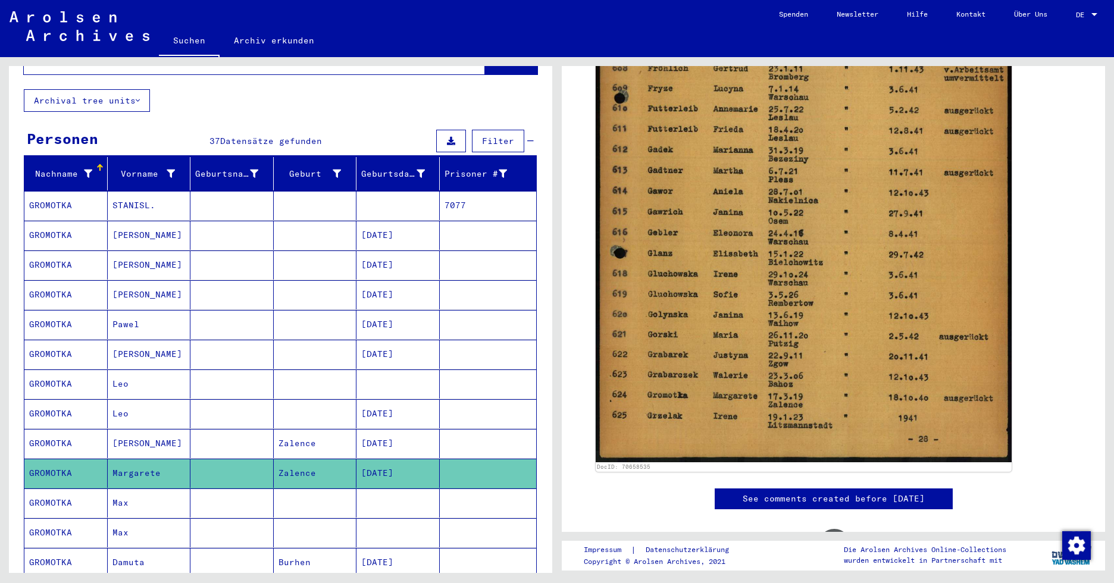
scroll to position [119, 0]
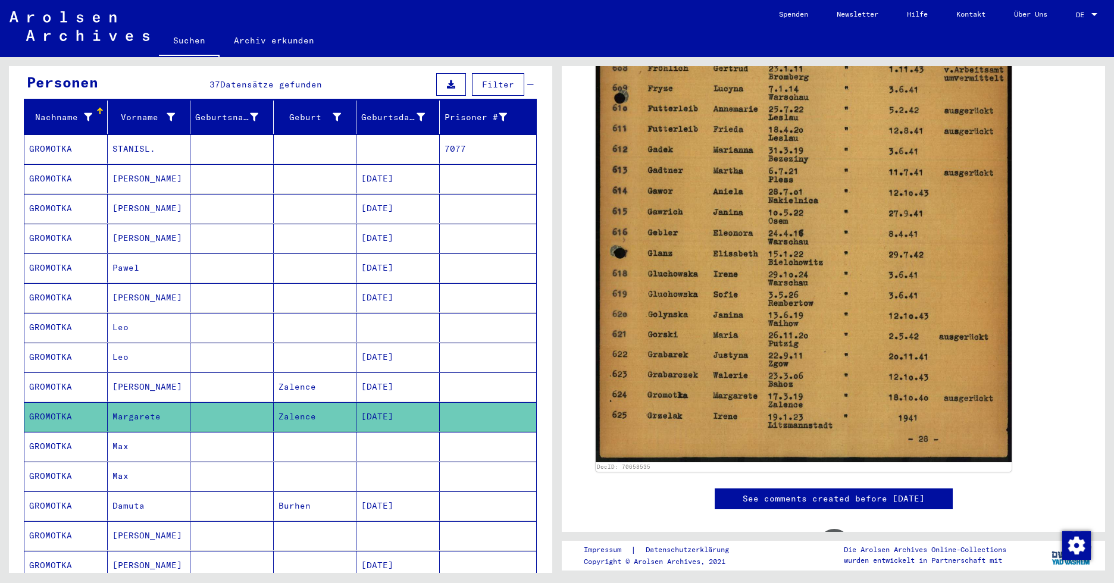
click at [132, 432] on mat-cell "Max" at bounding box center [149, 446] width 83 height 29
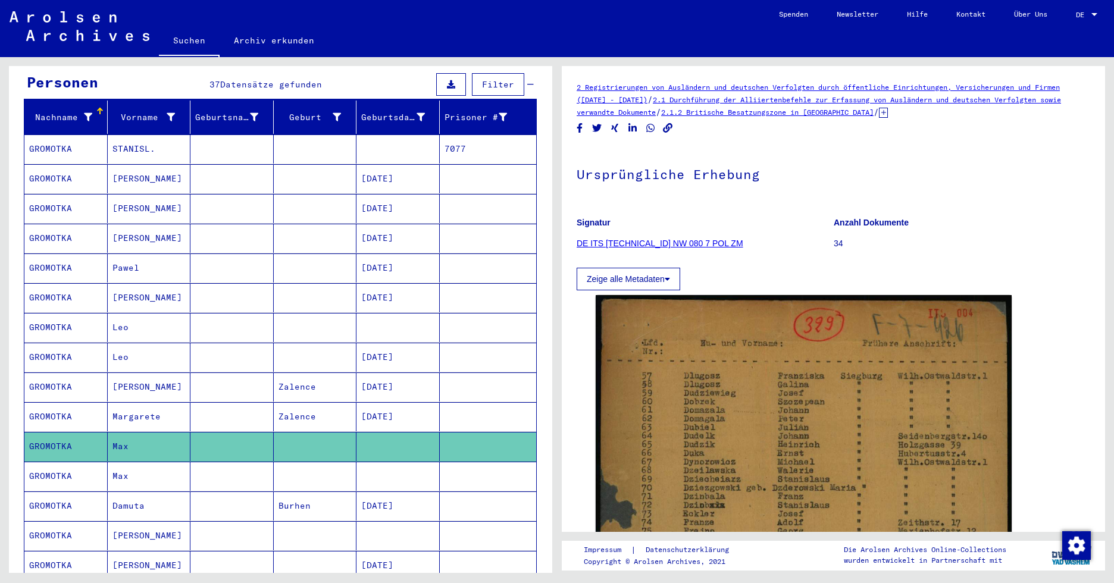
click at [919, 196] on h1 "Ursprüngliche Erhebung" at bounding box center [833, 173] width 513 height 52
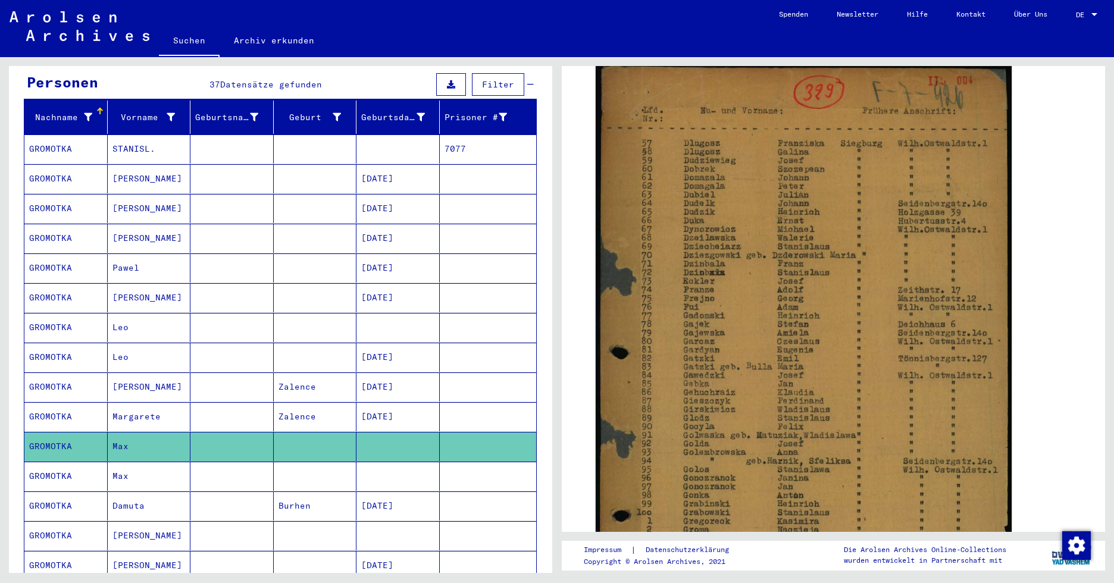
scroll to position [238, 0]
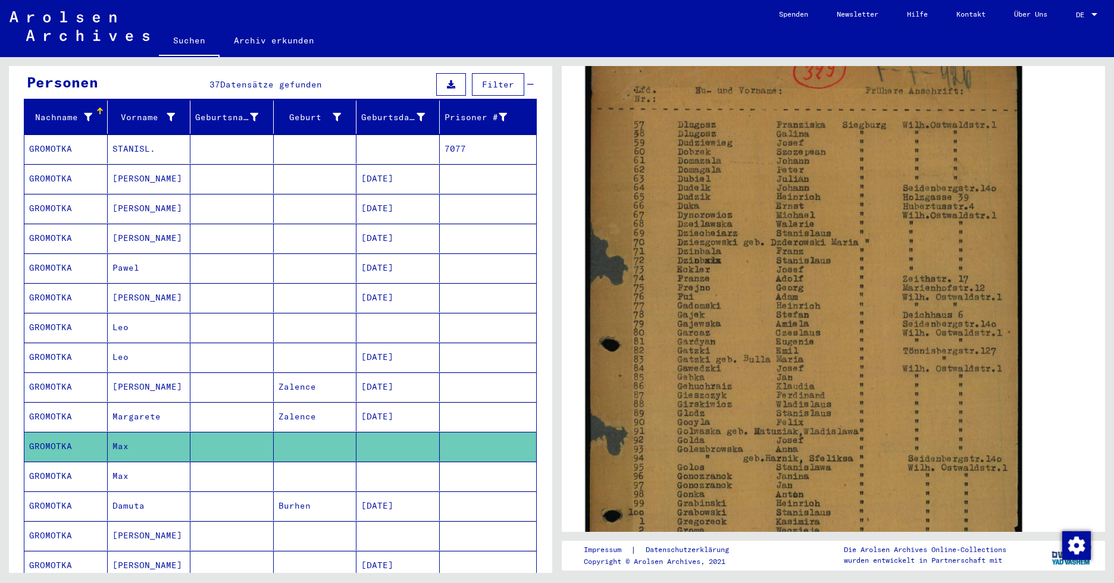
click at [775, 265] on img at bounding box center [803, 395] width 437 height 710
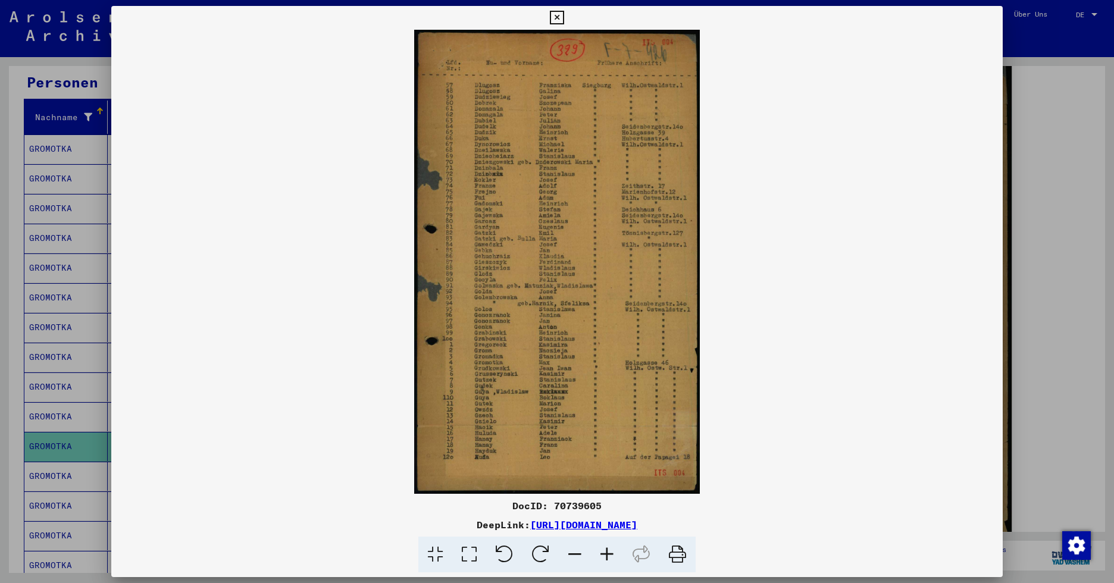
click at [555, 20] on icon at bounding box center [557, 18] width 14 height 14
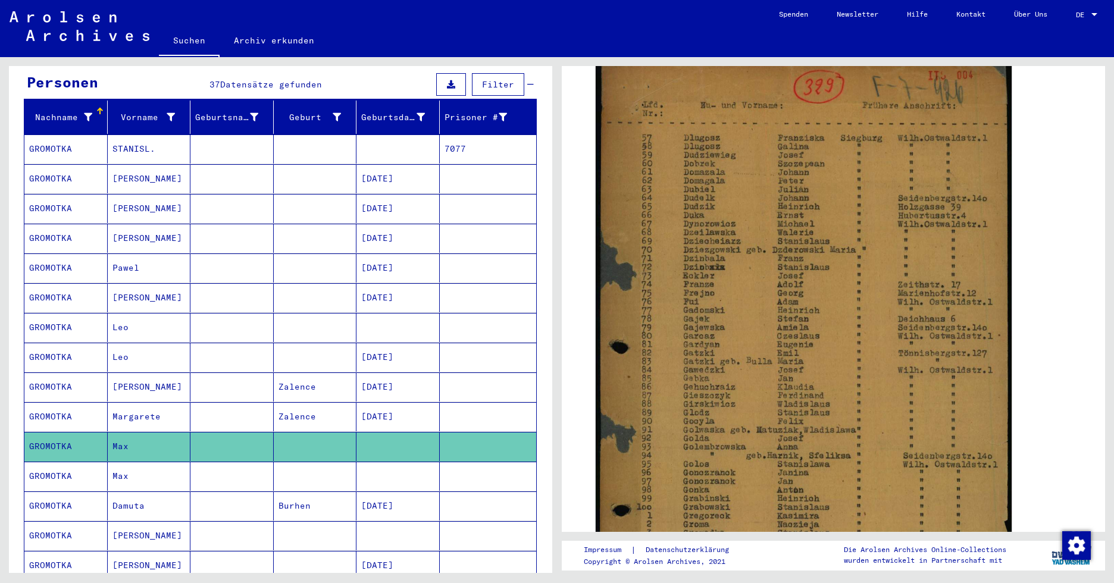
click at [121, 462] on mat-cell "Max" at bounding box center [149, 476] width 83 height 29
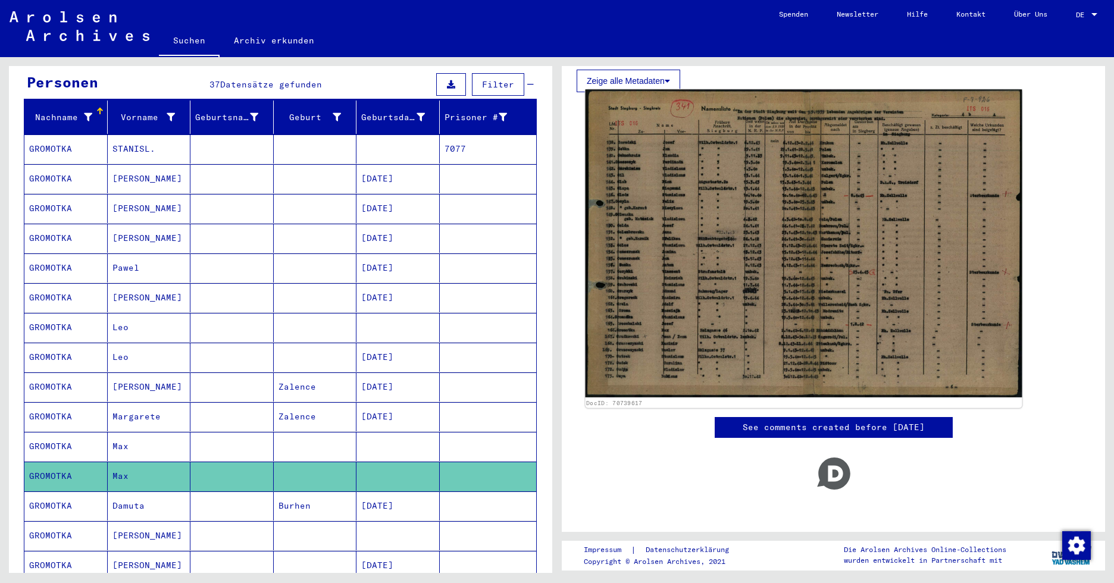
scroll to position [203, 0]
click at [775, 284] on img at bounding box center [803, 243] width 437 height 308
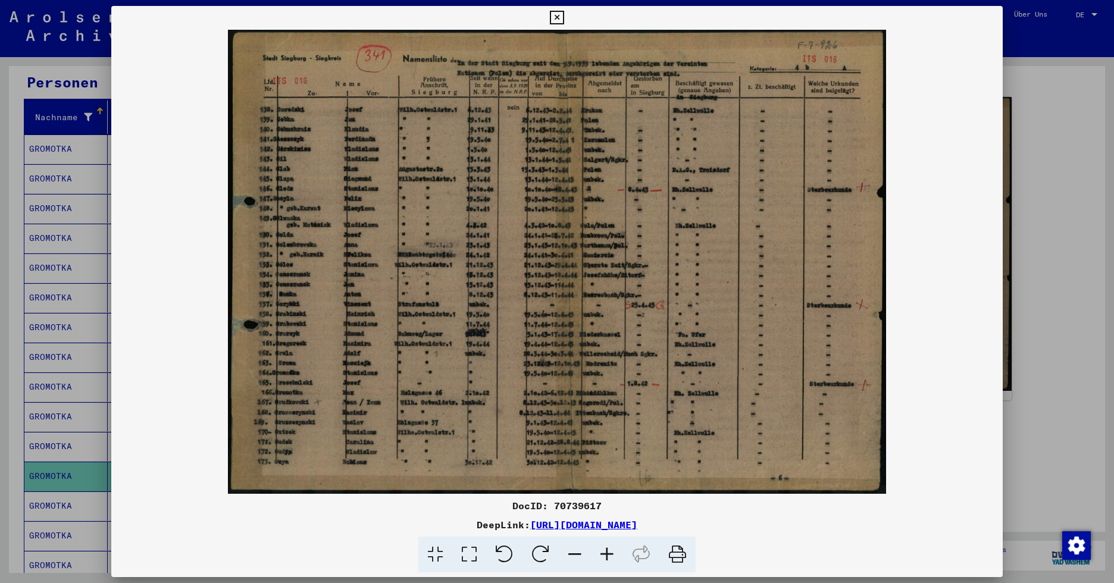
click at [607, 553] on icon at bounding box center [607, 555] width 32 height 36
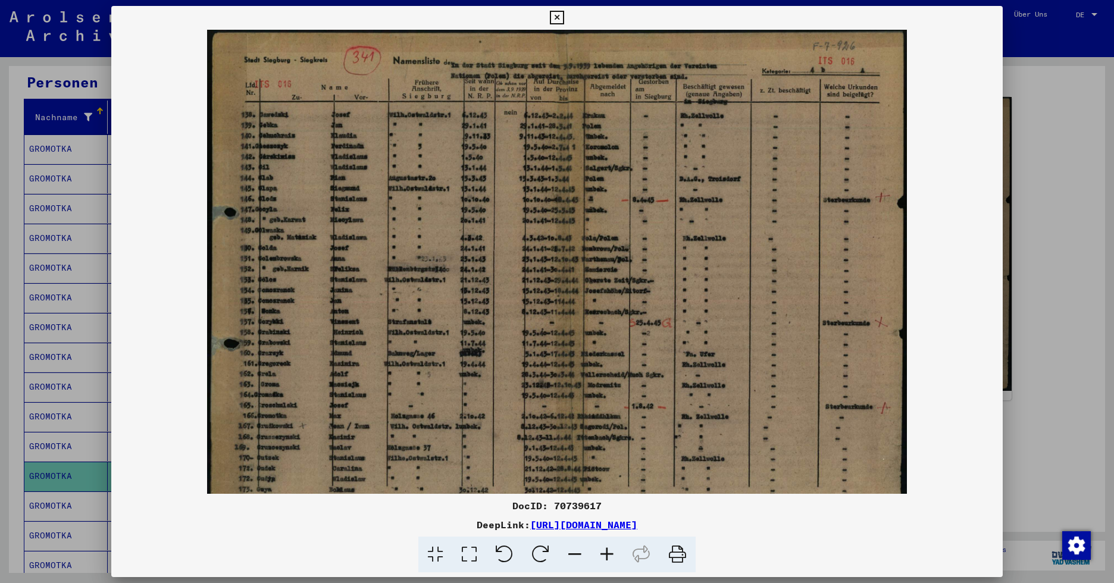
click at [607, 553] on icon at bounding box center [607, 555] width 32 height 36
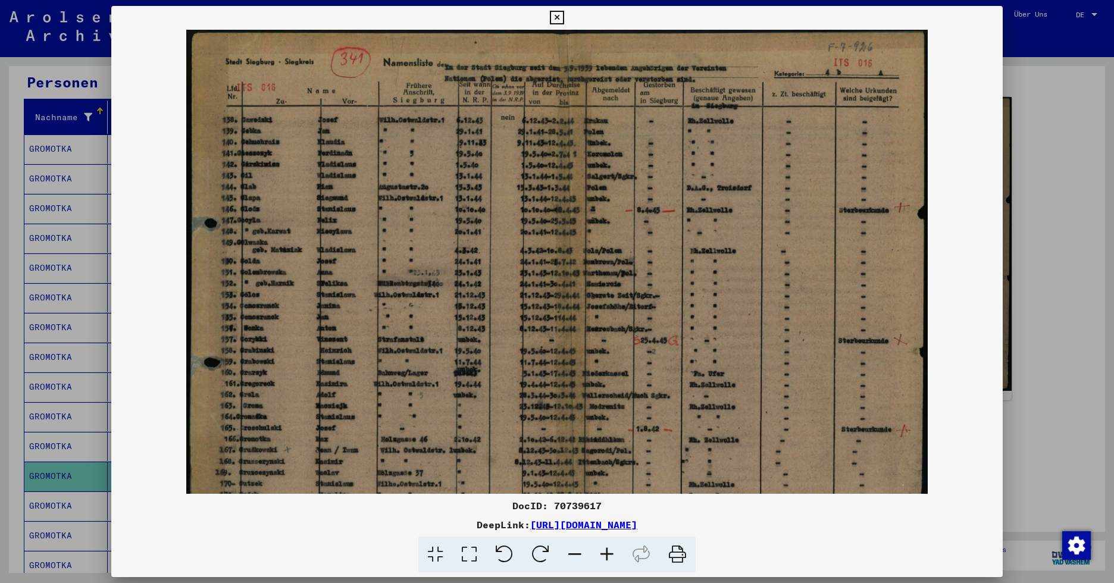
click at [607, 553] on icon at bounding box center [607, 555] width 32 height 36
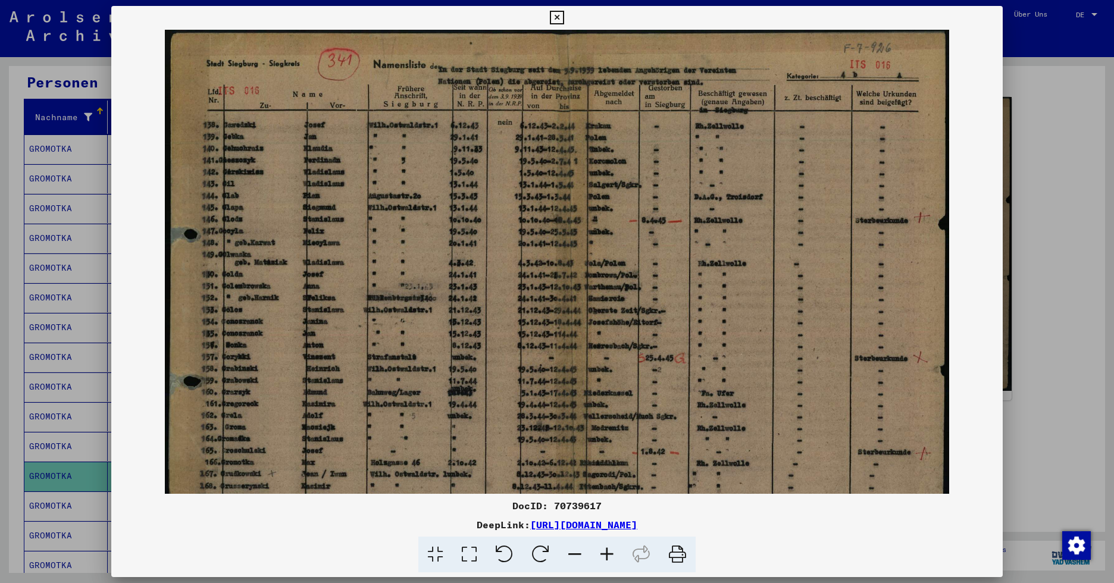
click at [607, 553] on icon at bounding box center [607, 555] width 32 height 36
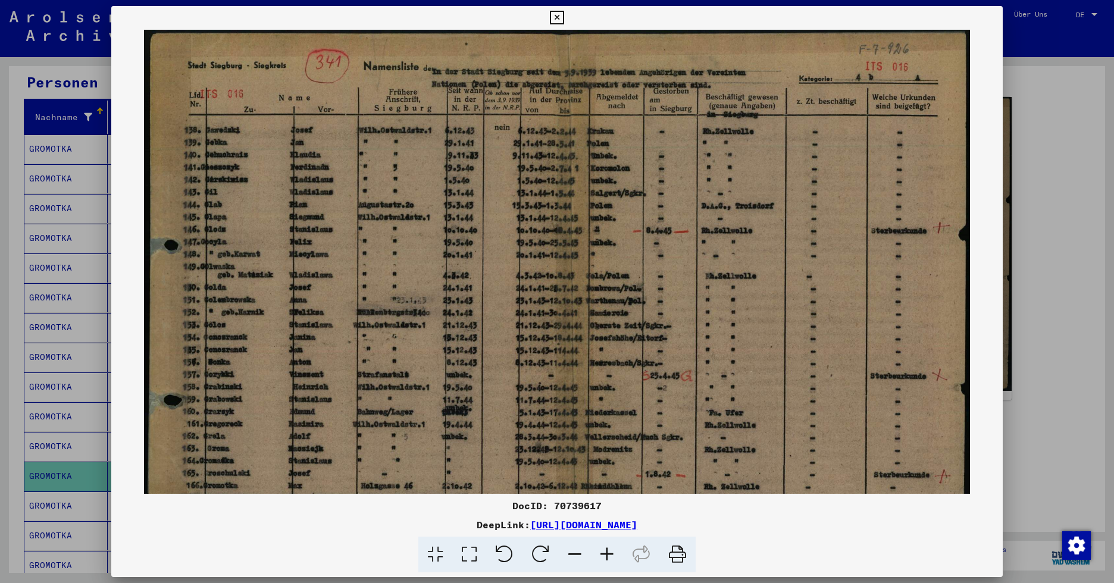
click at [607, 553] on icon at bounding box center [607, 555] width 32 height 36
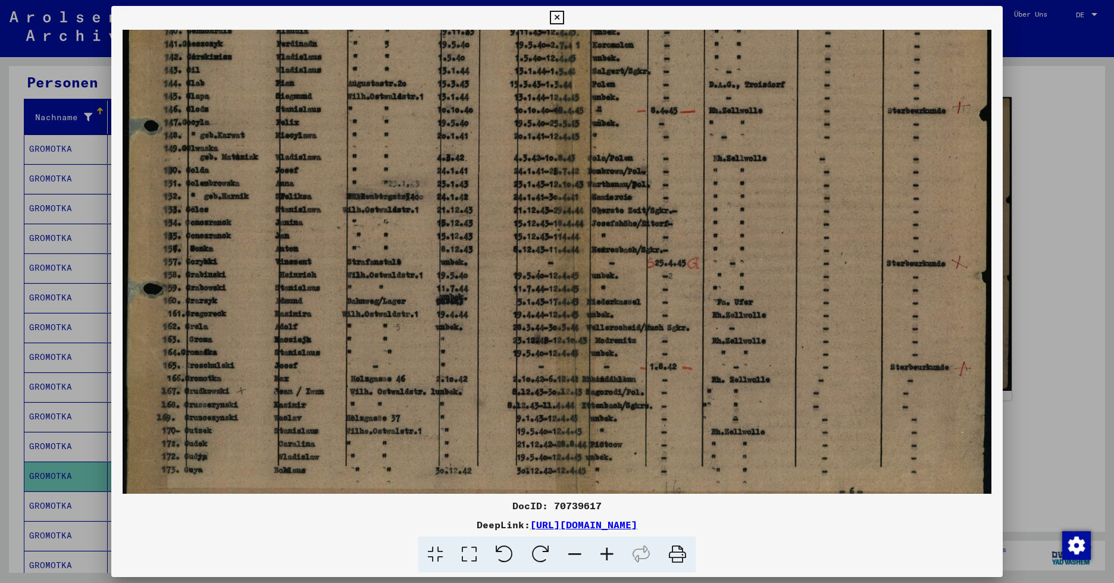
scroll to position [149, 0]
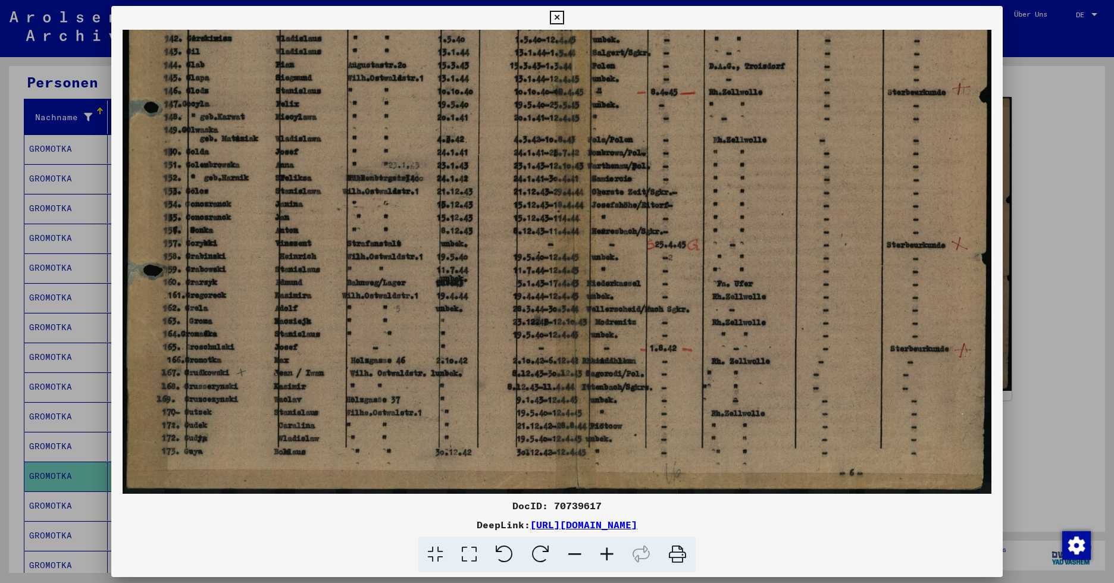
drag, startPoint x: 324, startPoint y: 409, endPoint x: 436, endPoint y: 242, distance: 201.2
click at [436, 242] on img at bounding box center [557, 187] width 869 height 613
click at [550, 340] on img at bounding box center [557, 187] width 869 height 613
drag, startPoint x: 550, startPoint y: 194, endPoint x: 575, endPoint y: 206, distance: 27.9
click at [575, 206] on img at bounding box center [557, 187] width 869 height 613
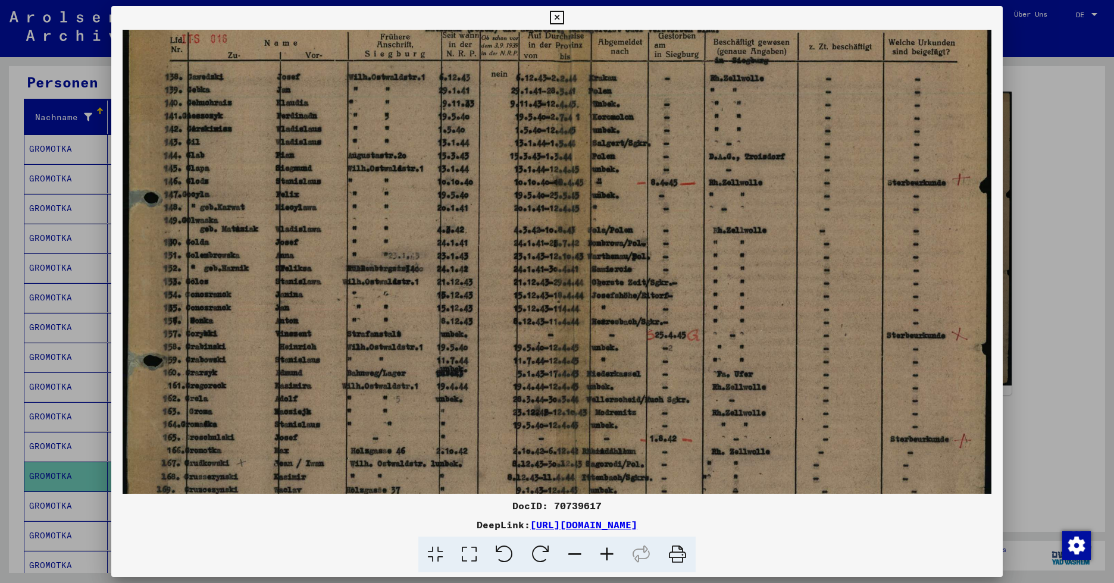
scroll to position [0, 0]
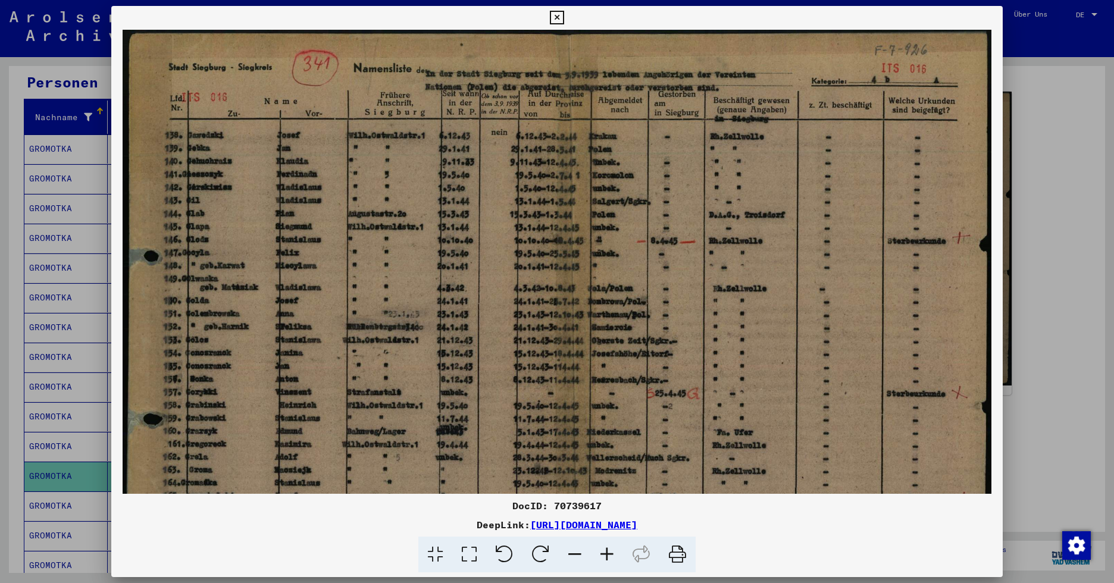
drag, startPoint x: 379, startPoint y: 214, endPoint x: 400, endPoint y: 466, distance: 253.1
click at [400, 466] on img at bounding box center [557, 336] width 869 height 613
click at [556, 15] on icon at bounding box center [557, 18] width 14 height 14
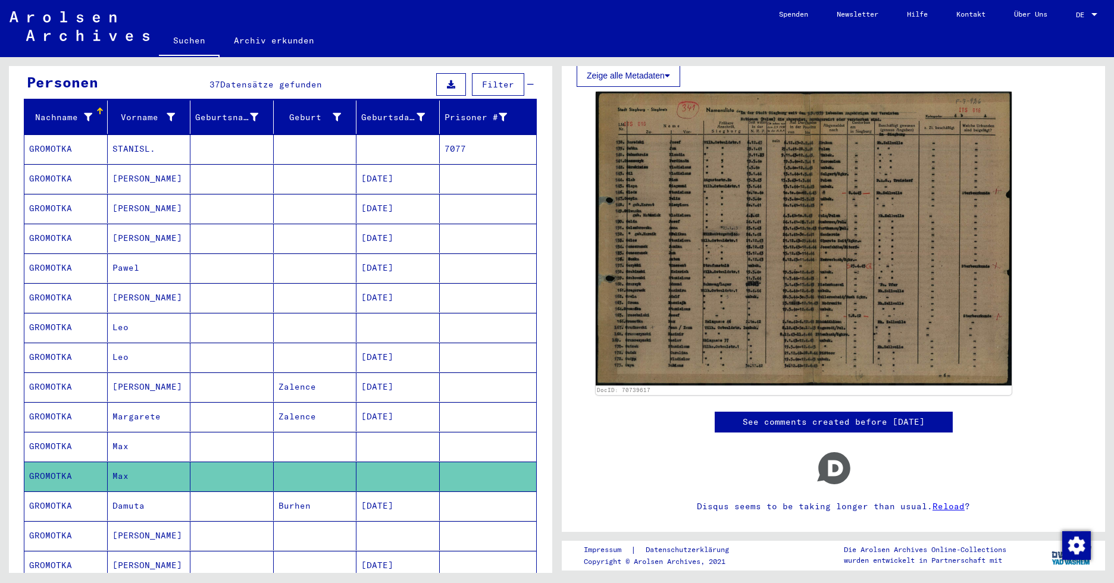
click at [127, 491] on mat-cell "Damuta" at bounding box center [149, 505] width 83 height 29
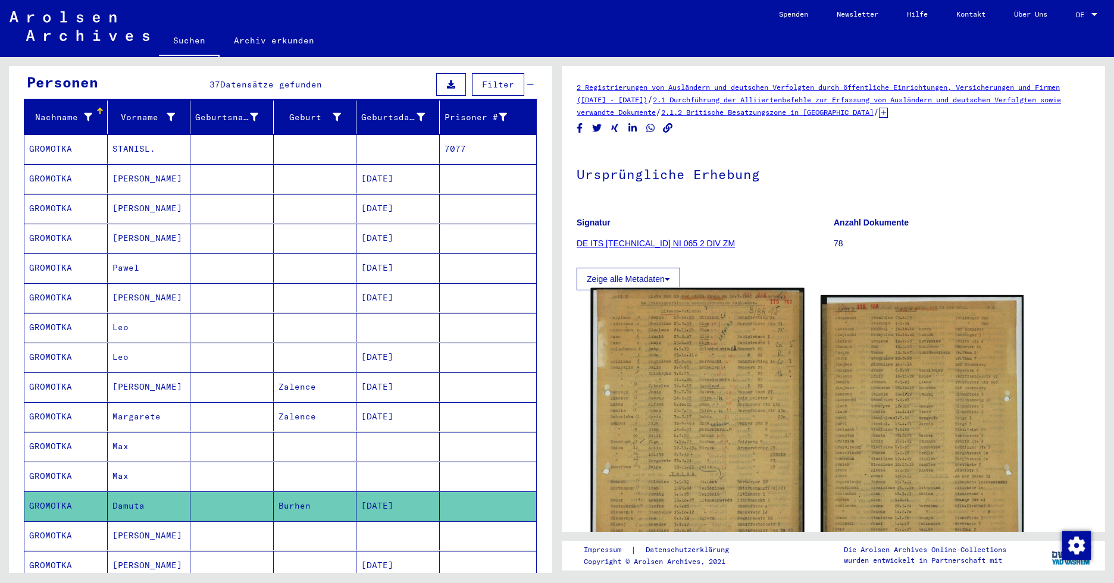
click at [721, 405] on img at bounding box center [697, 436] width 214 height 296
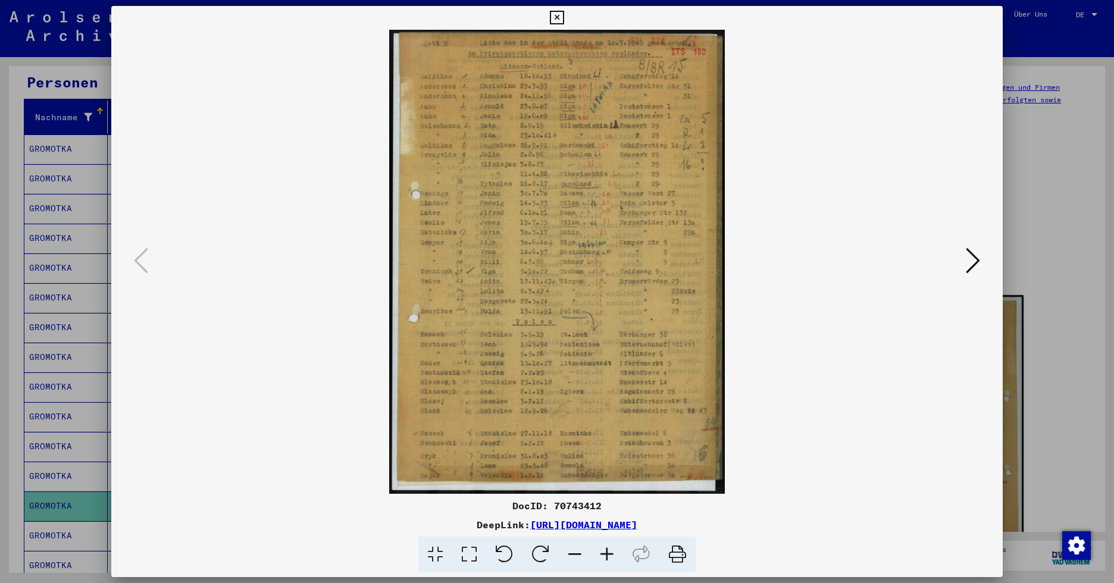
click at [919, 260] on icon at bounding box center [973, 260] width 14 height 29
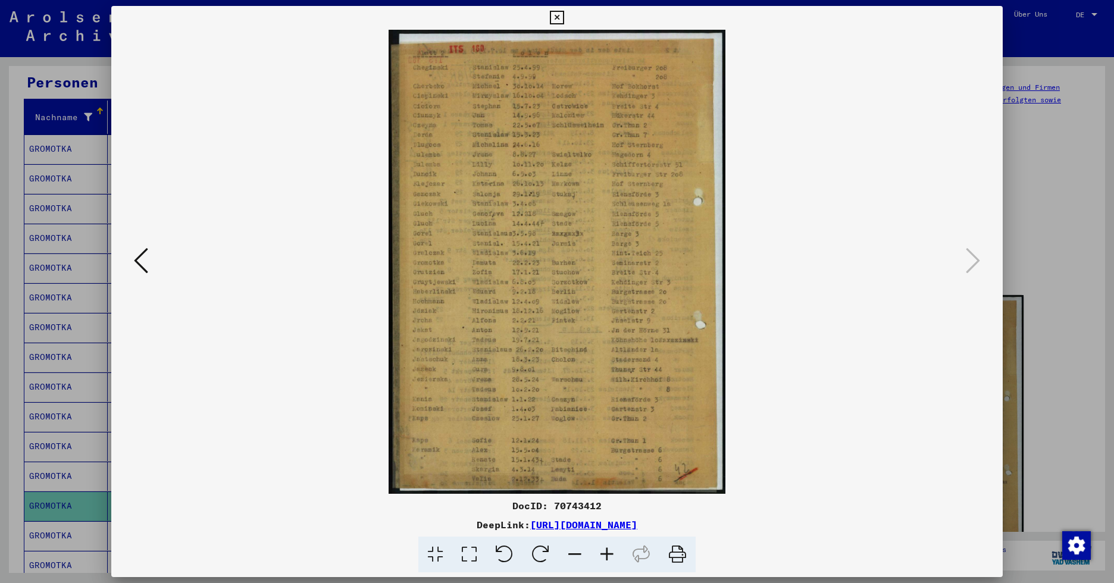
click at [557, 10] on button at bounding box center [556, 18] width 21 height 24
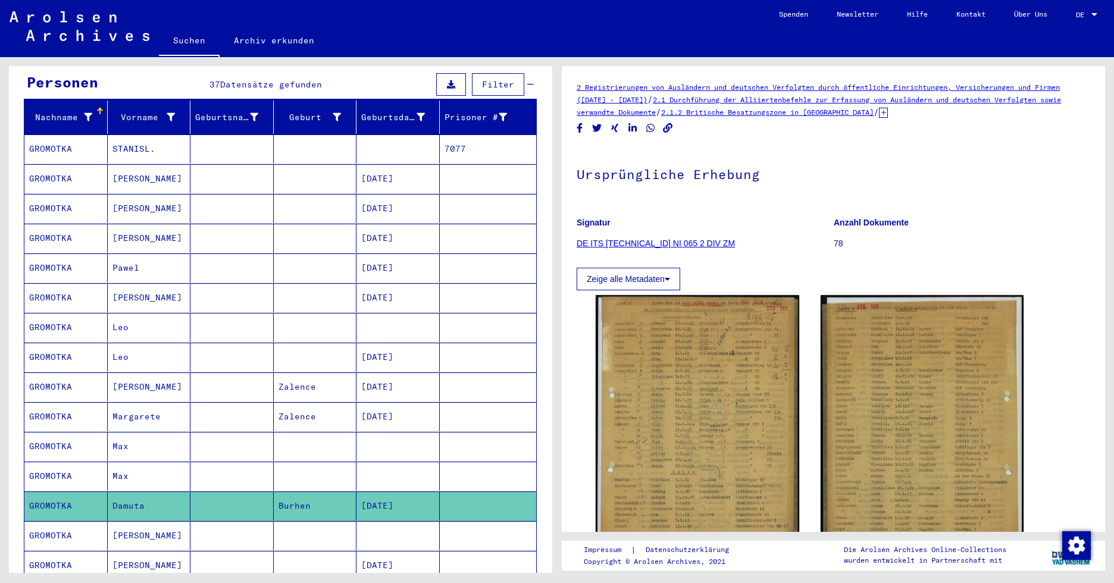
click at [136, 521] on mat-cell "[PERSON_NAME]" at bounding box center [149, 535] width 83 height 29
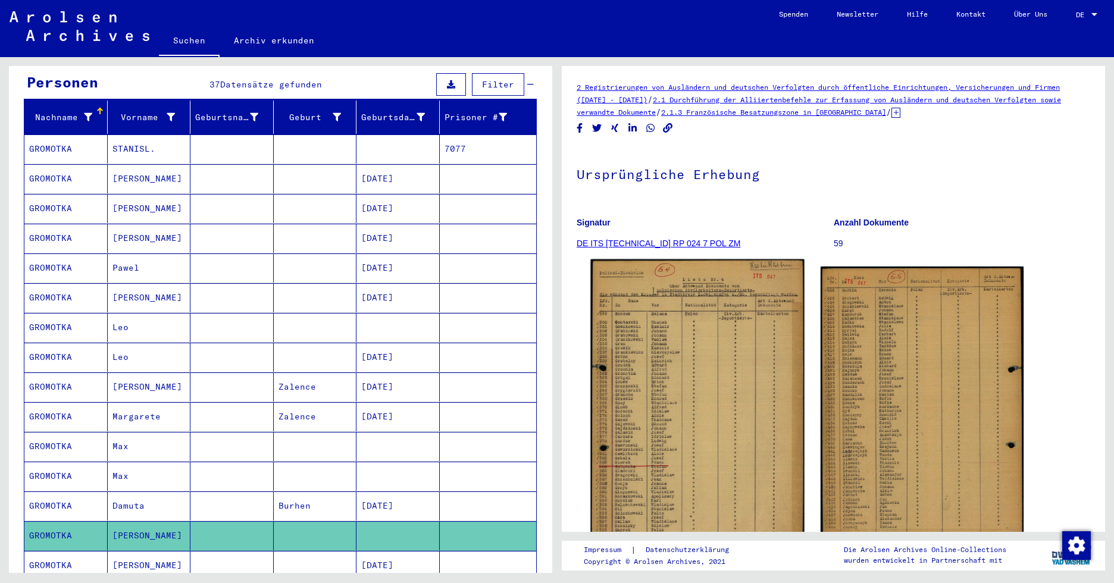
click at [693, 450] on img at bounding box center [697, 408] width 214 height 299
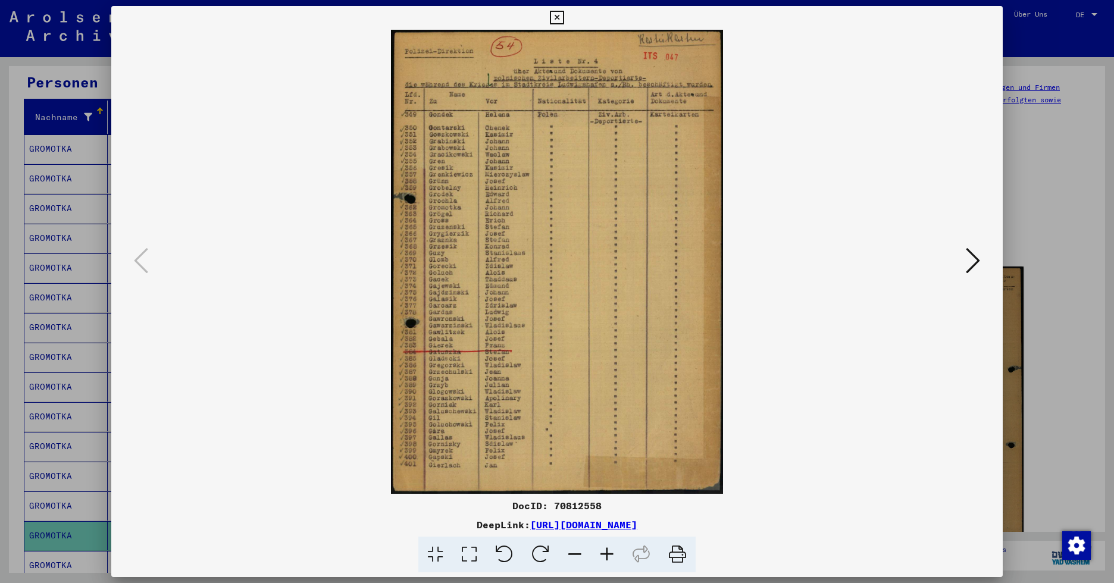
click at [919, 257] on icon at bounding box center [973, 260] width 14 height 29
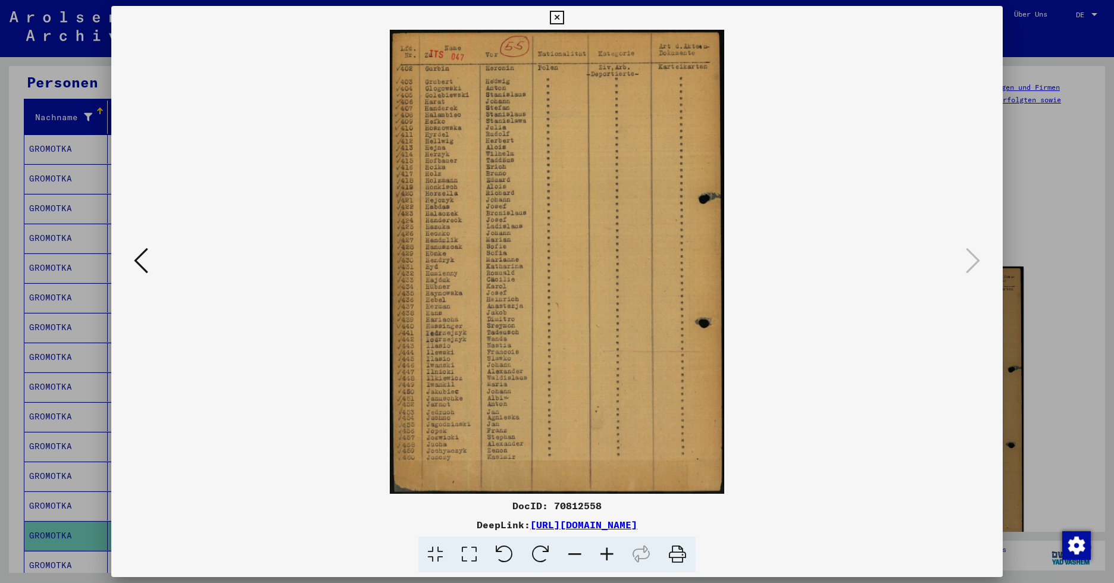
click at [134, 265] on icon at bounding box center [141, 260] width 14 height 29
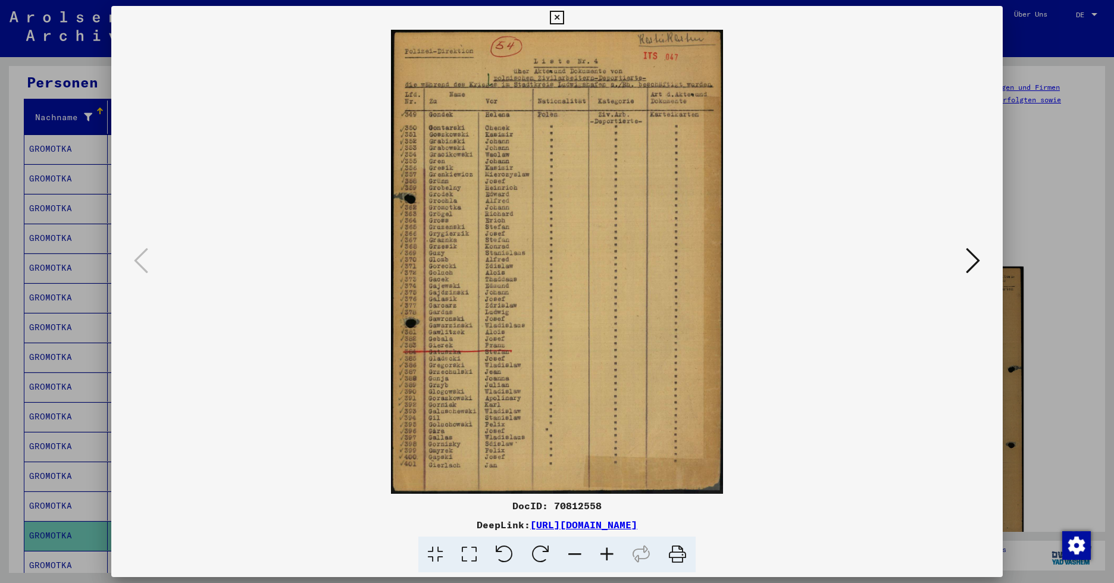
click at [604, 555] on icon at bounding box center [607, 555] width 32 height 36
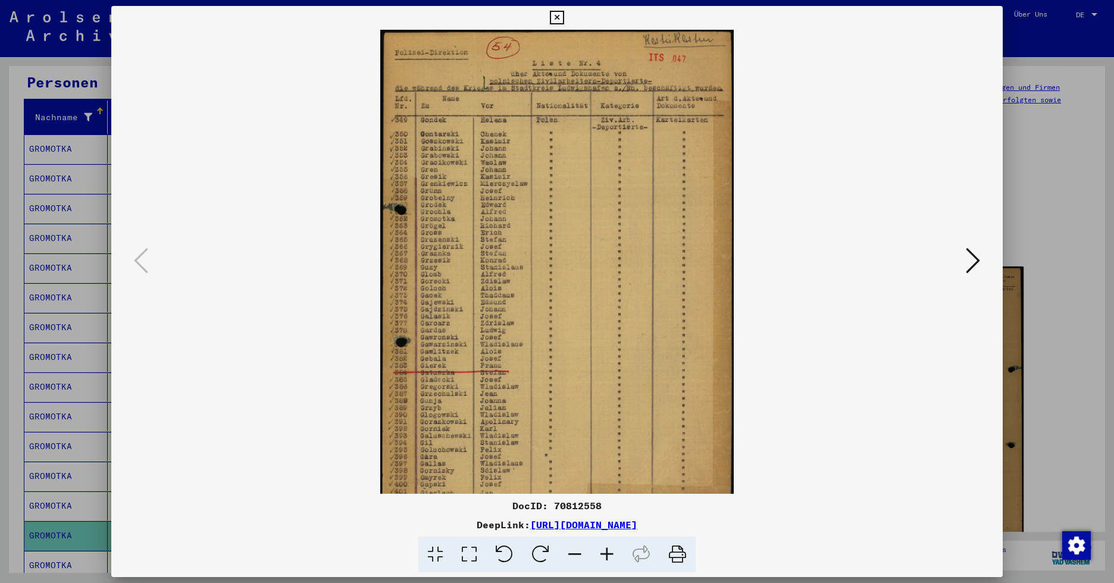
click at [604, 555] on icon at bounding box center [607, 555] width 32 height 36
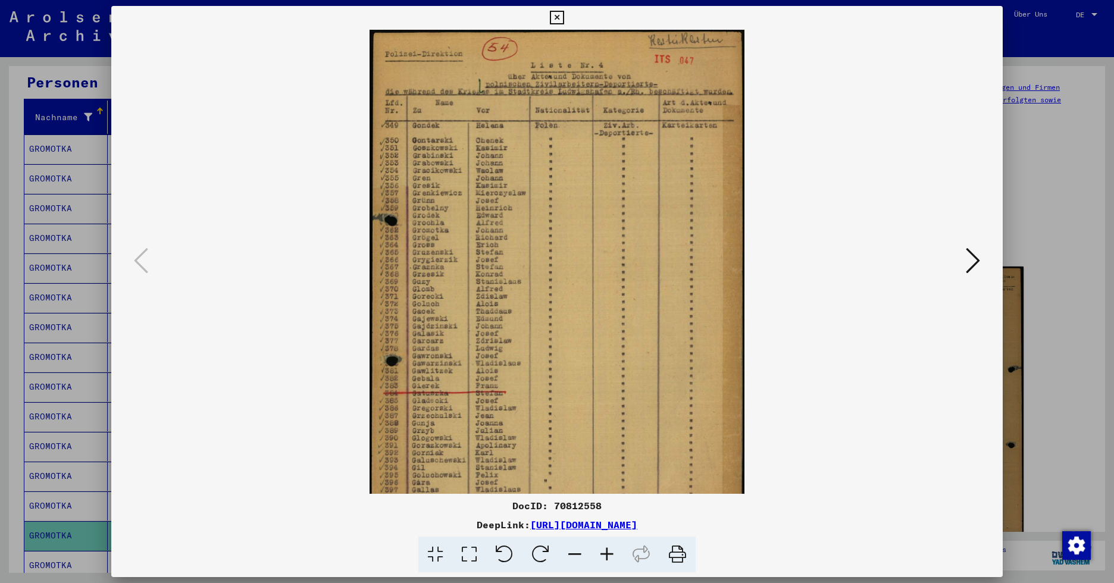
click at [604, 555] on icon at bounding box center [607, 555] width 32 height 36
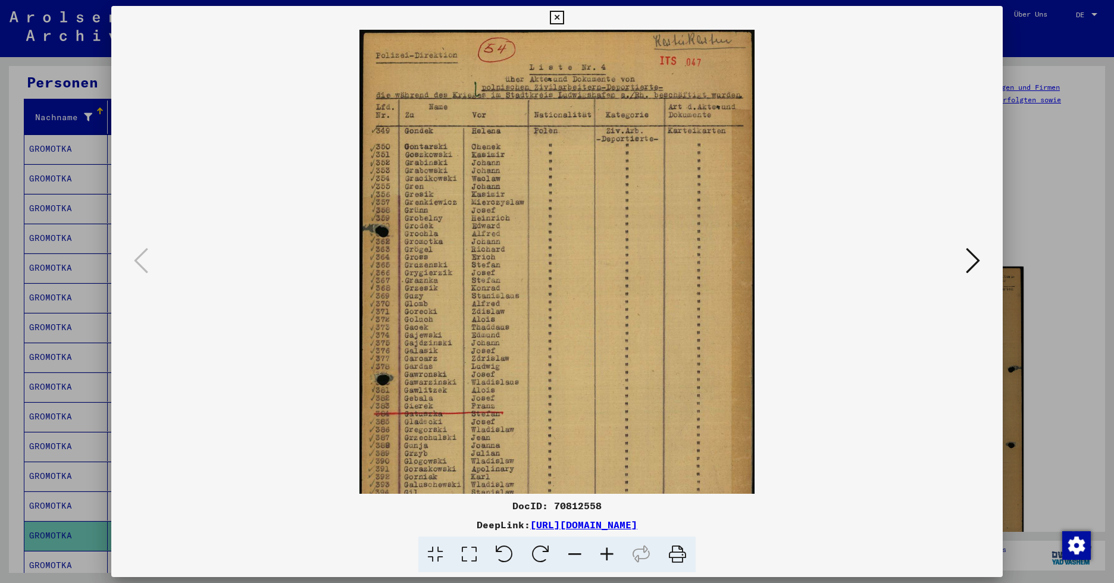
click at [560, 16] on icon at bounding box center [557, 18] width 14 height 14
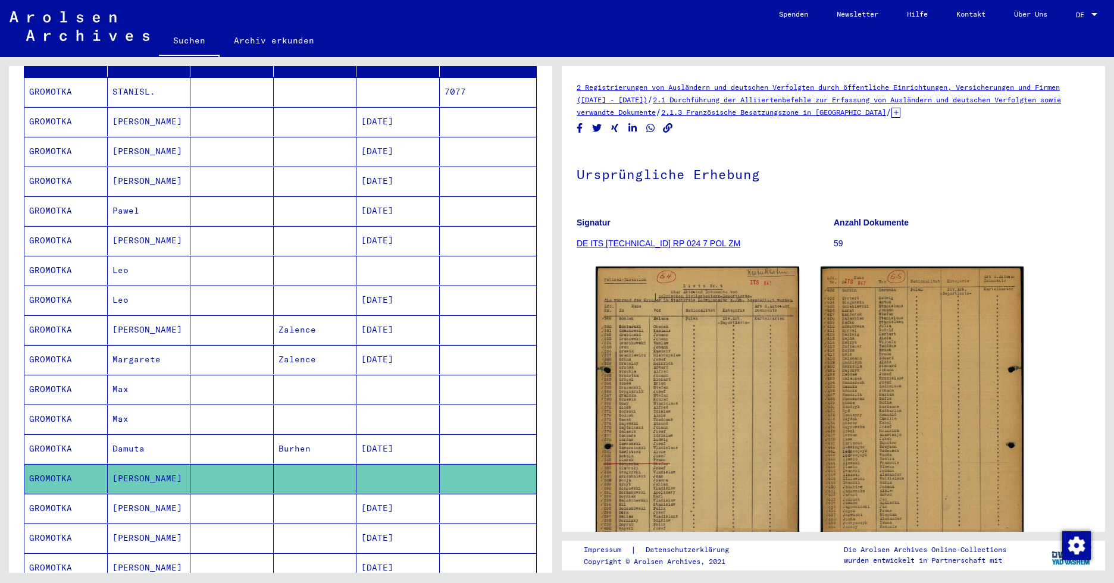
scroll to position [178, 0]
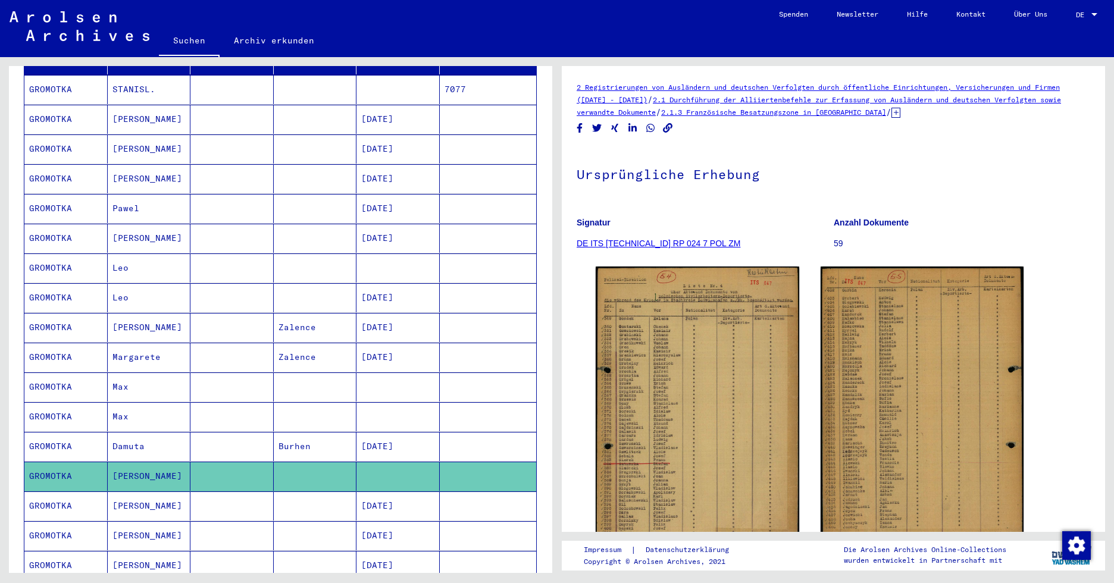
click at [129, 491] on mat-cell "[PERSON_NAME]" at bounding box center [149, 505] width 83 height 29
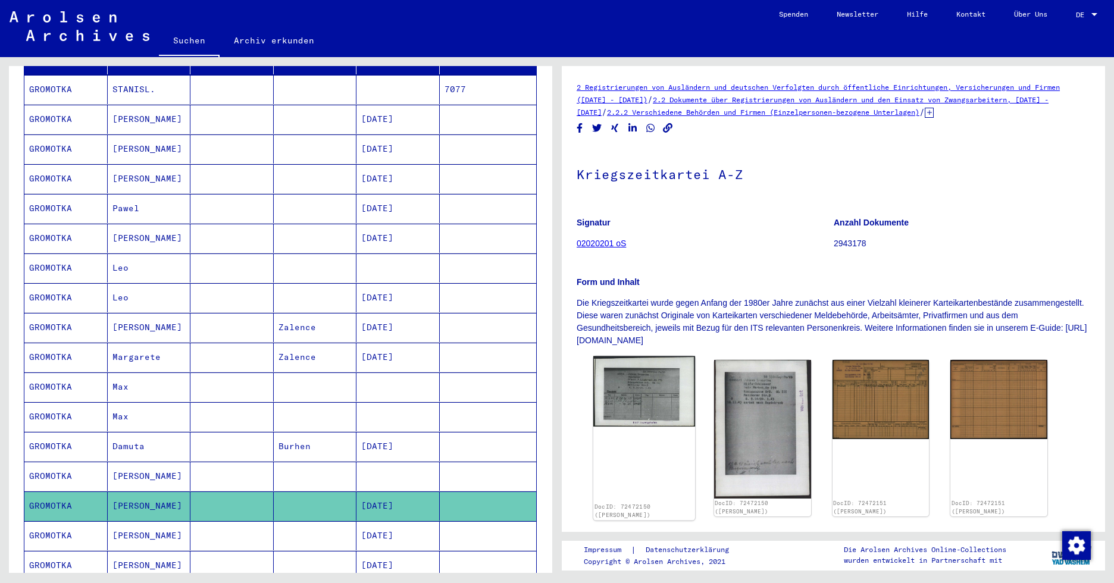
click at [664, 406] on img at bounding box center [644, 391] width 102 height 71
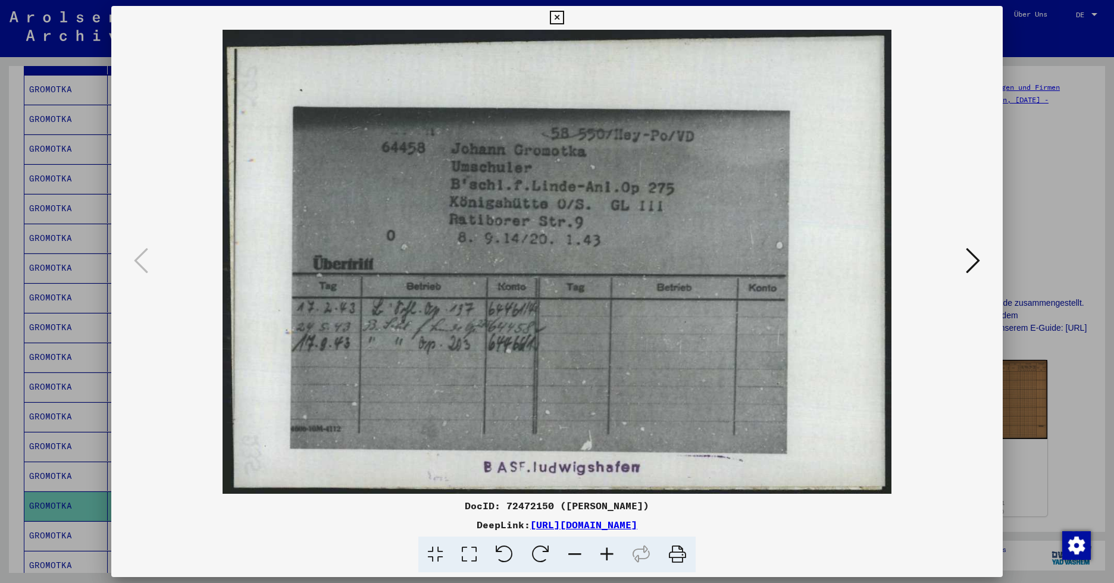
drag, startPoint x: 386, startPoint y: 20, endPoint x: 734, endPoint y: 24, distance: 348.7
click at [734, 24] on div "DocID: 72472150 ([PERSON_NAME]) DeepLink: [URL][DOMAIN_NAME]" at bounding box center [556, 289] width 891 height 567
click at [919, 260] on icon at bounding box center [973, 260] width 14 height 29
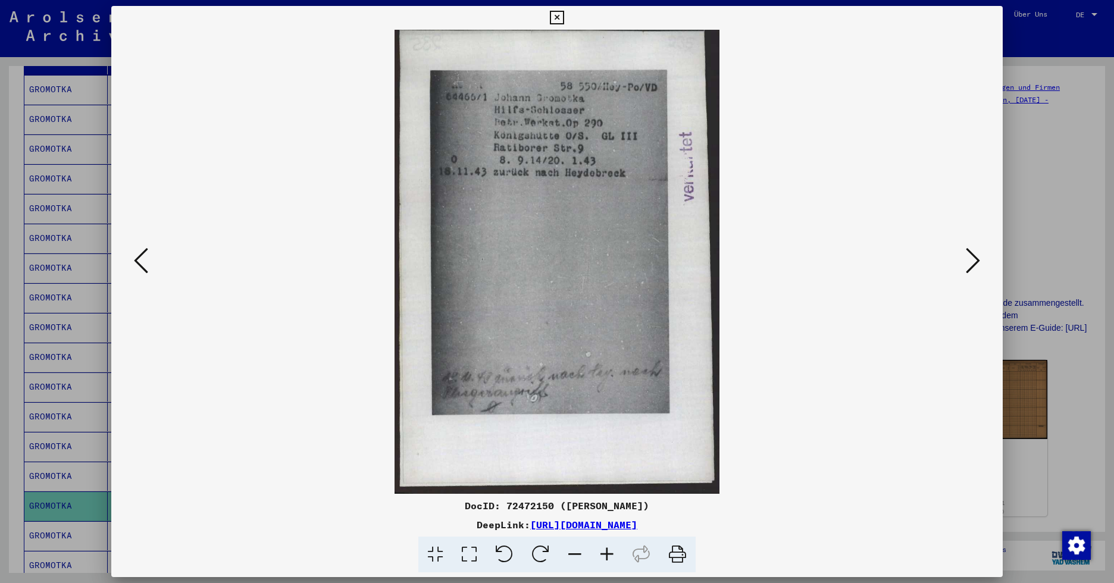
click at [919, 267] on icon at bounding box center [973, 260] width 14 height 29
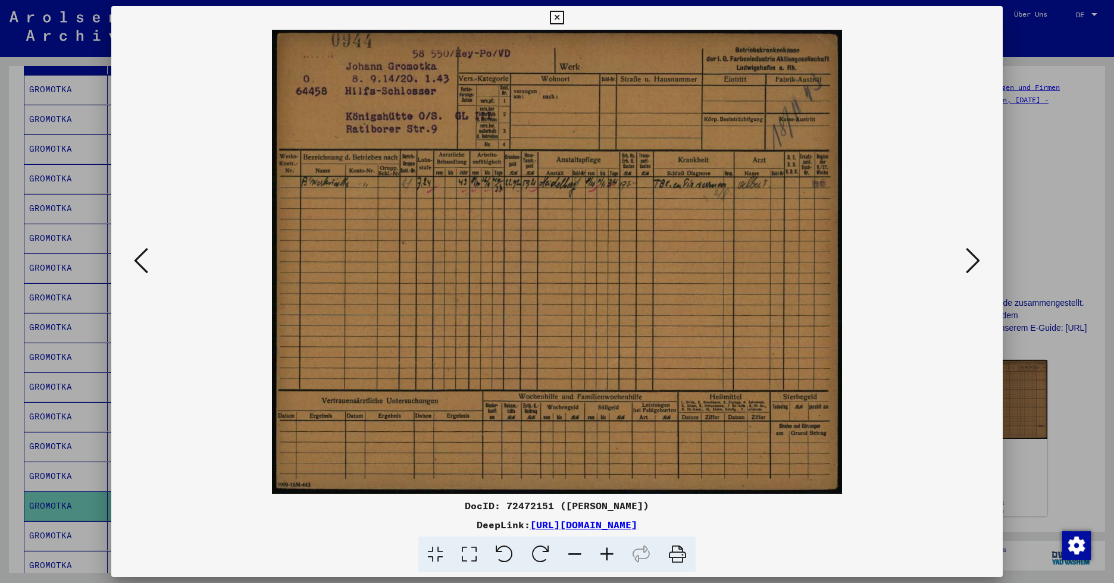
click at [919, 261] on icon at bounding box center [973, 260] width 14 height 29
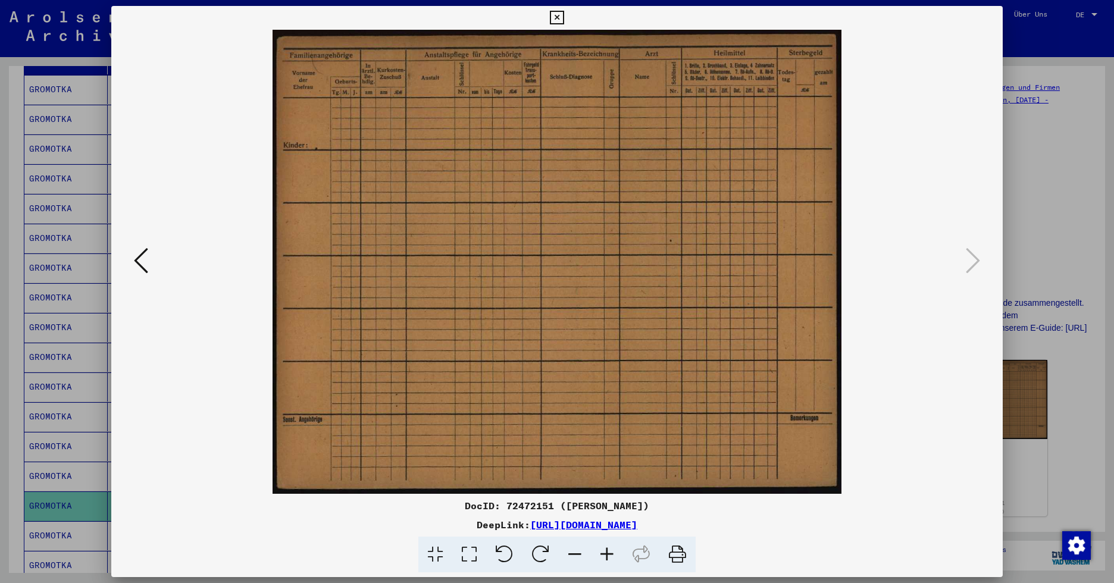
click at [555, 17] on icon at bounding box center [557, 18] width 14 height 14
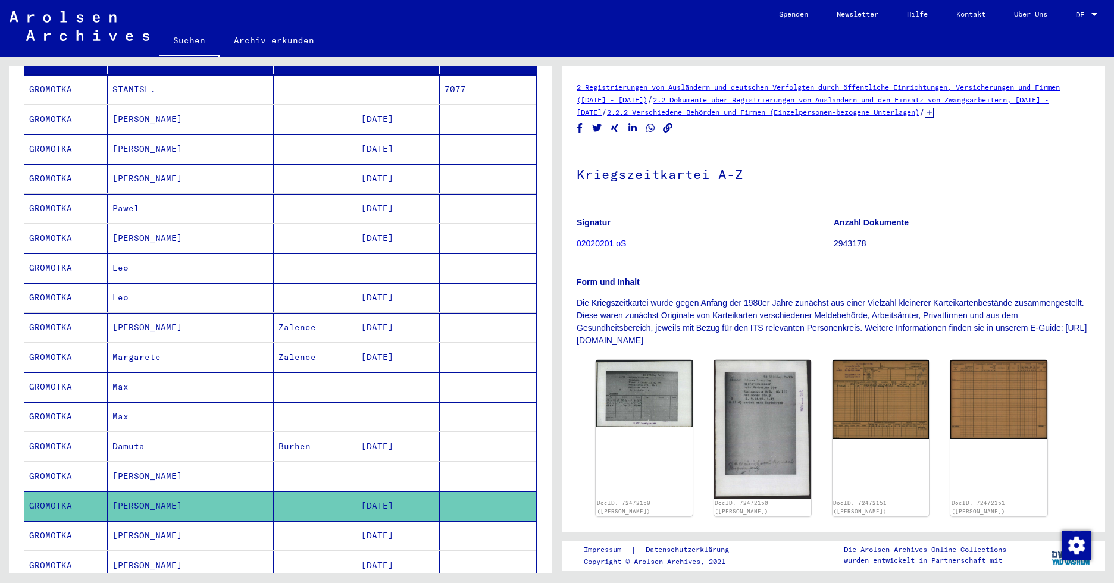
click at [143, 521] on mat-cell "[PERSON_NAME]" at bounding box center [149, 535] width 83 height 29
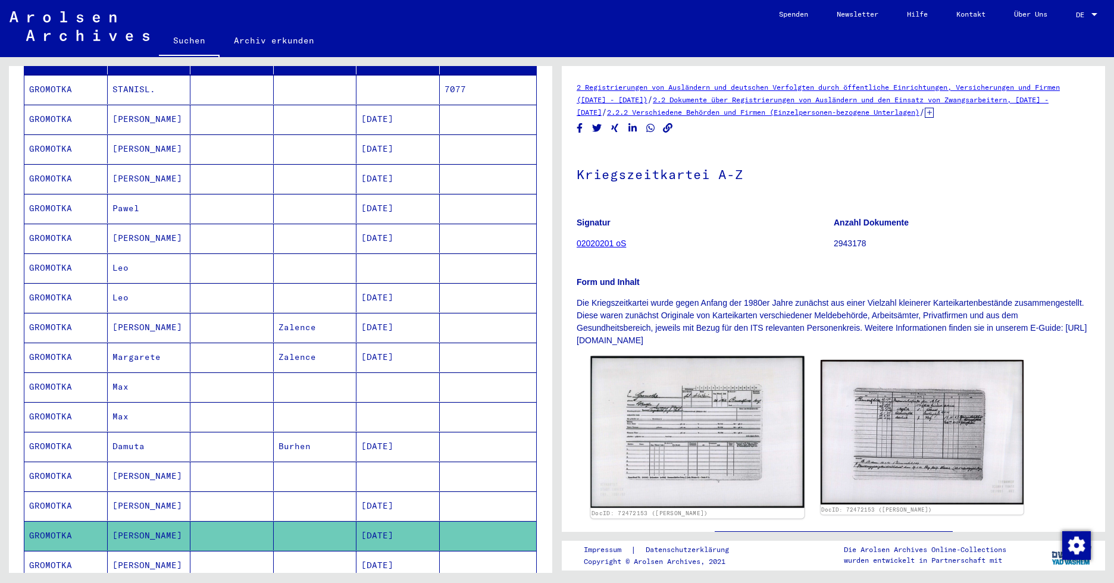
click at [647, 449] on img at bounding box center [697, 432] width 214 height 152
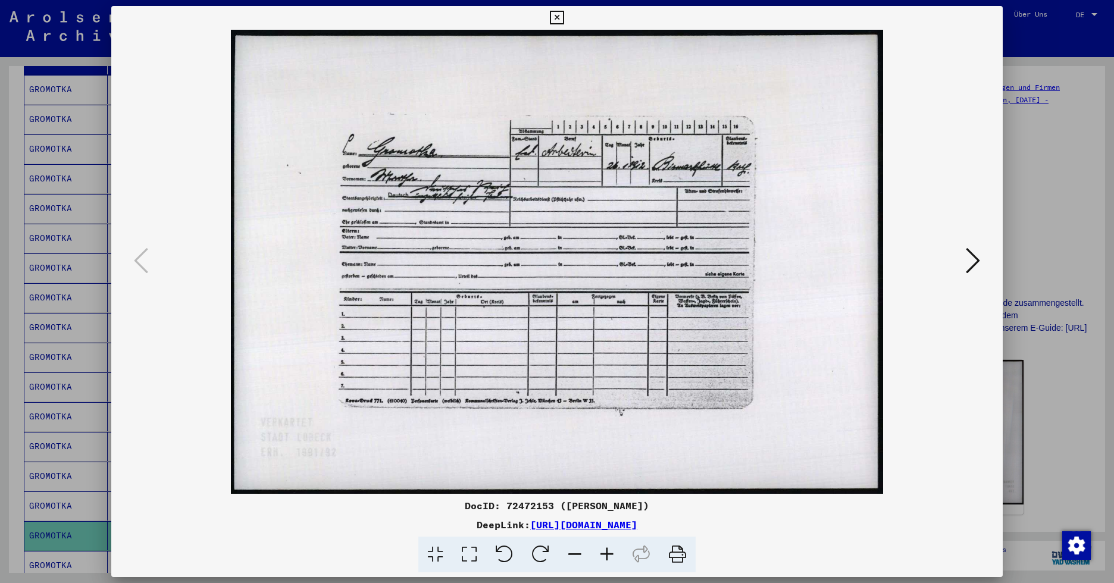
click at [919, 267] on icon at bounding box center [973, 260] width 14 height 29
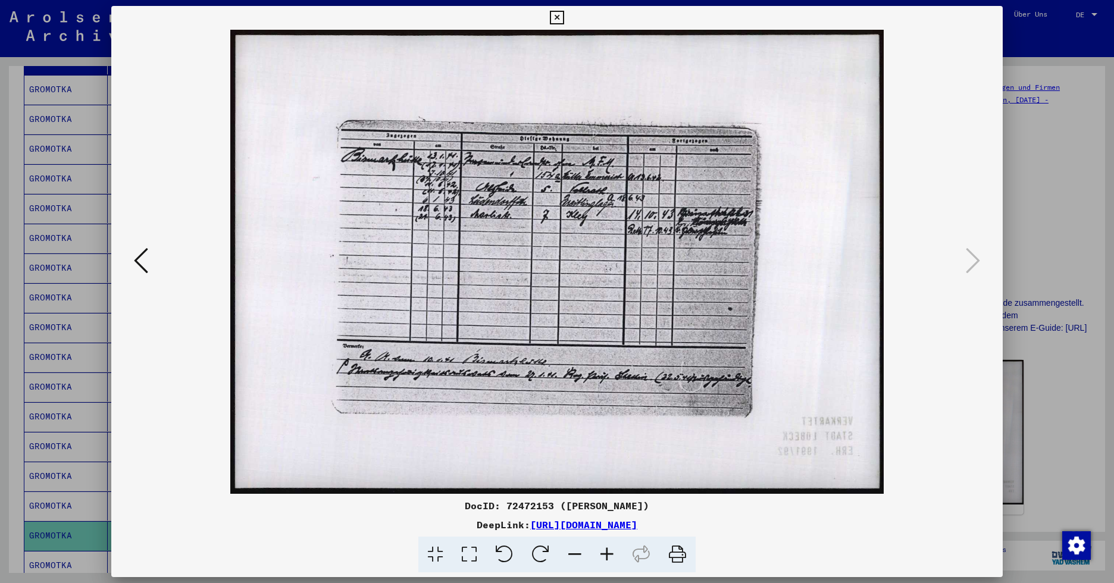
drag, startPoint x: 650, startPoint y: 15, endPoint x: 685, endPoint y: 12, distance: 35.8
click at [685, 12] on div "DocID: 72472153 ([PERSON_NAME]) DeepLink: [URL][DOMAIN_NAME]" at bounding box center [556, 289] width 891 height 567
click at [561, 15] on icon at bounding box center [557, 18] width 14 height 14
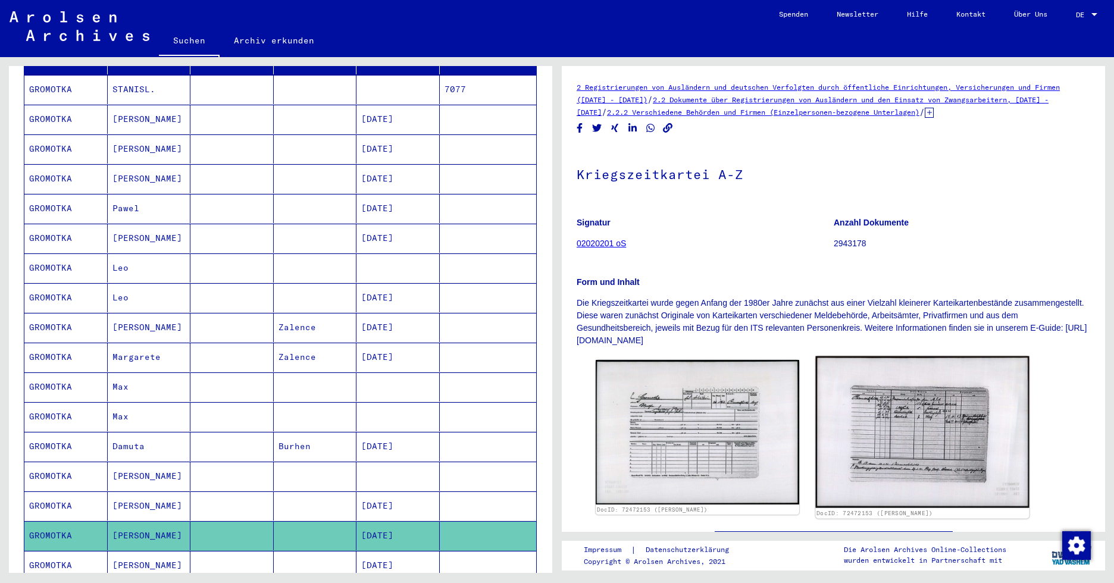
click at [919, 444] on img at bounding box center [922, 432] width 214 height 152
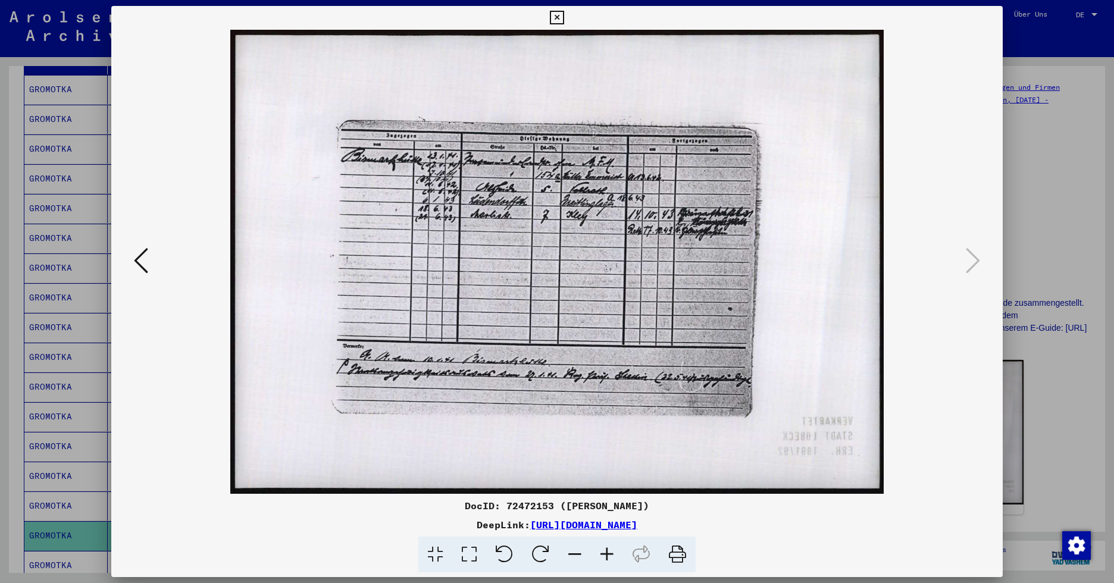
click at [609, 549] on icon at bounding box center [607, 555] width 32 height 36
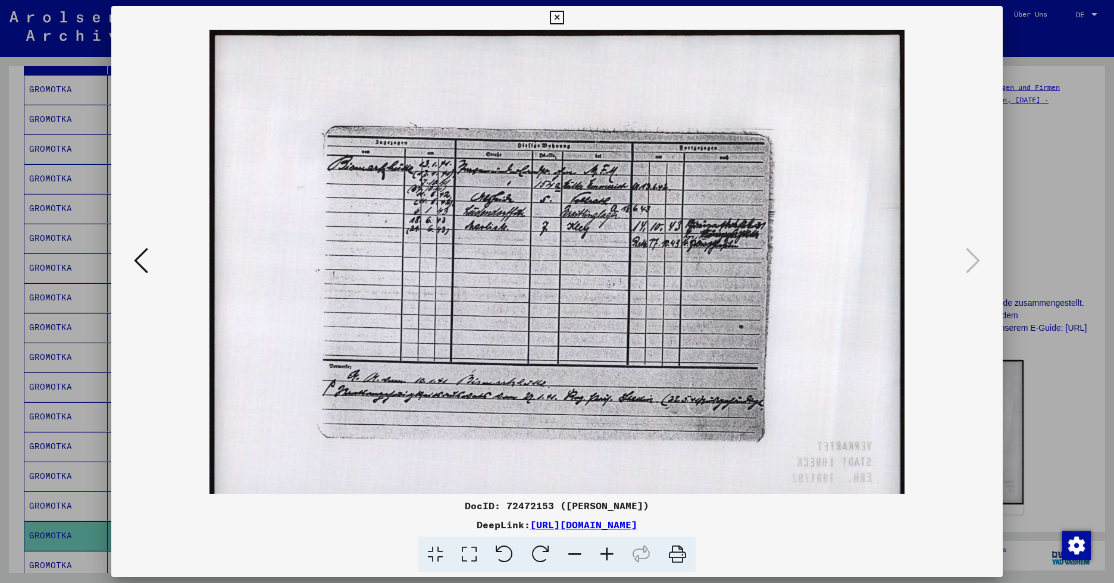
click at [609, 549] on icon at bounding box center [607, 555] width 32 height 36
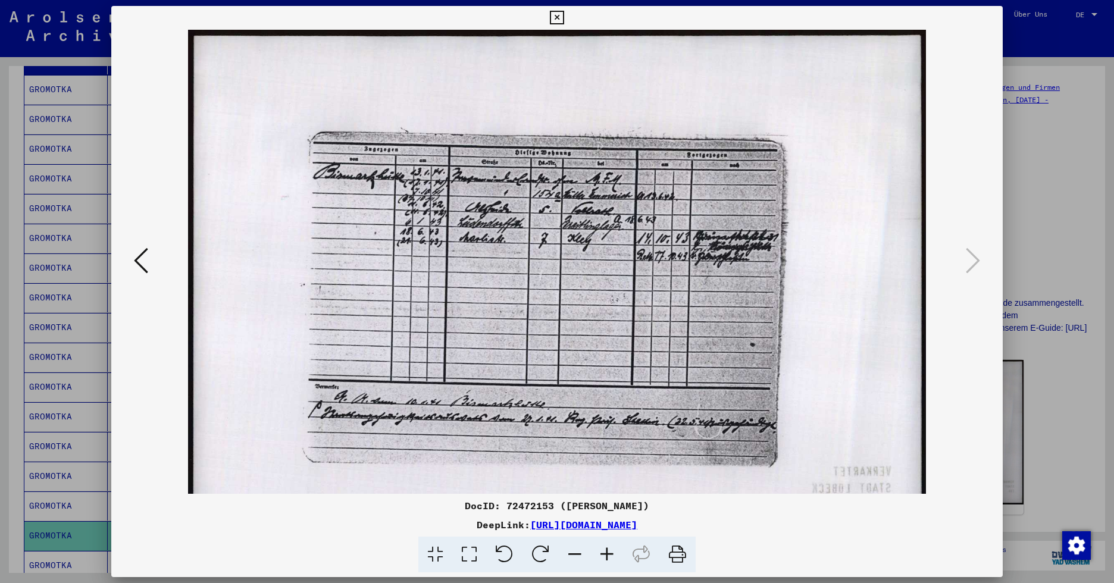
click at [609, 549] on icon at bounding box center [607, 555] width 32 height 36
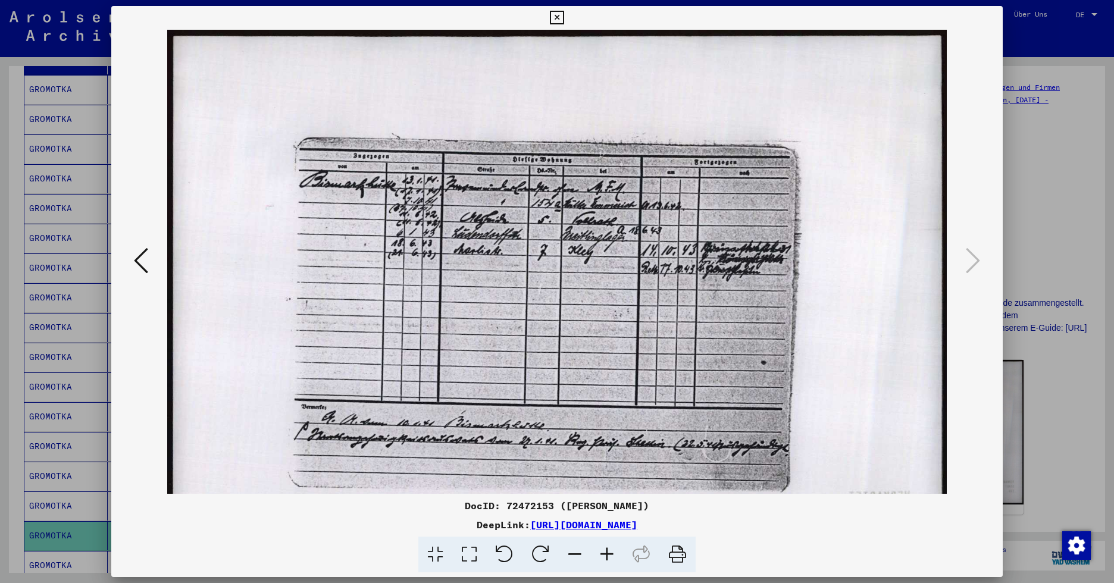
click at [134, 259] on icon at bounding box center [141, 260] width 14 height 29
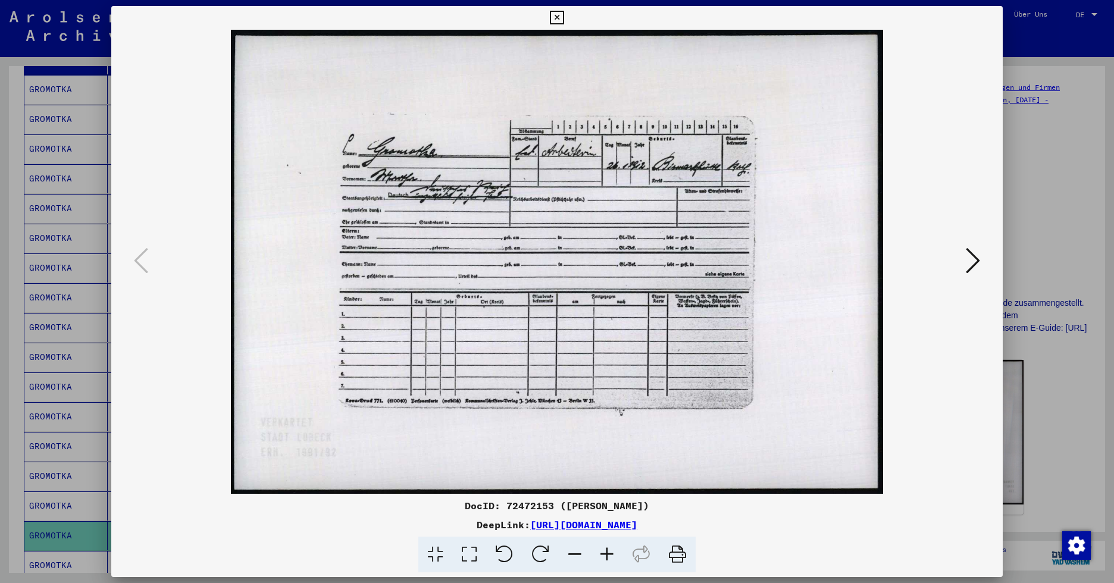
click at [603, 555] on icon at bounding box center [607, 555] width 32 height 36
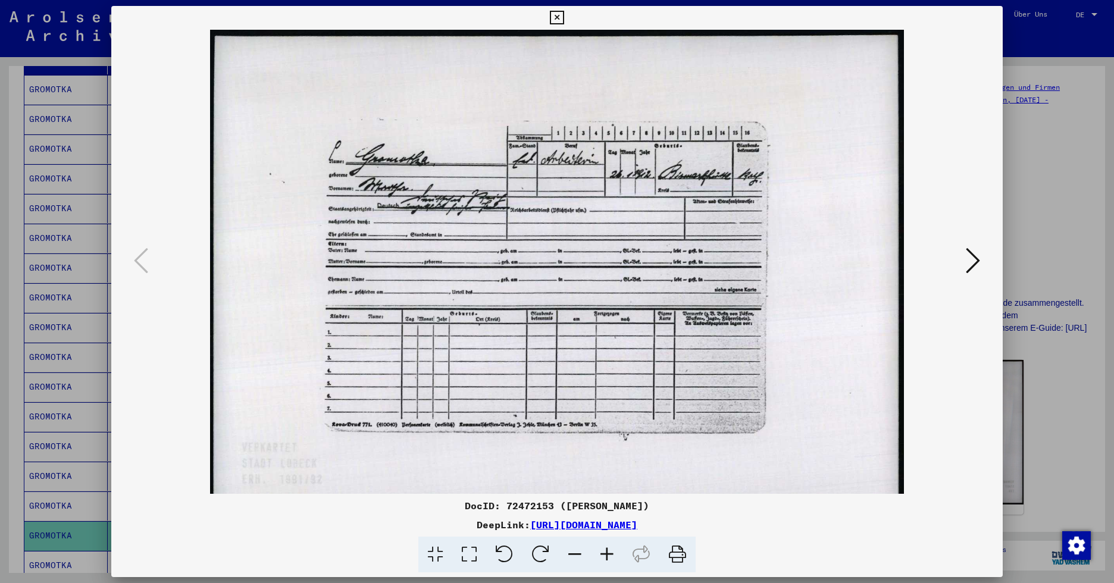
click at [603, 555] on icon at bounding box center [607, 555] width 32 height 36
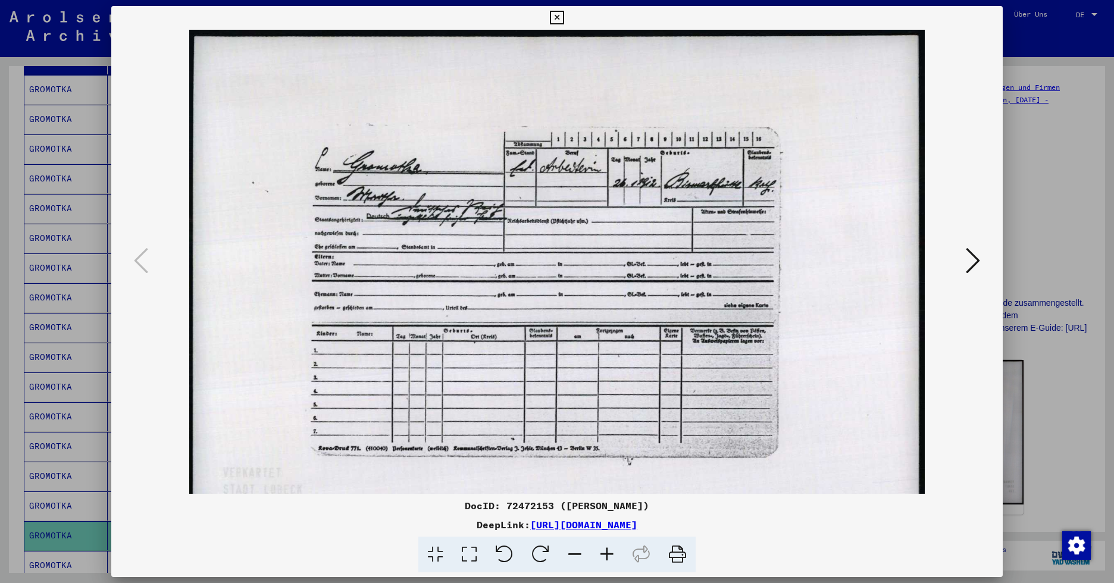
click at [603, 555] on icon at bounding box center [607, 555] width 32 height 36
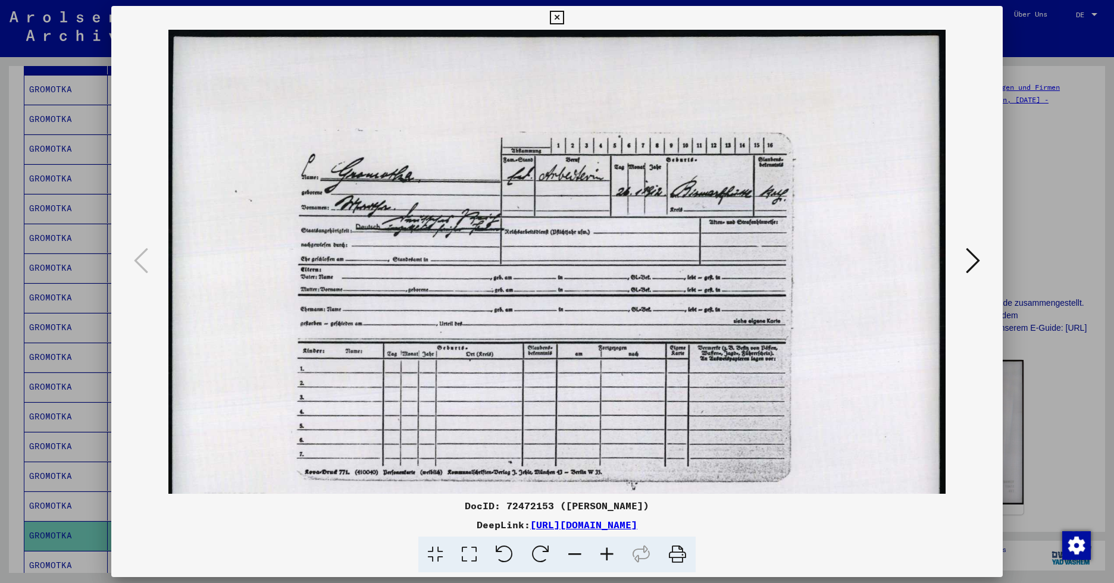
click at [603, 555] on icon at bounding box center [607, 555] width 32 height 36
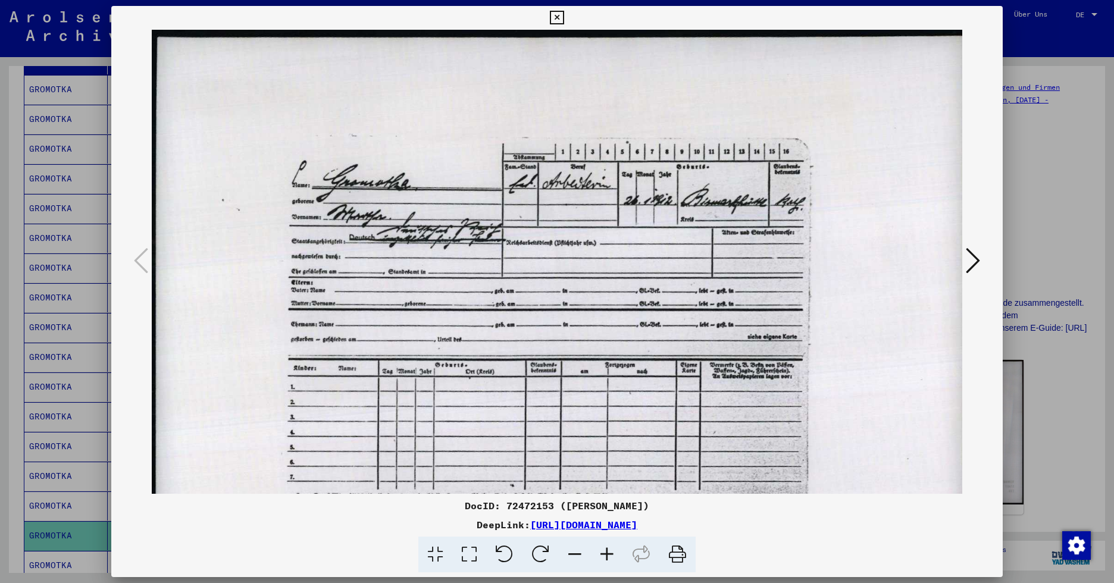
click at [603, 555] on icon at bounding box center [607, 555] width 32 height 36
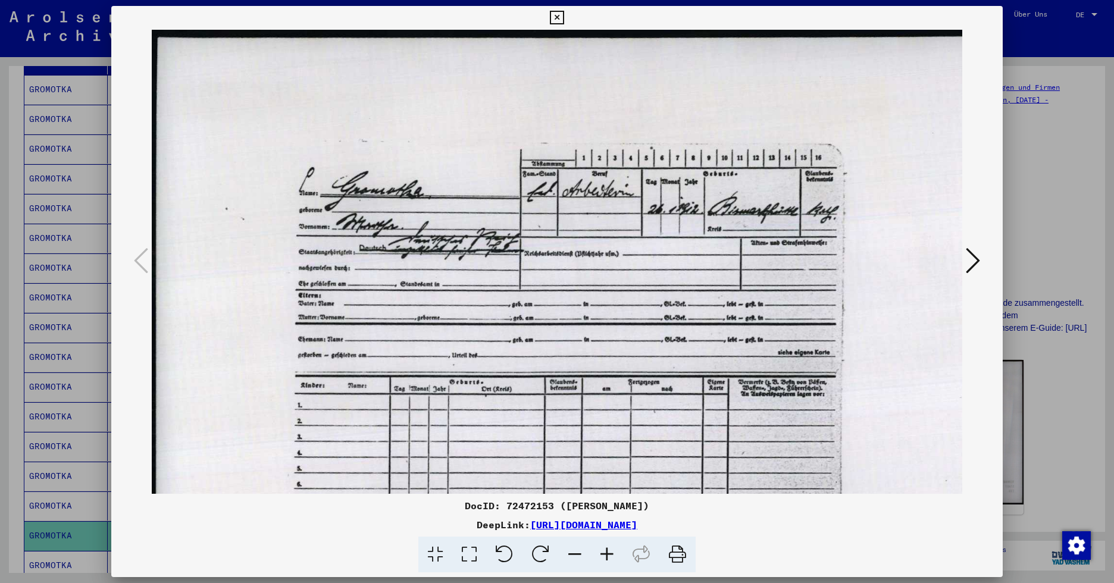
click at [603, 555] on icon at bounding box center [607, 555] width 32 height 36
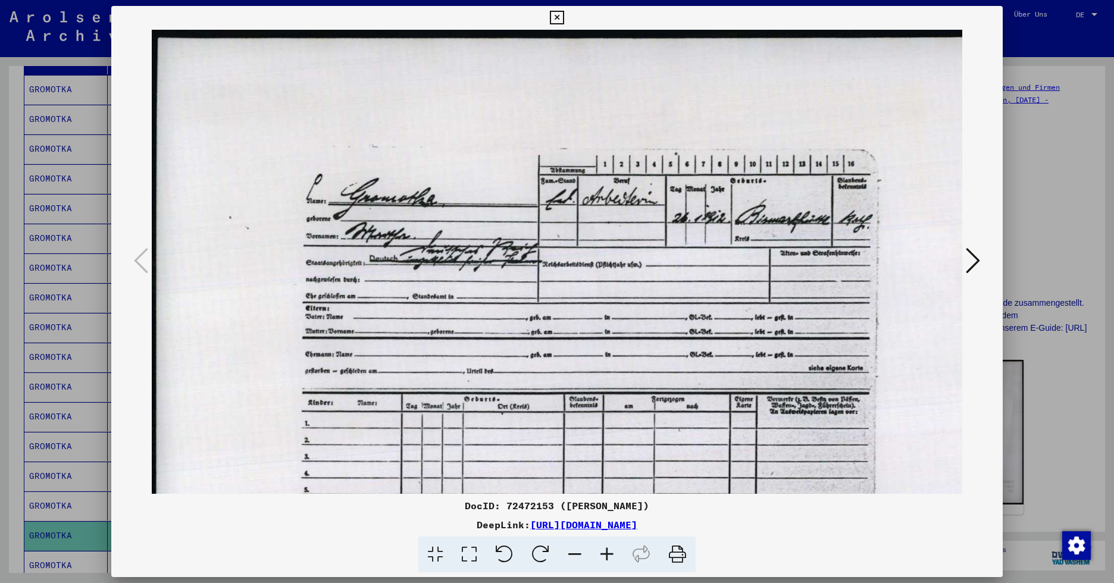
click at [603, 555] on icon at bounding box center [607, 555] width 32 height 36
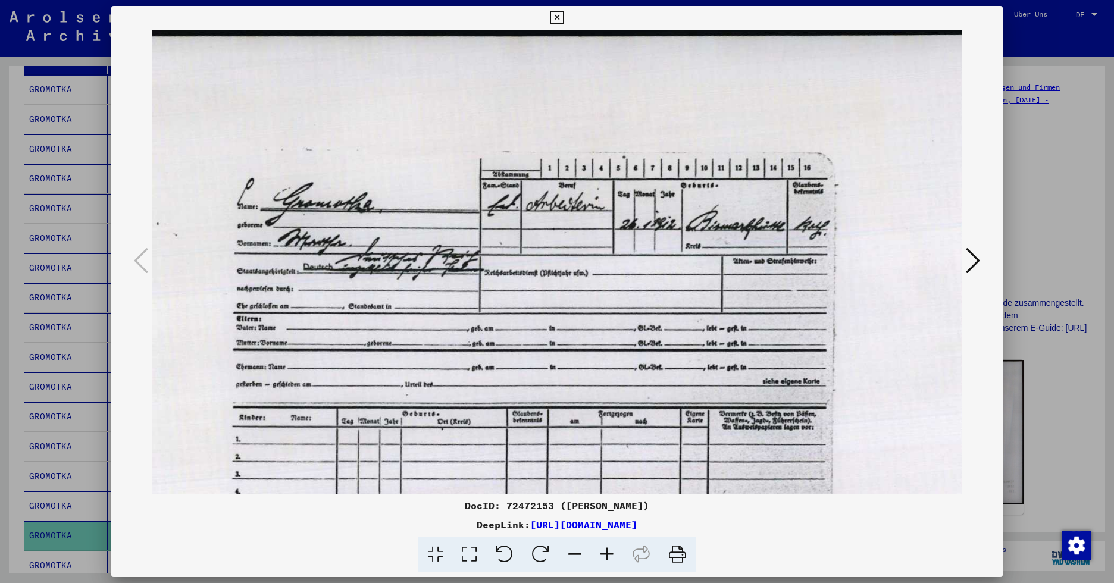
scroll to position [2, 81]
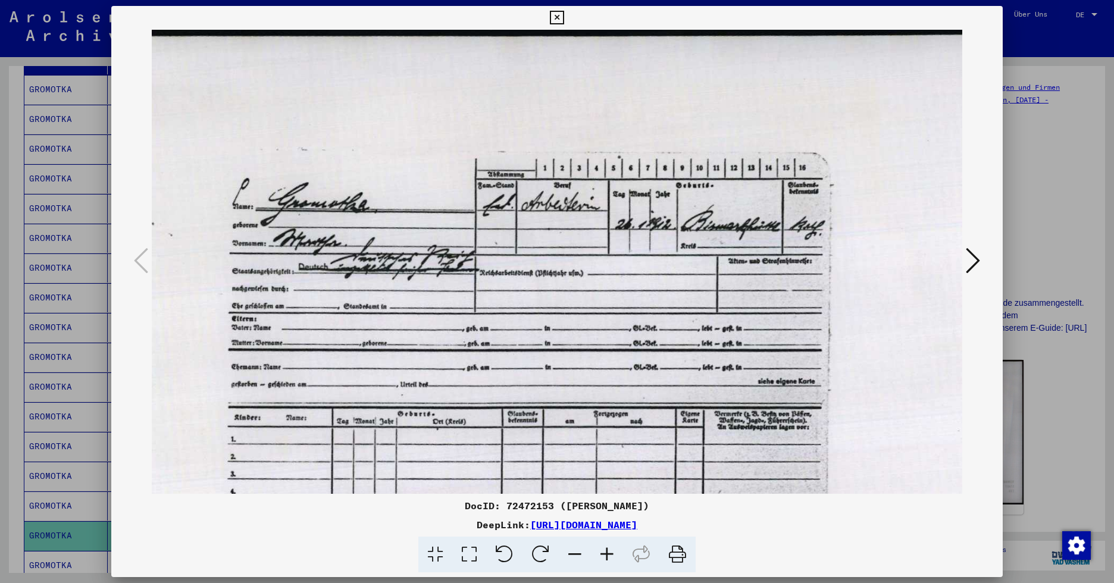
drag, startPoint x: 653, startPoint y: 290, endPoint x: 595, endPoint y: 287, distance: 58.4
click at [595, 287] on img at bounding box center [543, 363] width 945 height 672
click at [919, 256] on button at bounding box center [972, 262] width 21 height 34
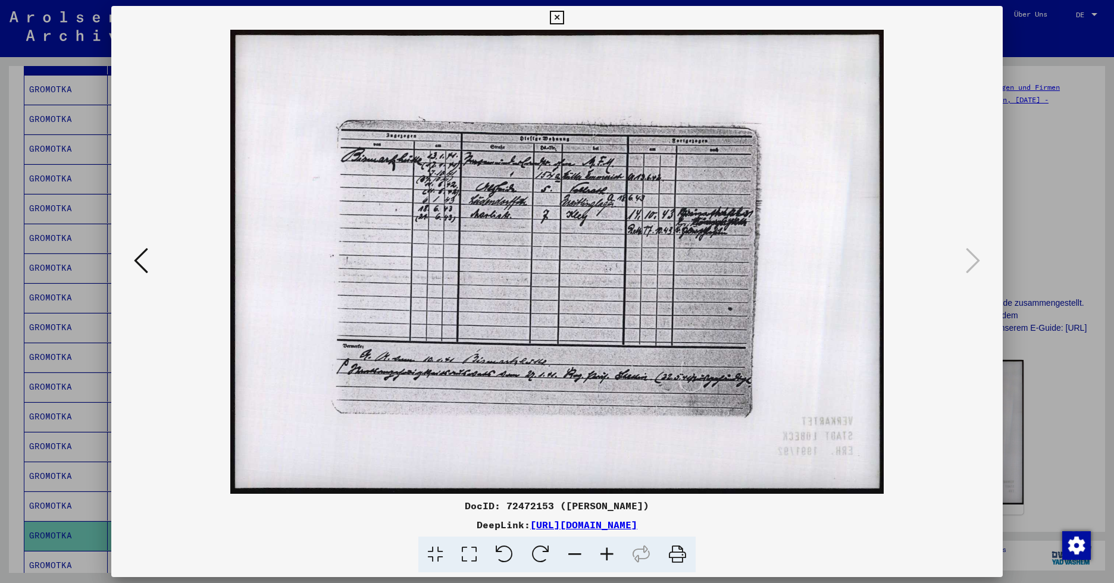
scroll to position [0, 0]
click at [555, 18] on icon at bounding box center [557, 18] width 14 height 14
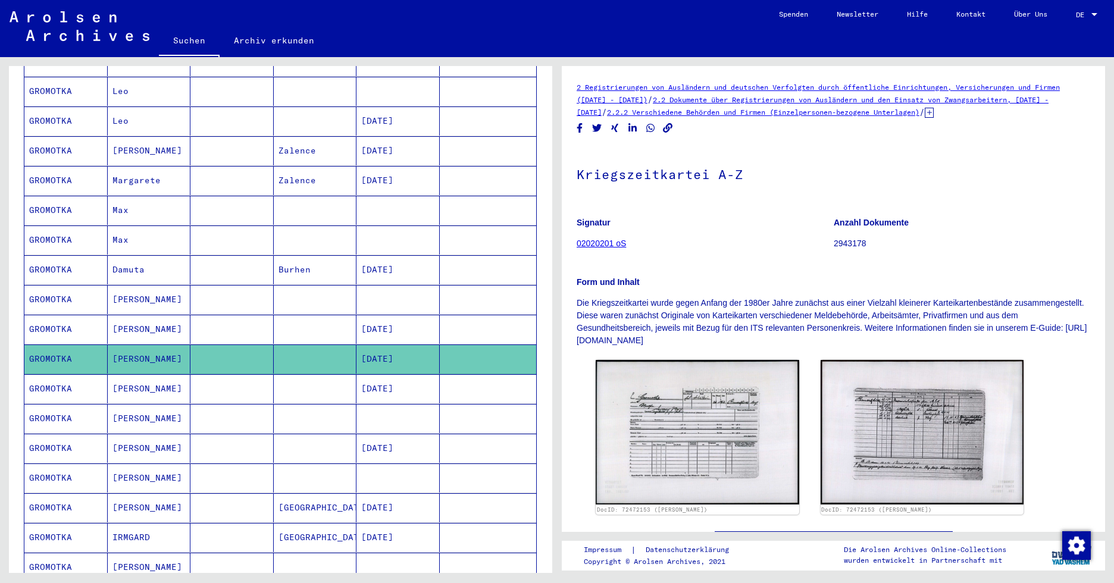
scroll to position [357, 0]
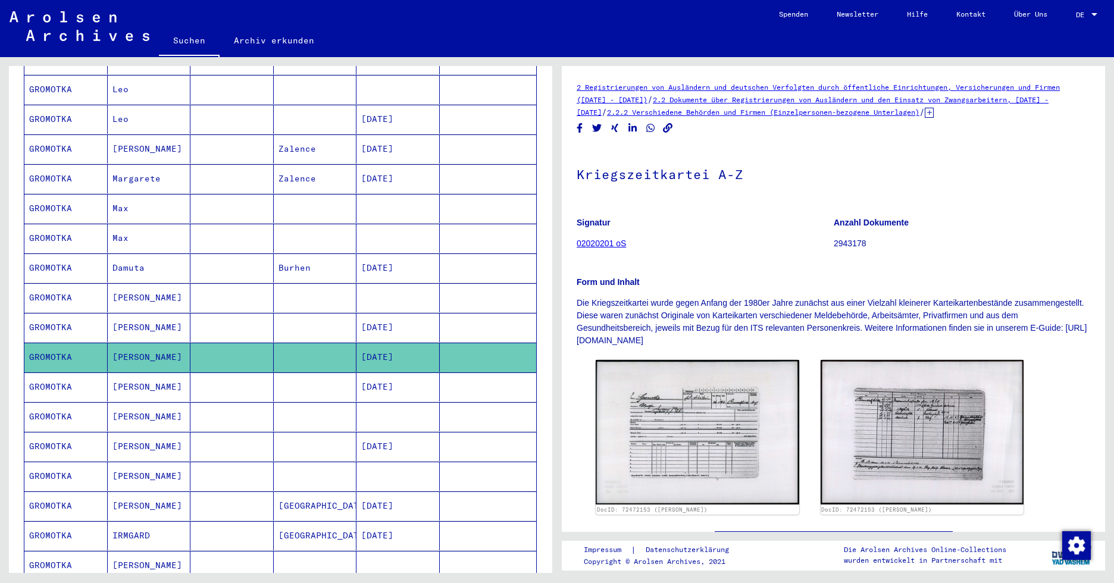
click at [133, 372] on mat-cell "[PERSON_NAME]" at bounding box center [149, 386] width 83 height 29
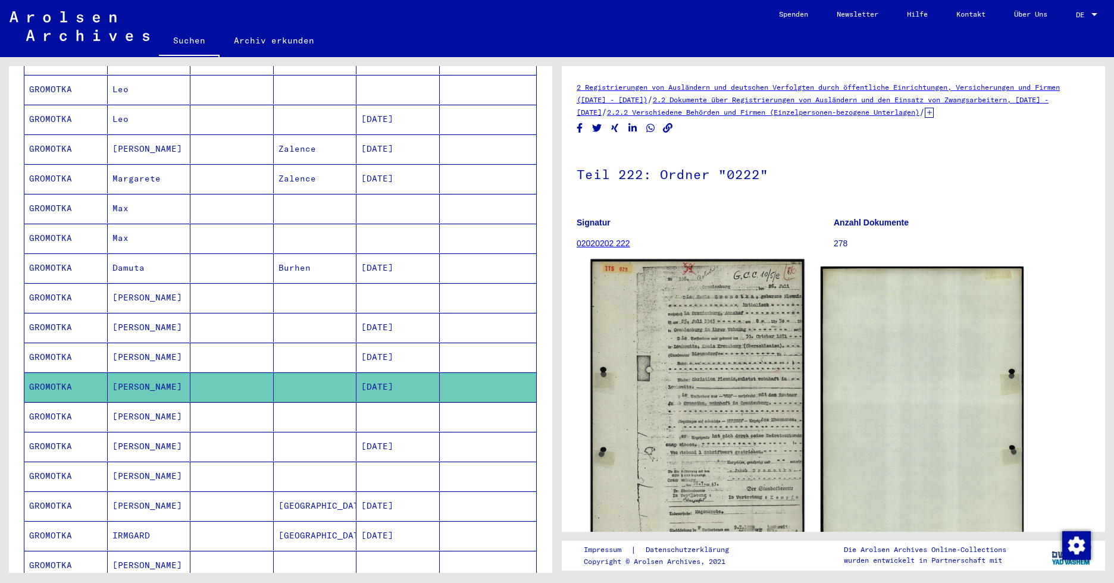
click at [719, 385] on img at bounding box center [697, 409] width 214 height 300
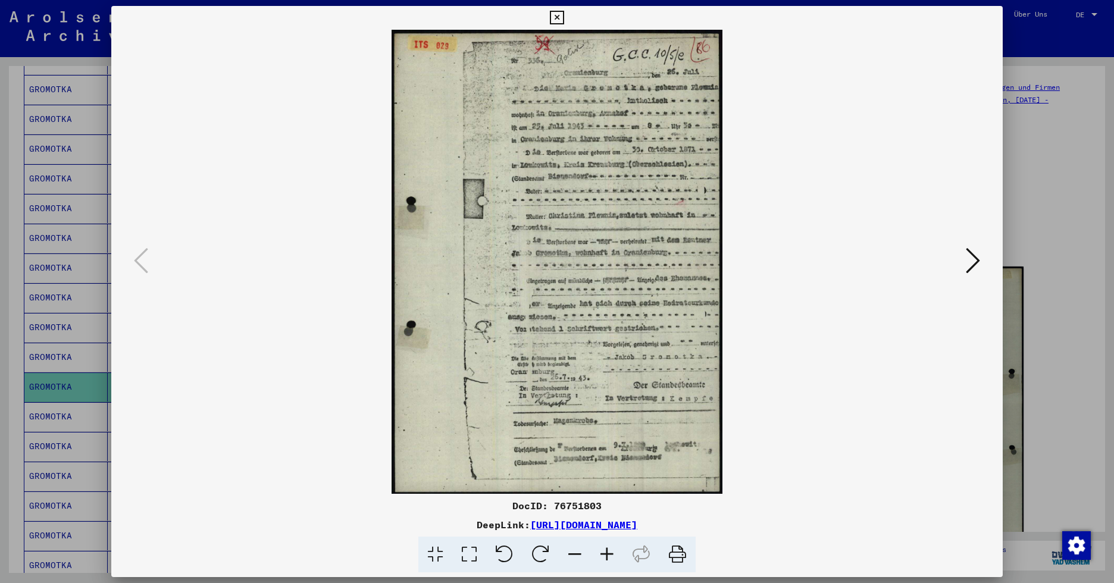
click at [609, 550] on icon at bounding box center [607, 555] width 32 height 36
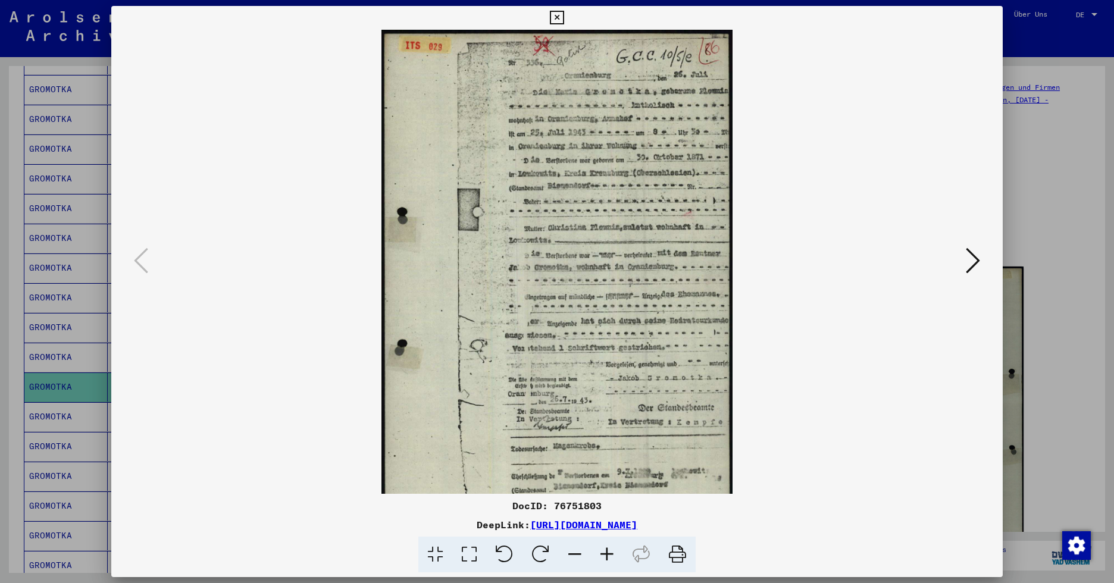
click at [609, 550] on icon at bounding box center [607, 555] width 32 height 36
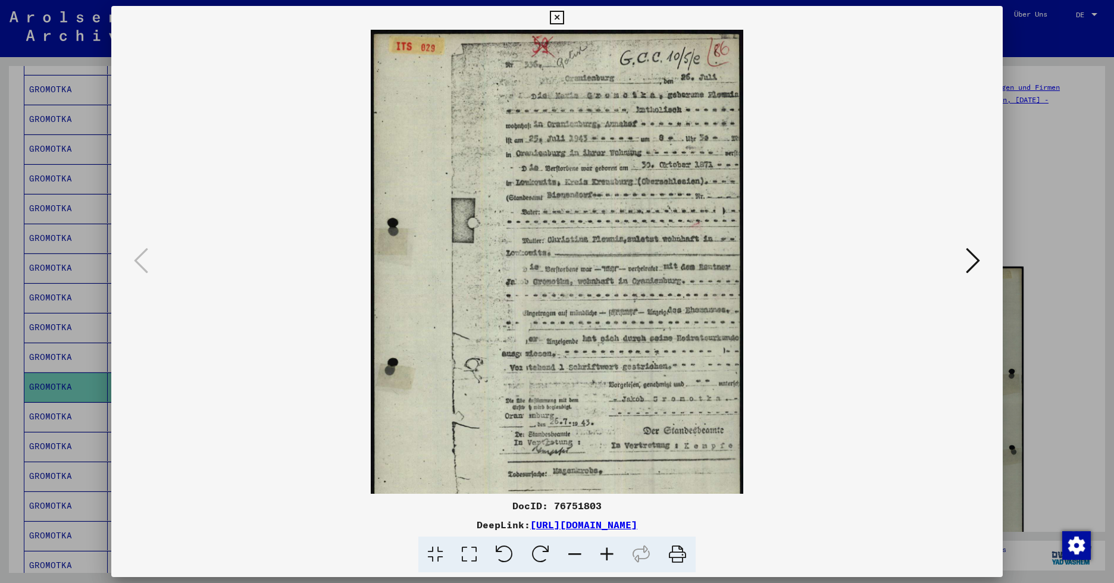
click at [609, 550] on icon at bounding box center [607, 555] width 32 height 36
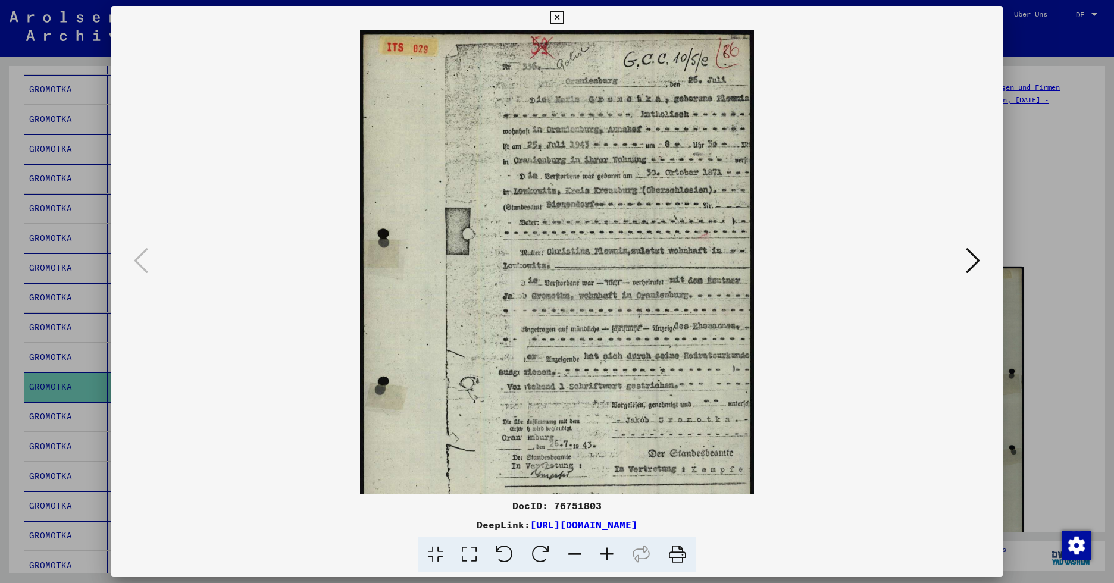
click at [609, 550] on icon at bounding box center [607, 555] width 32 height 36
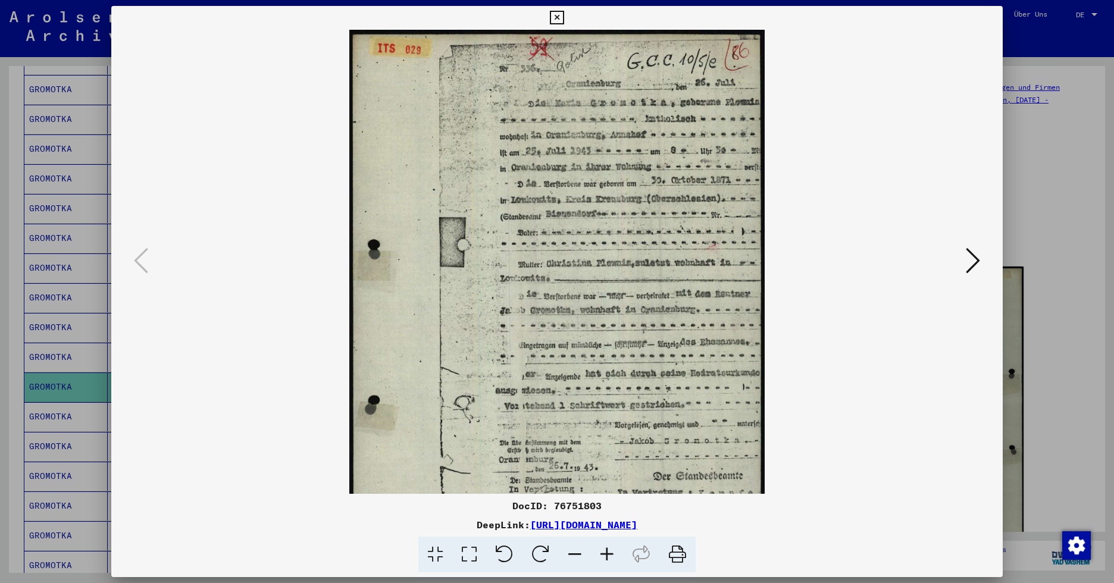
click at [609, 550] on icon at bounding box center [607, 555] width 32 height 36
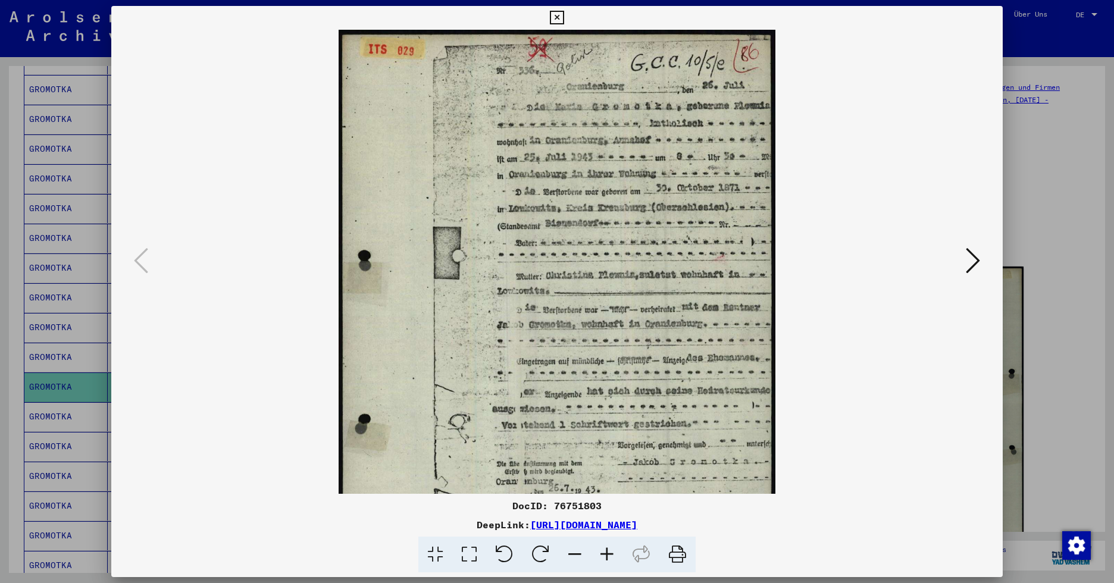
click at [609, 550] on icon at bounding box center [607, 555] width 32 height 36
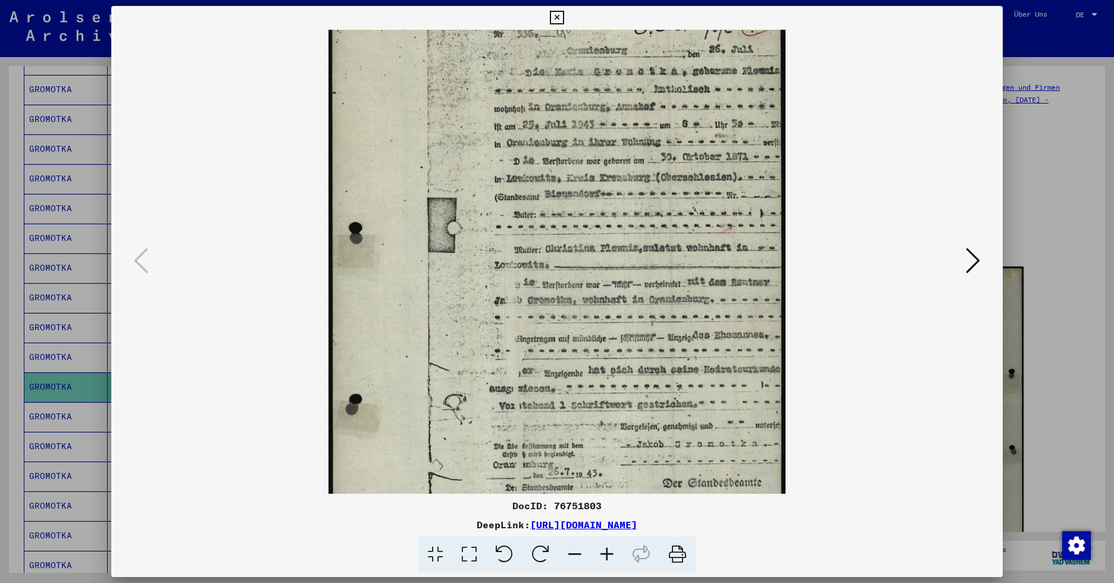
scroll to position [46, 0]
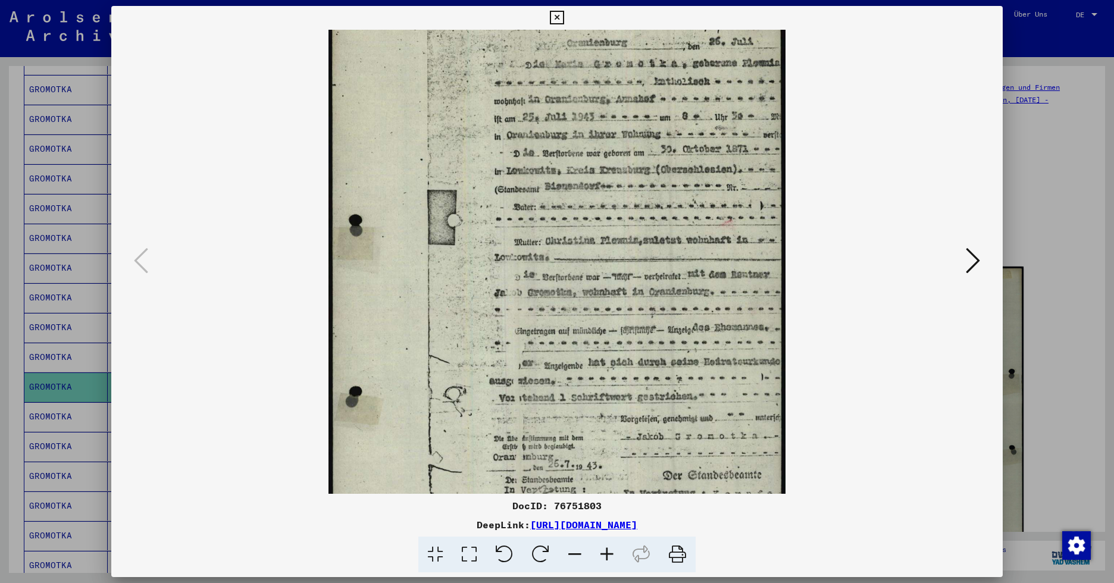
drag, startPoint x: 655, startPoint y: 266, endPoint x: 603, endPoint y: 221, distance: 68.8
click at [603, 221] on img at bounding box center [557, 304] width 458 height 643
click at [919, 259] on icon at bounding box center [973, 260] width 14 height 29
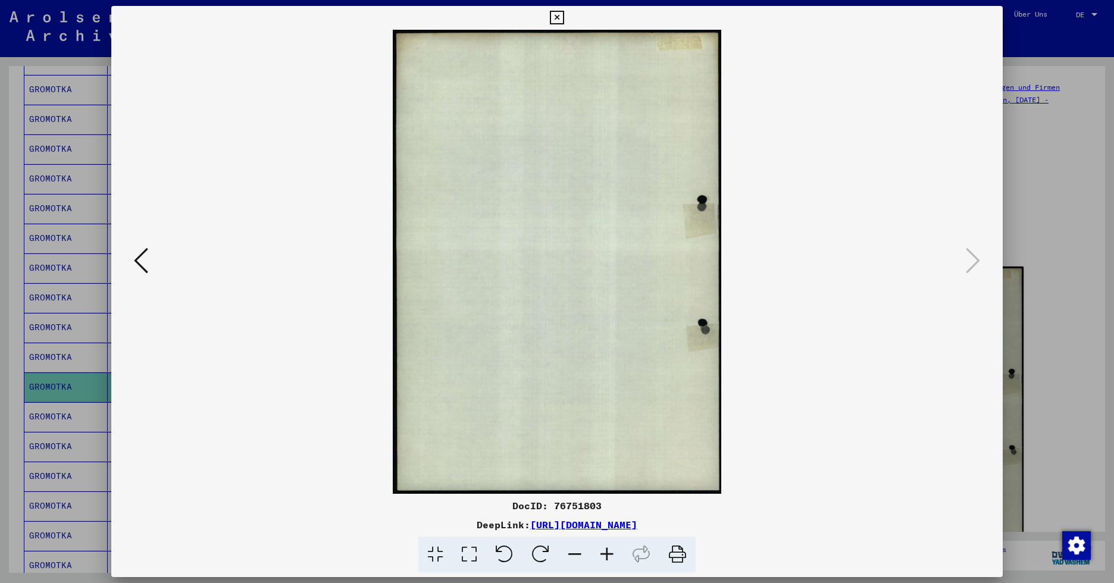
click at [562, 18] on icon at bounding box center [557, 18] width 14 height 14
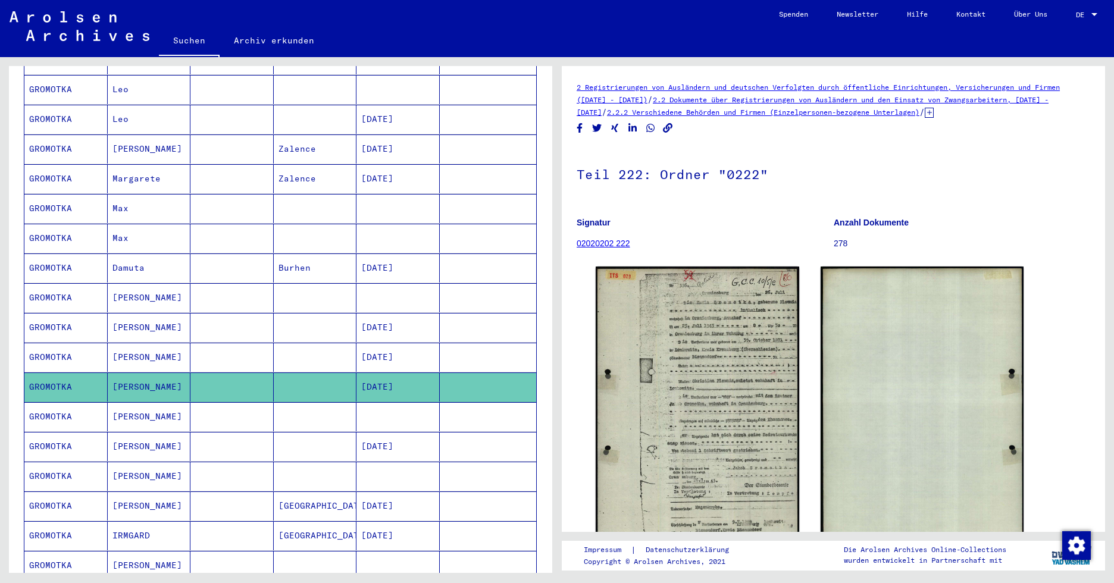
click at [124, 402] on mat-cell "[PERSON_NAME]" at bounding box center [149, 416] width 83 height 29
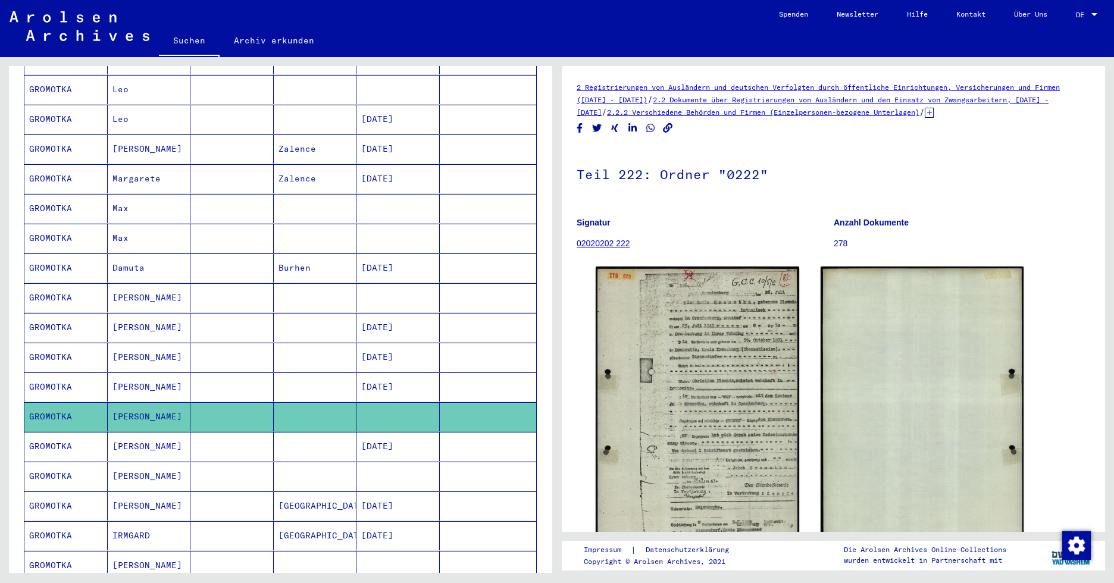
click at [117, 432] on mat-cell "[PERSON_NAME]" at bounding box center [149, 446] width 83 height 29
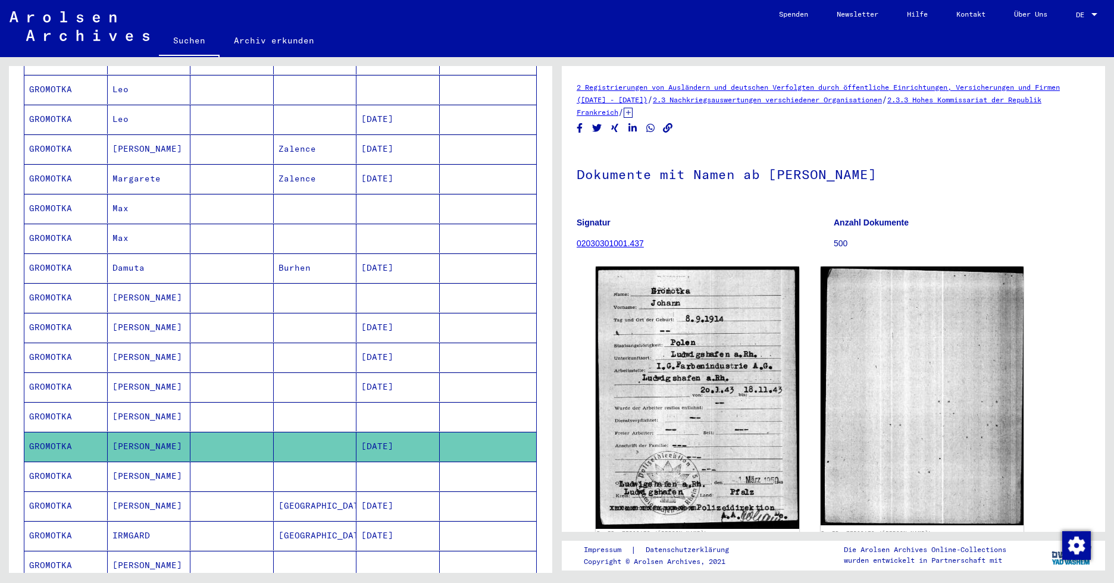
click at [133, 462] on mat-cell "[PERSON_NAME]" at bounding box center [149, 476] width 83 height 29
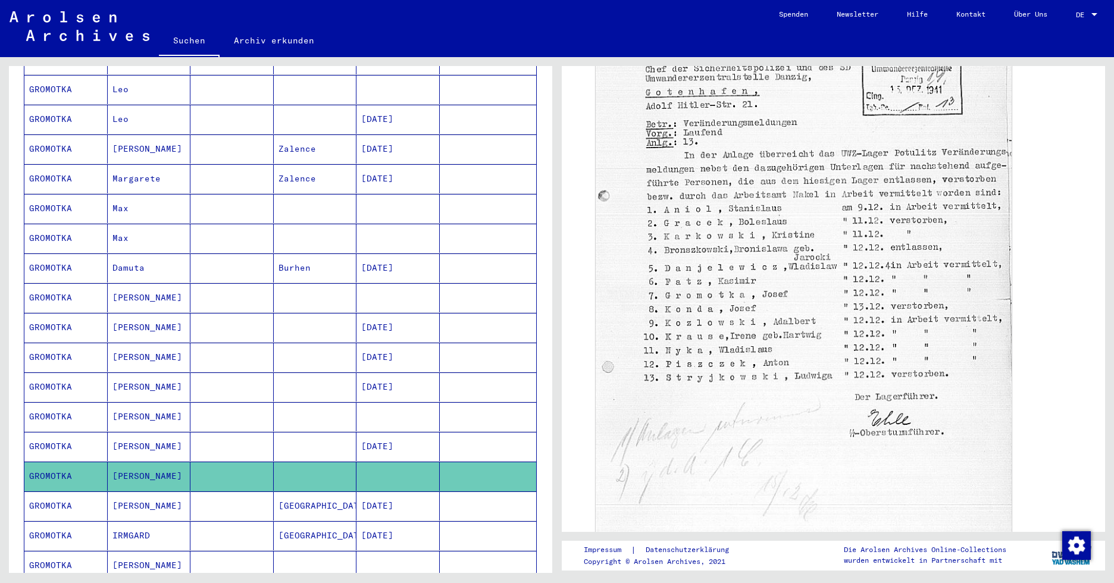
scroll to position [379, 0]
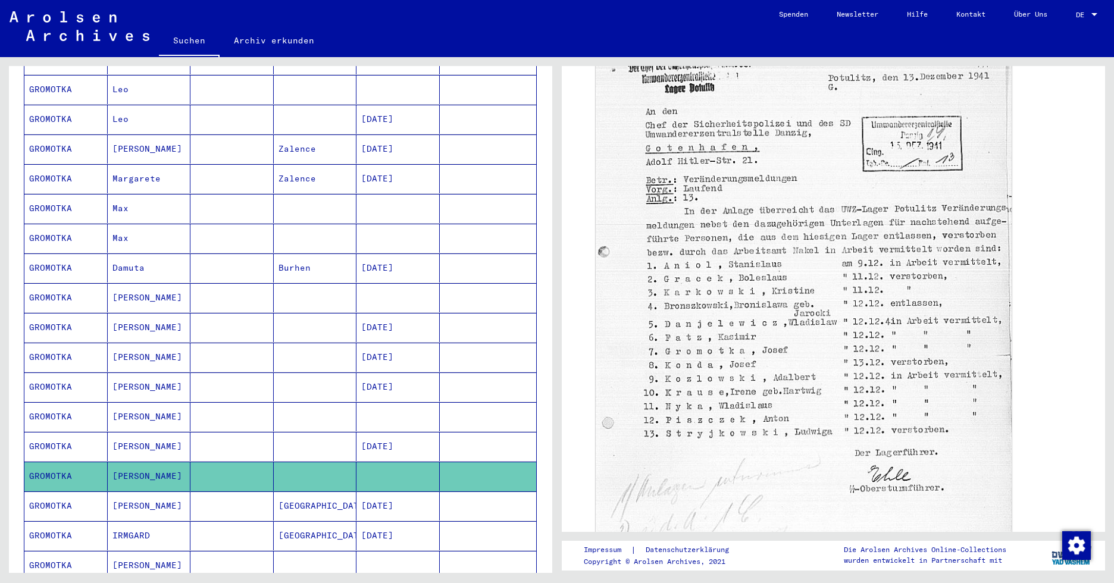
click at [131, 491] on mat-cell "[PERSON_NAME]" at bounding box center [149, 505] width 83 height 29
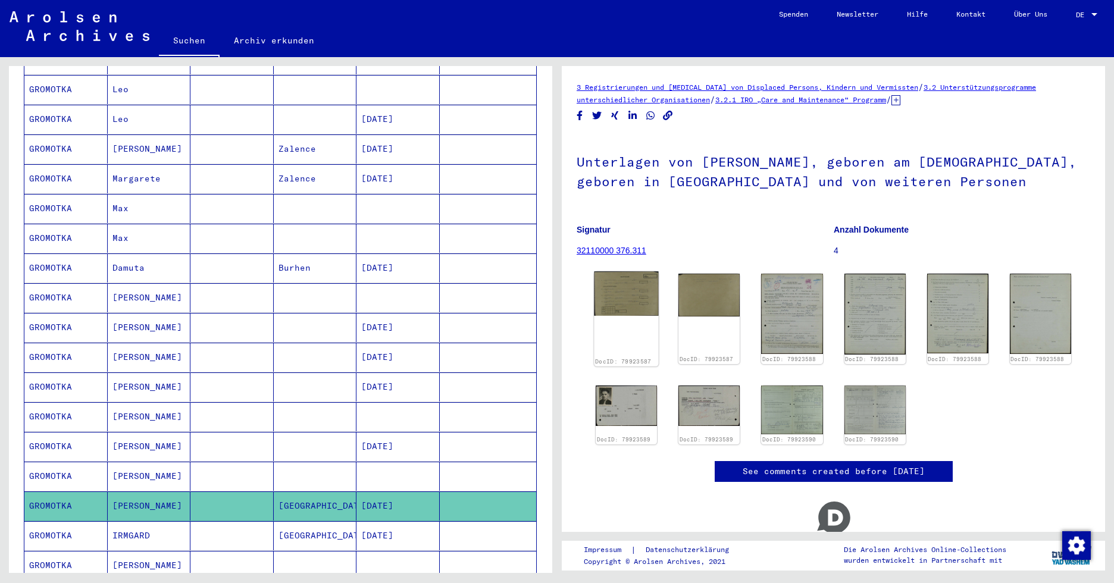
click at [631, 296] on img at bounding box center [626, 293] width 64 height 45
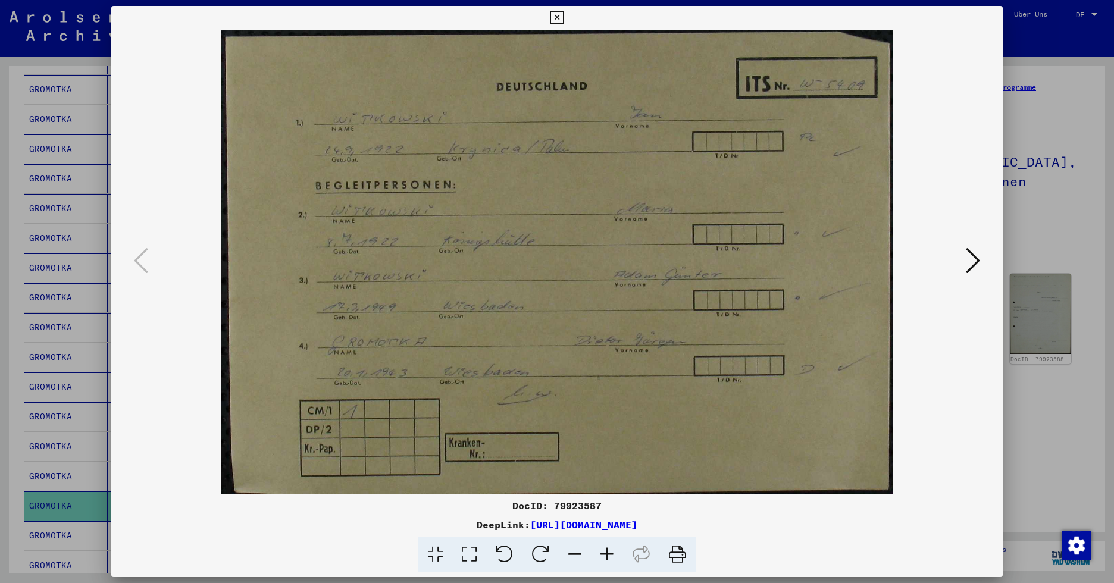
click at [919, 259] on icon at bounding box center [973, 260] width 14 height 29
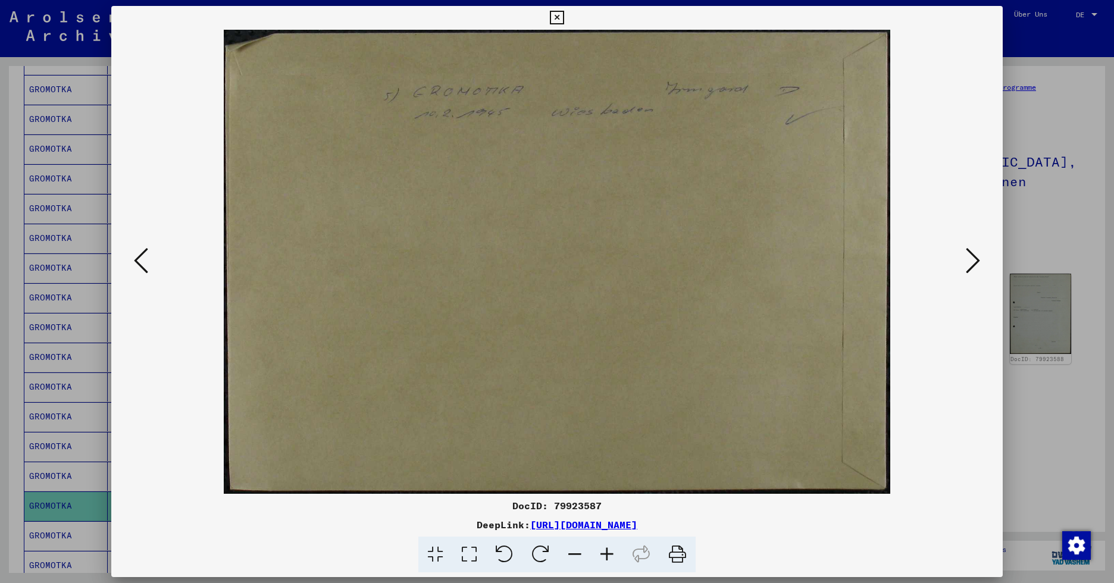
click at [919, 259] on icon at bounding box center [973, 260] width 14 height 29
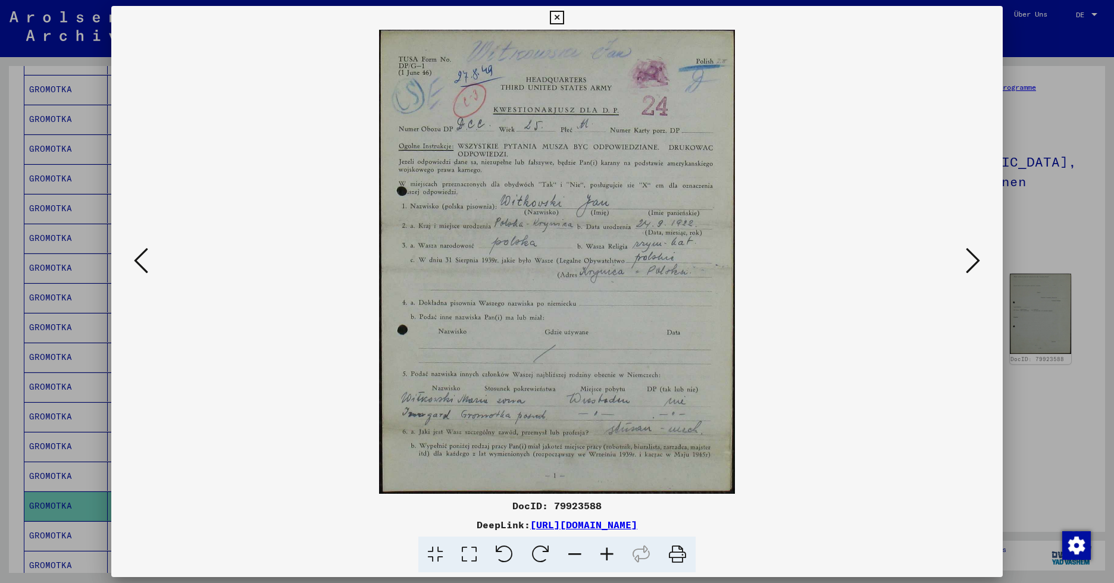
click at [919, 261] on icon at bounding box center [973, 260] width 14 height 29
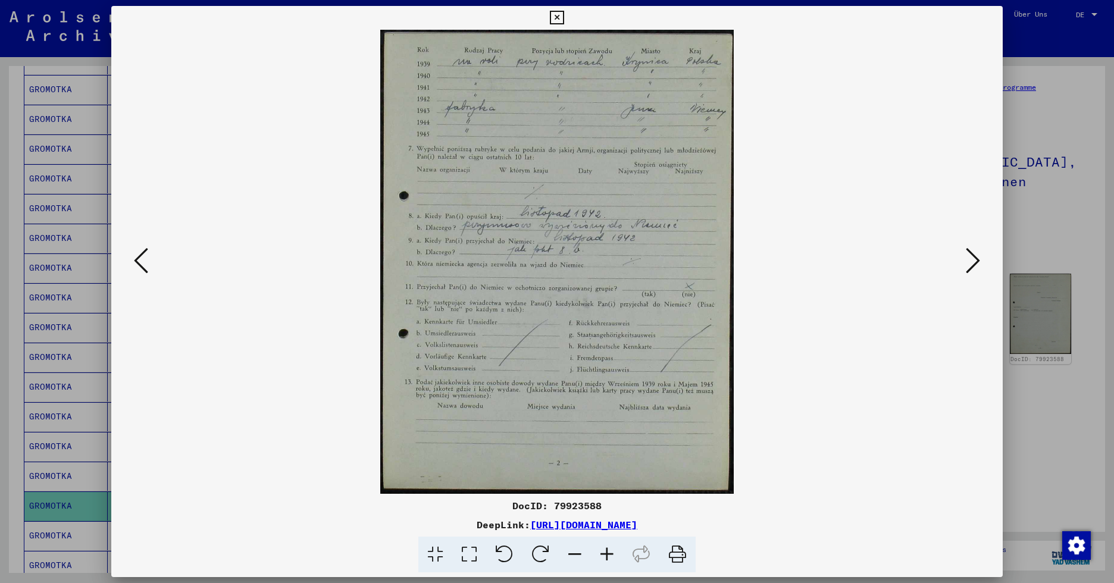
click at [919, 261] on icon at bounding box center [973, 260] width 14 height 29
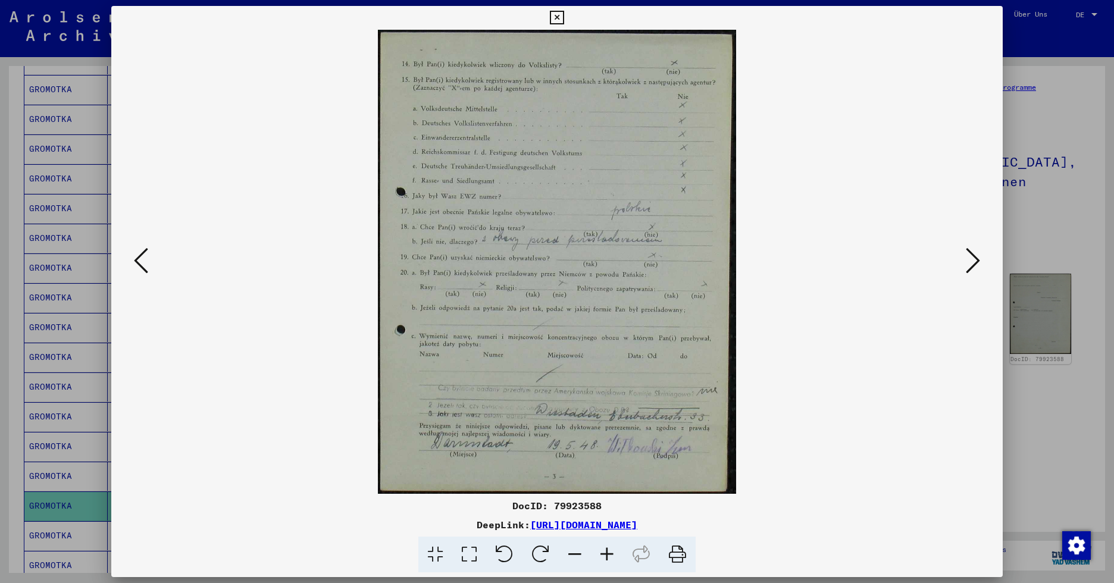
click at [919, 261] on icon at bounding box center [973, 260] width 14 height 29
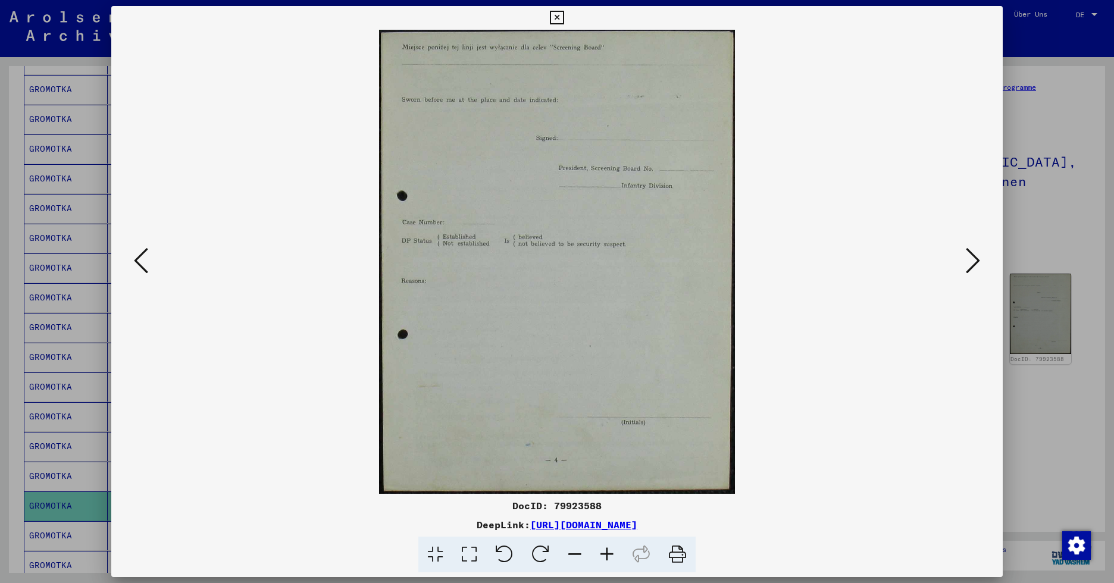
click at [919, 261] on icon at bounding box center [973, 260] width 14 height 29
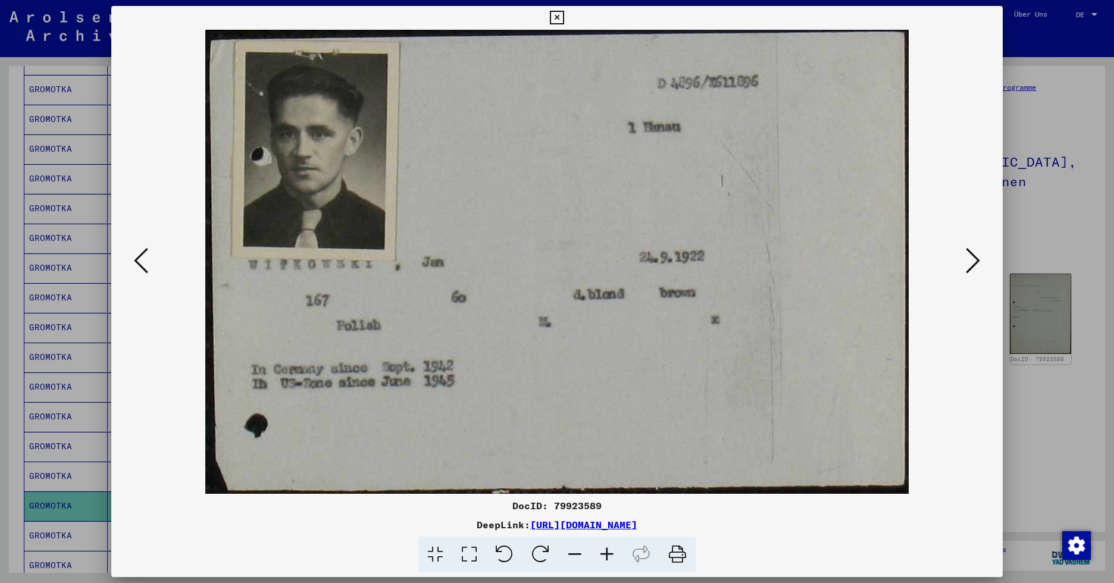
click at [919, 261] on icon at bounding box center [973, 260] width 14 height 29
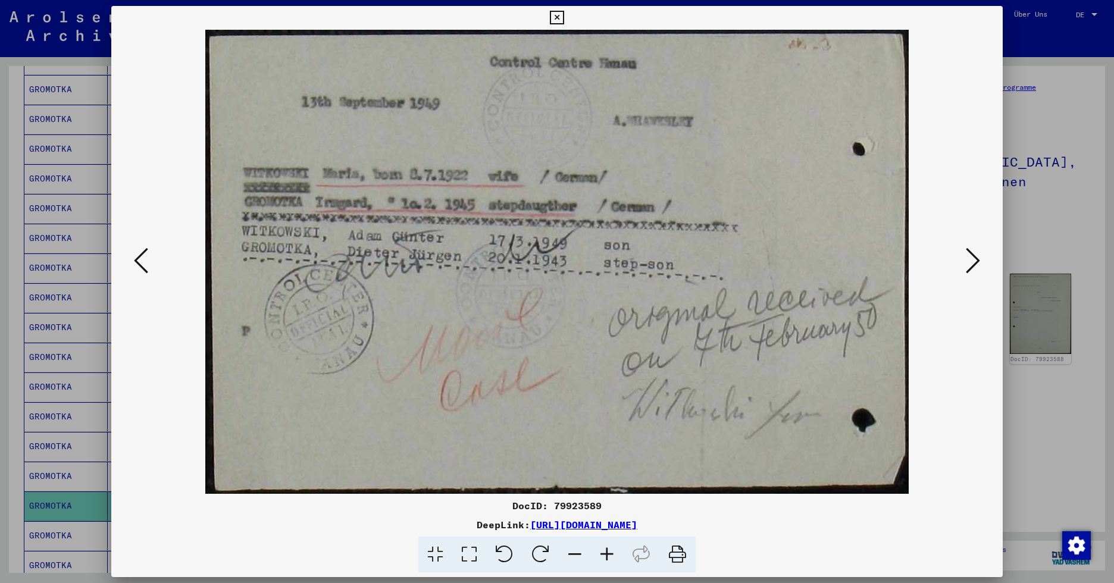
click at [919, 262] on icon at bounding box center [973, 260] width 14 height 29
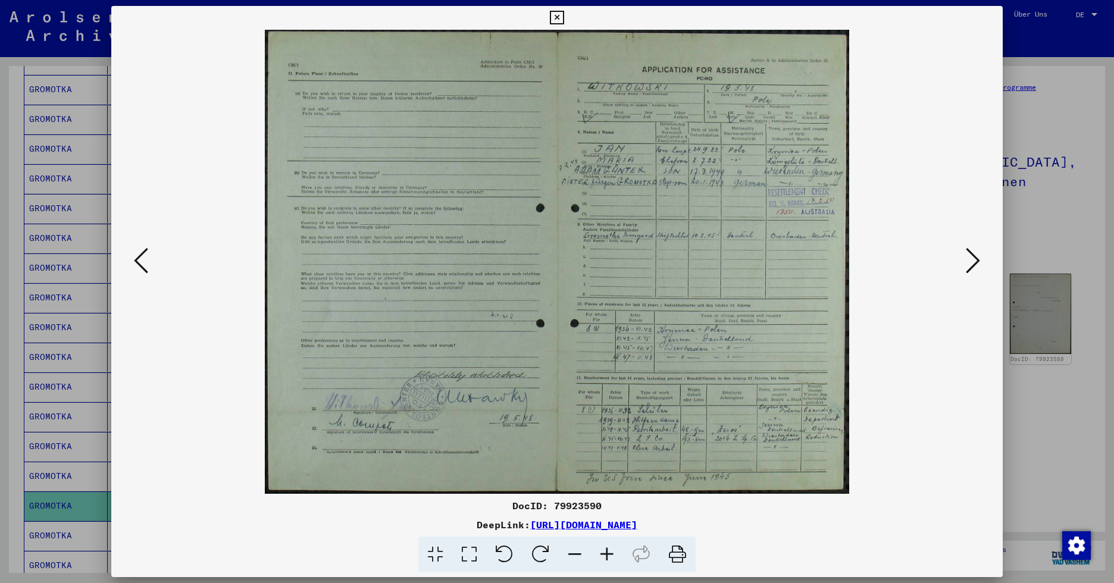
click at [611, 554] on icon at bounding box center [607, 555] width 32 height 36
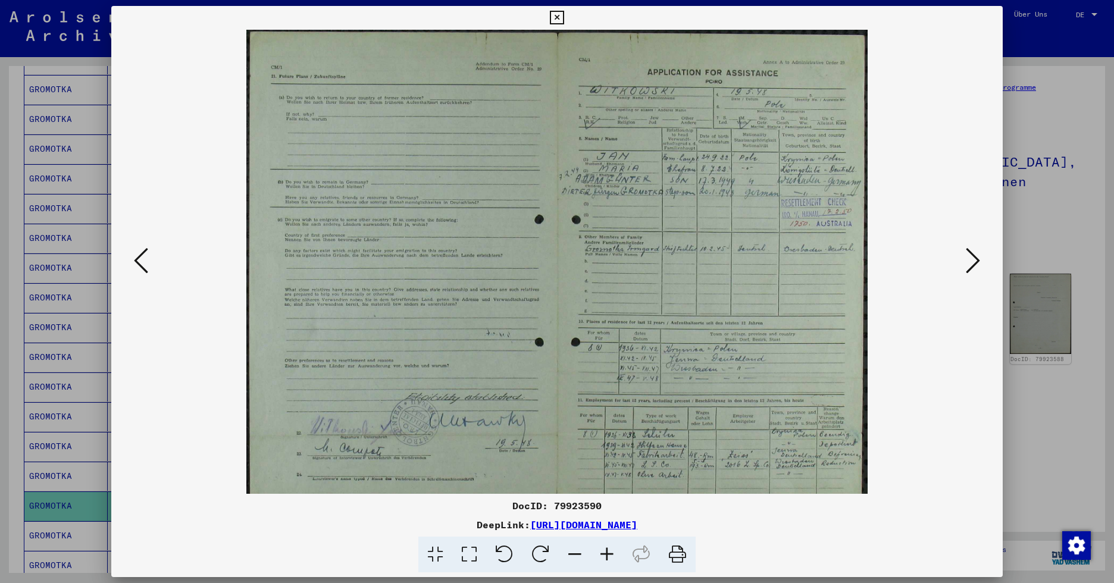
click at [611, 554] on icon at bounding box center [607, 555] width 32 height 36
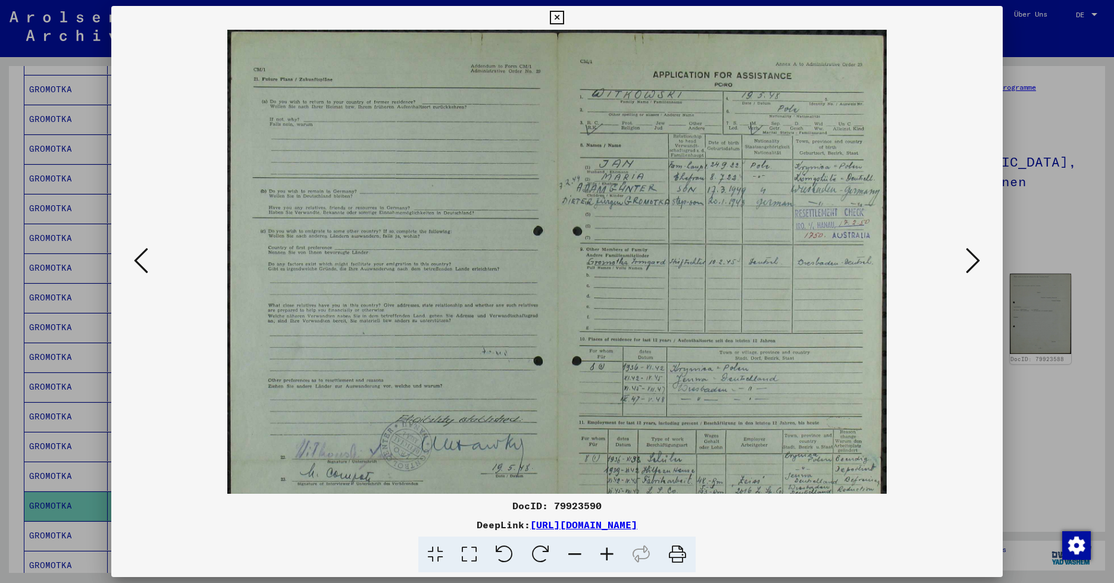
click at [611, 554] on icon at bounding box center [607, 555] width 32 height 36
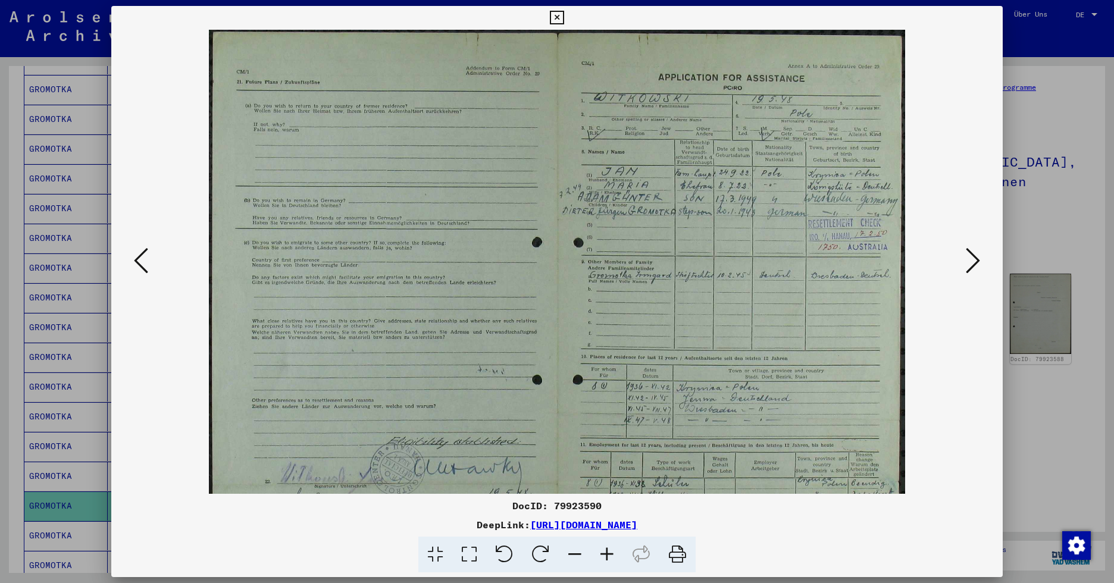
click at [611, 554] on icon at bounding box center [607, 555] width 32 height 36
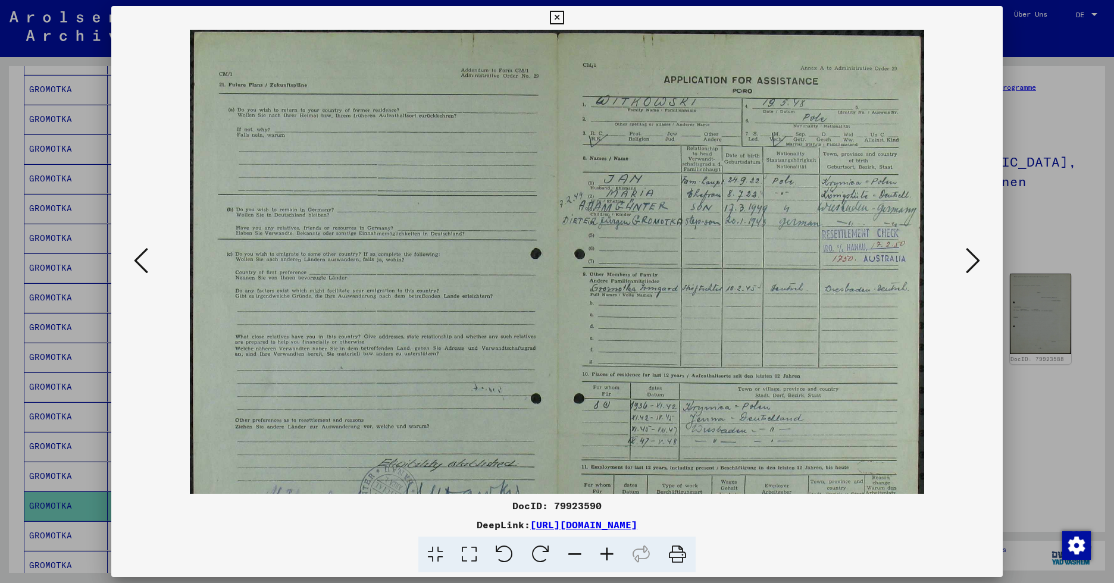
drag, startPoint x: 611, startPoint y: 554, endPoint x: 618, endPoint y: 525, distance: 29.3
click at [611, 553] on icon at bounding box center [607, 555] width 32 height 36
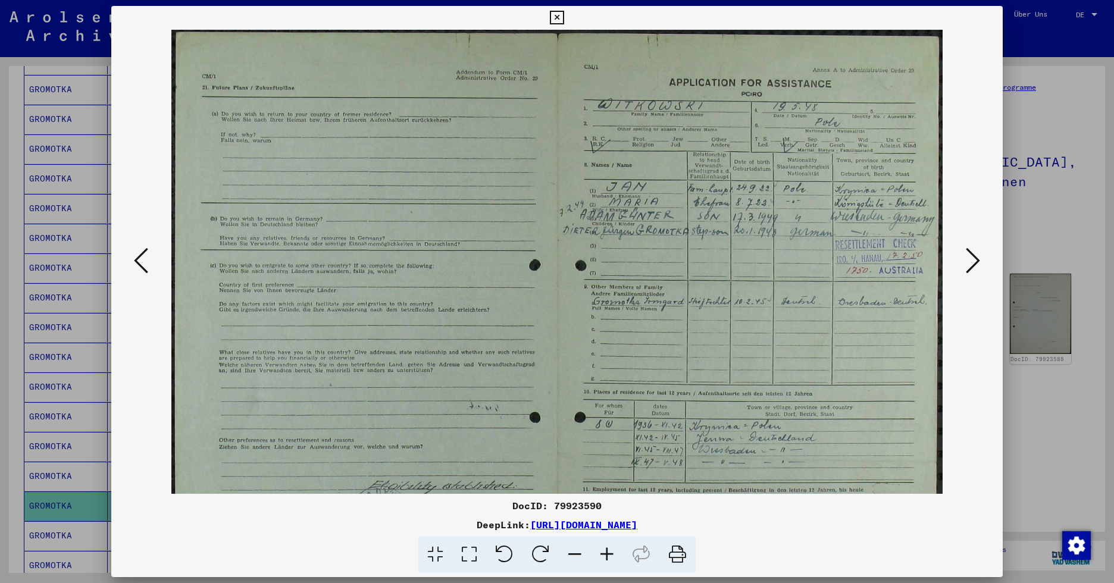
drag, startPoint x: 714, startPoint y: 230, endPoint x: 512, endPoint y: 239, distance: 201.9
click at [509, 239] on img at bounding box center [557, 336] width 772 height 613
click at [919, 260] on icon at bounding box center [973, 260] width 14 height 29
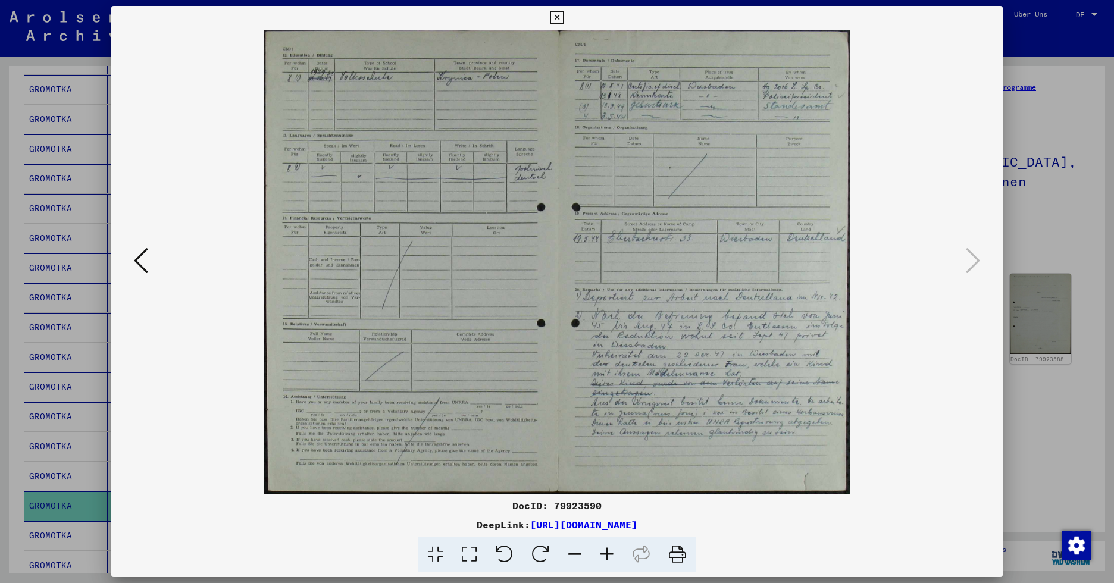
click at [556, 18] on icon at bounding box center [557, 18] width 14 height 14
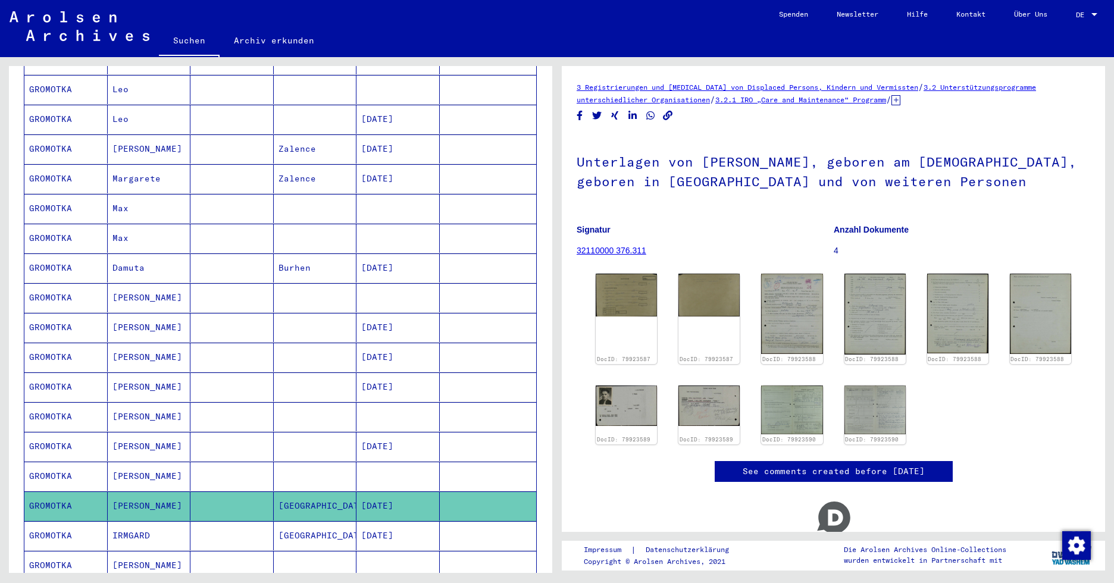
click at [142, 521] on mat-cell "IRMGARD" at bounding box center [149, 535] width 83 height 29
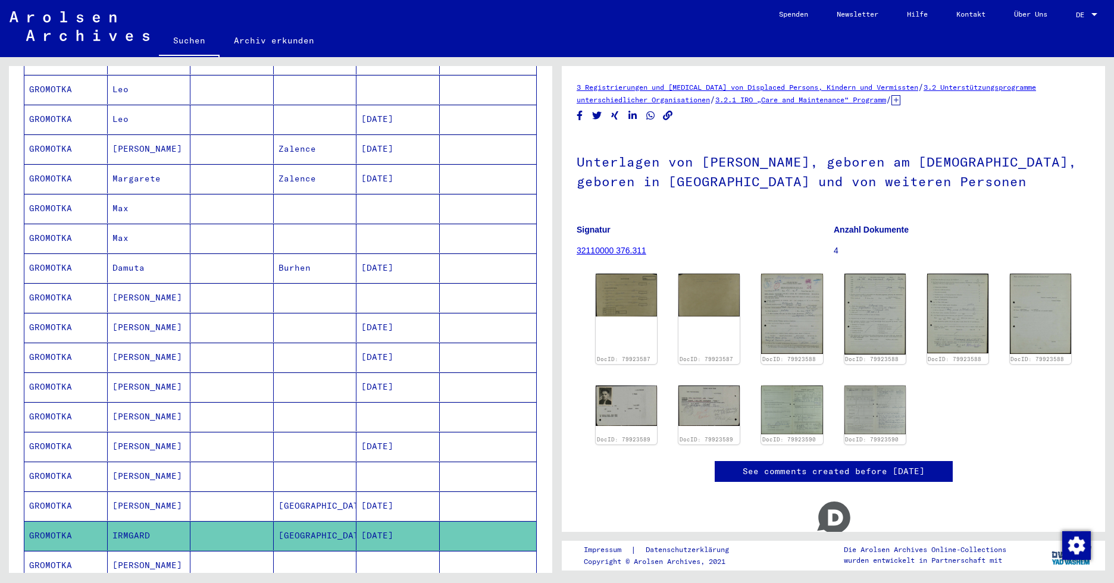
click at [116, 551] on mat-cell "[PERSON_NAME]" at bounding box center [149, 565] width 83 height 29
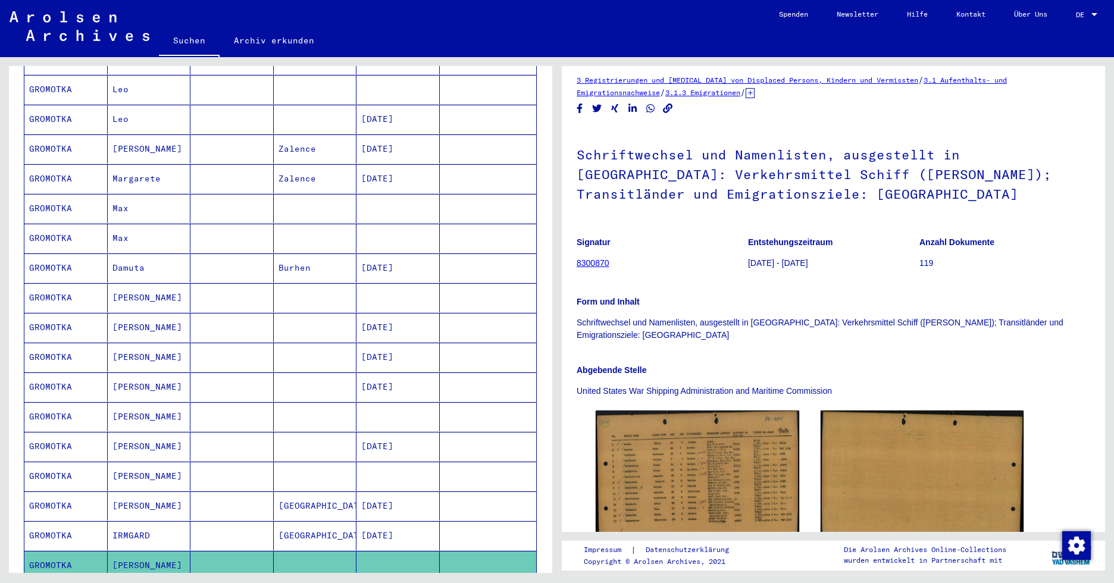
scroll to position [7, 0]
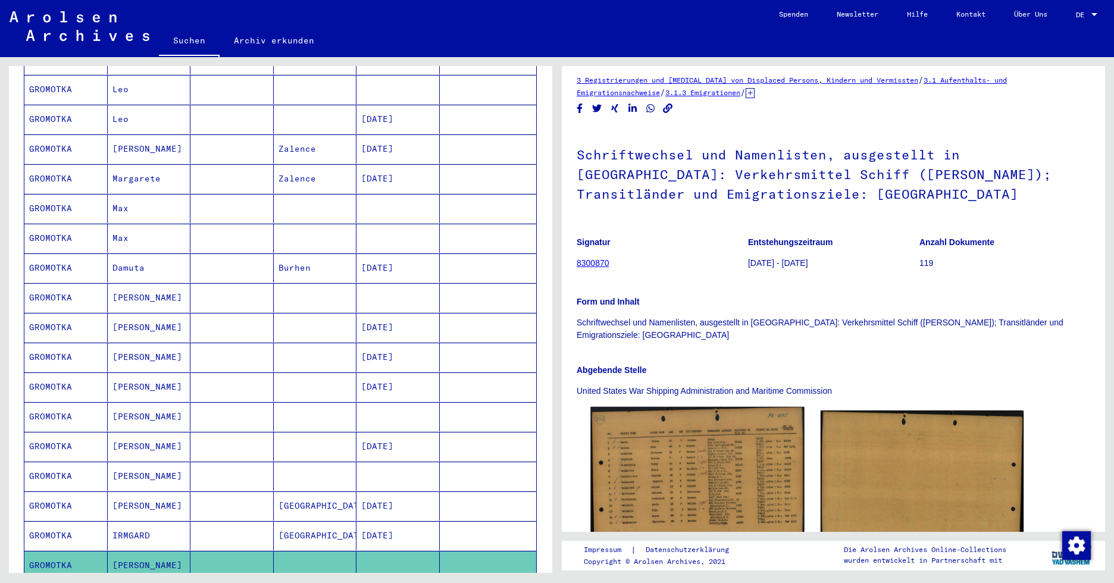
click at [647, 459] on img at bounding box center [697, 479] width 214 height 145
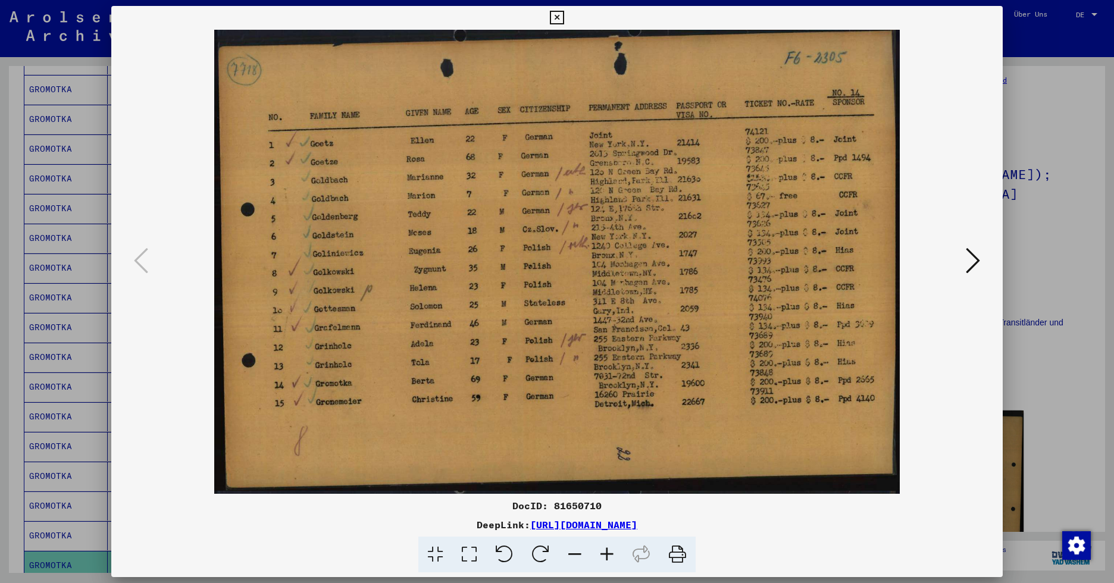
click at [919, 256] on icon at bounding box center [973, 260] width 14 height 29
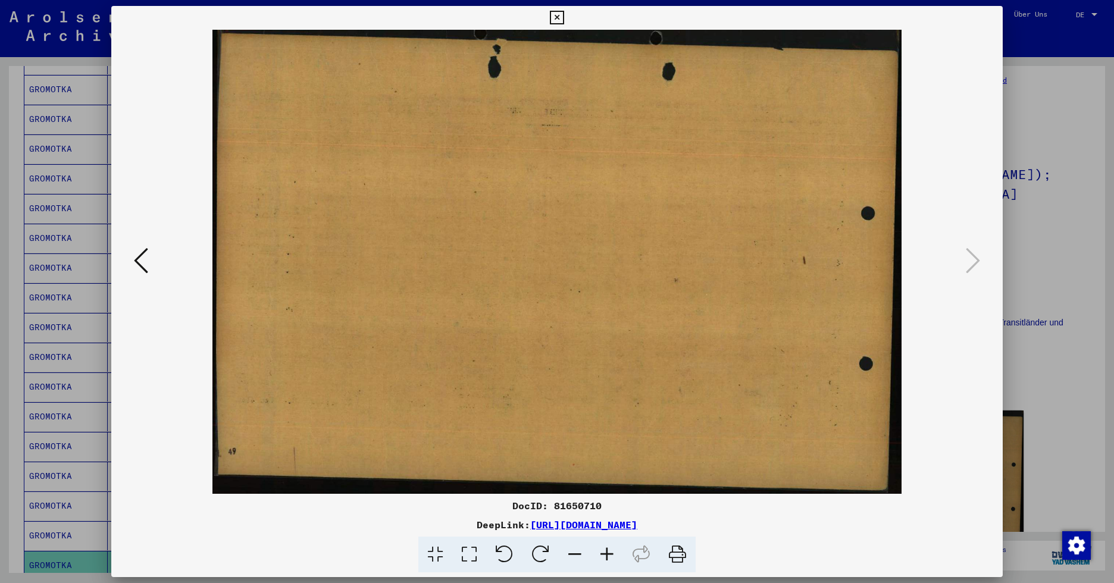
click at [559, 17] on icon at bounding box center [557, 18] width 14 height 14
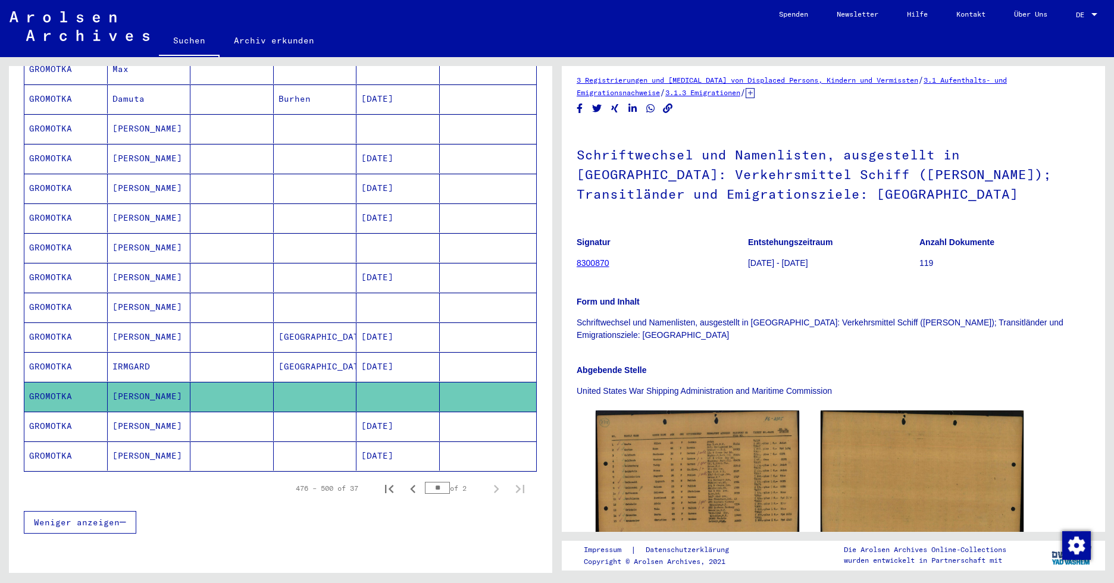
scroll to position [535, 0]
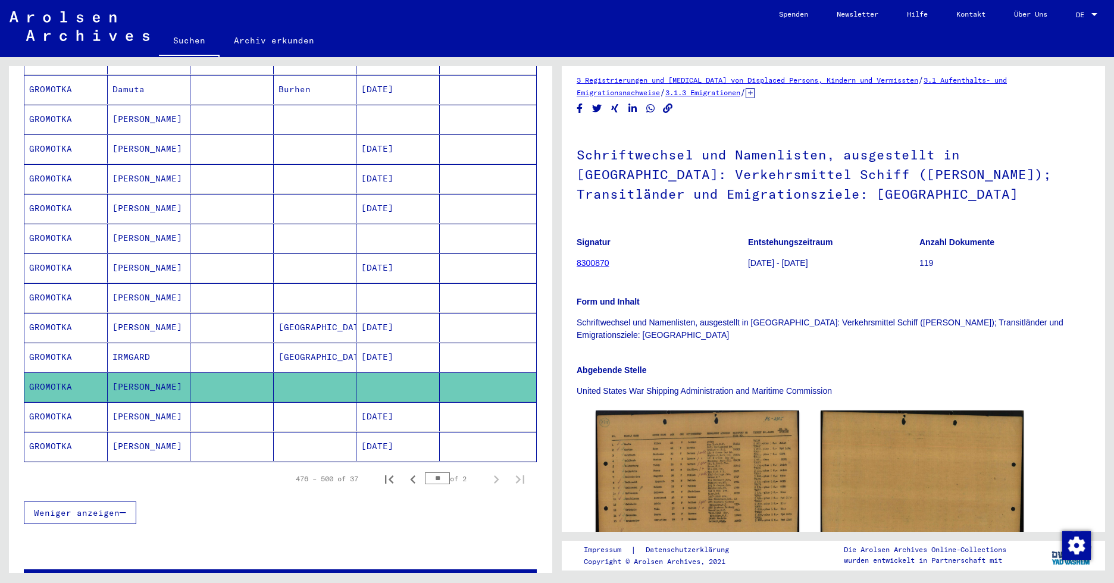
click at [145, 402] on mat-cell "[PERSON_NAME]" at bounding box center [149, 416] width 83 height 29
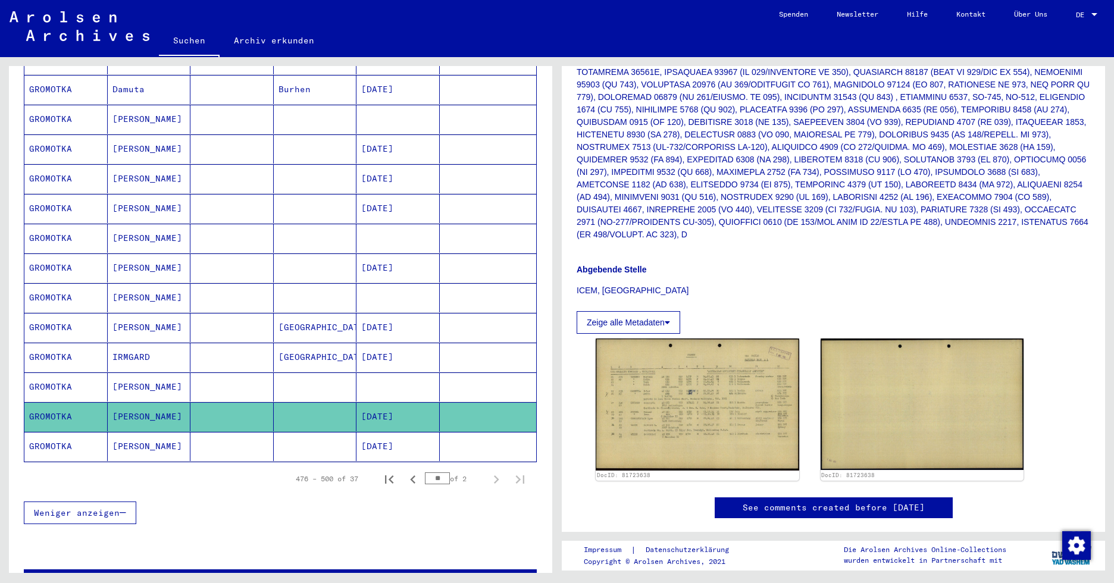
scroll to position [369, 0]
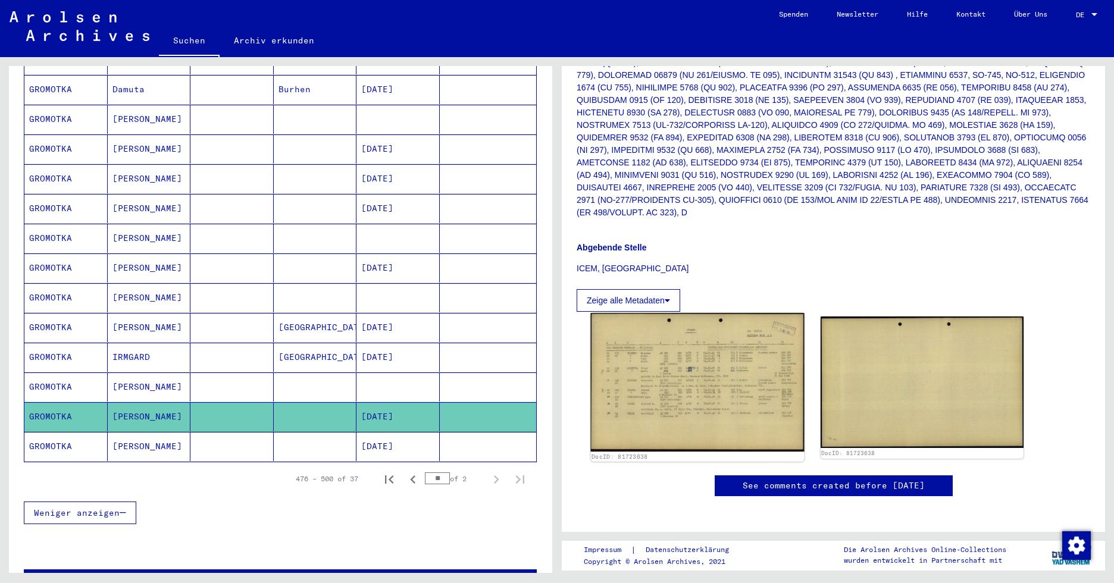
click at [719, 359] on img at bounding box center [697, 382] width 214 height 139
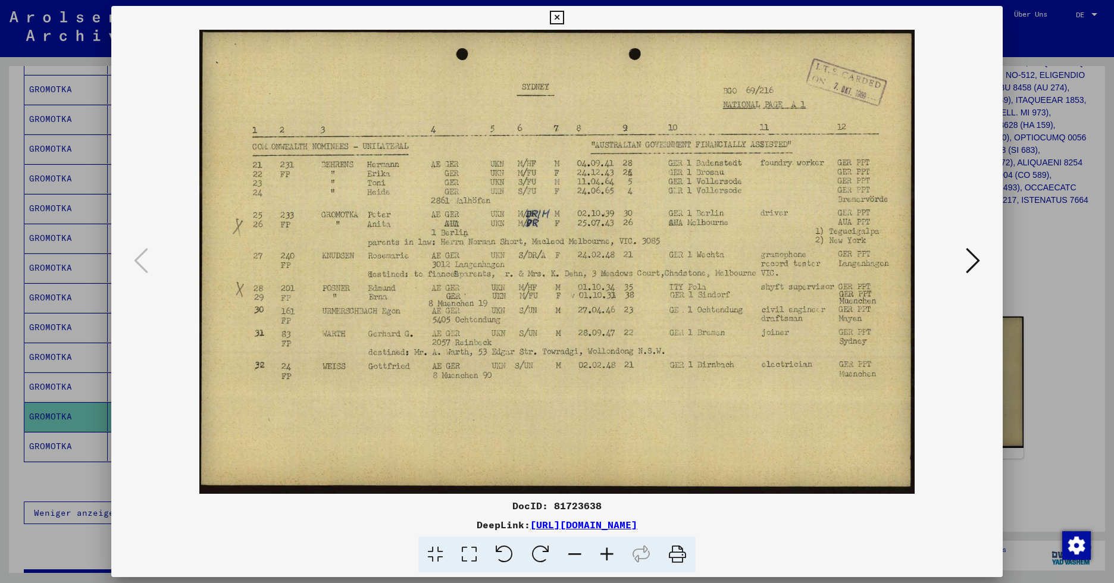
click at [919, 260] on icon at bounding box center [973, 260] width 14 height 29
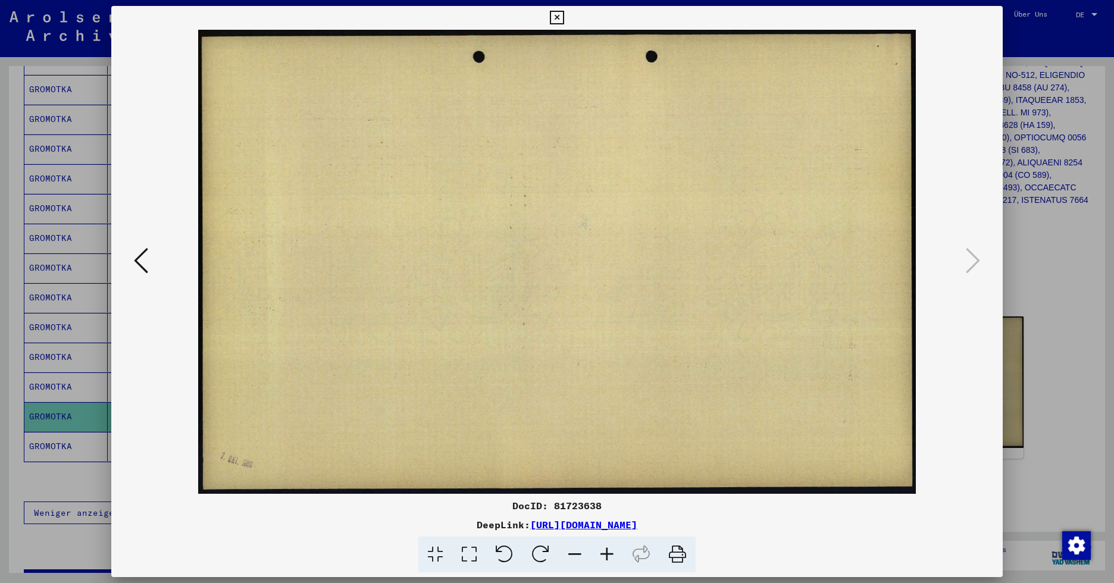
click at [552, 14] on icon at bounding box center [557, 18] width 14 height 14
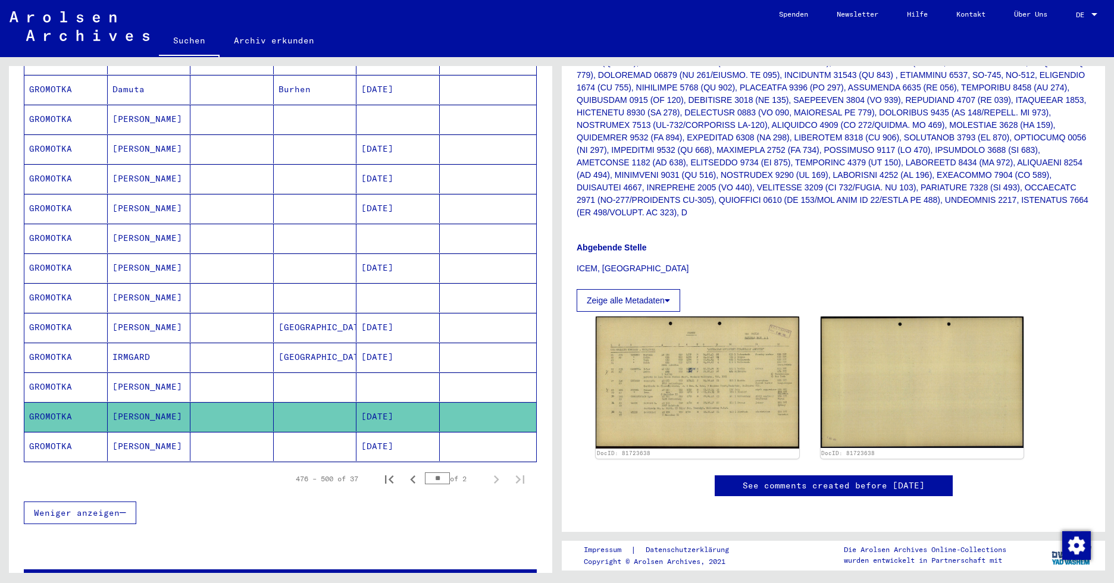
click at [129, 432] on mat-cell "[PERSON_NAME]" at bounding box center [149, 446] width 83 height 29
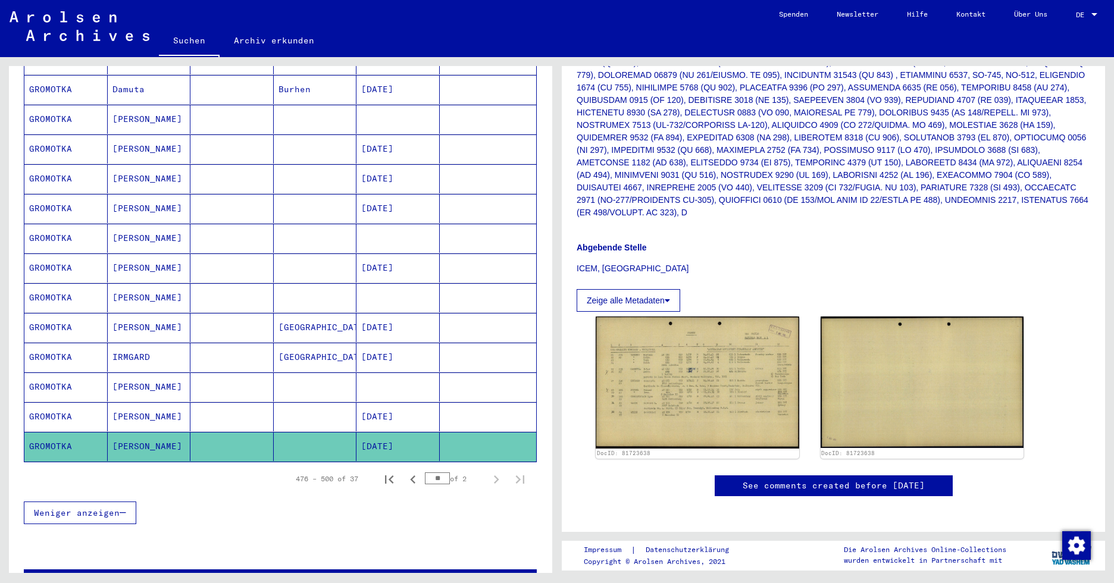
click at [170, 432] on mat-cell "[PERSON_NAME]" at bounding box center [149, 446] width 83 height 29
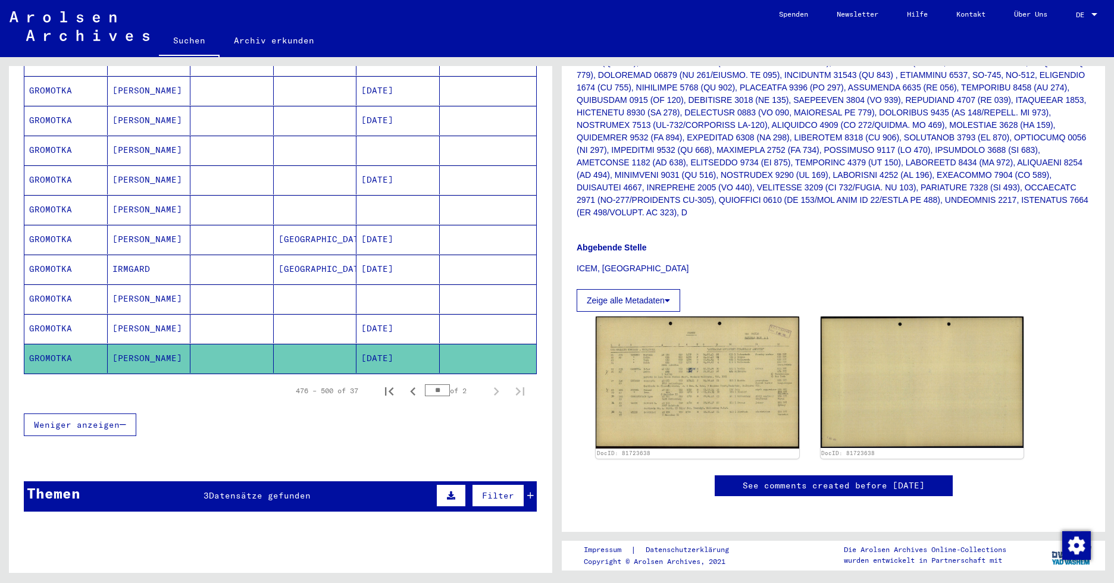
scroll to position [752, 0]
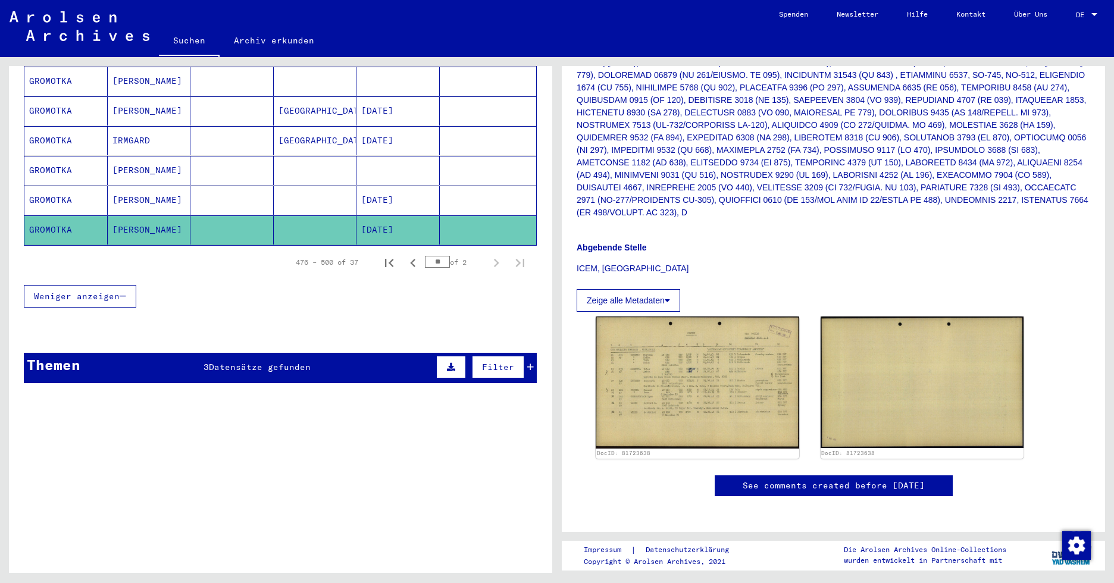
click at [315, 353] on div "Themen 3 Datensätze gefunden Filter" at bounding box center [280, 368] width 513 height 30
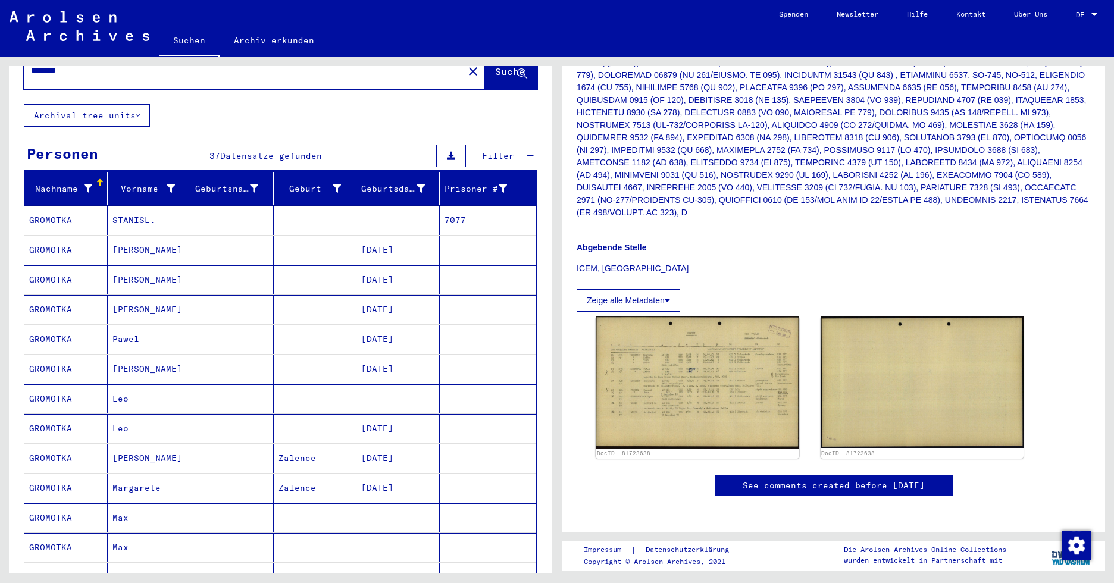
scroll to position [0, 0]
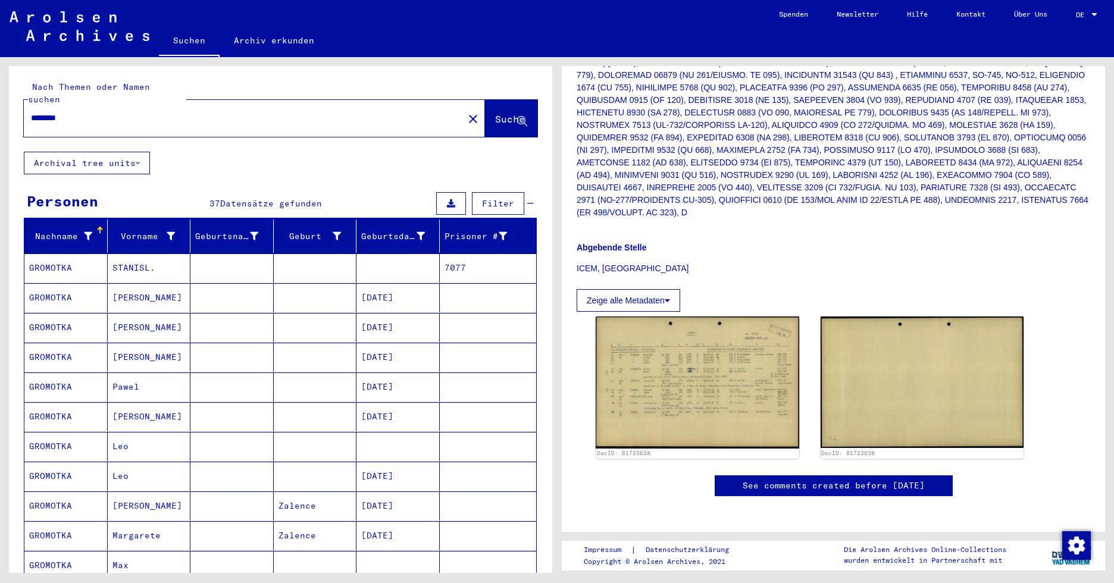
click at [134, 112] on input "********" at bounding box center [243, 118] width 425 height 12
click at [44, 112] on input "********" at bounding box center [243, 118] width 425 height 12
type input "*******"
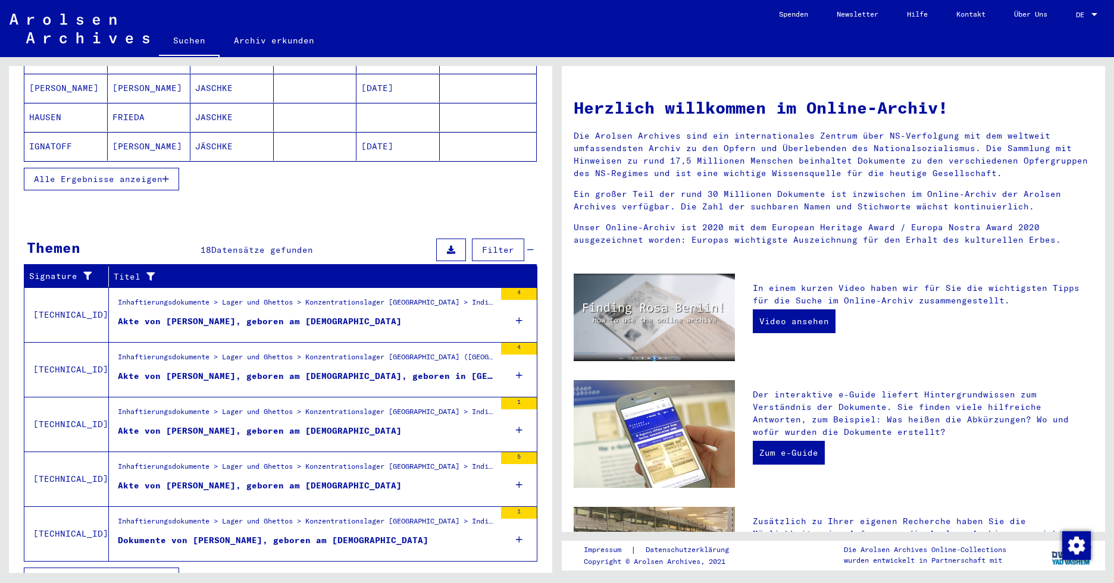
scroll to position [245, 0]
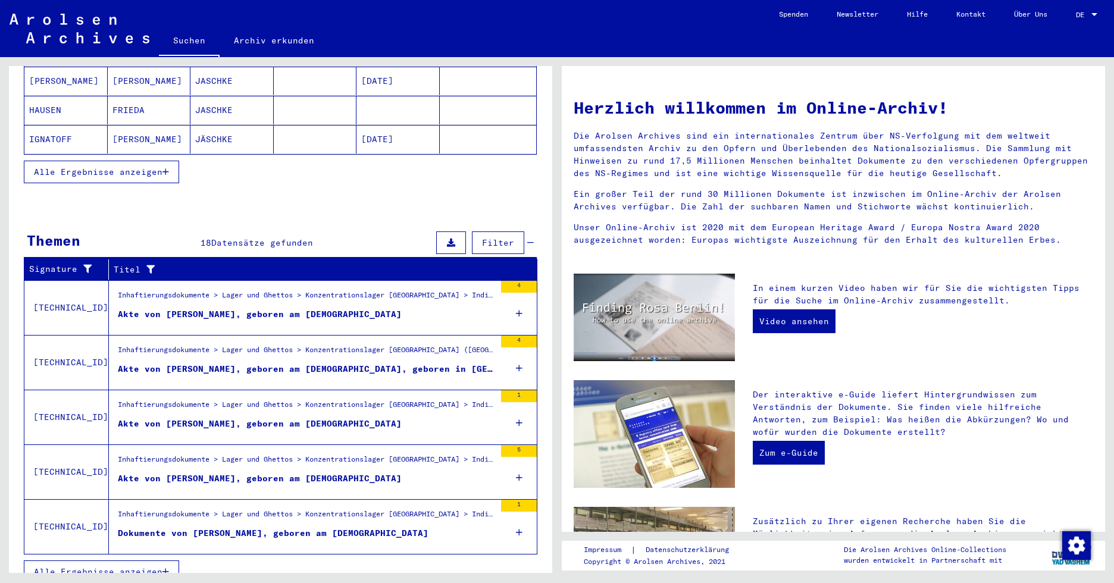
click at [267, 363] on div "Akte von [PERSON_NAME], geboren am [DEMOGRAPHIC_DATA], geboren in [GEOGRAPHIC_D…" at bounding box center [306, 369] width 377 height 12
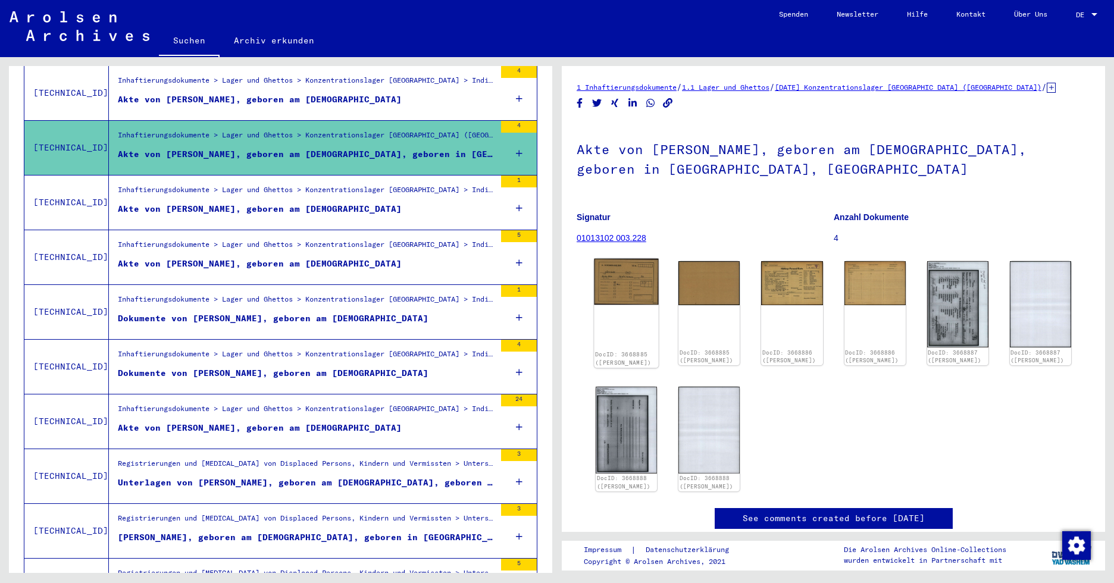
click at [647, 283] on img at bounding box center [626, 282] width 64 height 46
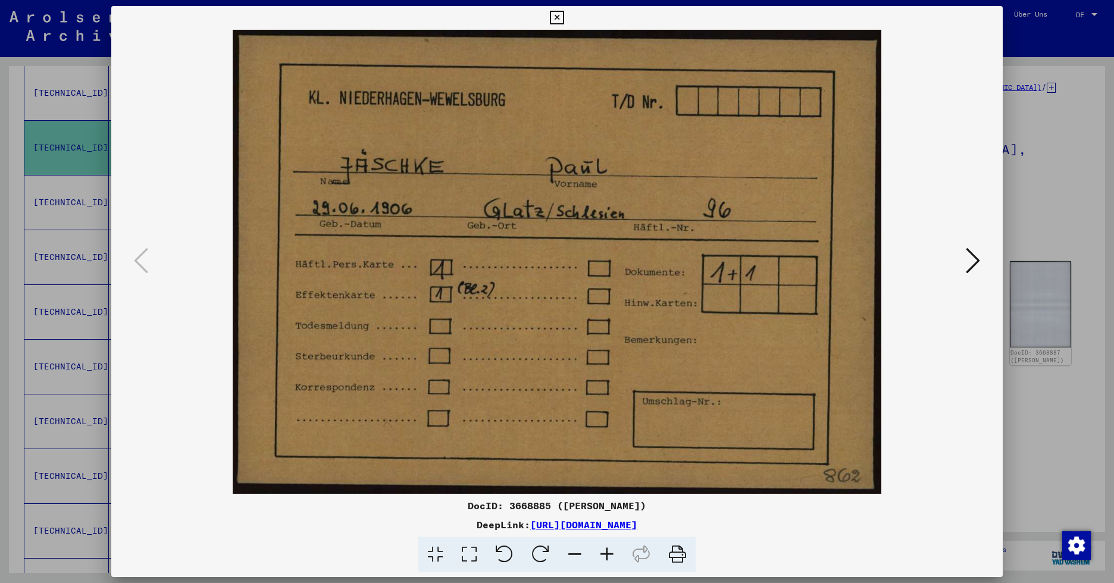
click at [919, 261] on icon at bounding box center [973, 260] width 14 height 29
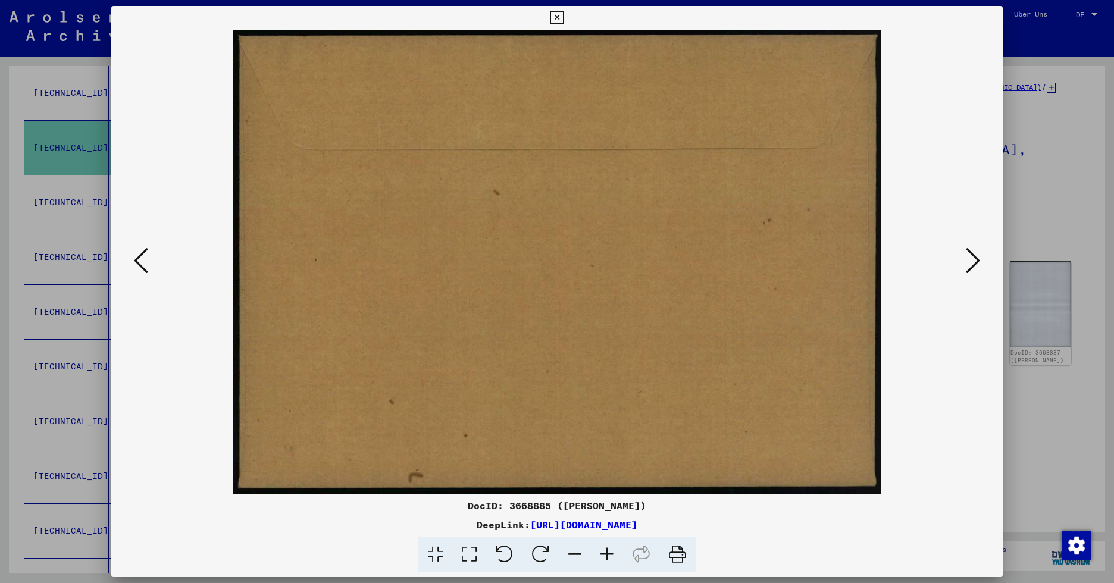
click at [919, 261] on icon at bounding box center [973, 260] width 14 height 29
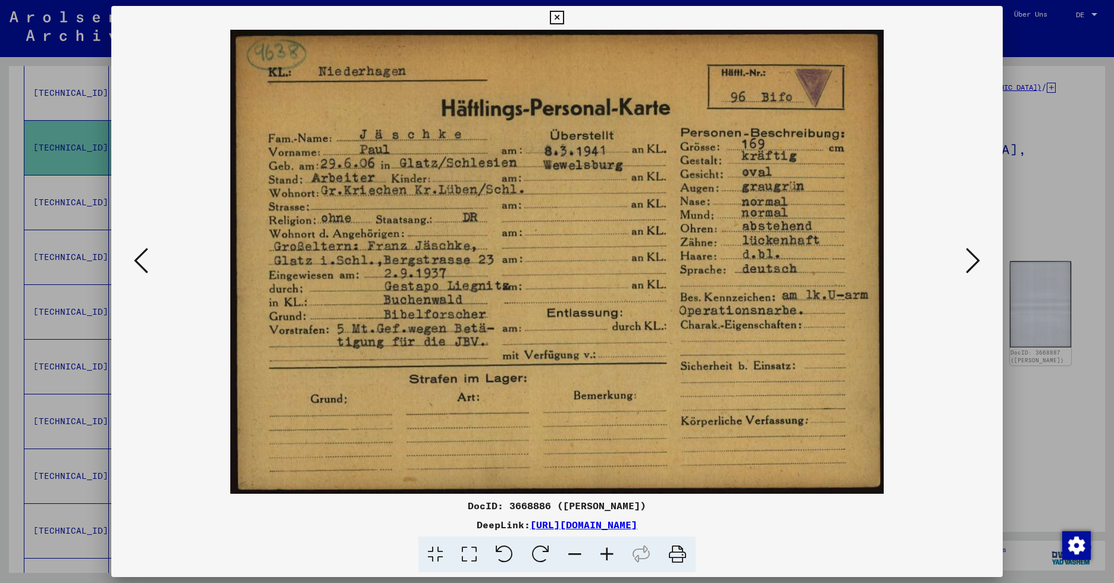
click at [919, 261] on icon at bounding box center [973, 260] width 14 height 29
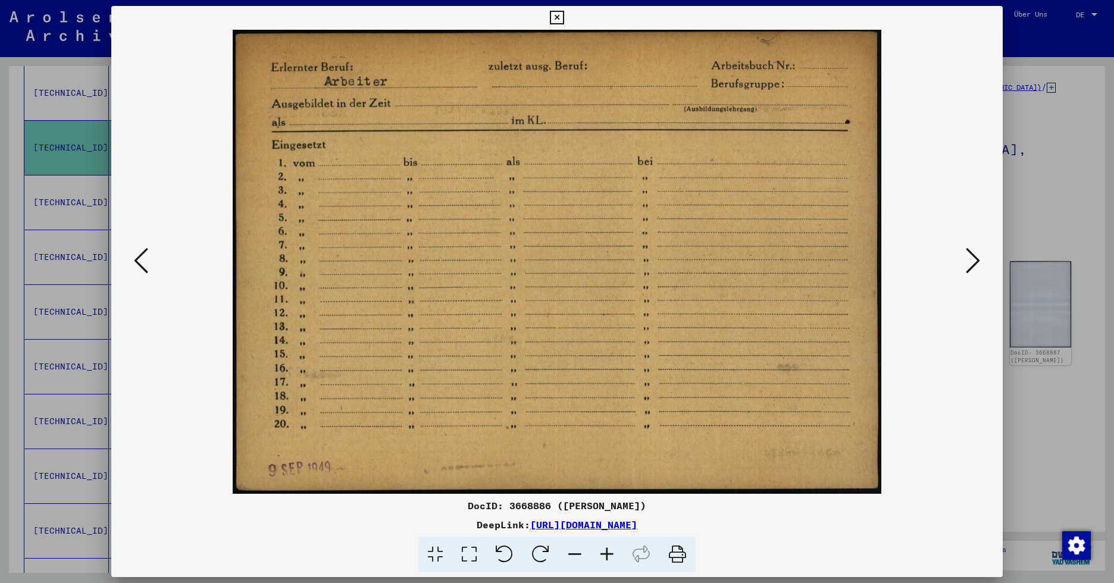
click at [919, 262] on icon at bounding box center [973, 260] width 14 height 29
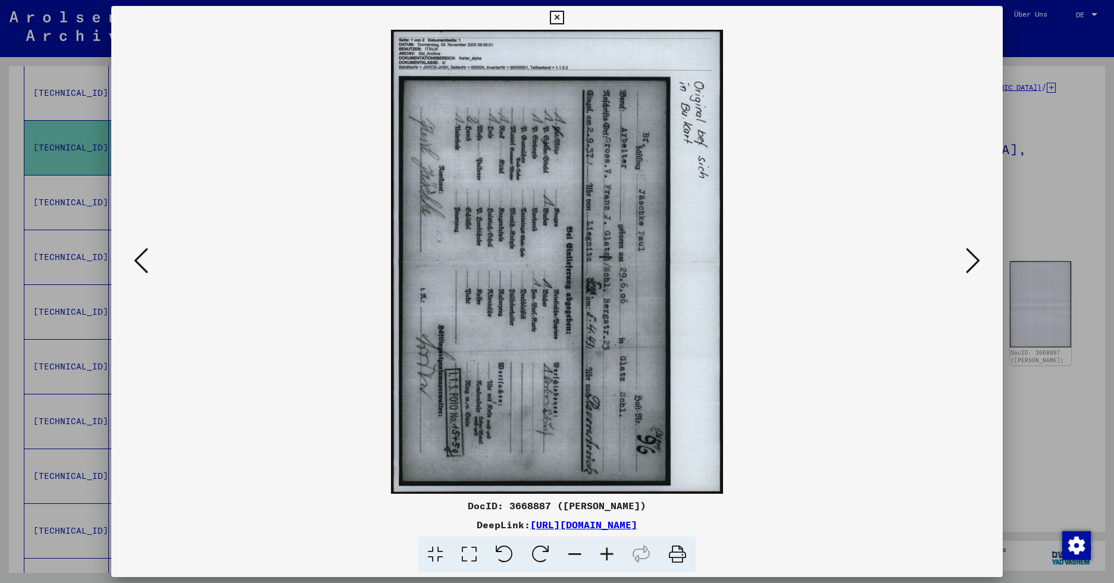
click at [132, 260] on button at bounding box center [140, 262] width 21 height 34
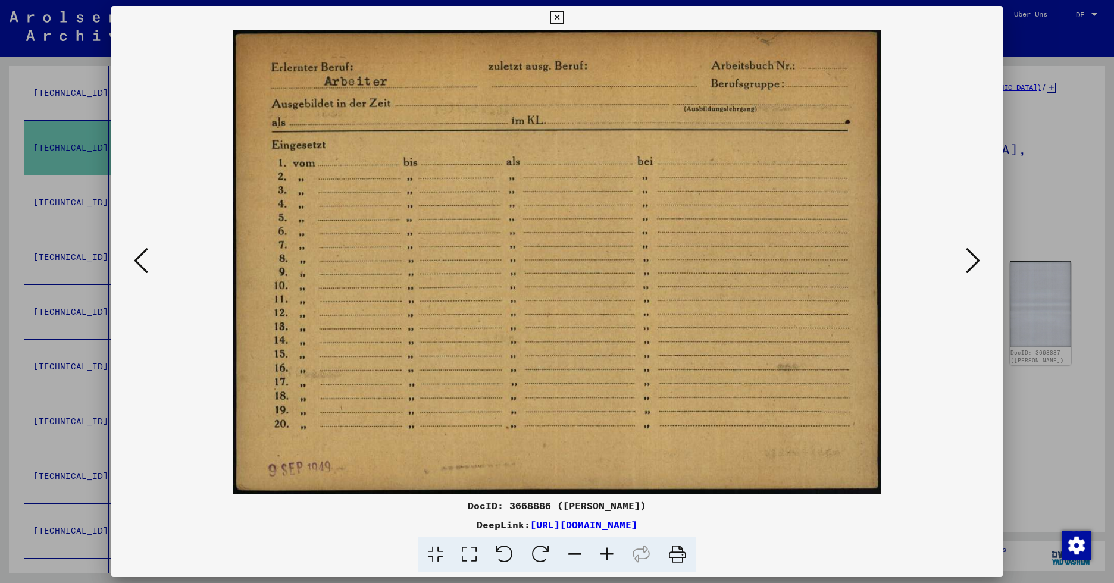
click at [136, 263] on icon at bounding box center [141, 260] width 14 height 29
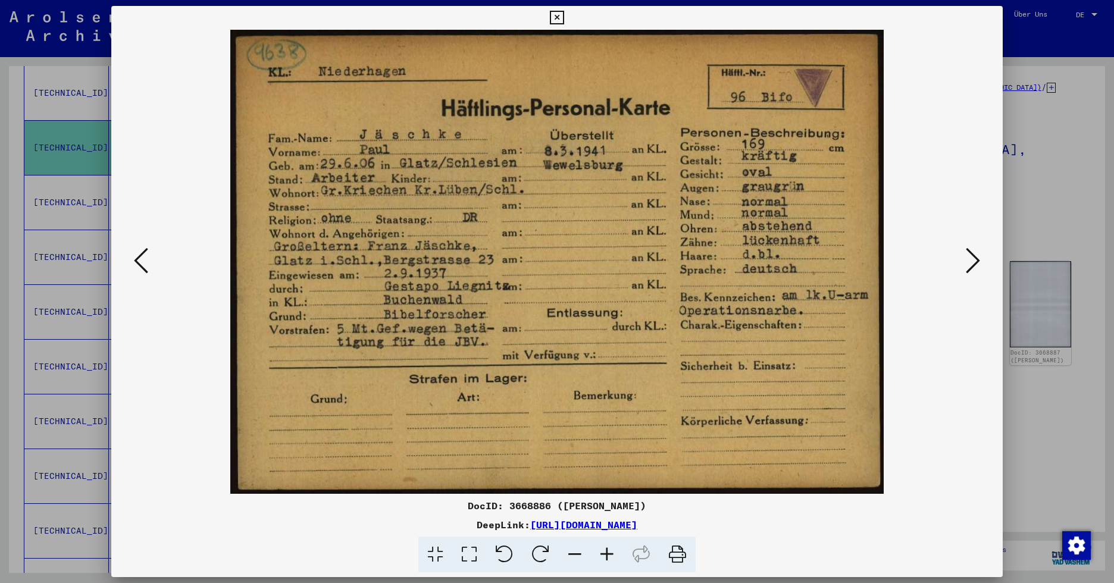
click at [919, 267] on icon at bounding box center [973, 260] width 14 height 29
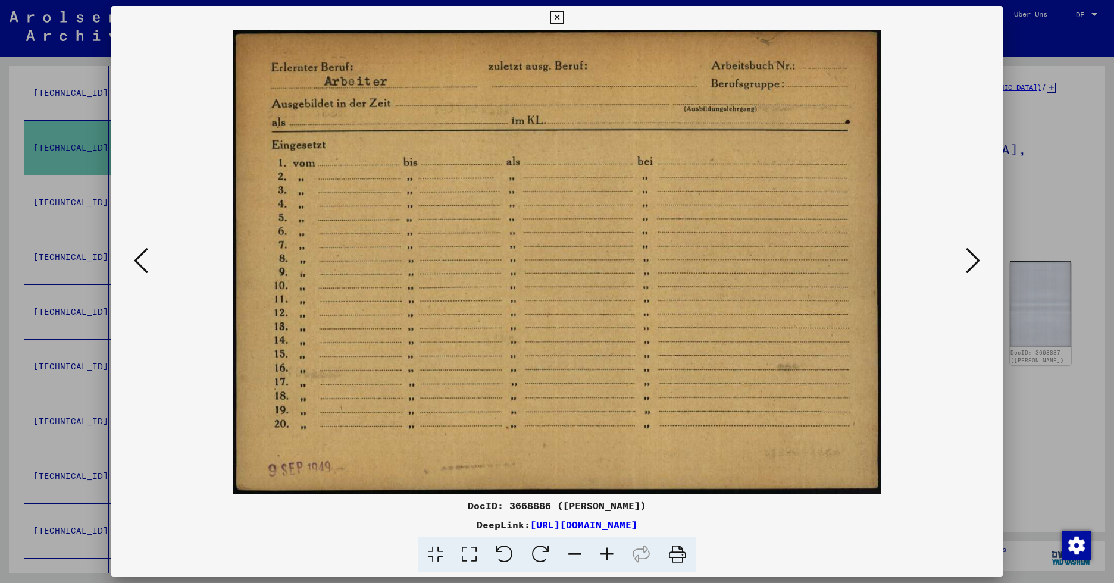
click at [919, 268] on icon at bounding box center [973, 260] width 14 height 29
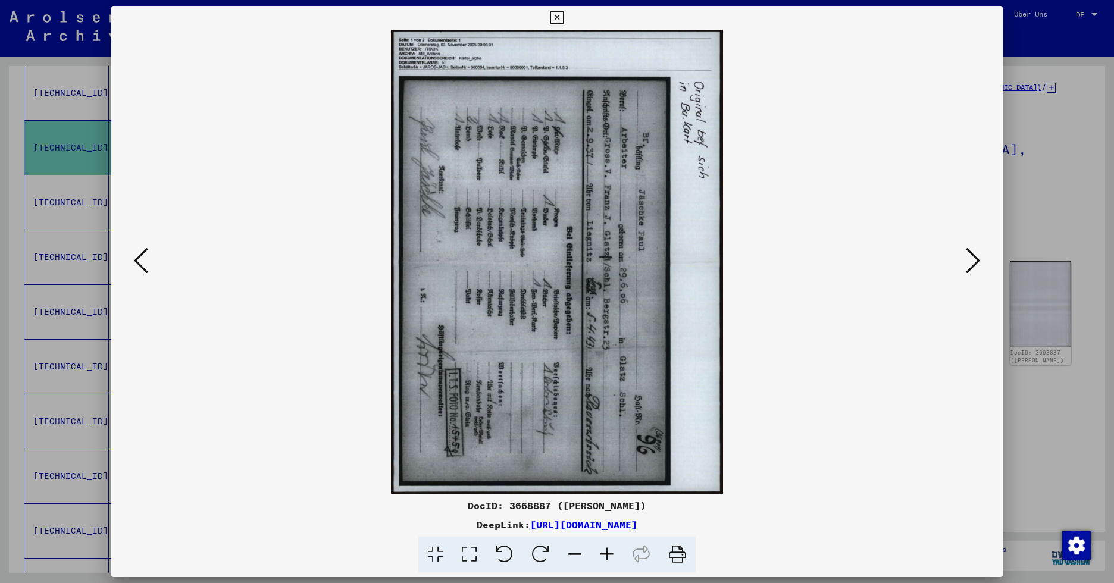
click at [919, 268] on icon at bounding box center [973, 260] width 14 height 29
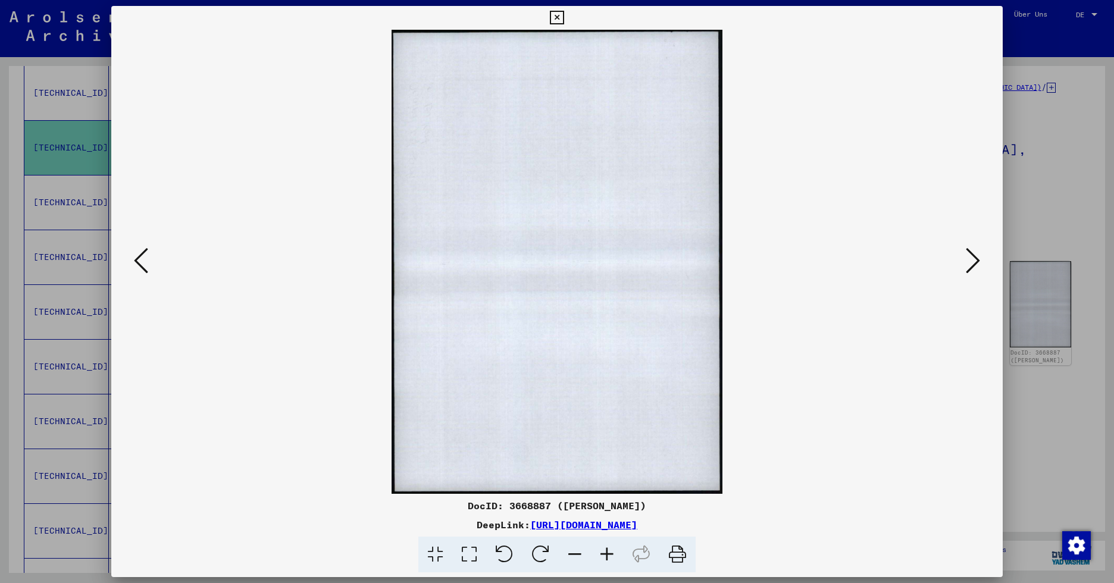
click at [919, 269] on icon at bounding box center [973, 260] width 14 height 29
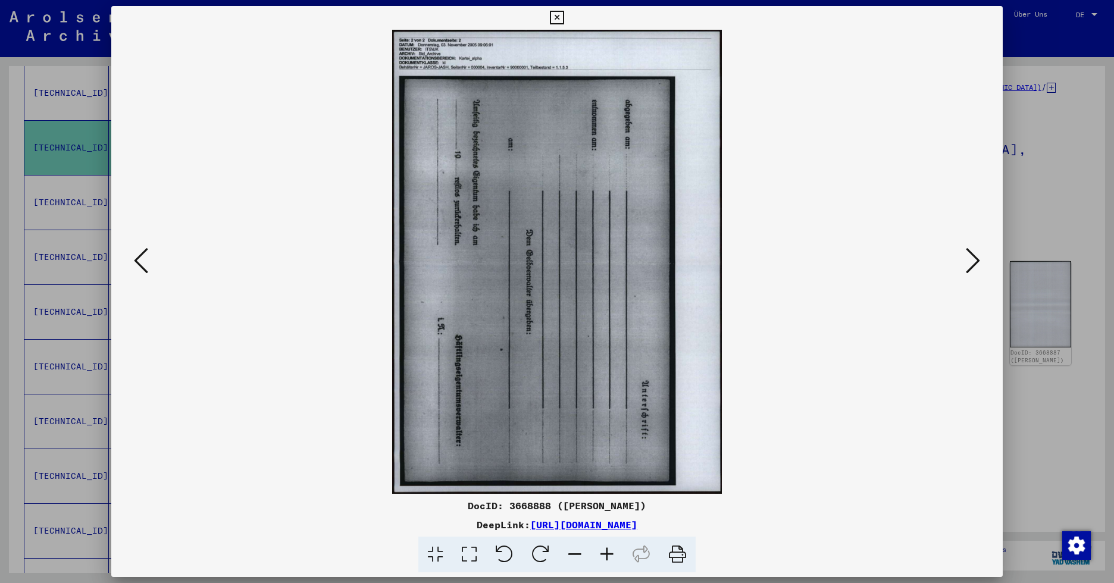
click at [919, 269] on icon at bounding box center [973, 260] width 14 height 29
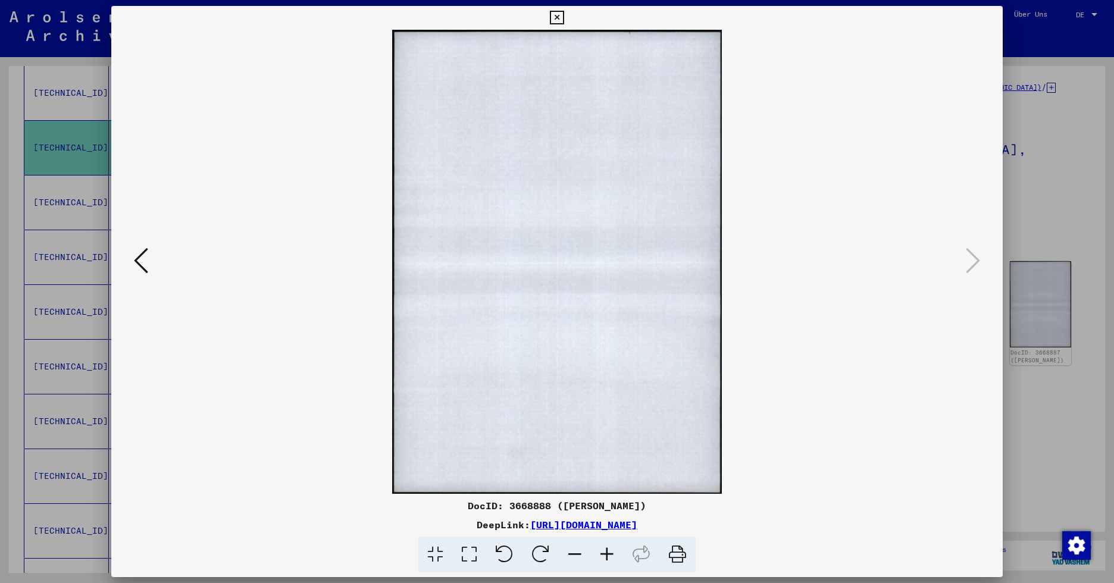
click at [131, 262] on button at bounding box center [140, 262] width 21 height 34
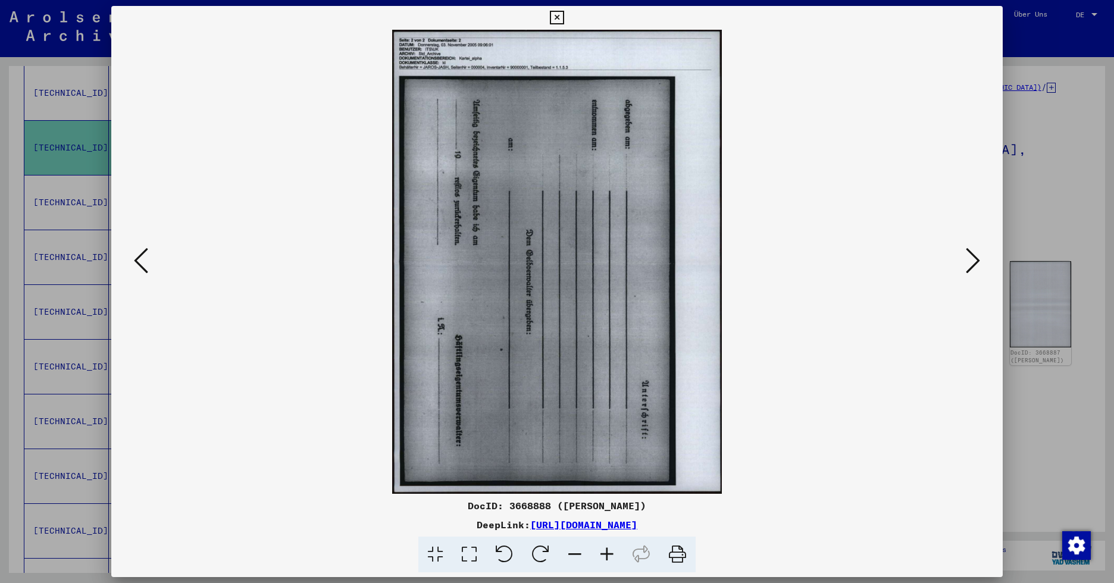
click at [137, 259] on icon at bounding box center [141, 260] width 14 height 29
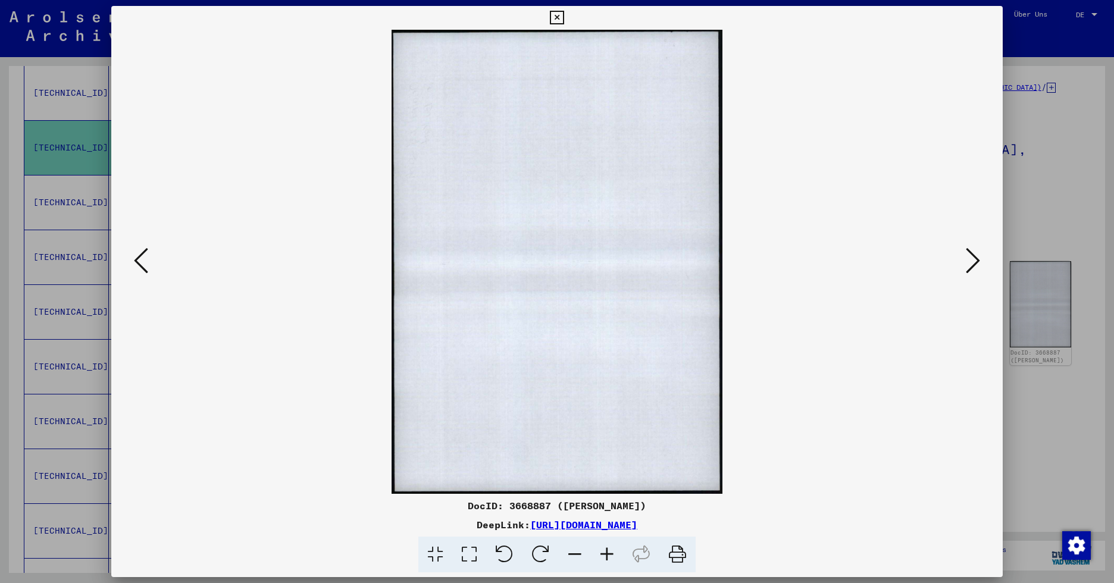
click at [558, 19] on icon at bounding box center [557, 18] width 14 height 14
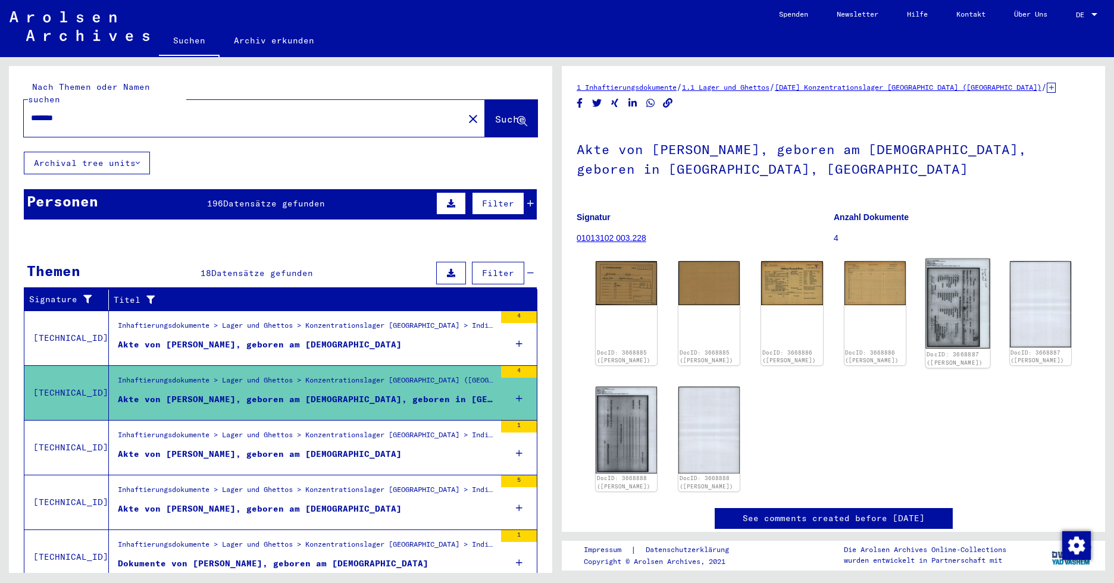
click at [919, 315] on img at bounding box center [957, 304] width 64 height 90
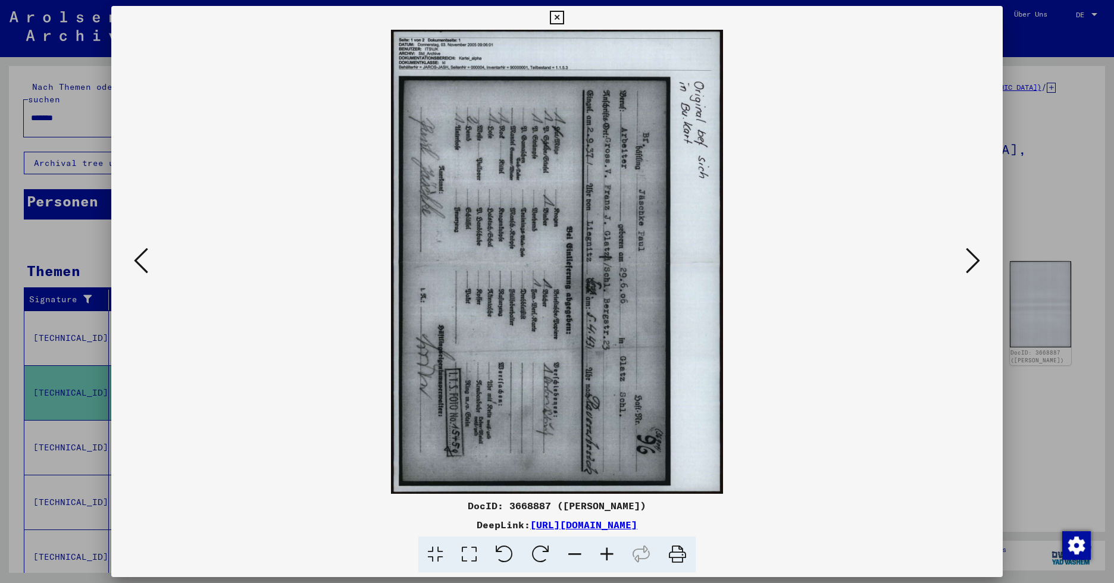
click at [497, 548] on icon at bounding box center [504, 555] width 36 height 36
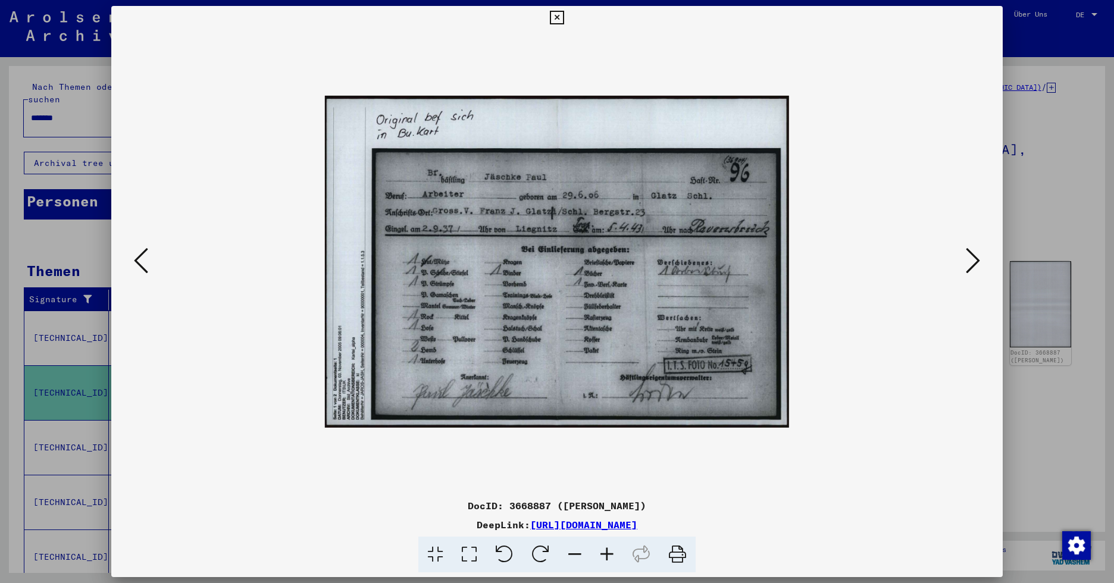
click at [604, 553] on icon at bounding box center [607, 555] width 32 height 36
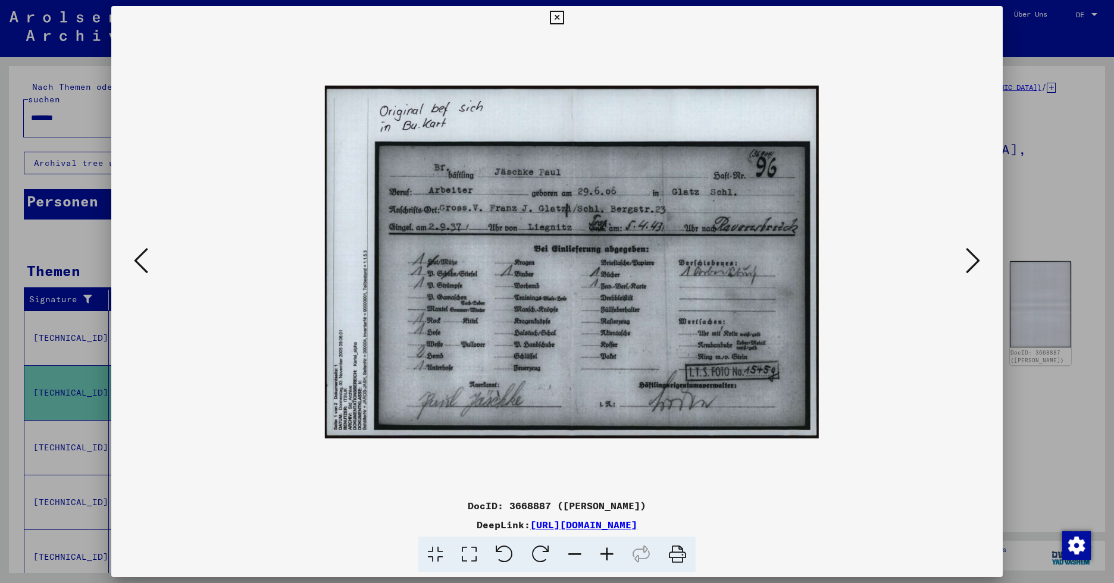
click at [604, 553] on icon at bounding box center [607, 555] width 32 height 36
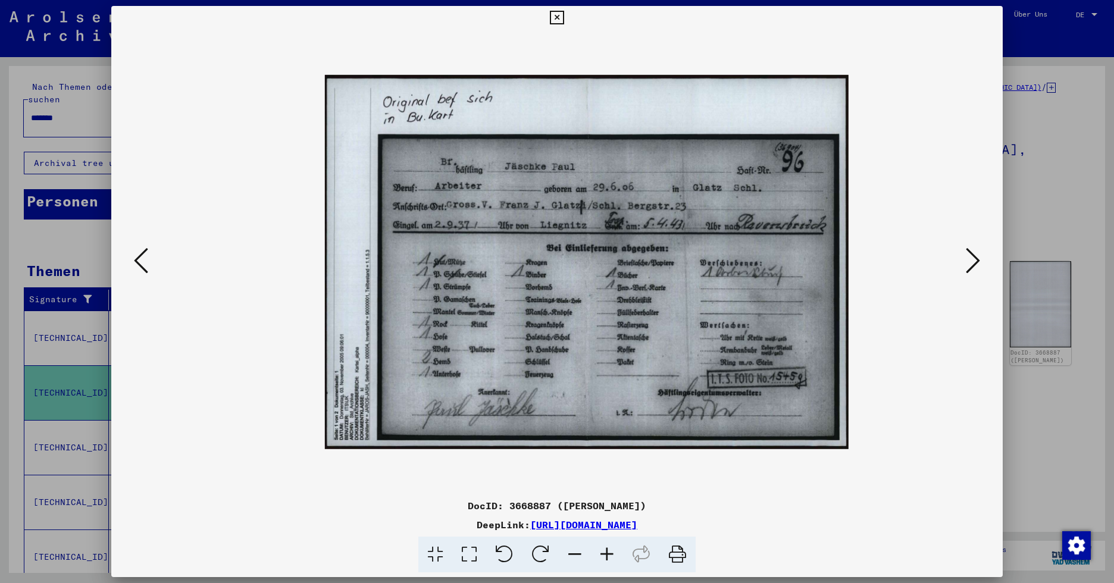
click at [604, 553] on icon at bounding box center [607, 555] width 32 height 36
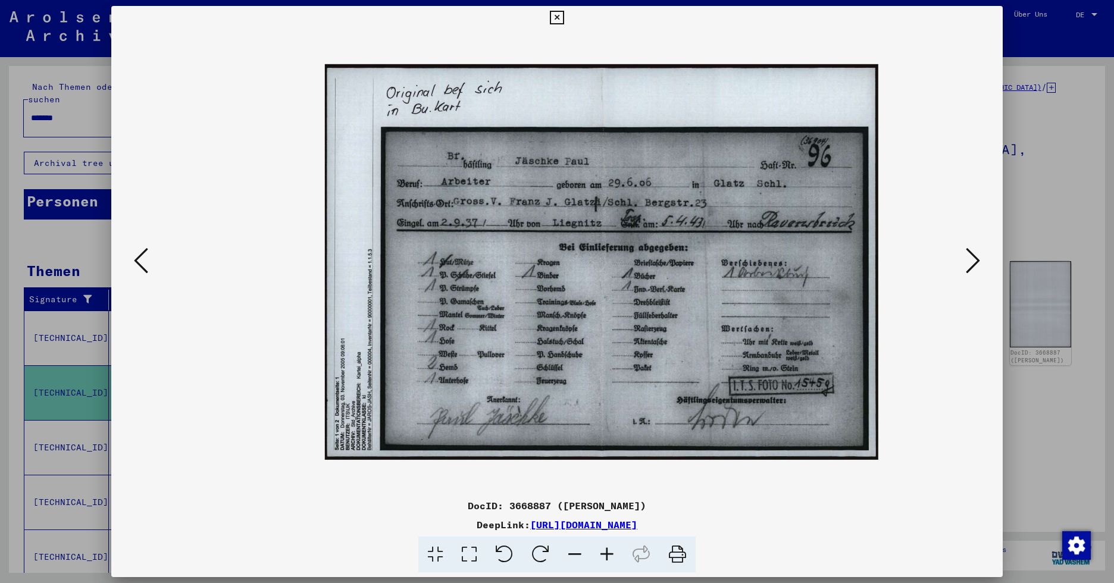
click at [604, 553] on icon at bounding box center [607, 555] width 32 height 36
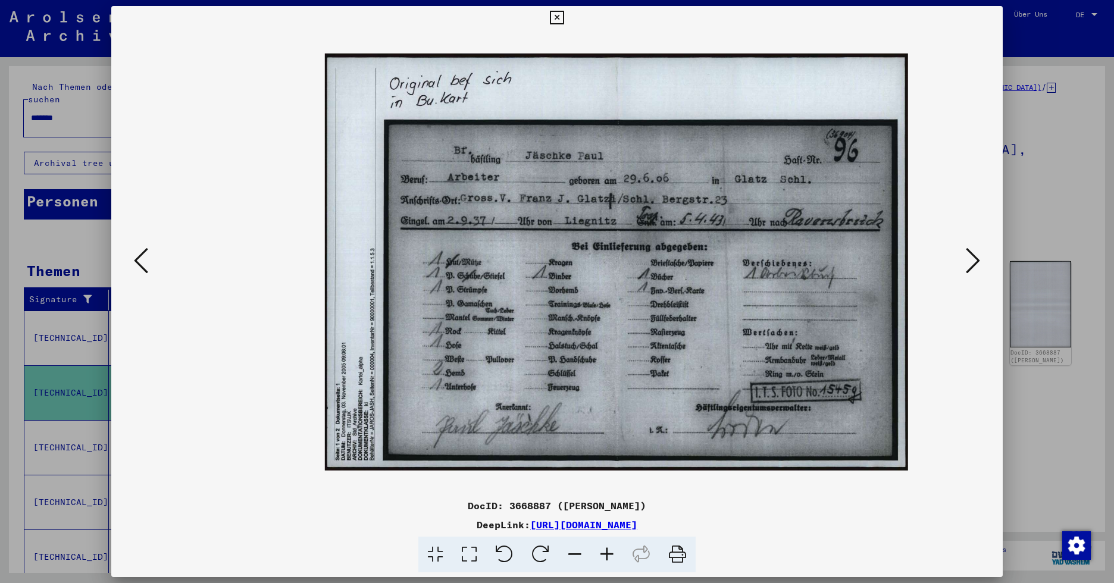
click at [604, 553] on icon at bounding box center [607, 555] width 32 height 36
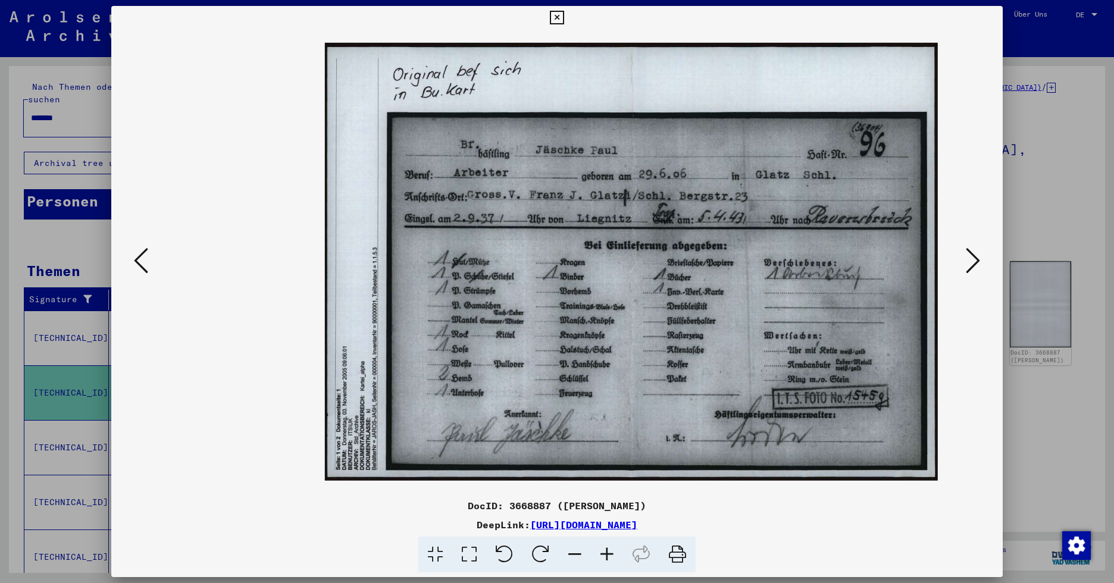
click at [604, 553] on icon at bounding box center [607, 555] width 32 height 36
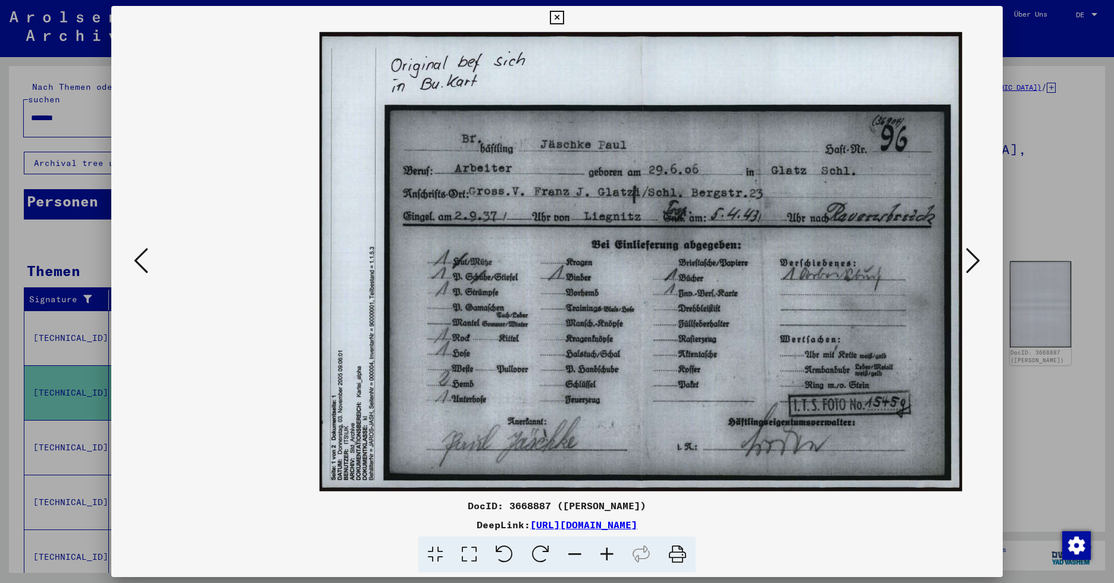
scroll to position [0, 5]
drag, startPoint x: 695, startPoint y: 344, endPoint x: 524, endPoint y: 349, distance: 171.4
click at [524, 349] on img at bounding box center [641, 261] width 643 height 459
click at [919, 258] on icon at bounding box center [973, 260] width 14 height 29
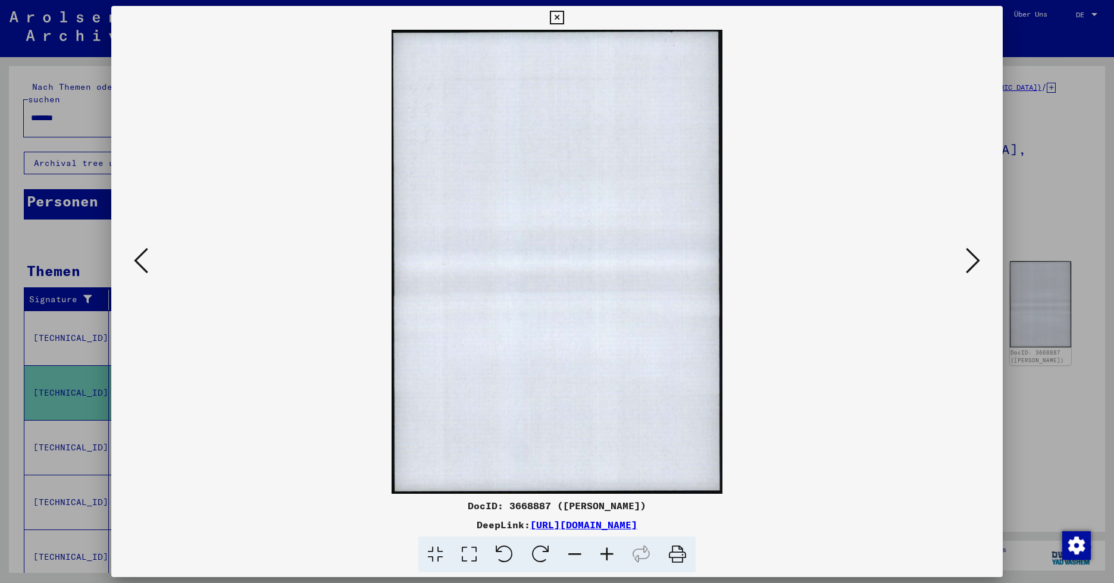
click at [919, 258] on icon at bounding box center [973, 260] width 14 height 29
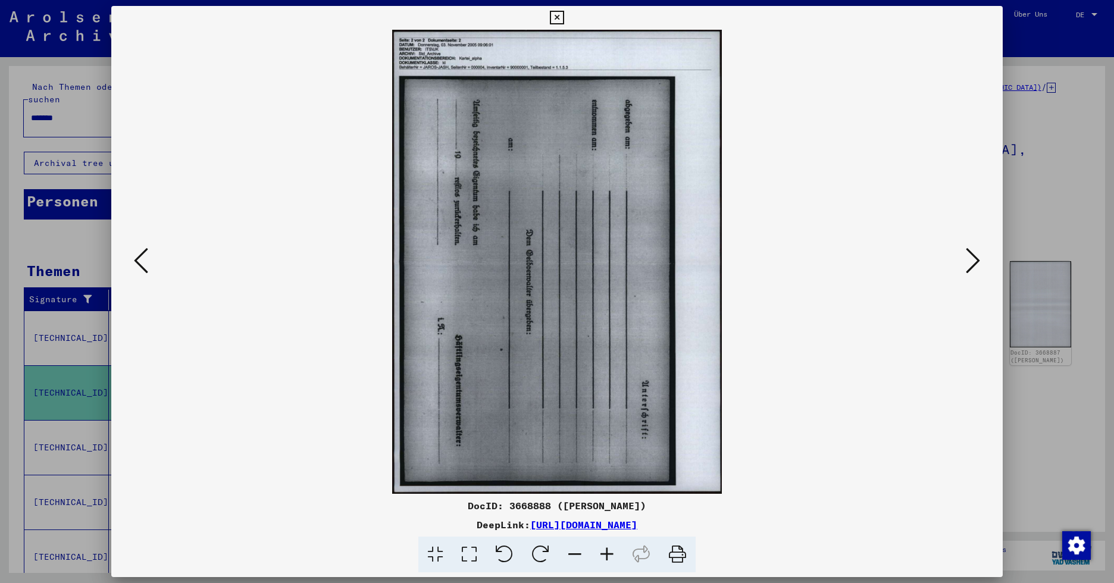
click at [919, 258] on icon at bounding box center [973, 260] width 14 height 29
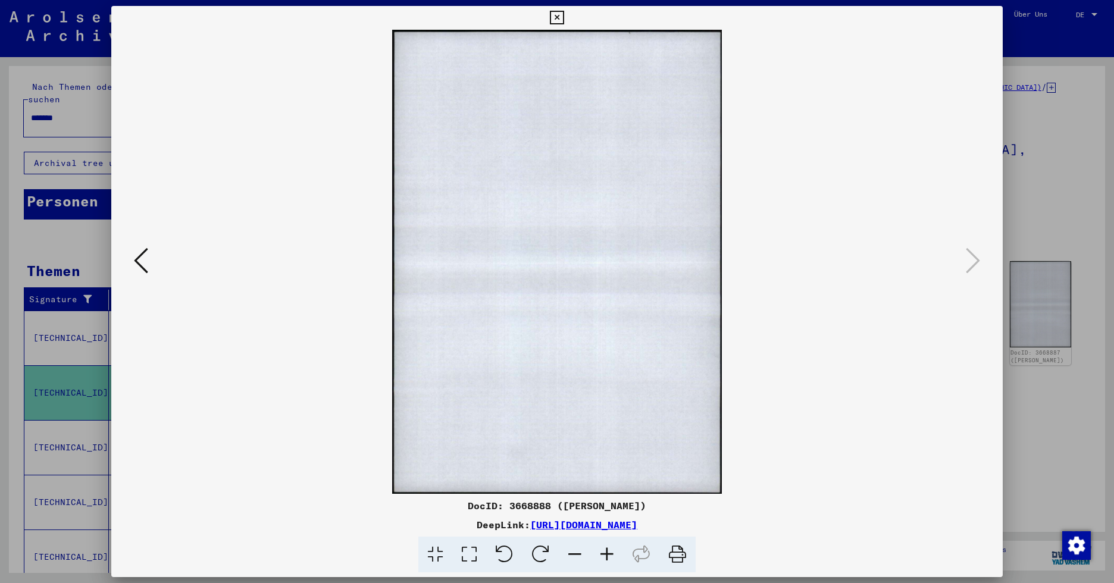
click at [561, 14] on icon at bounding box center [557, 18] width 14 height 14
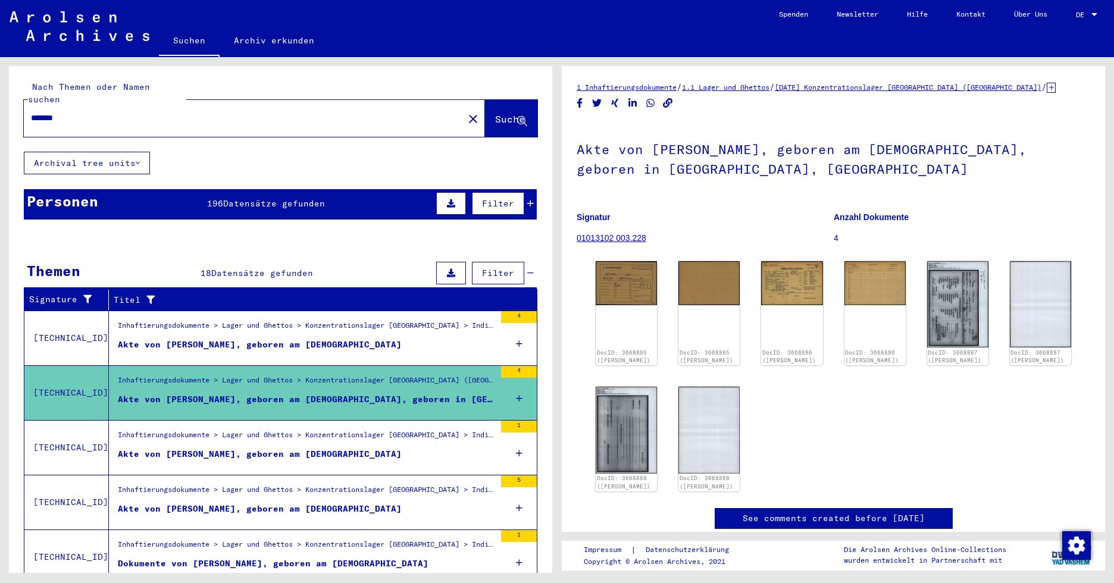
click at [303, 198] on span "Datensätze gefunden" at bounding box center [274, 203] width 102 height 11
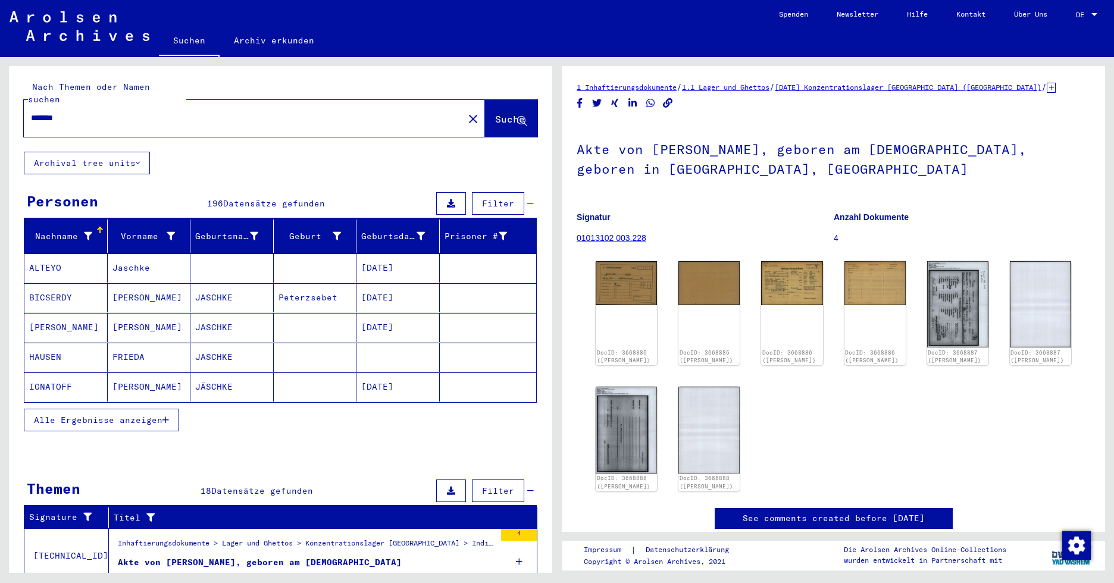
click at [119, 415] on span "Alle Ergebnisse anzeigen" at bounding box center [98, 420] width 129 height 11
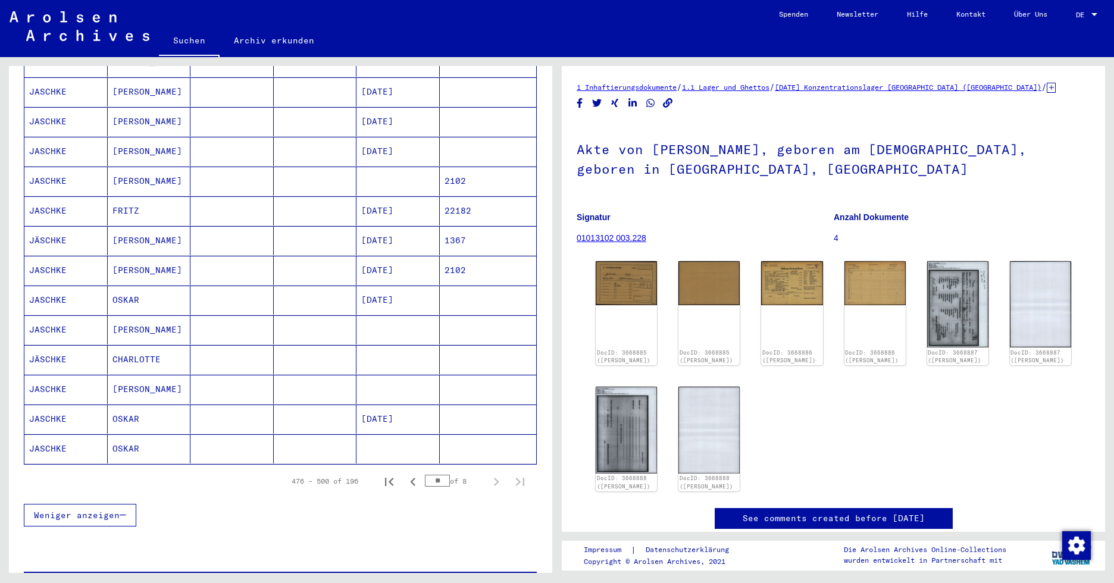
scroll to position [535, 0]
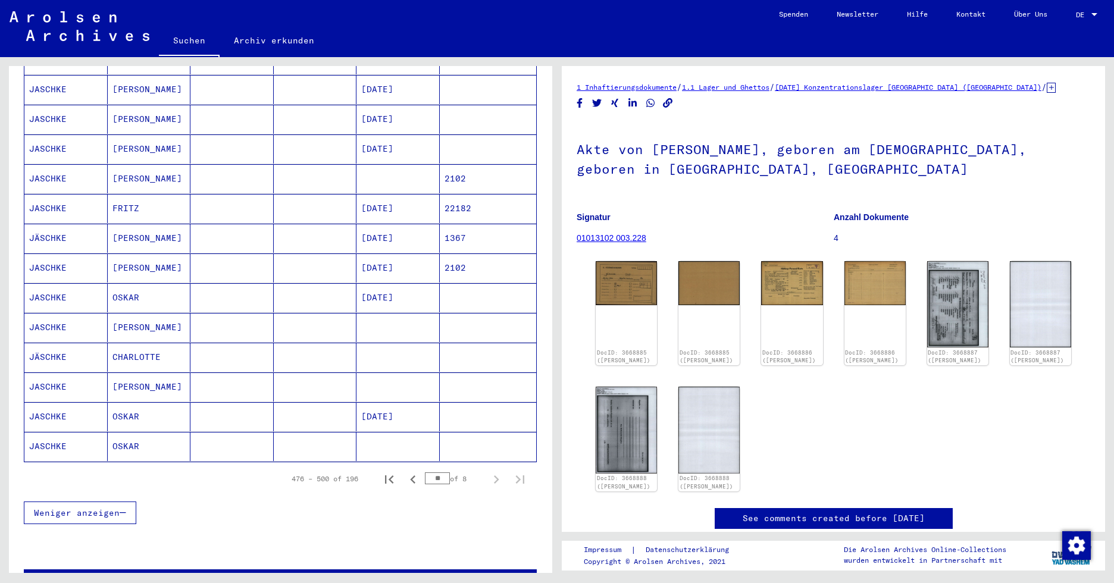
click at [138, 313] on mat-cell "[PERSON_NAME]" at bounding box center [149, 327] width 83 height 29
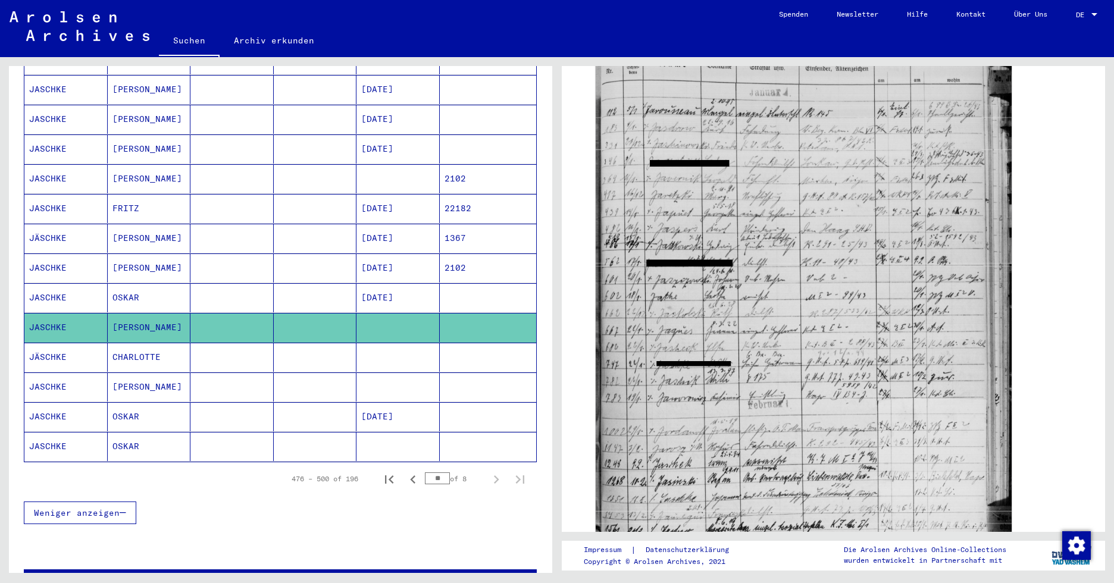
scroll to position [238, 0]
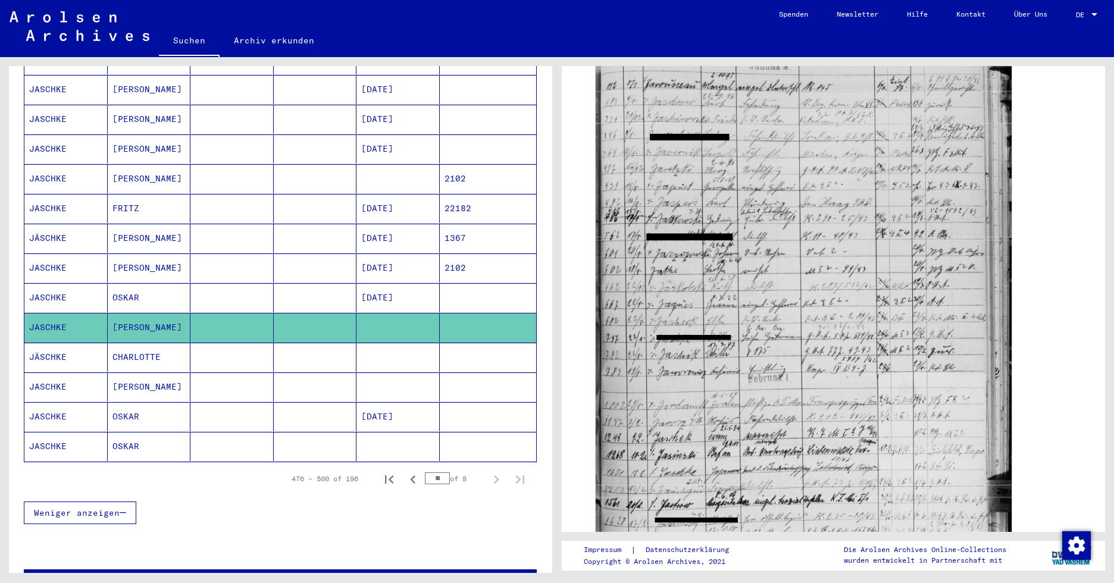
click at [119, 402] on mat-cell "OSKAR" at bounding box center [149, 416] width 83 height 29
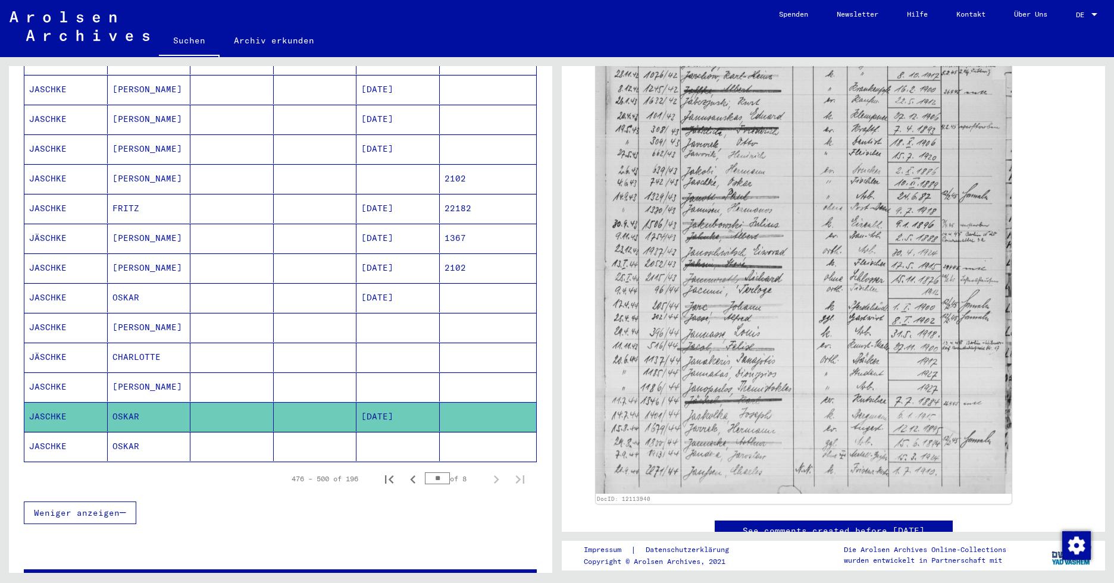
scroll to position [595, 0]
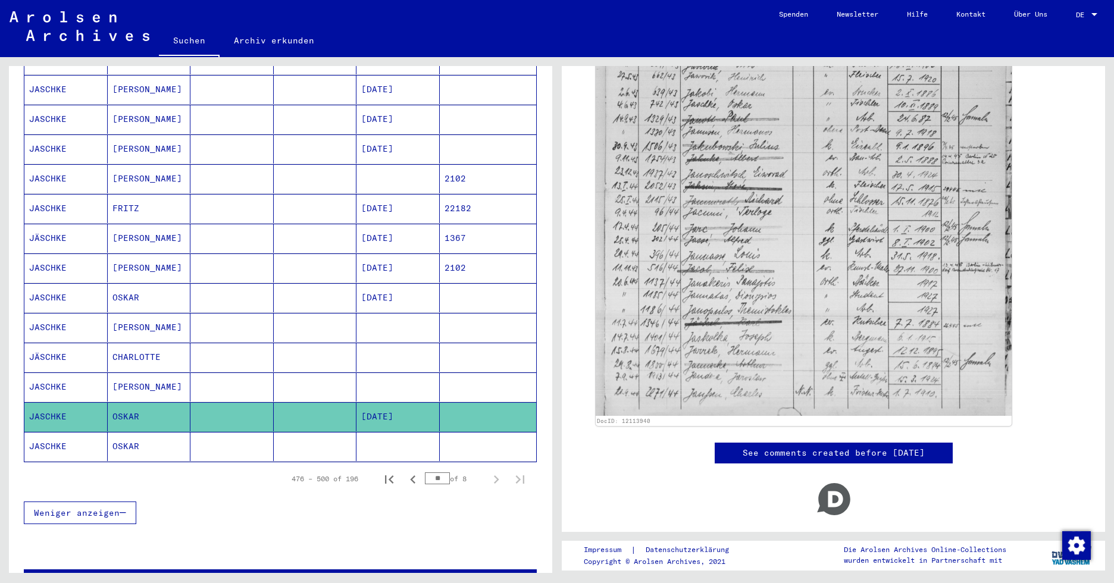
click at [146, 224] on mat-cell "[PERSON_NAME]" at bounding box center [149, 238] width 83 height 29
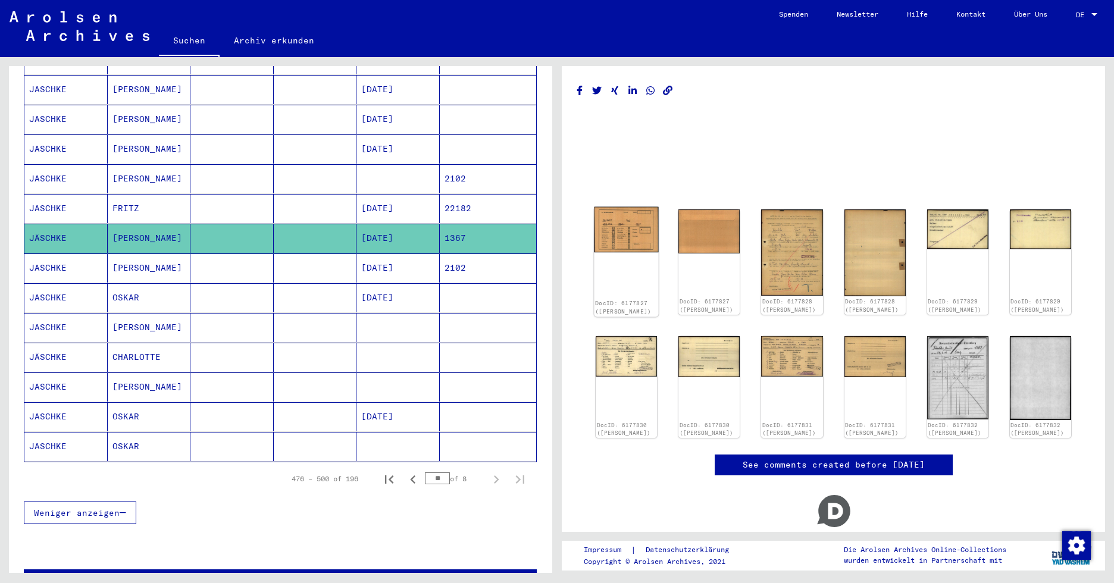
click at [618, 233] on img at bounding box center [626, 230] width 64 height 46
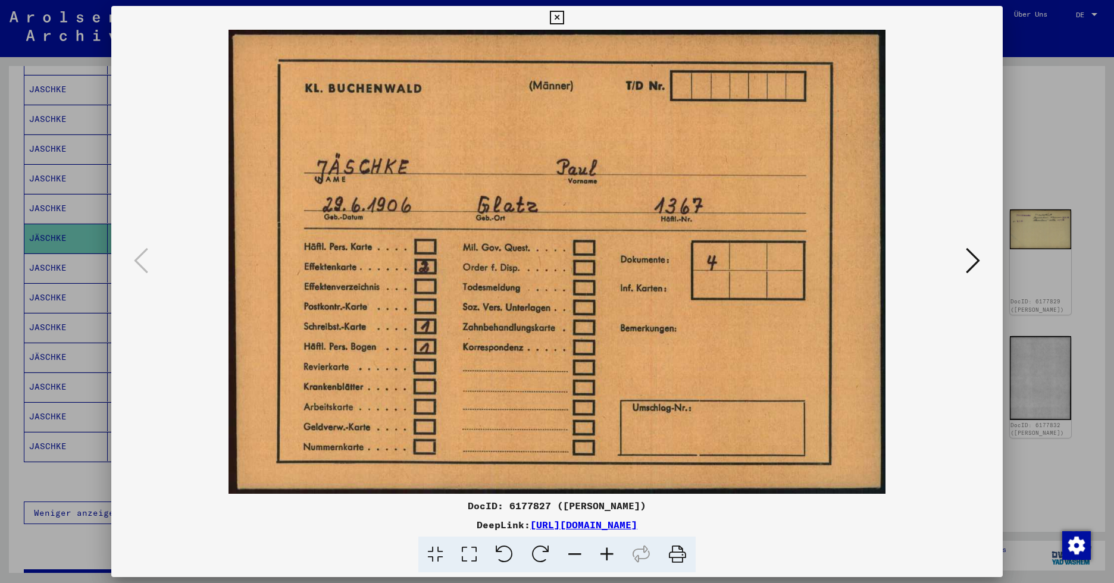
click at [919, 261] on icon at bounding box center [973, 260] width 14 height 29
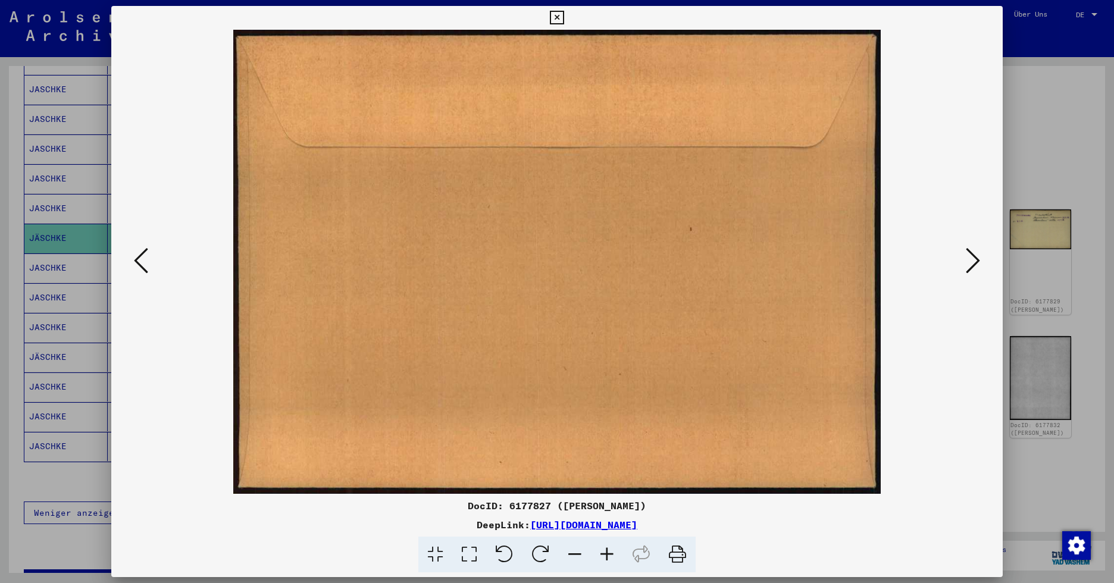
click at [556, 16] on icon at bounding box center [557, 18] width 14 height 14
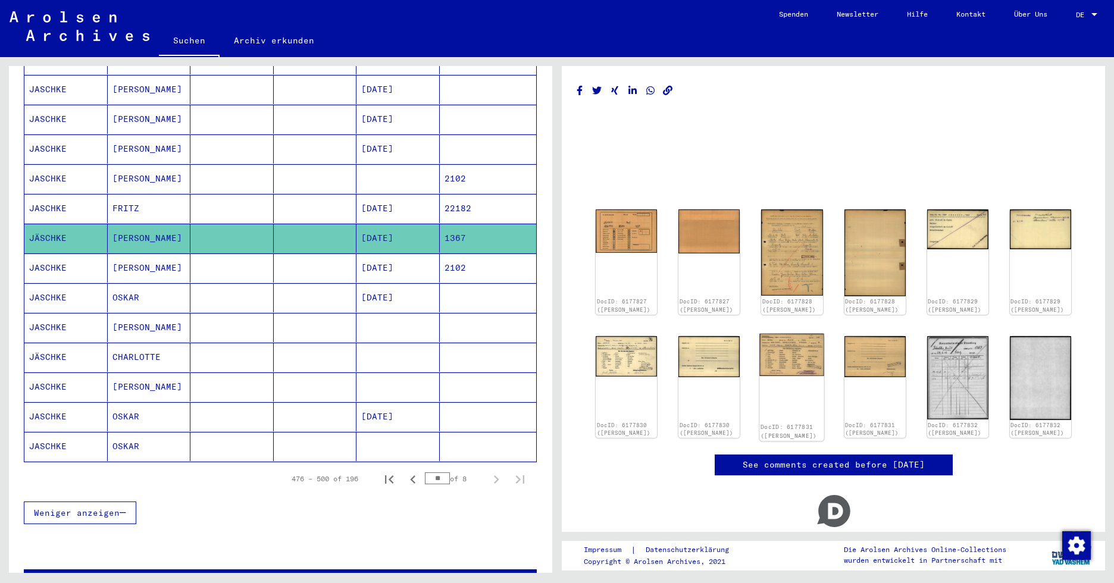
click at [790, 347] on img at bounding box center [792, 354] width 64 height 42
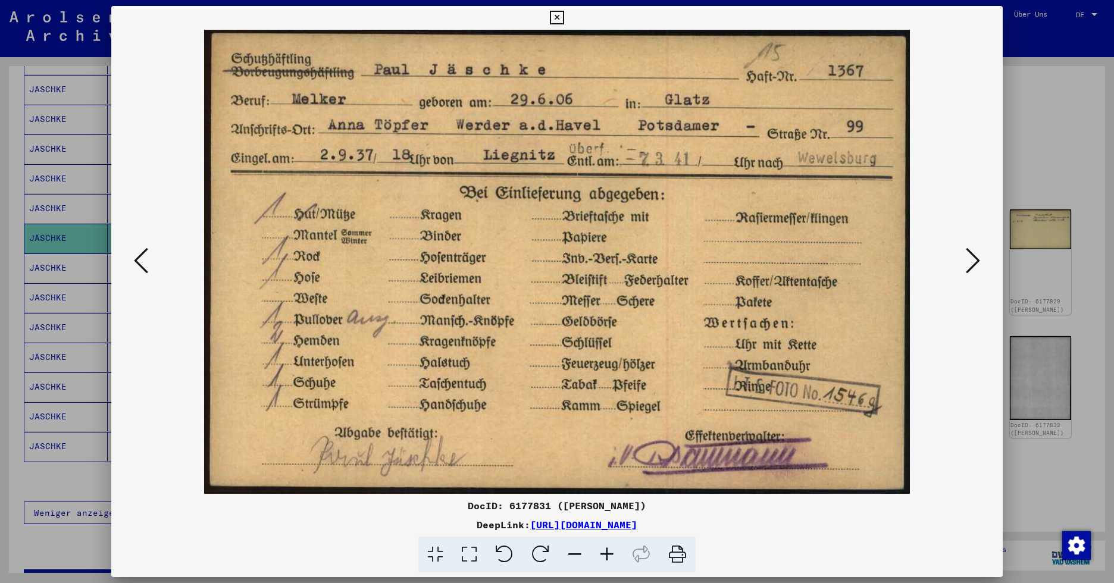
click at [919, 266] on icon at bounding box center [973, 260] width 14 height 29
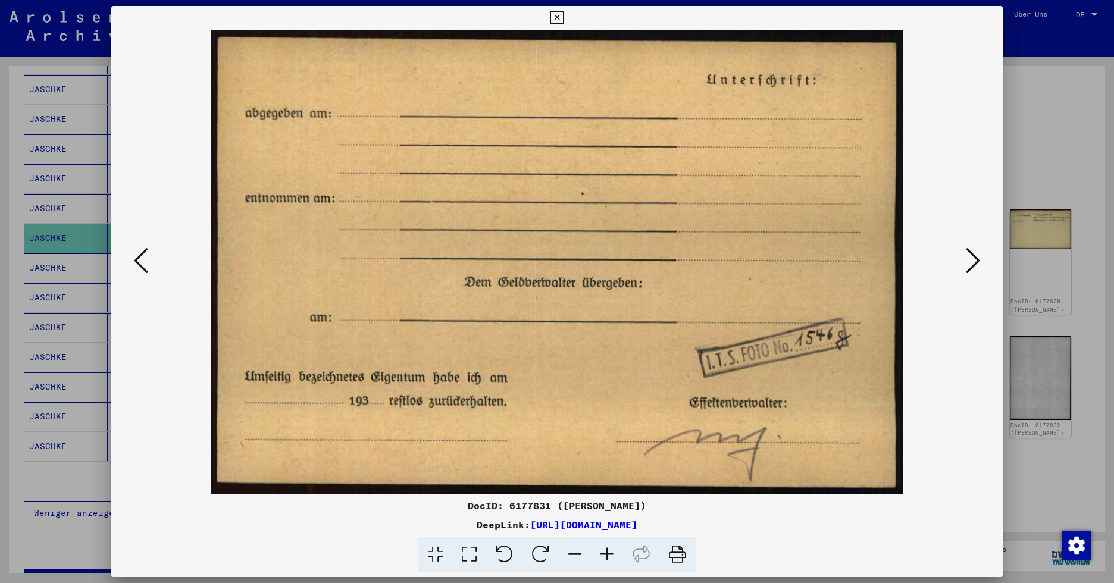
click at [919, 266] on icon at bounding box center [973, 260] width 14 height 29
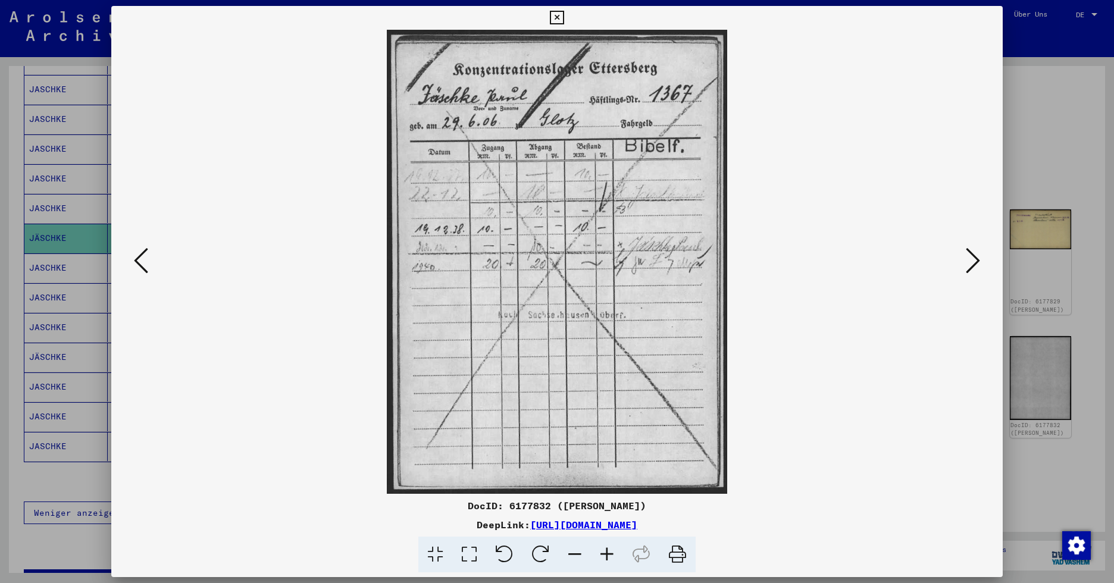
click at [919, 264] on icon at bounding box center [973, 260] width 14 height 29
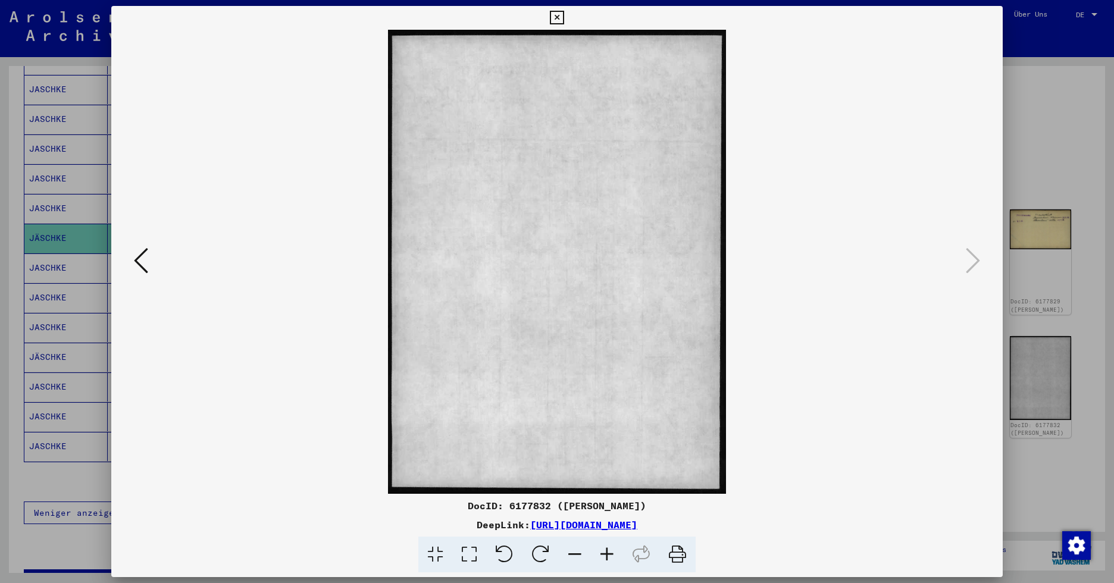
click at [559, 12] on icon at bounding box center [557, 18] width 14 height 14
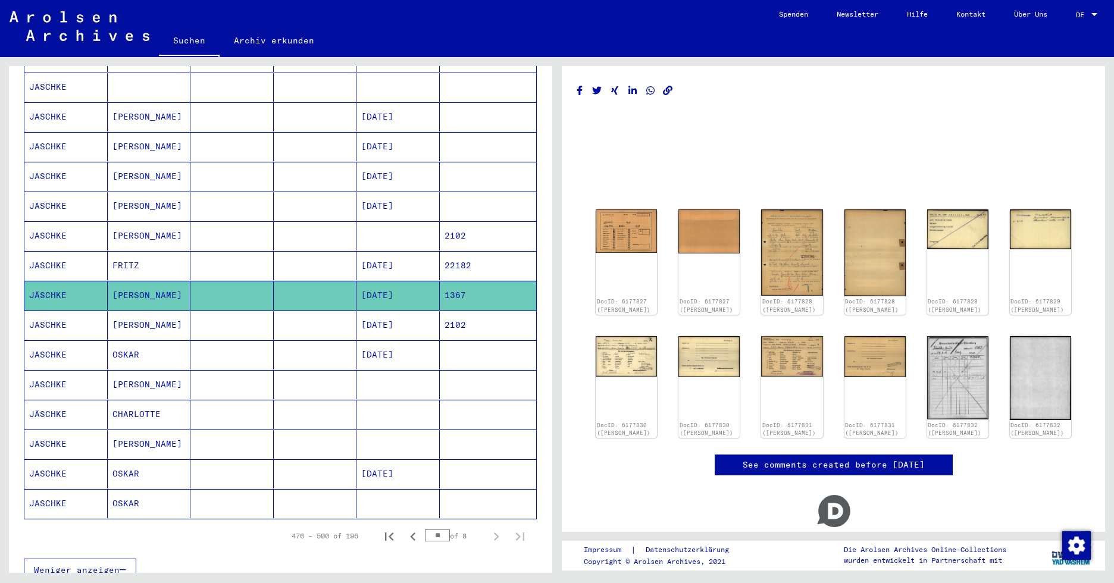
scroll to position [476, 0]
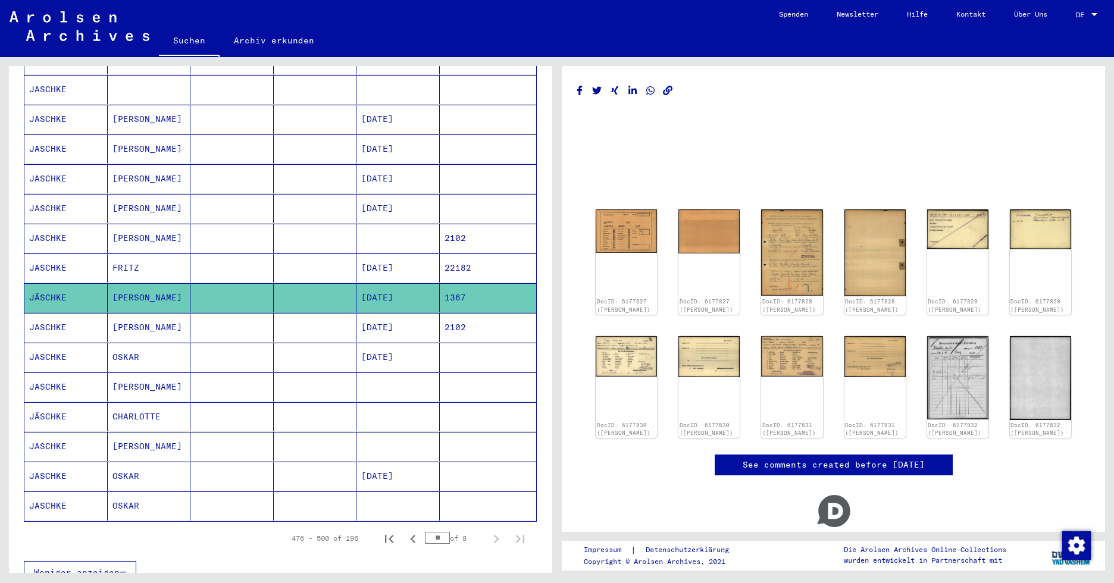
click at [132, 253] on mat-cell "FRITZ" at bounding box center [149, 267] width 83 height 29
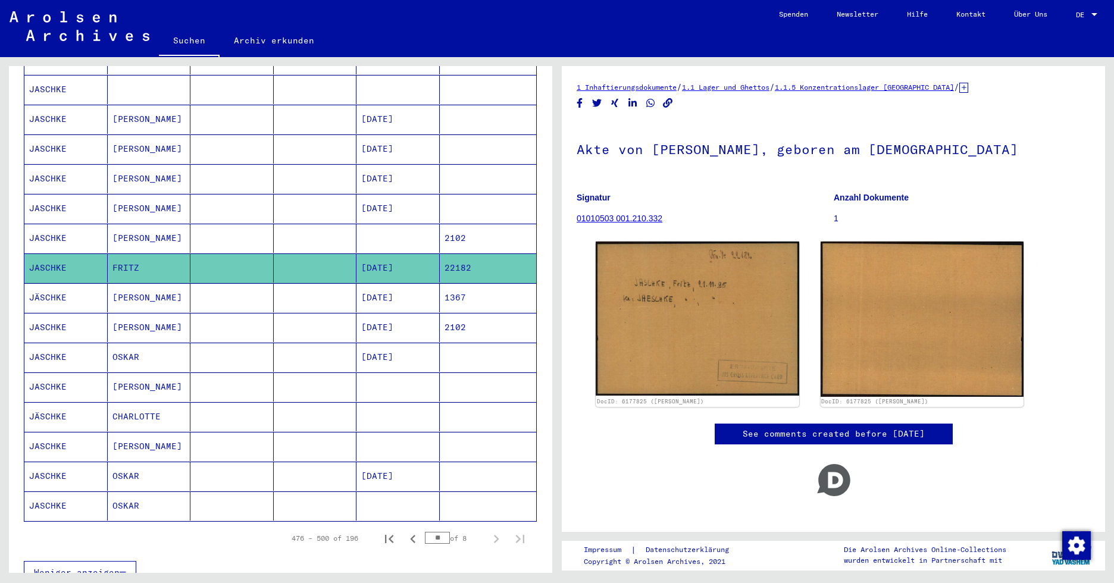
click at [293, 224] on mat-cell at bounding box center [315, 238] width 83 height 29
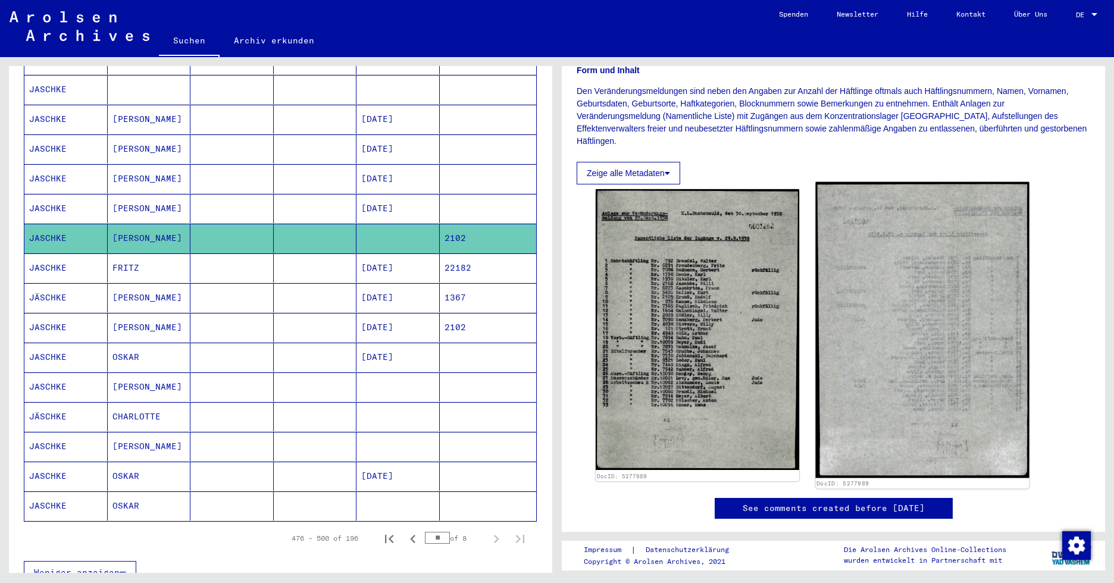
scroll to position [261, 0]
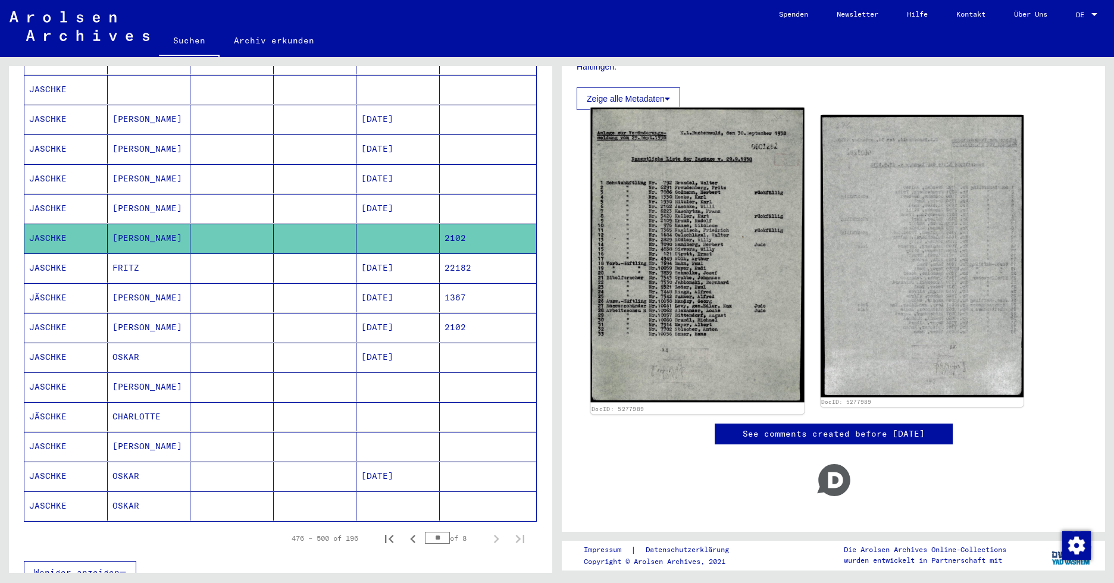
click at [785, 274] on img at bounding box center [697, 255] width 214 height 295
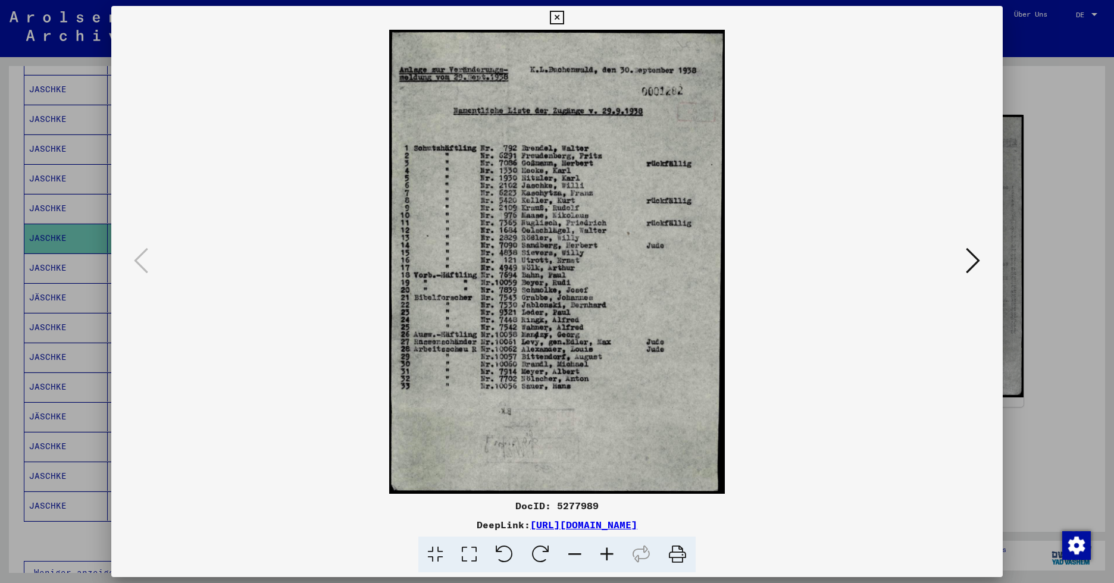
click at [607, 552] on icon at bounding box center [607, 555] width 32 height 36
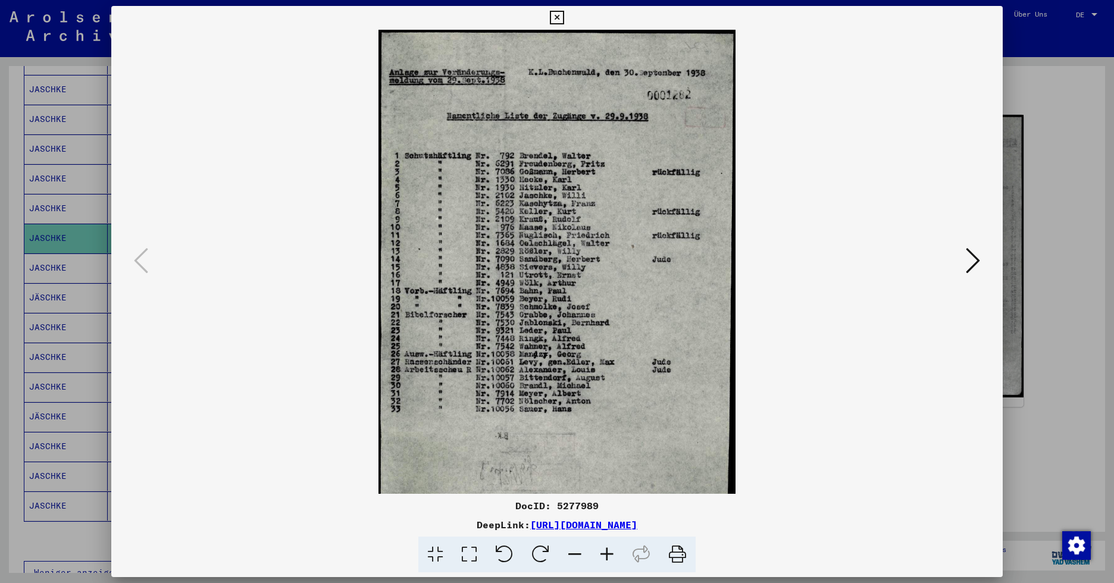
click at [607, 552] on icon at bounding box center [607, 555] width 32 height 36
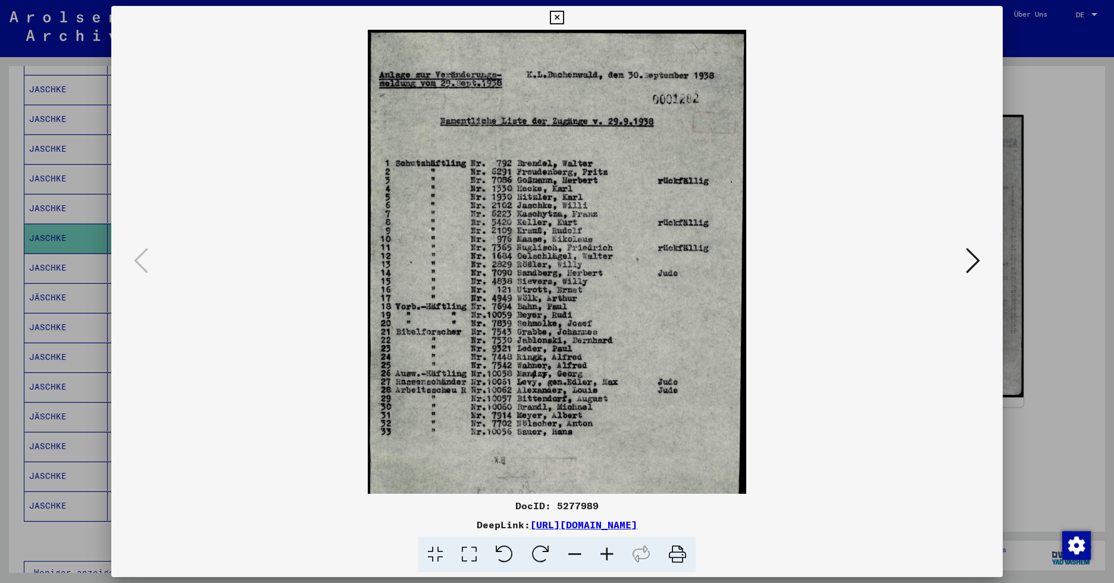
click at [607, 552] on icon at bounding box center [607, 555] width 32 height 36
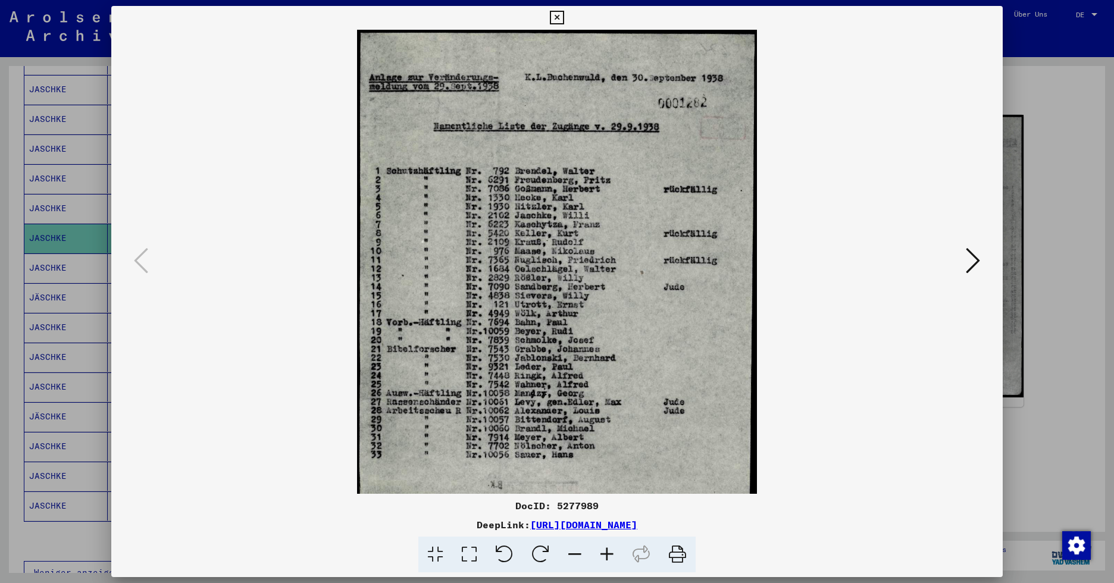
click at [919, 261] on icon at bounding box center [973, 260] width 14 height 29
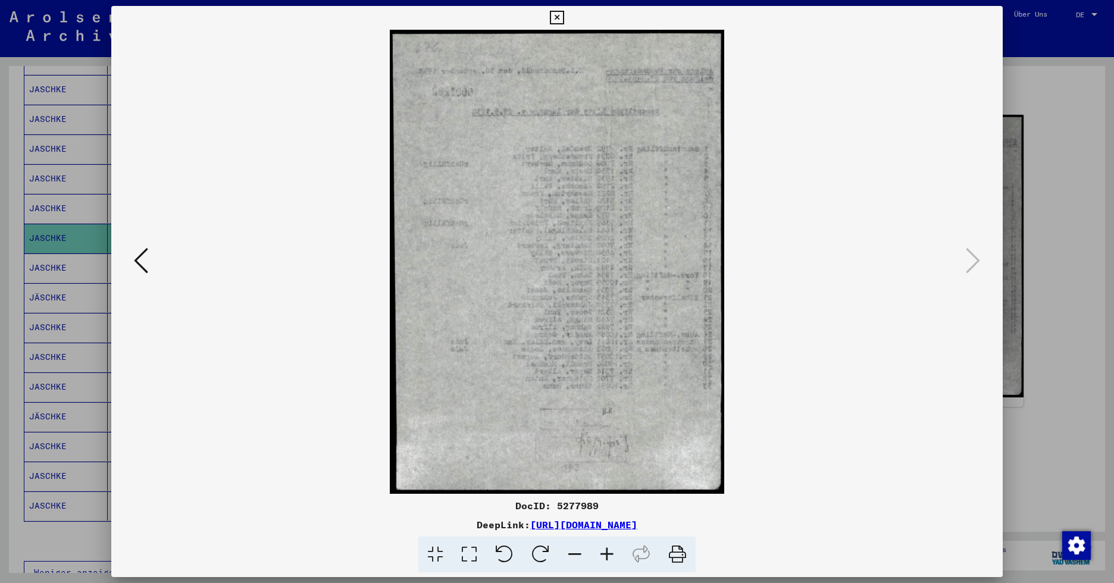
click at [133, 264] on button at bounding box center [140, 262] width 21 height 34
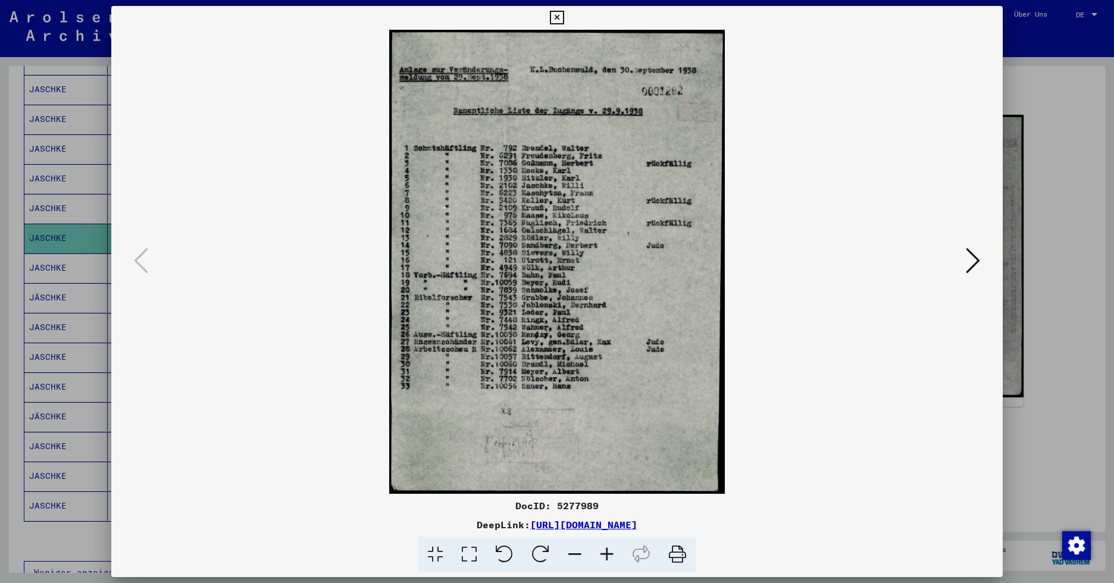
click at [609, 552] on icon at bounding box center [607, 555] width 32 height 36
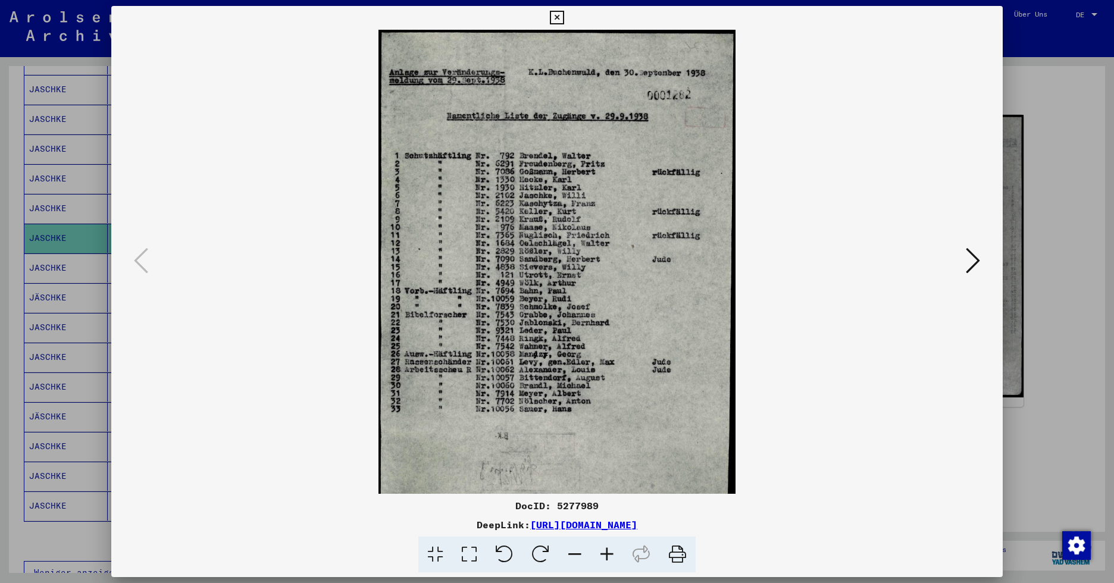
click at [609, 552] on icon at bounding box center [607, 555] width 32 height 36
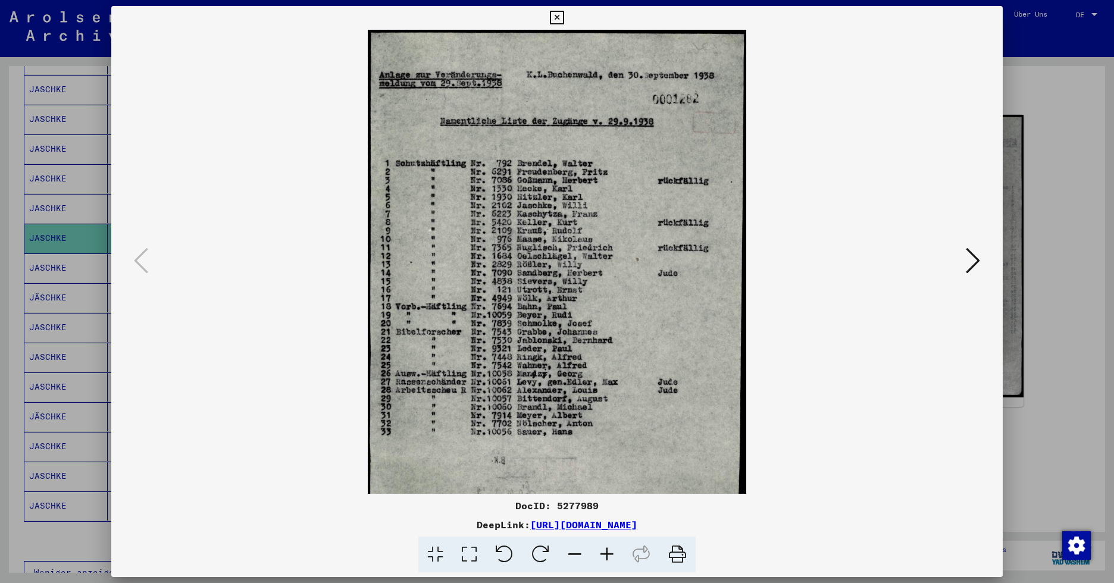
click at [609, 552] on icon at bounding box center [607, 555] width 32 height 36
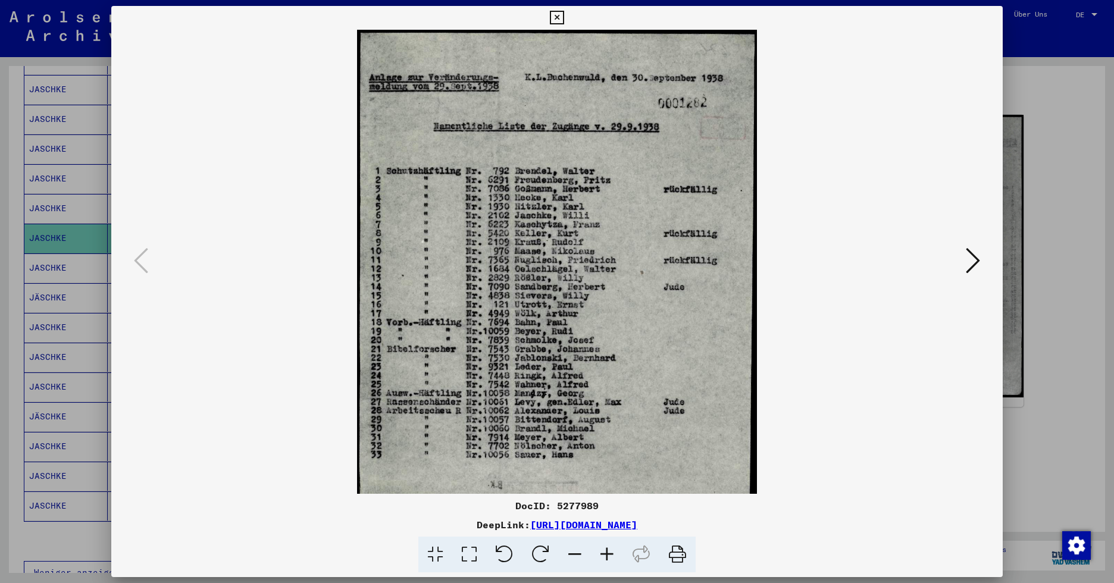
click at [557, 21] on icon at bounding box center [557, 18] width 14 height 14
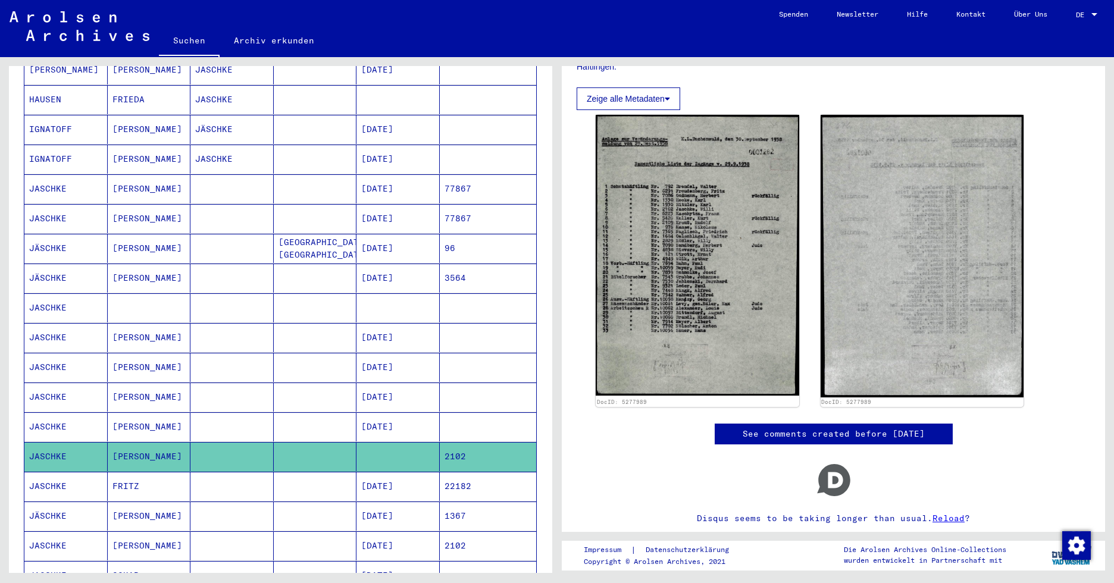
scroll to position [238, 0]
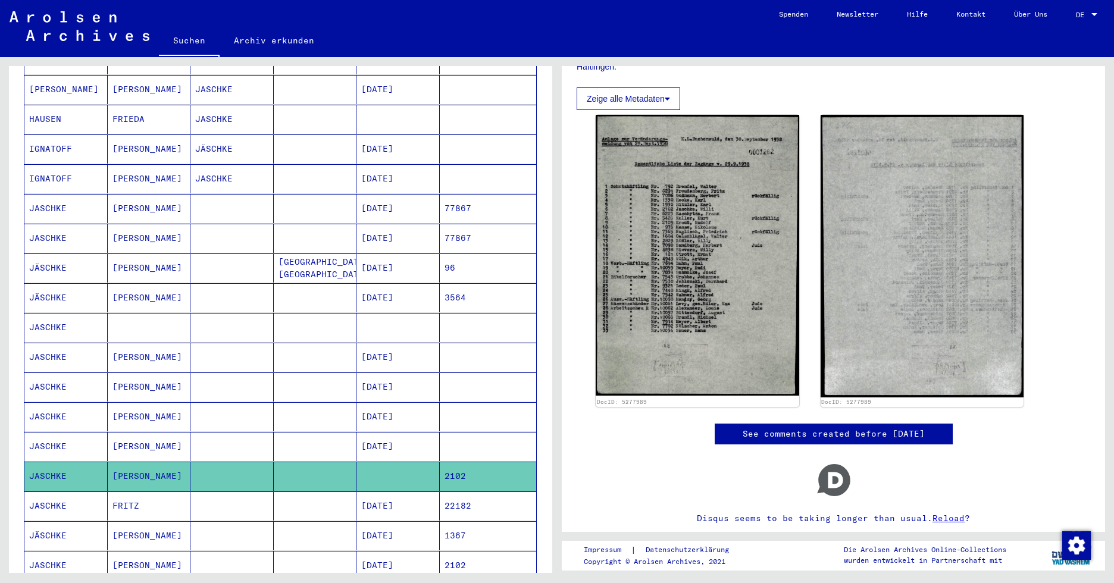
click at [129, 224] on mat-cell "[PERSON_NAME]" at bounding box center [149, 238] width 83 height 29
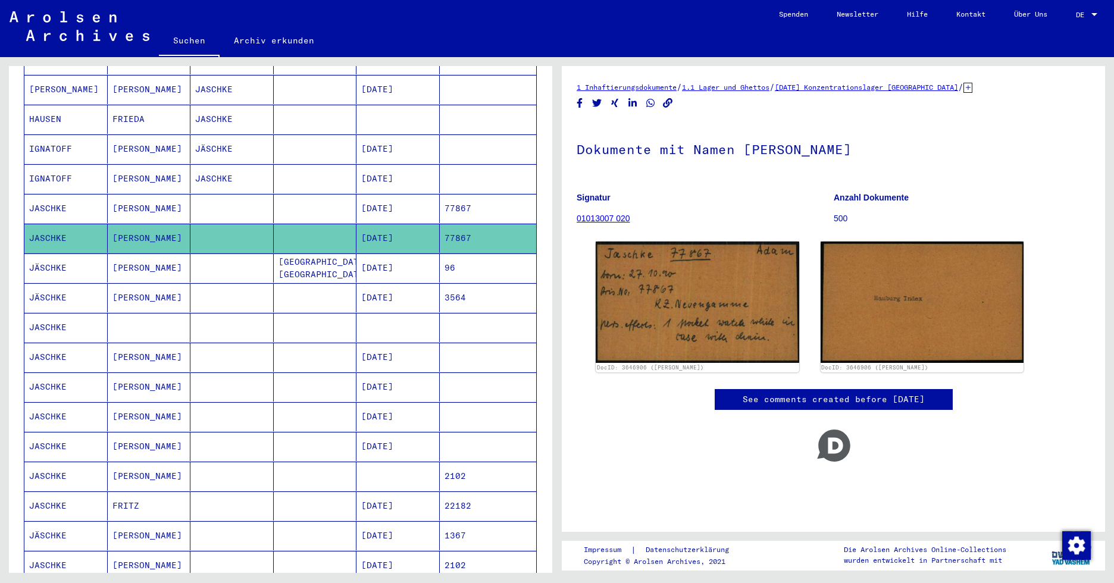
click at [387, 194] on mat-cell "[DATE]" at bounding box center [397, 208] width 83 height 29
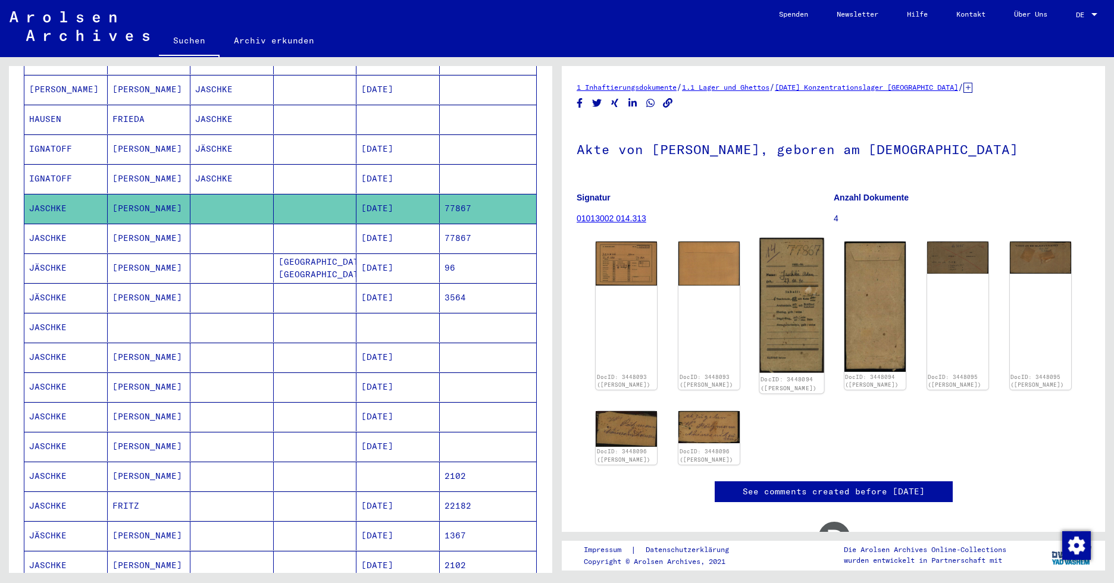
click at [775, 286] on img at bounding box center [792, 305] width 64 height 134
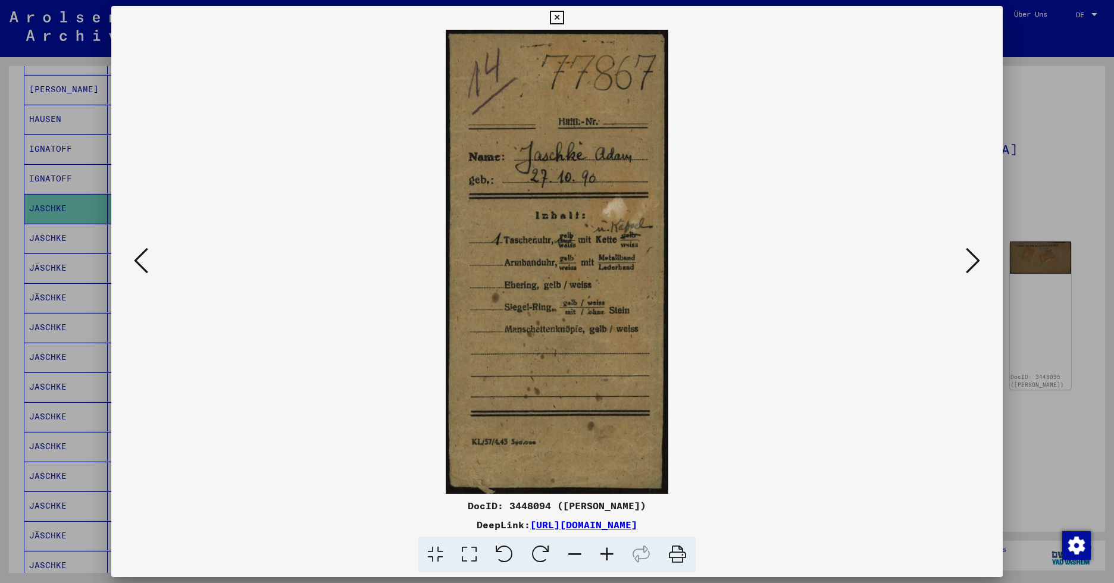
click at [919, 259] on icon at bounding box center [973, 260] width 14 height 29
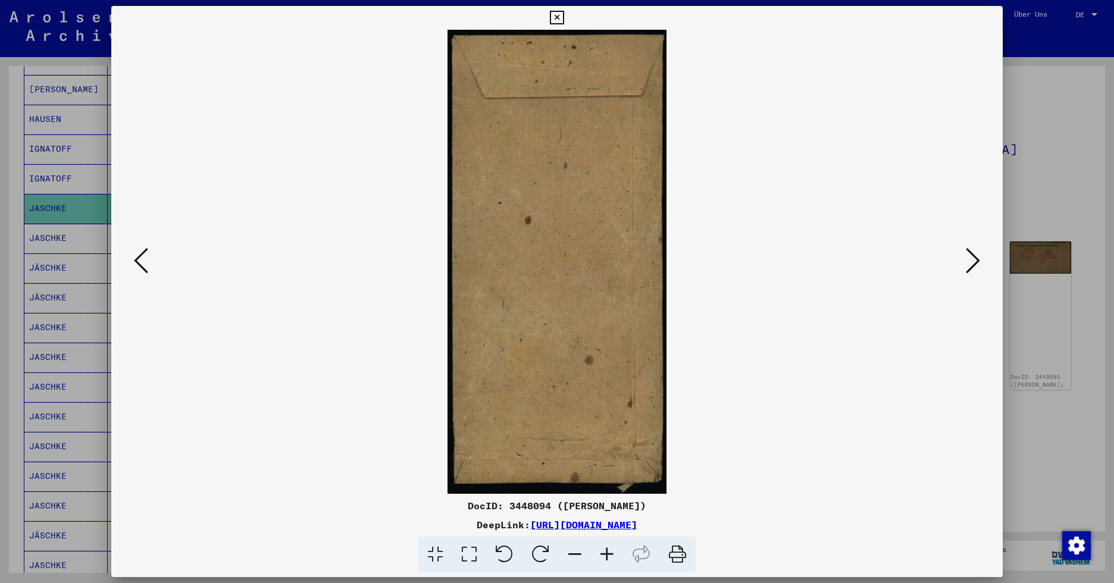
click at [919, 259] on icon at bounding box center [973, 260] width 14 height 29
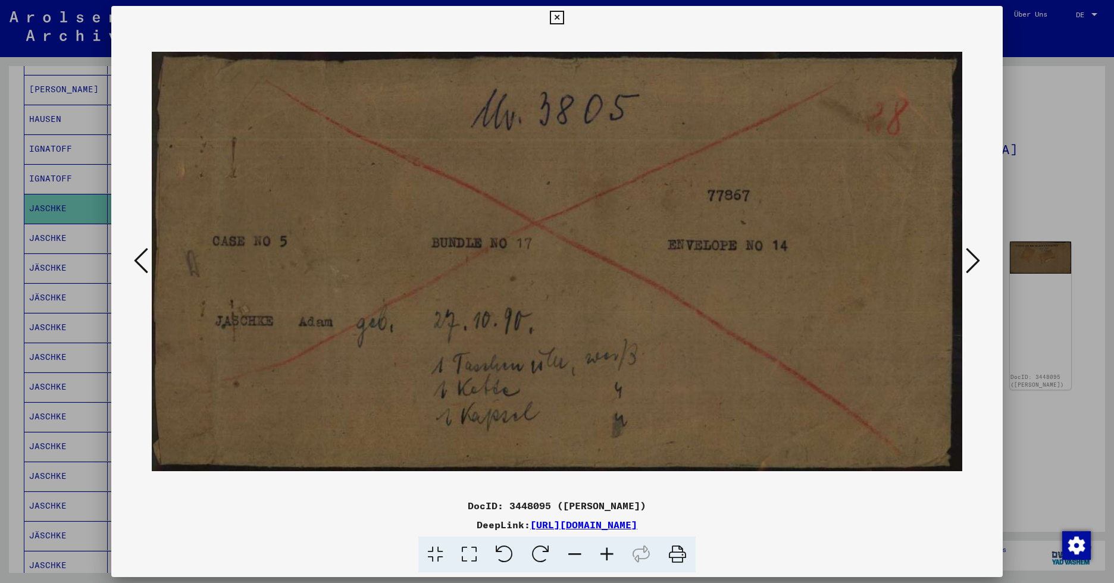
click at [919, 259] on icon at bounding box center [973, 260] width 14 height 29
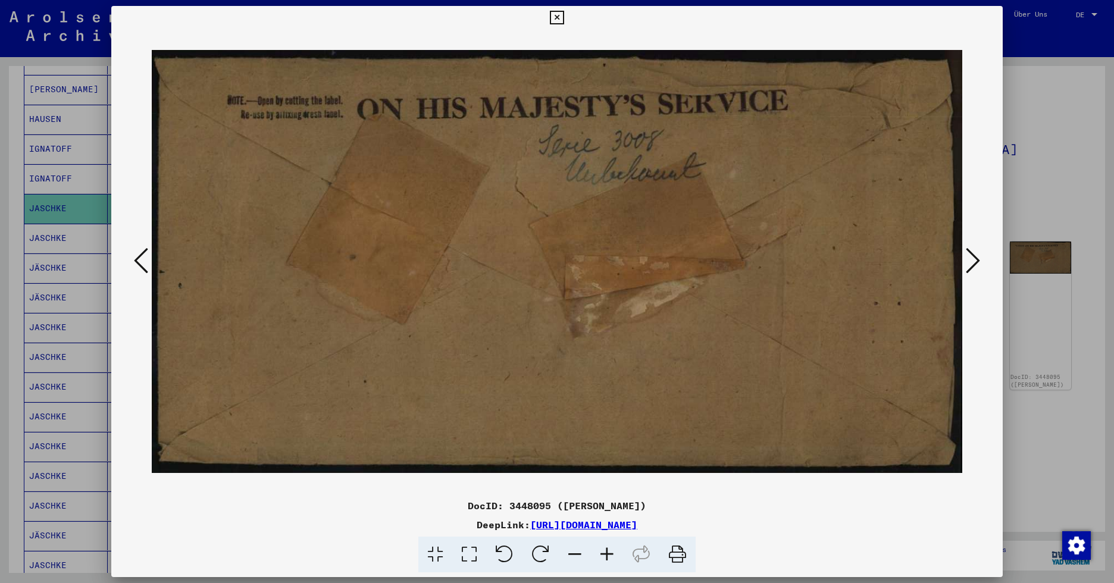
click at [919, 259] on icon at bounding box center [973, 260] width 14 height 29
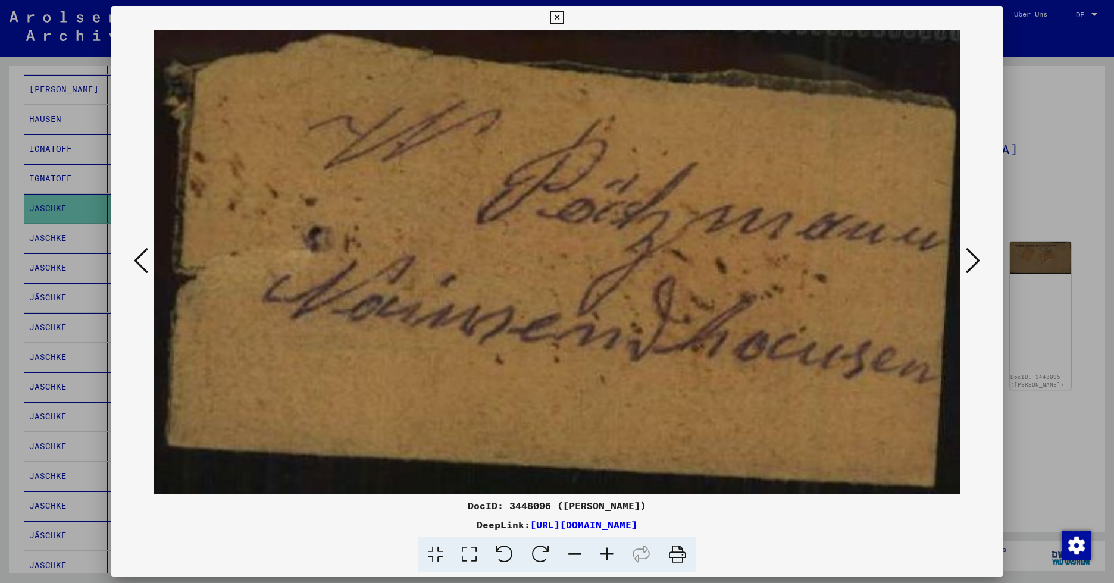
click at [552, 20] on icon at bounding box center [557, 18] width 14 height 14
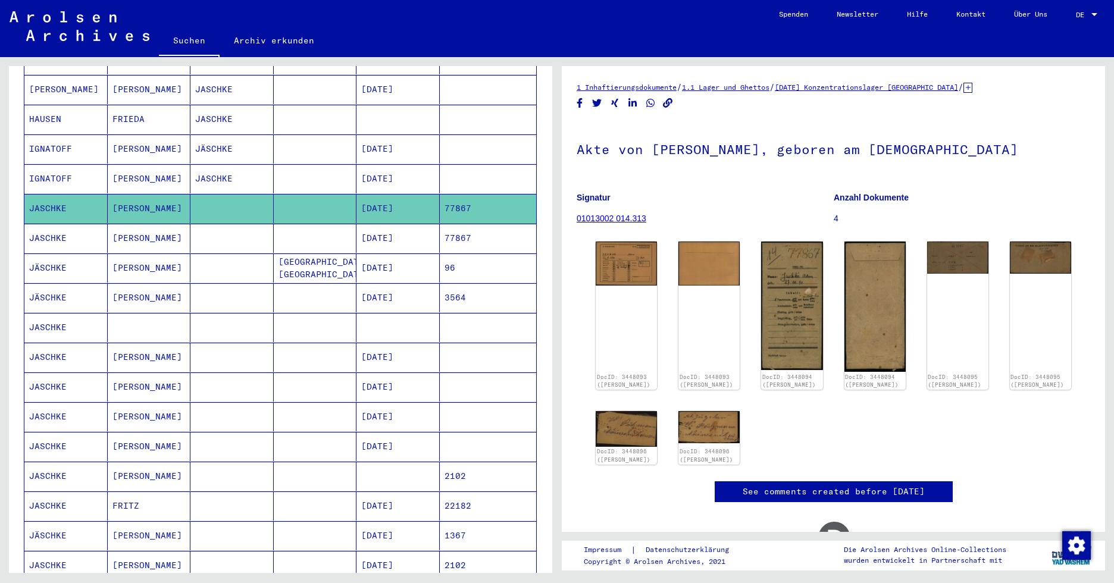
click at [67, 37] on img at bounding box center [80, 26] width 140 height 30
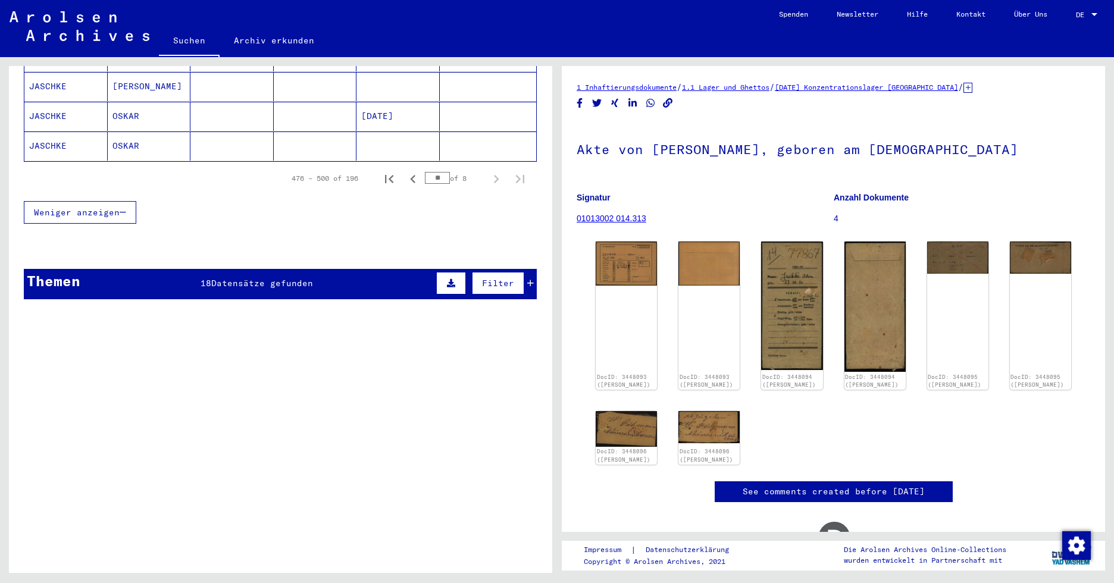
scroll to position [833, 0]
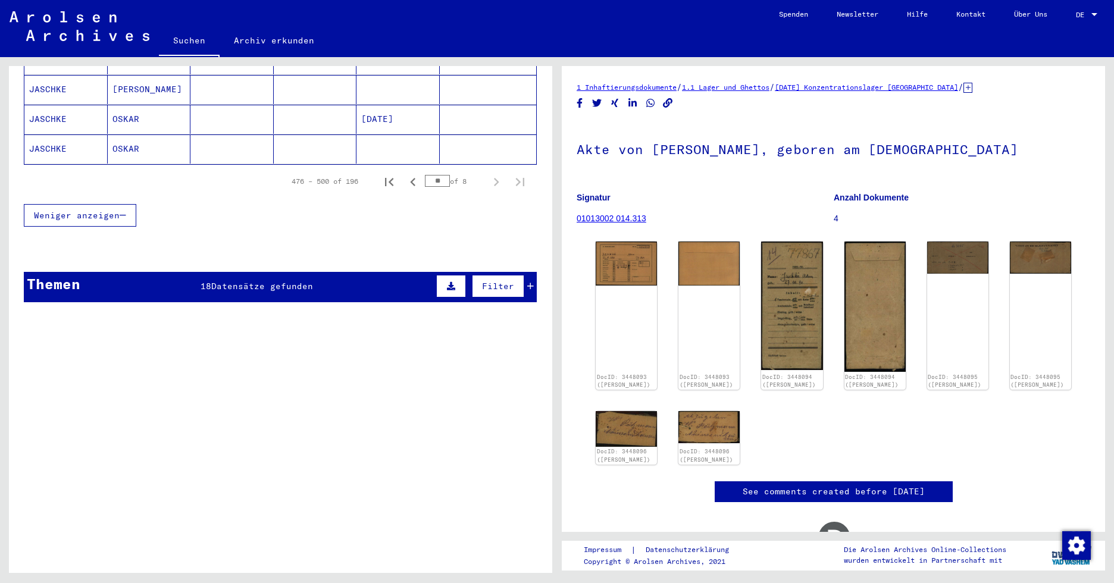
click at [317, 272] on div "Themen 18 Datensätze gefunden Filter" at bounding box center [280, 287] width 513 height 30
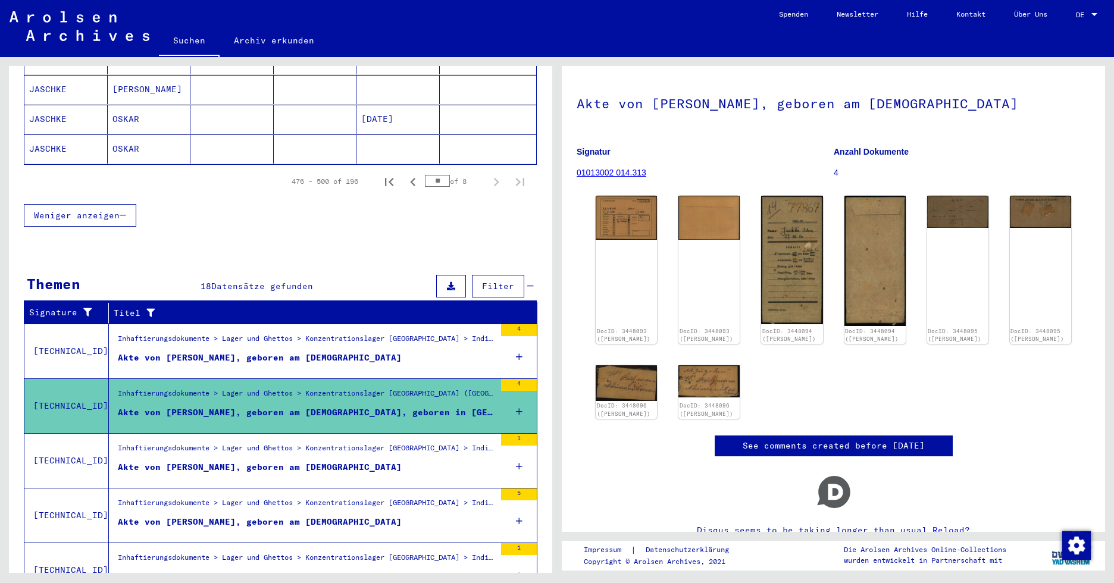
scroll to position [59, 0]
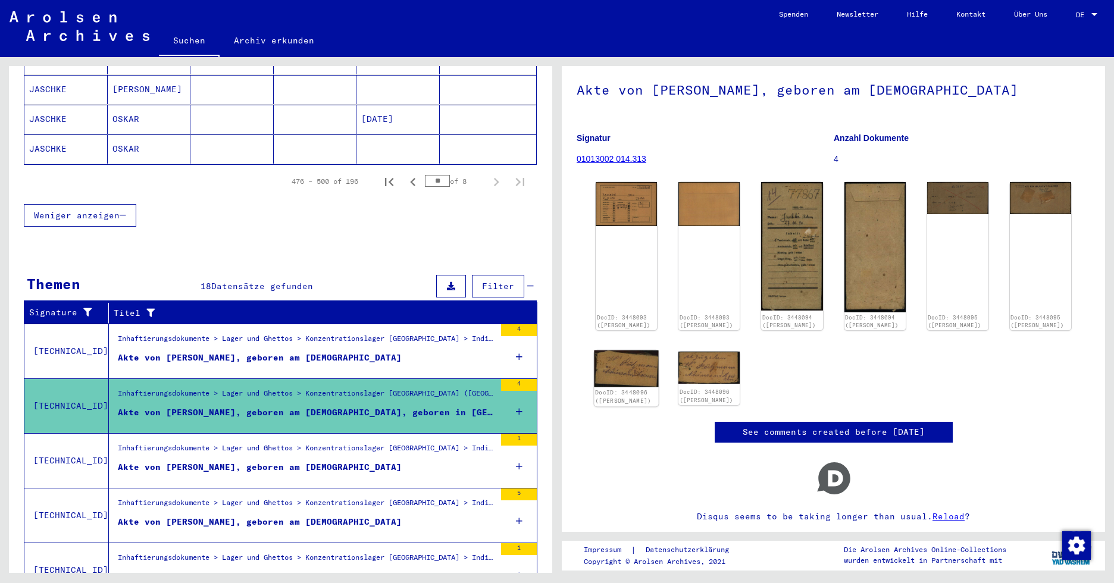
click at [634, 366] on img at bounding box center [626, 368] width 64 height 37
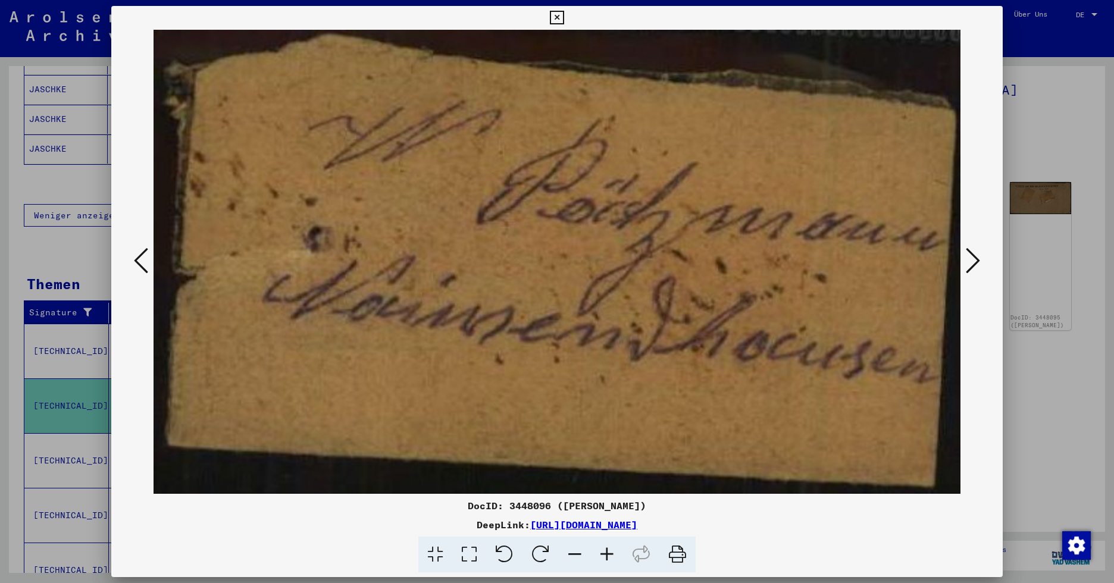
click at [139, 261] on icon at bounding box center [141, 260] width 14 height 29
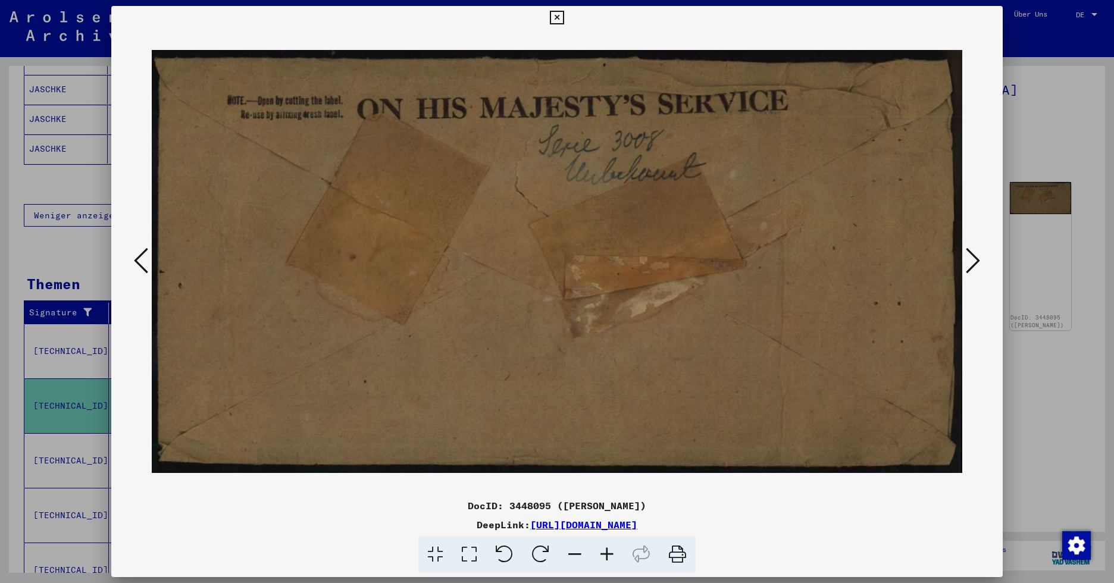
click at [139, 261] on icon at bounding box center [141, 260] width 14 height 29
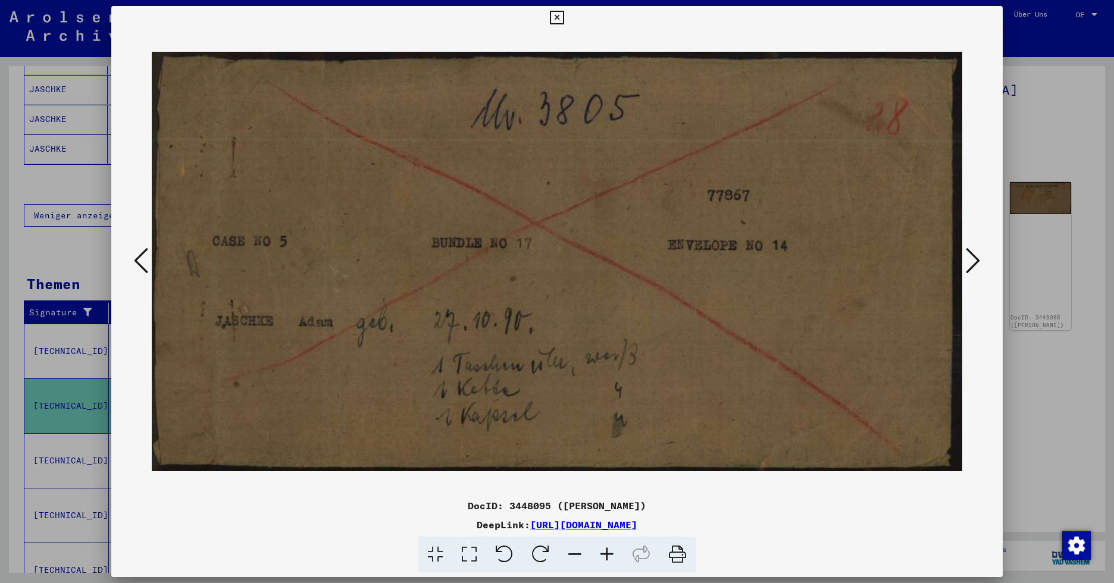
click at [919, 255] on button at bounding box center [972, 262] width 21 height 34
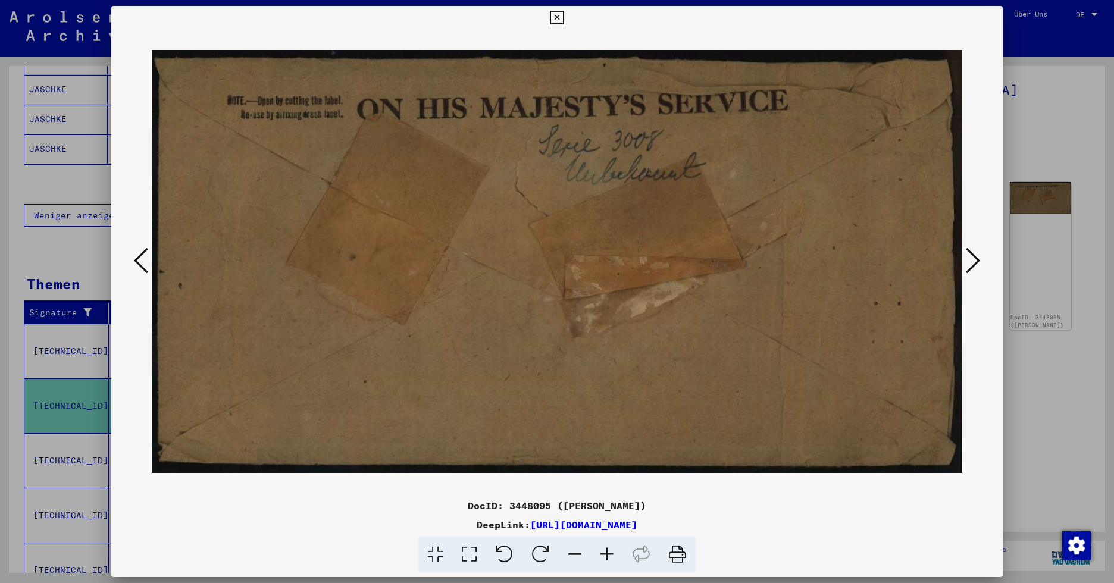
click at [919, 256] on icon at bounding box center [973, 260] width 14 height 29
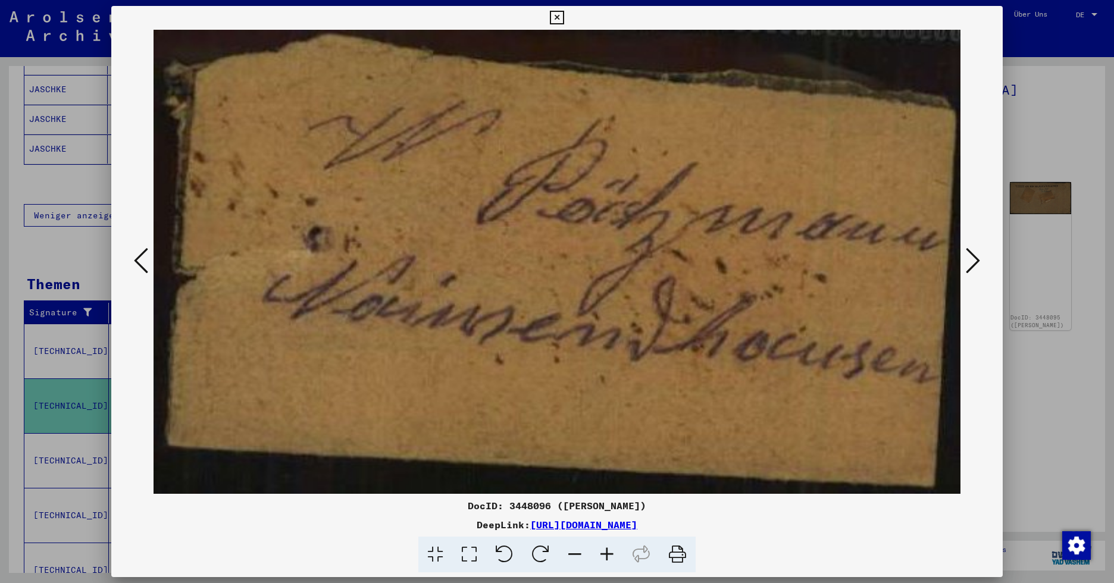
click at [919, 256] on icon at bounding box center [973, 260] width 14 height 29
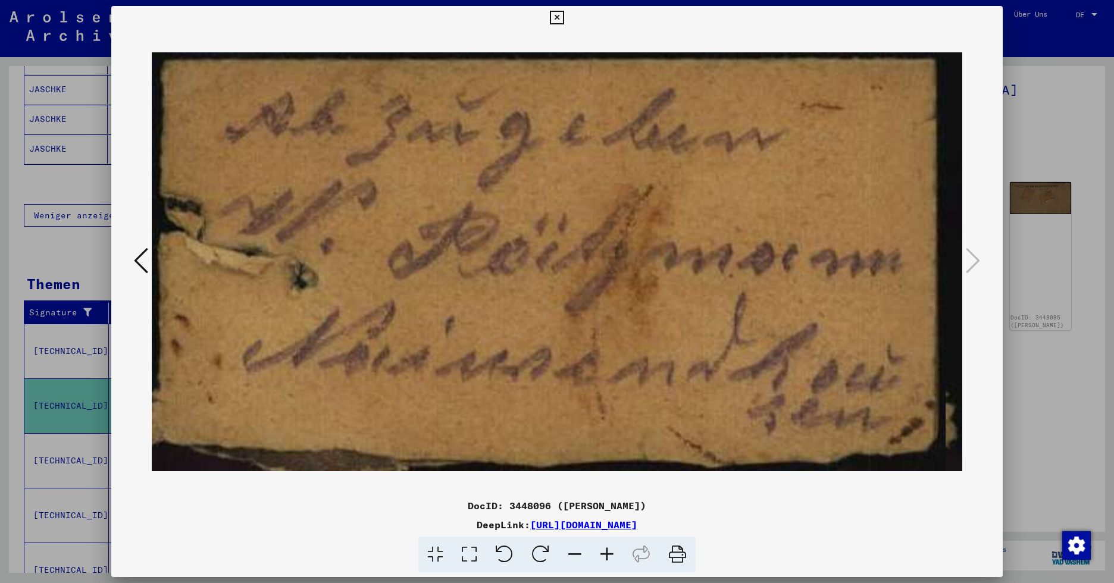
click at [561, 18] on icon at bounding box center [557, 18] width 14 height 14
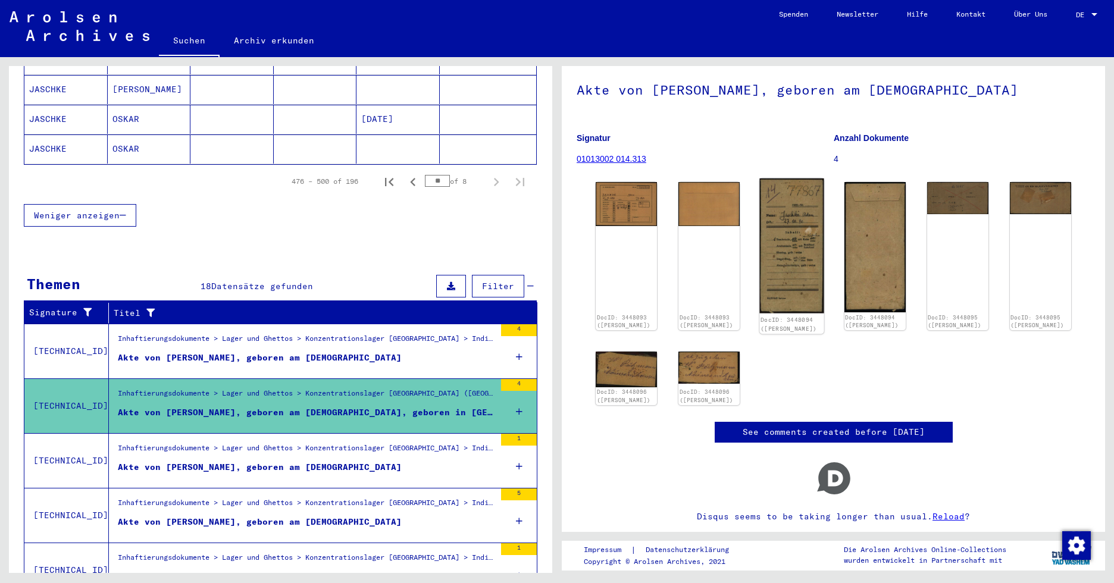
click at [790, 219] on img at bounding box center [792, 245] width 64 height 134
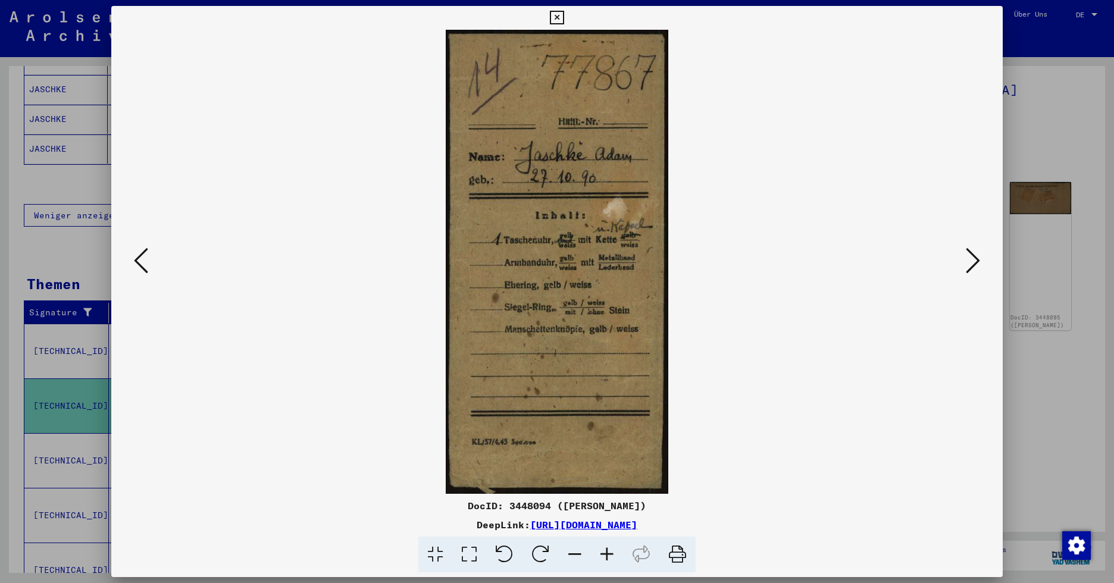
click at [556, 18] on icon at bounding box center [557, 18] width 14 height 14
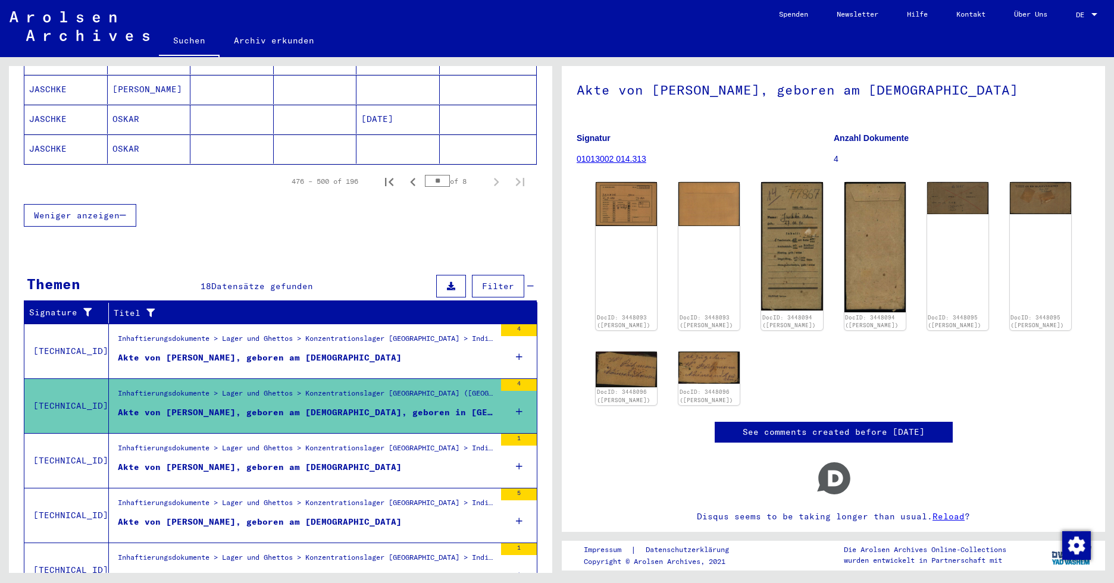
click at [224, 333] on div "Inhaftierungsdokumente > Lager und Ghettos > Konzentrationslager [GEOGRAPHIC_DA…" at bounding box center [306, 341] width 377 height 17
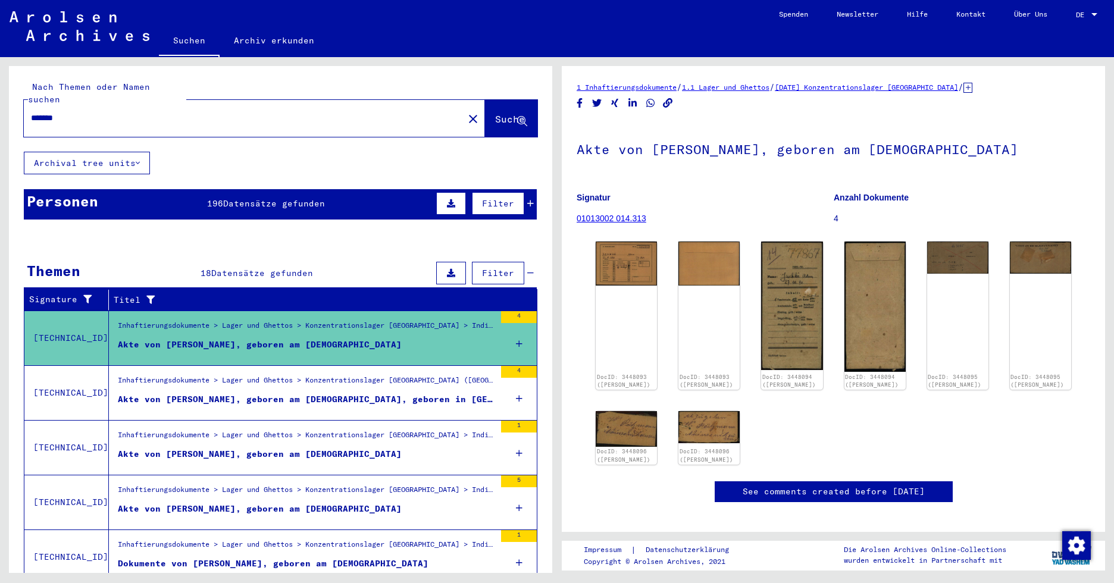
click at [243, 448] on div "Akte von [PERSON_NAME], geboren am [DEMOGRAPHIC_DATA]" at bounding box center [260, 454] width 284 height 12
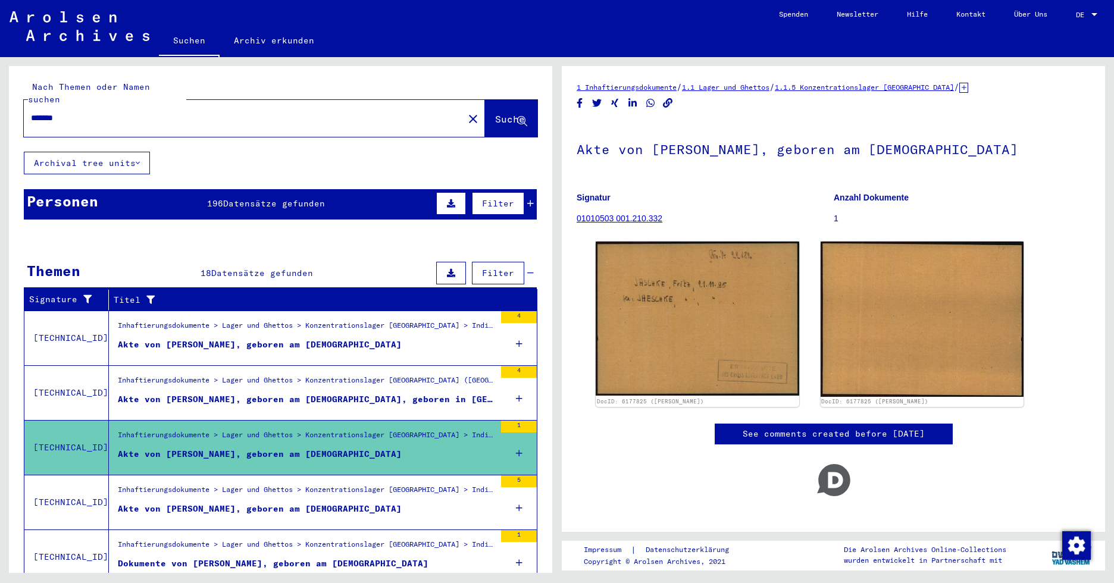
click at [231, 393] on div "Akte von [PERSON_NAME], geboren am [DEMOGRAPHIC_DATA], geboren in [GEOGRAPHIC_D…" at bounding box center [306, 399] width 377 height 12
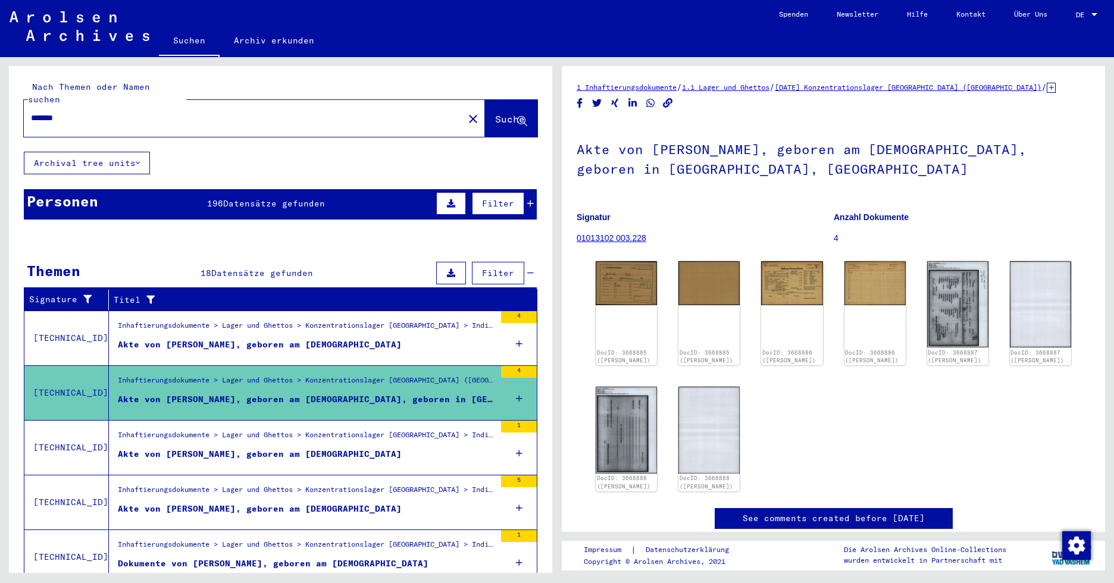
click at [274, 462] on mat-cell at bounding box center [315, 476] width 83 height 29
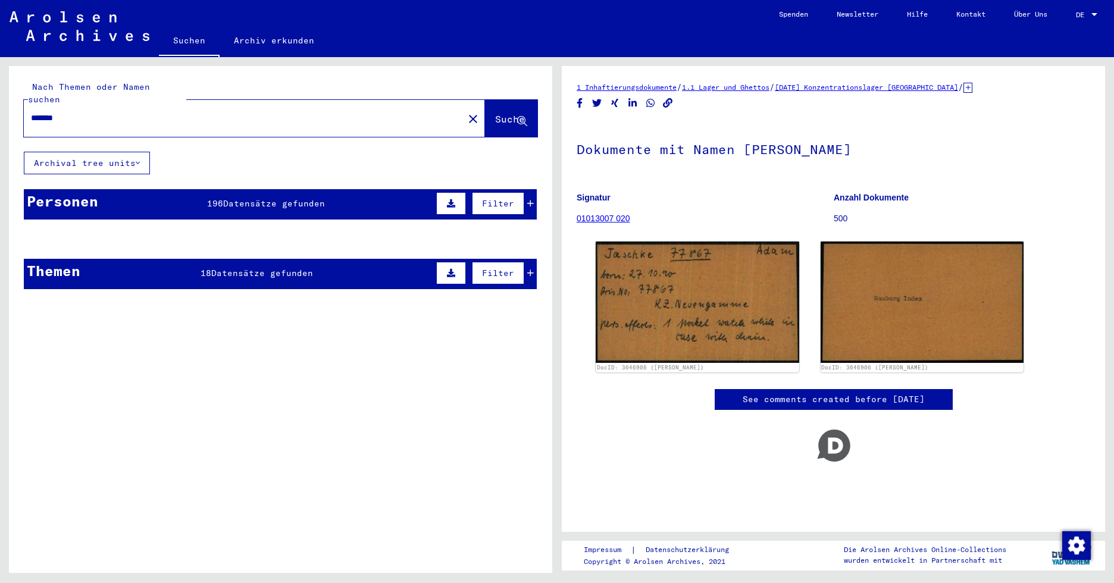
click at [255, 266] on mat-cell at bounding box center [231, 267] width 83 height 29
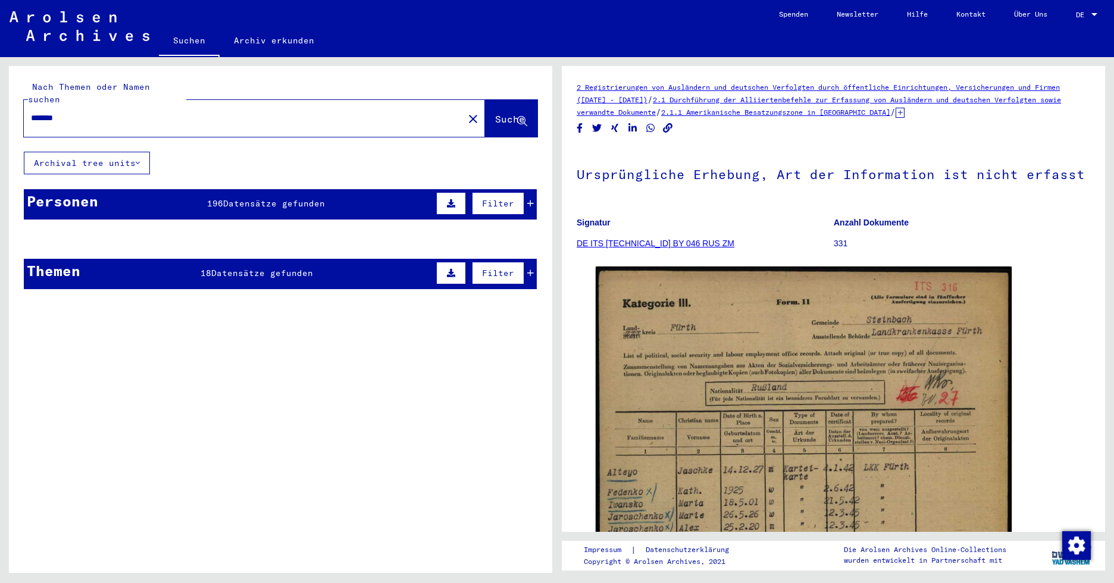
click at [278, 258] on mat-cell at bounding box center [315, 267] width 83 height 29
click at [522, 259] on mat-cell at bounding box center [488, 267] width 97 height 29
click at [88, 112] on input "*******" at bounding box center [243, 118] width 425 height 12
click at [495, 113] on span "Suche" at bounding box center [510, 119] width 30 height 12
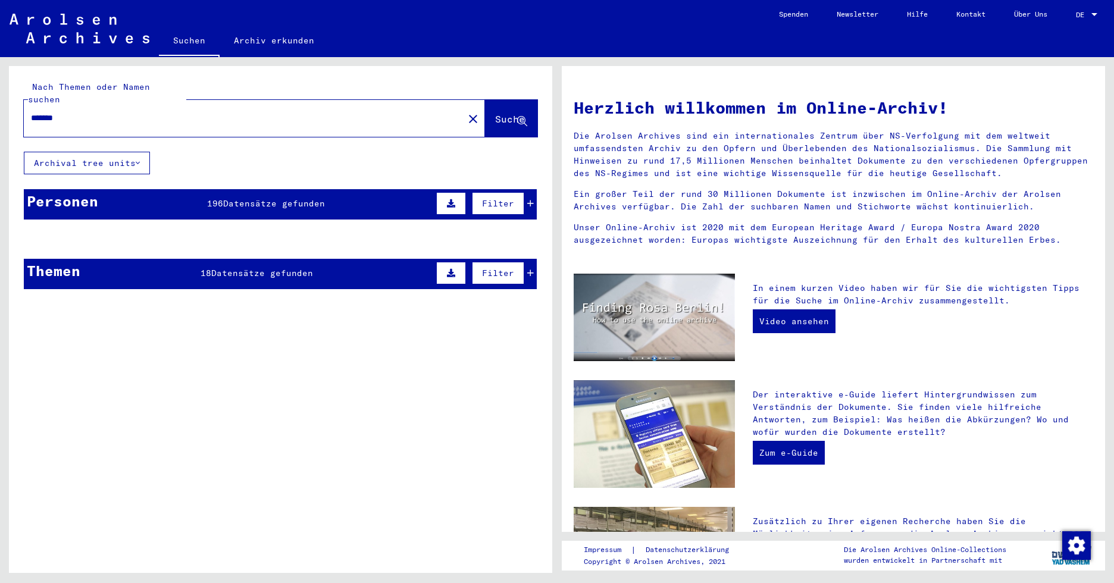
click at [495, 113] on span "Suche" at bounding box center [510, 119] width 30 height 12
click at [521, 258] on mat-cell at bounding box center [488, 267] width 97 height 29
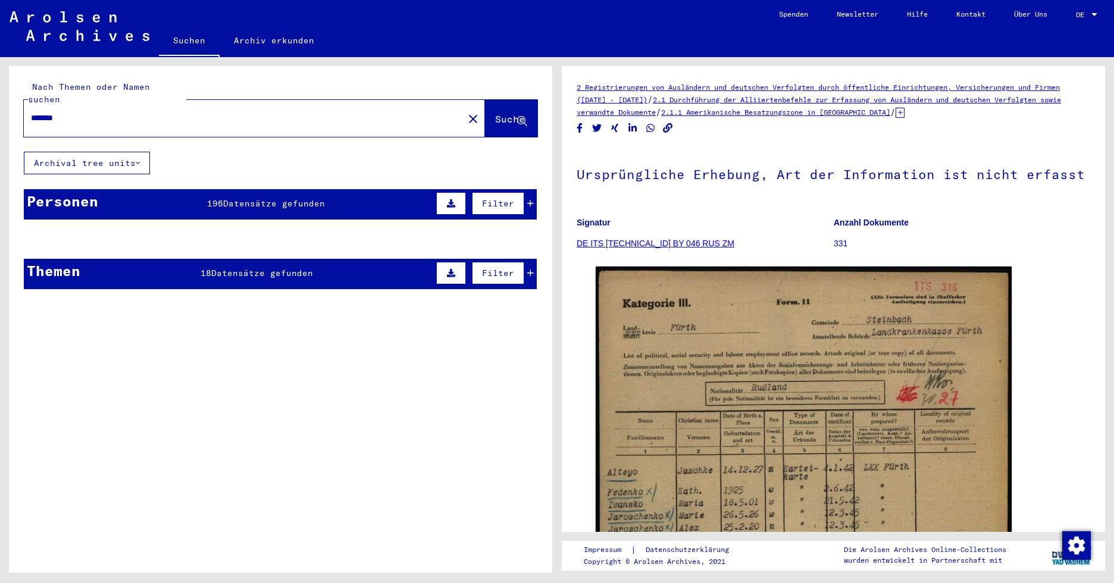
click at [239, 259] on mat-cell at bounding box center [231, 267] width 83 height 29
